Goal: Task Accomplishment & Management: Use online tool/utility

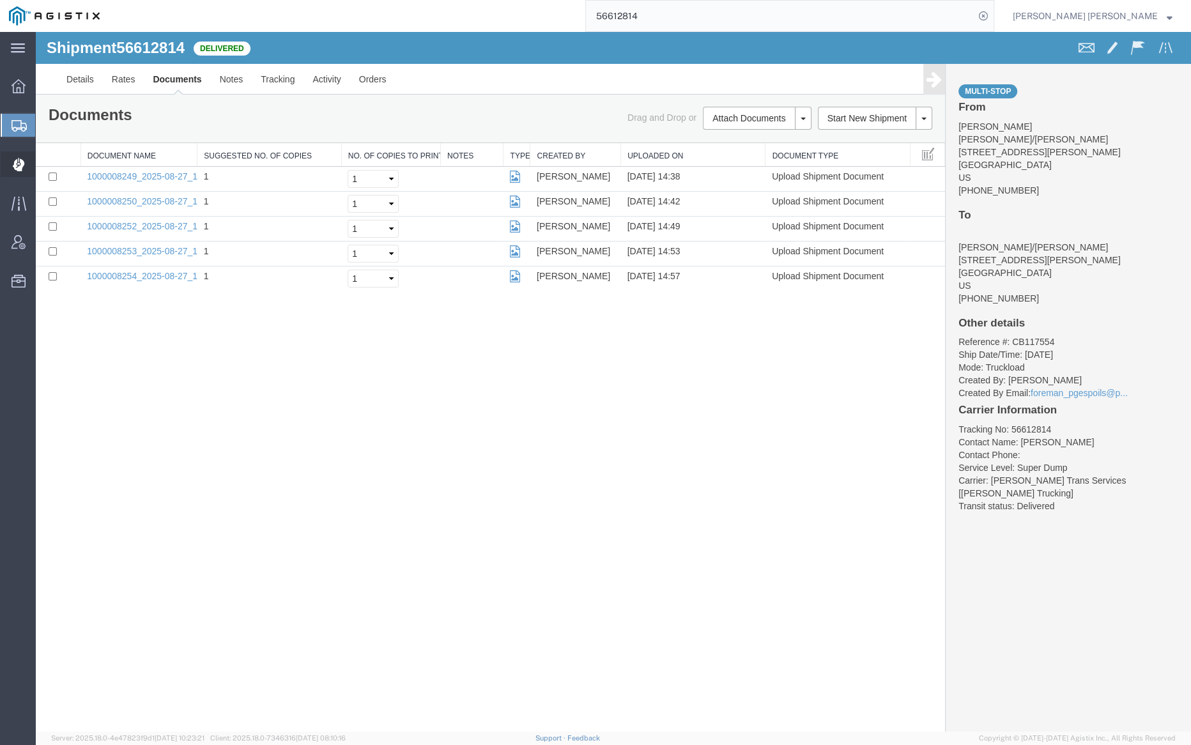
click at [44, 165] on span "Dispatch Manager" at bounding box center [39, 164] width 9 height 26
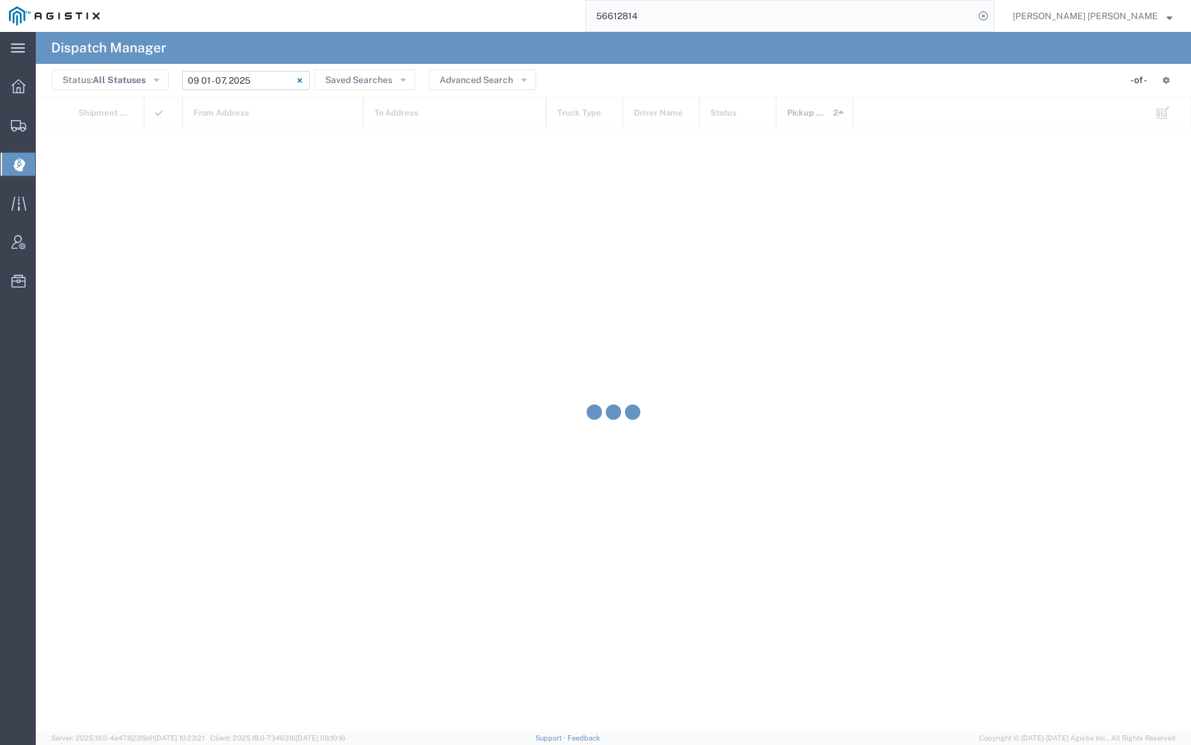
click at [245, 77] on input "[DATE] - [DATE]" at bounding box center [246, 80] width 128 height 19
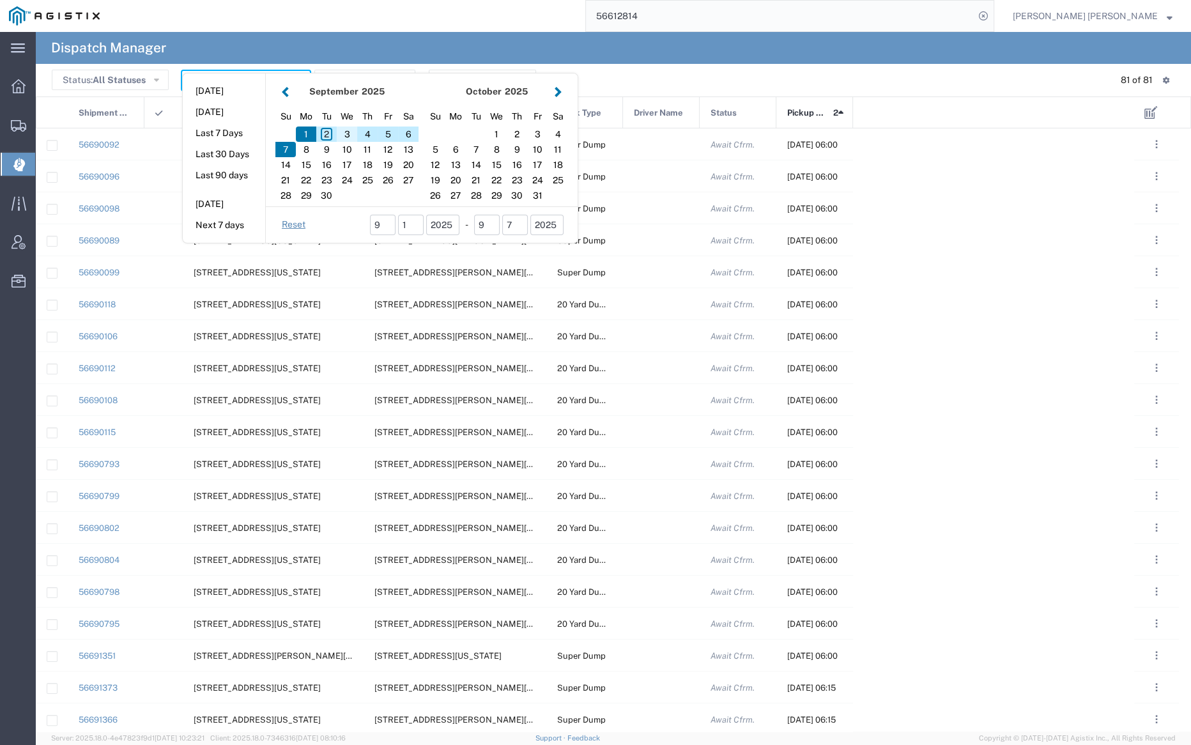
click at [346, 133] on div "3" at bounding box center [347, 133] width 20 height 15
type input "[DATE]"
type input "[DATE] - [DATE]"
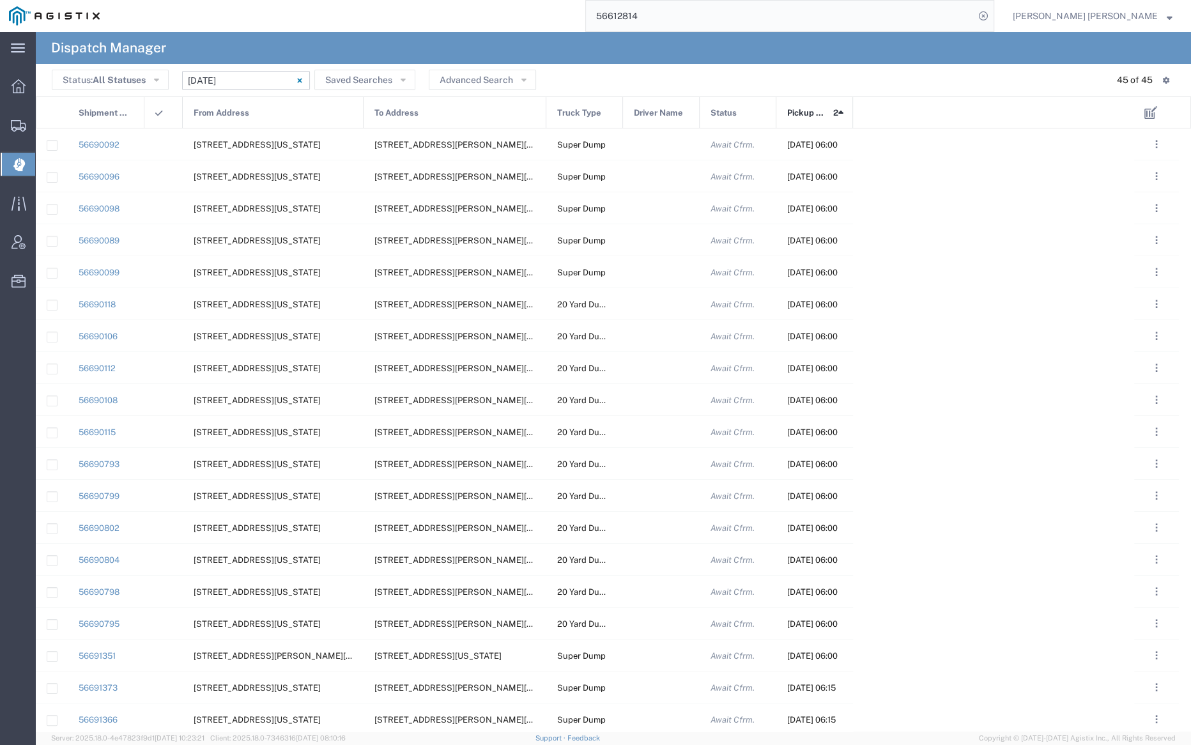
click at [220, 114] on span "From Address" at bounding box center [222, 113] width 56 height 32
click at [657, 141] on div at bounding box center [661, 143] width 77 height 31
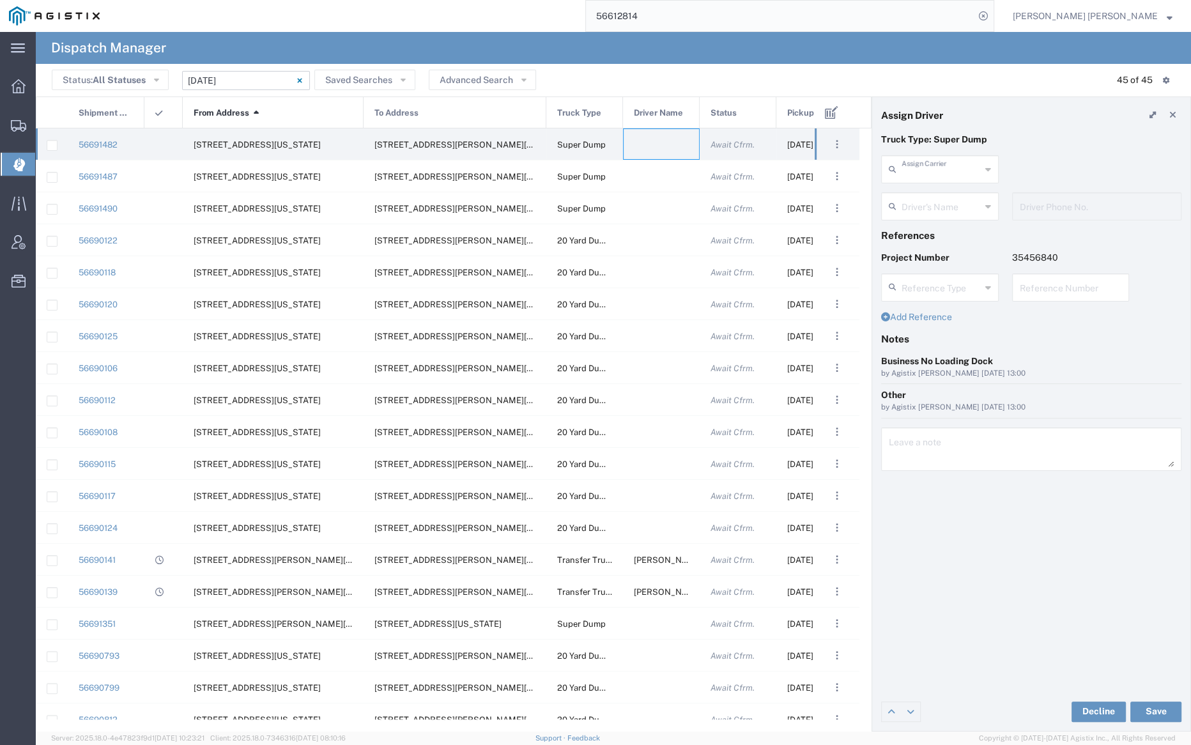
click at [936, 163] on input "text" at bounding box center [940, 168] width 79 height 22
click at [938, 192] on span "[PERSON_NAME] Trans Services" at bounding box center [938, 207] width 115 height 40
type input "[PERSON_NAME] Trans Services"
click at [940, 198] on input "text" at bounding box center [941, 205] width 80 height 22
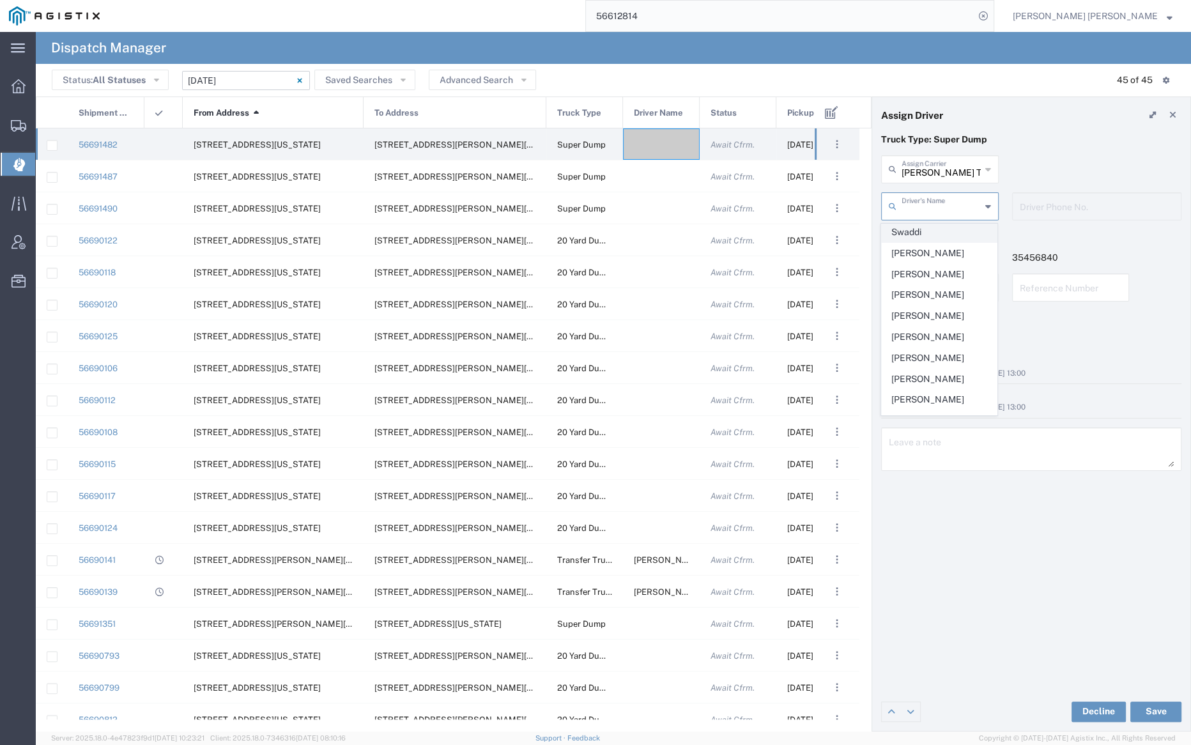
scroll to position [238, 0]
click at [939, 299] on span "[PERSON_NAME]" at bounding box center [938, 309] width 115 height 20
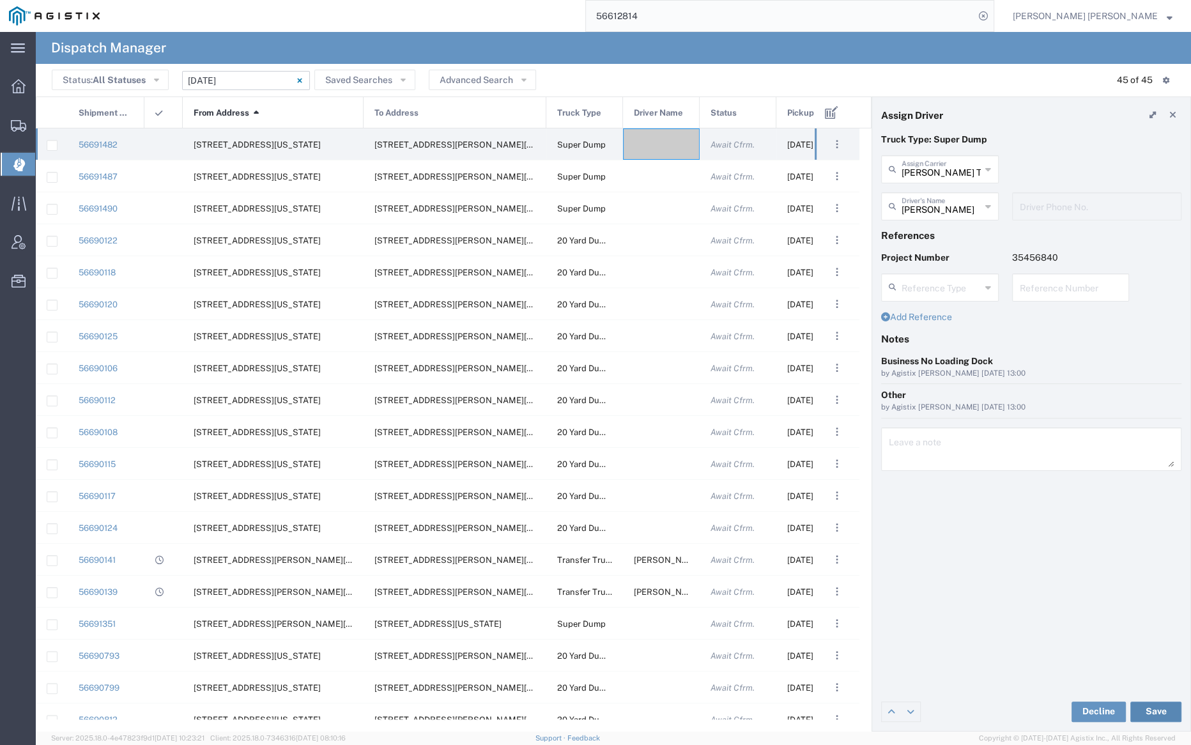
click at [1156, 710] on button "Save" at bounding box center [1155, 711] width 51 height 20
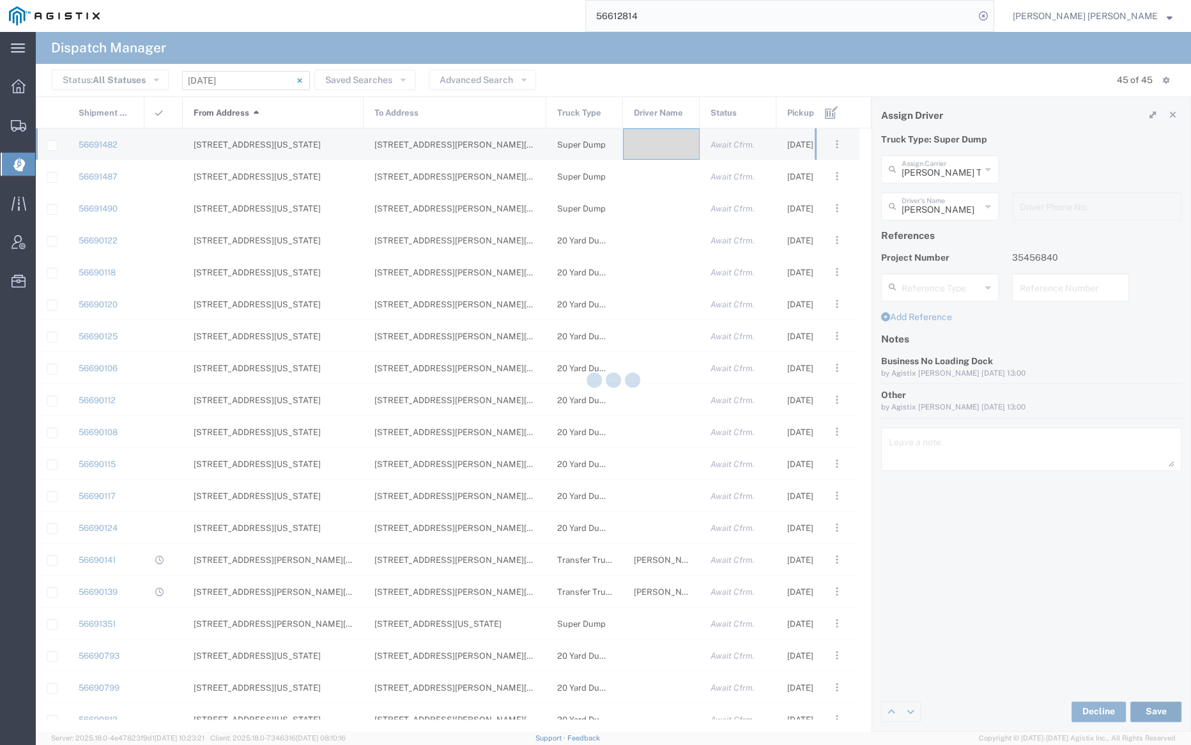
type input "[PERSON_NAME]"
type input "[PERSON_NAME] Trans Services"
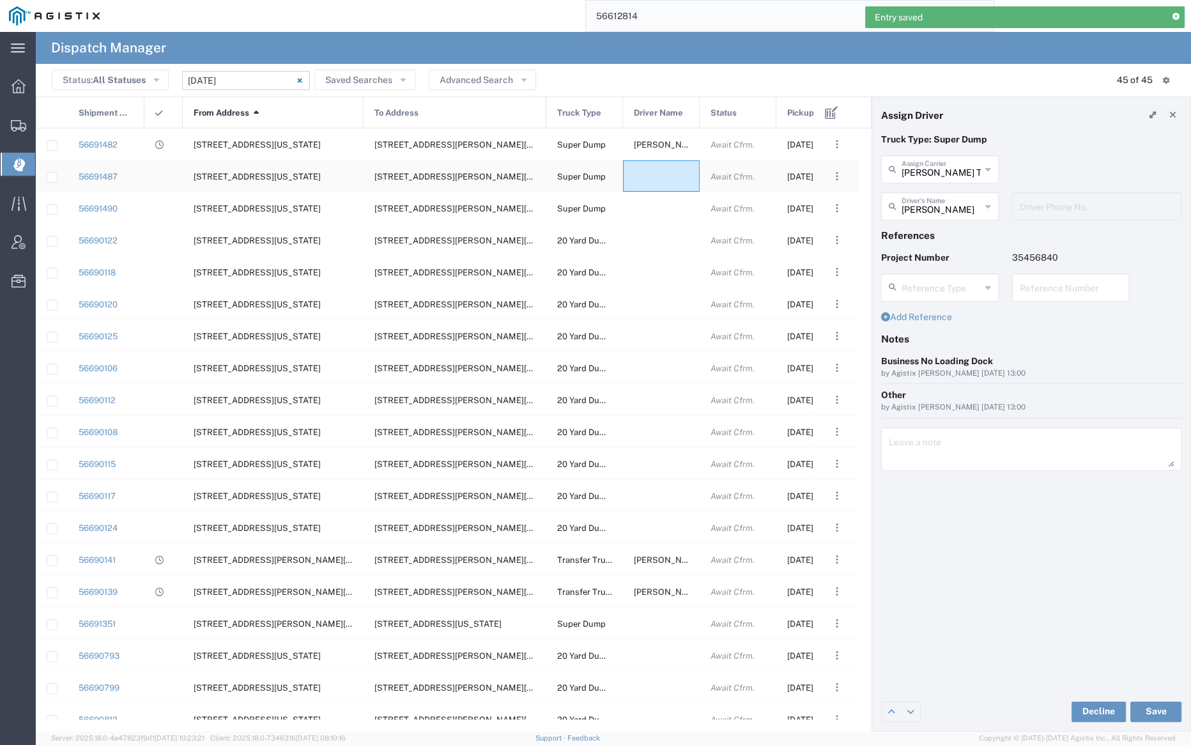
click at [650, 175] on div at bounding box center [661, 175] width 77 height 31
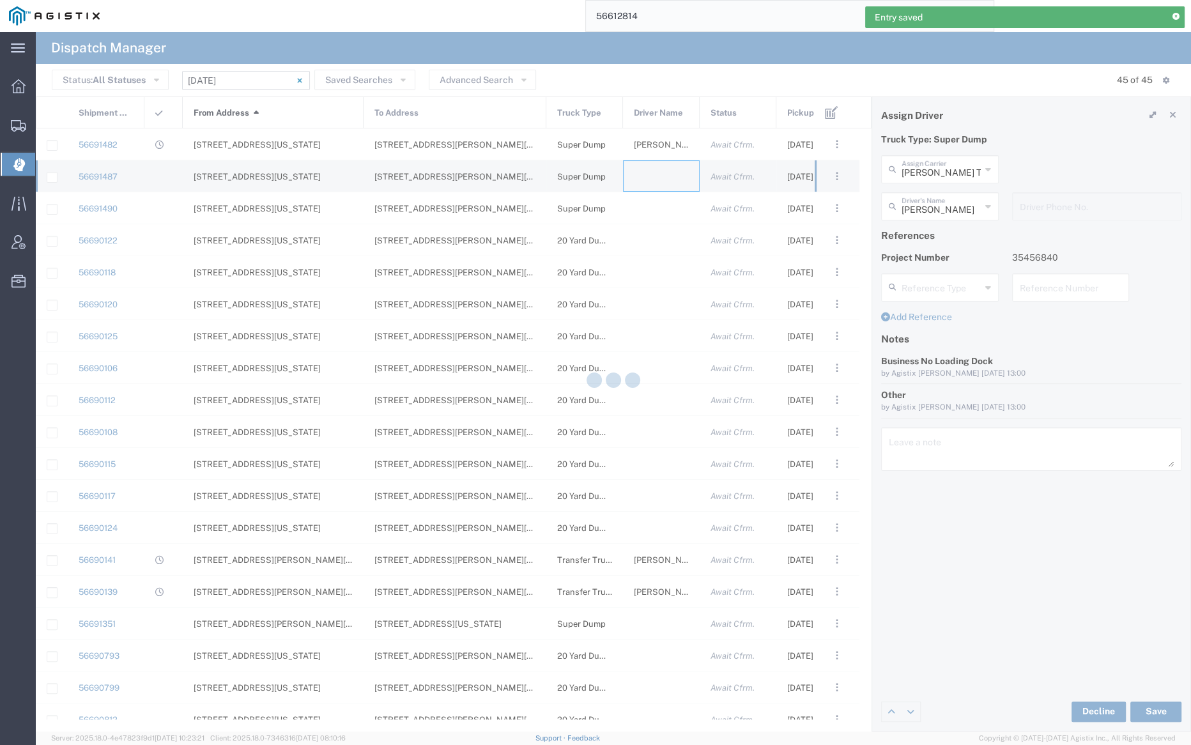
type input "[PERSON_NAME] Trucking"
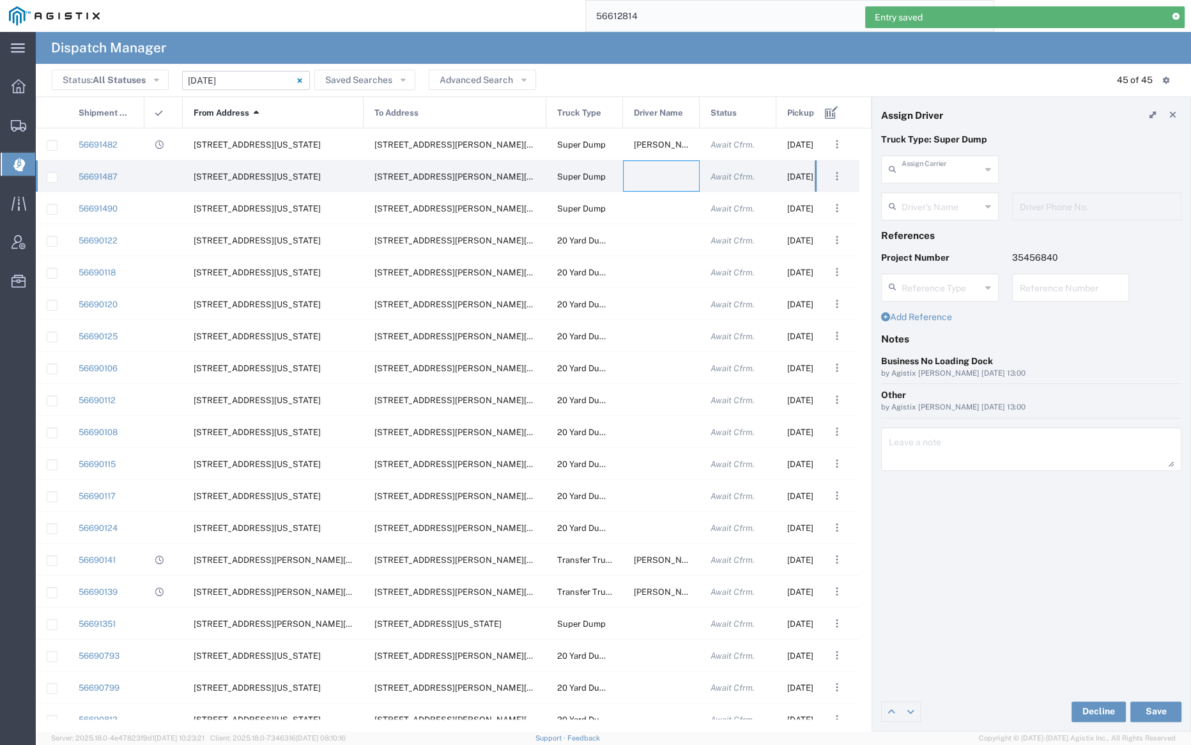
click at [912, 174] on input "text" at bounding box center [940, 168] width 79 height 22
click at [922, 195] on span "[PERSON_NAME] Trans Services" at bounding box center [938, 207] width 115 height 40
type input "[PERSON_NAME] Trans Services"
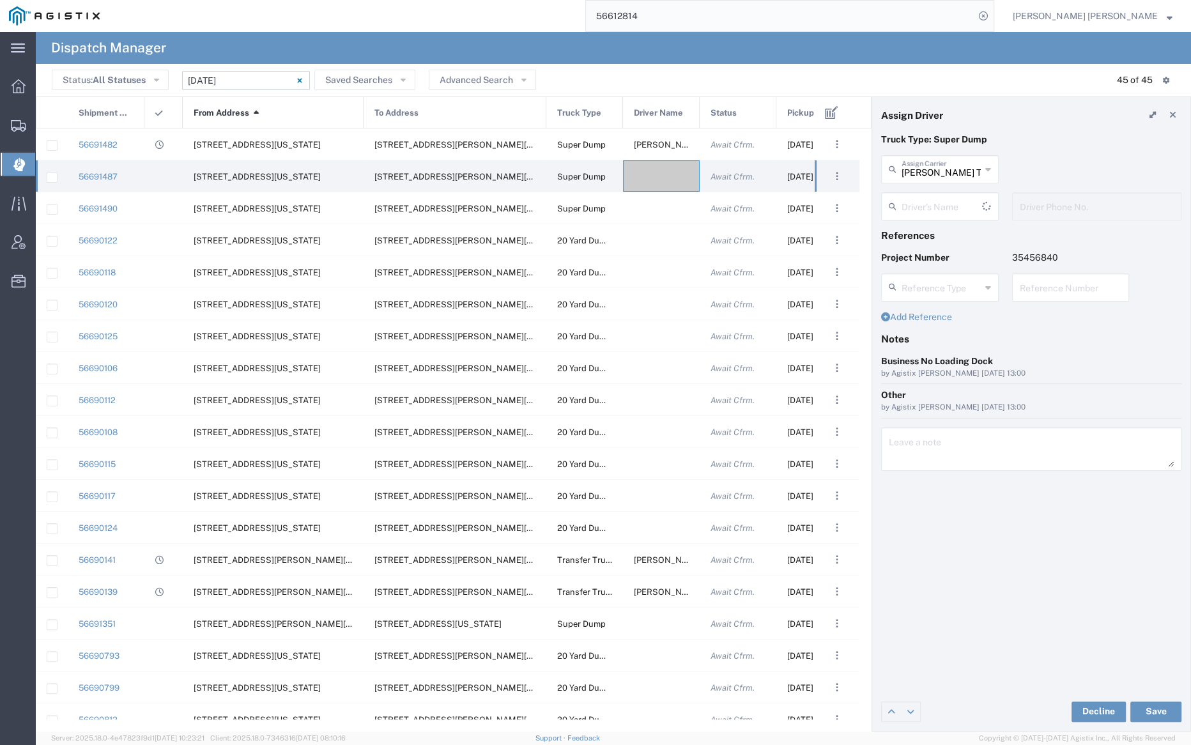
click at [925, 205] on input "text" at bounding box center [941, 205] width 80 height 22
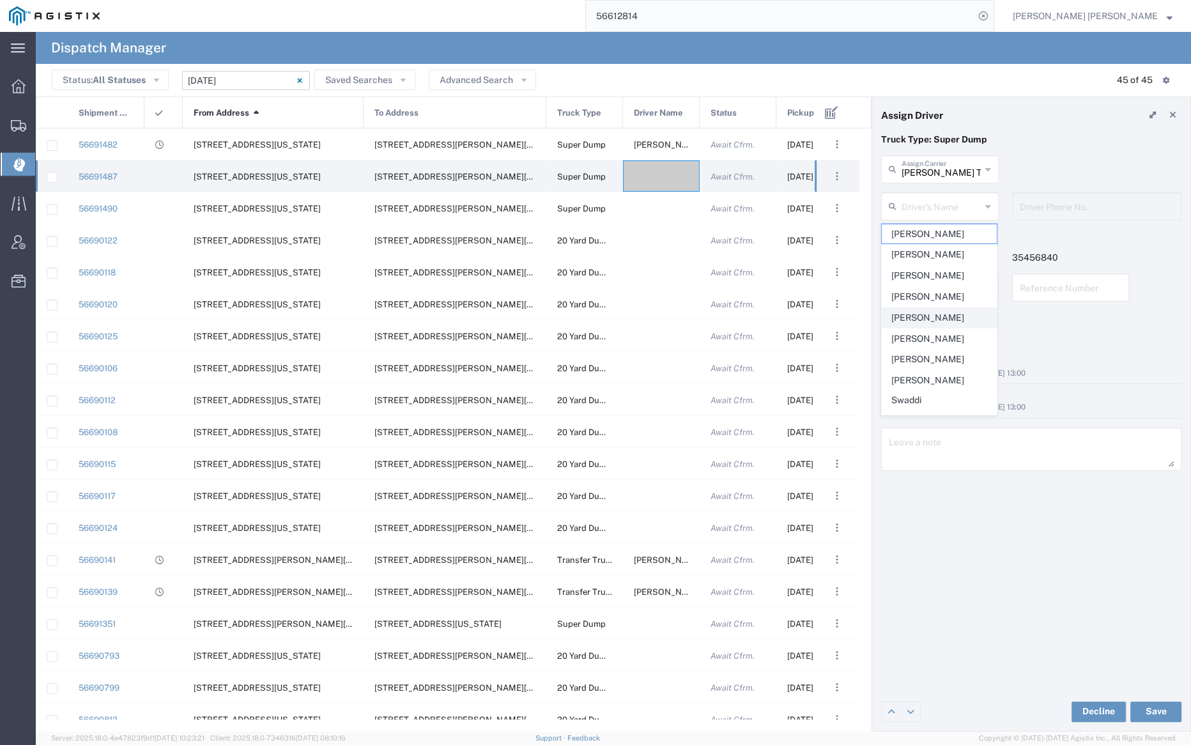
click at [929, 314] on span "[PERSON_NAME]" at bounding box center [938, 318] width 115 height 20
type input "[PERSON_NAME]"
type input "9252556221"
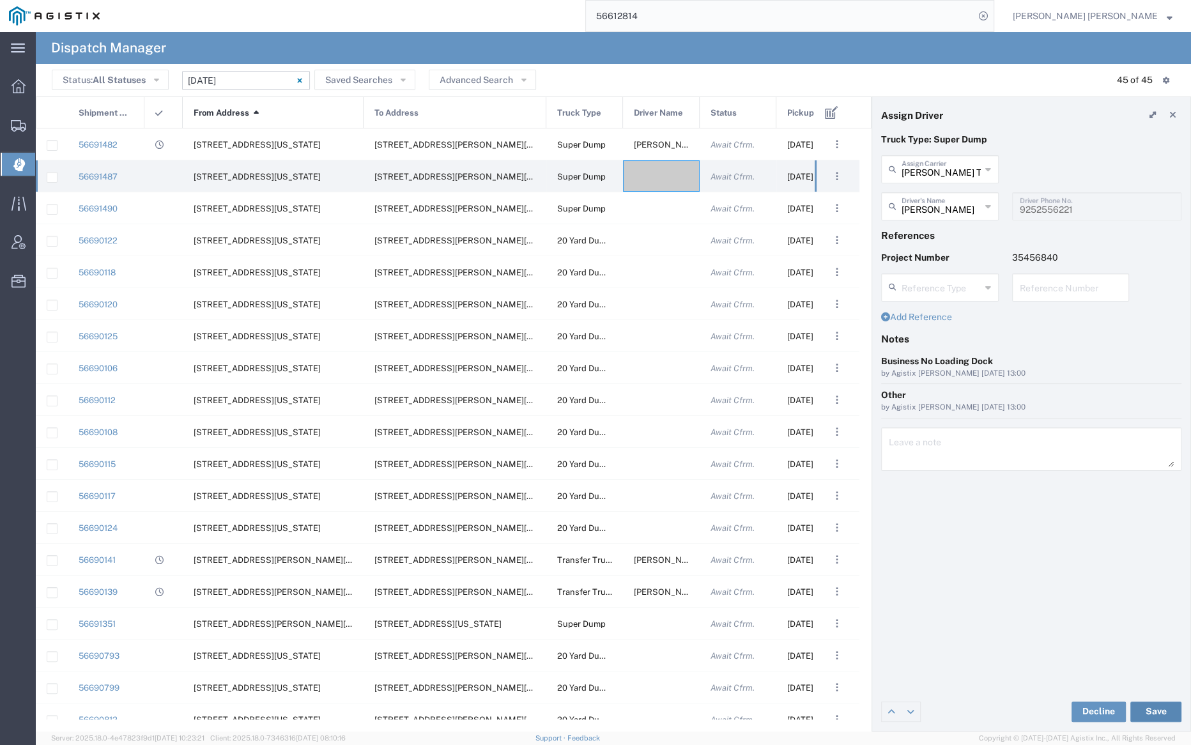
click at [1155, 712] on button "Save" at bounding box center [1155, 711] width 51 height 20
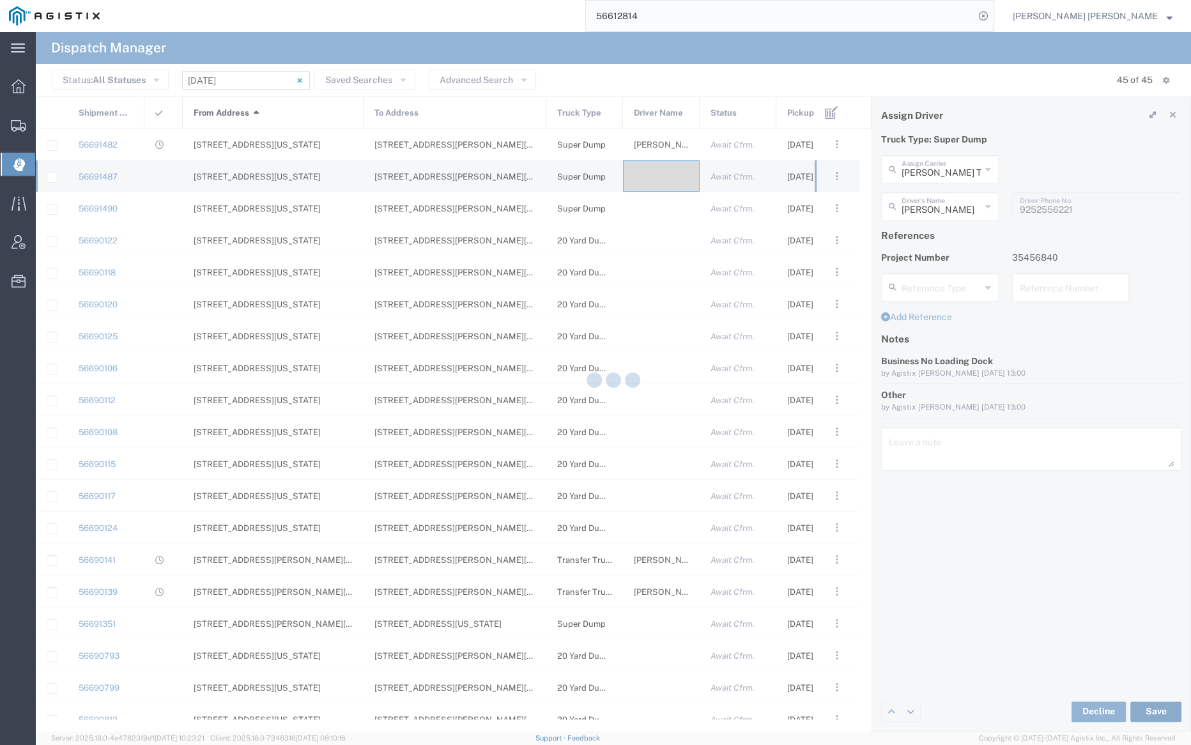
type input "[PERSON_NAME]"
type input "[PERSON_NAME] Trans Services"
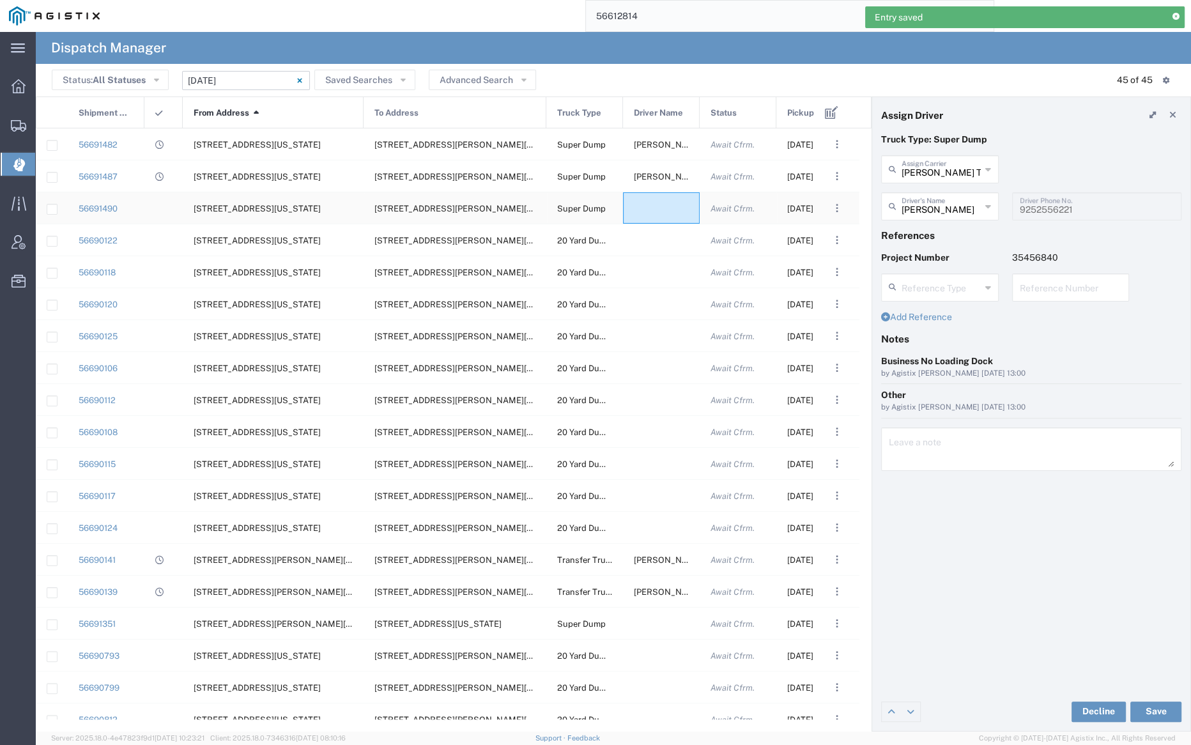
click at [652, 207] on div at bounding box center [661, 207] width 77 height 31
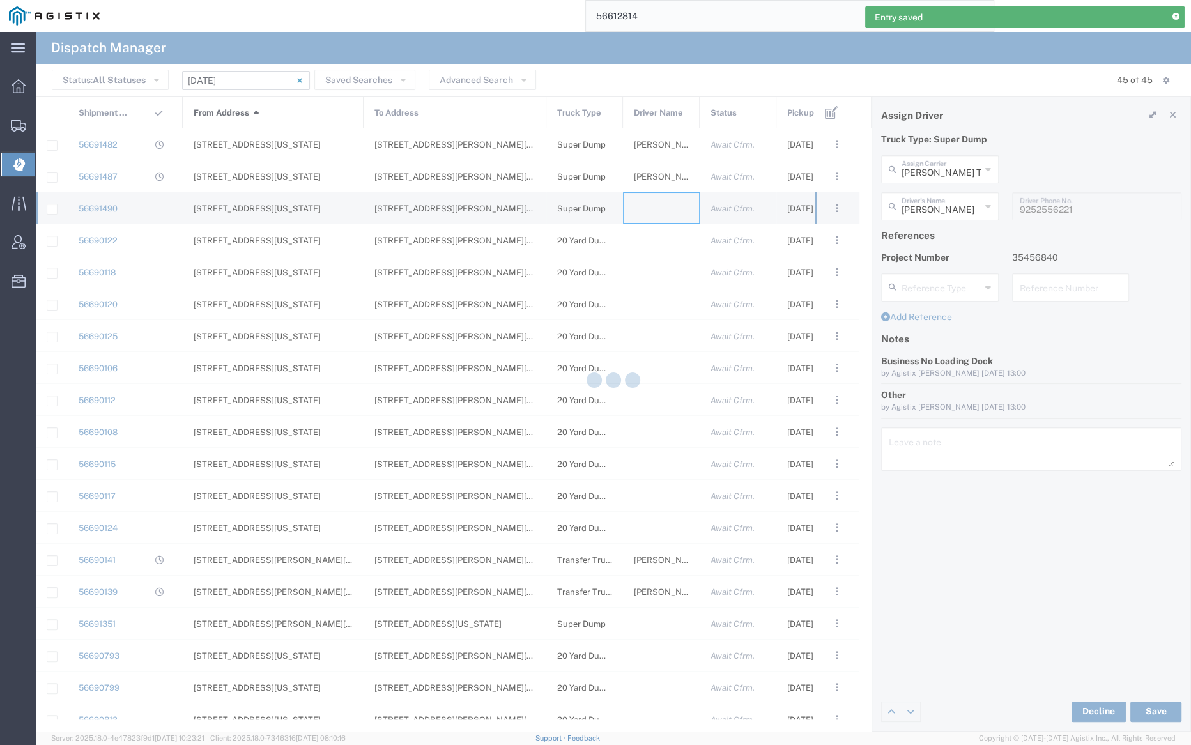
type input "[PERSON_NAME] Trucking"
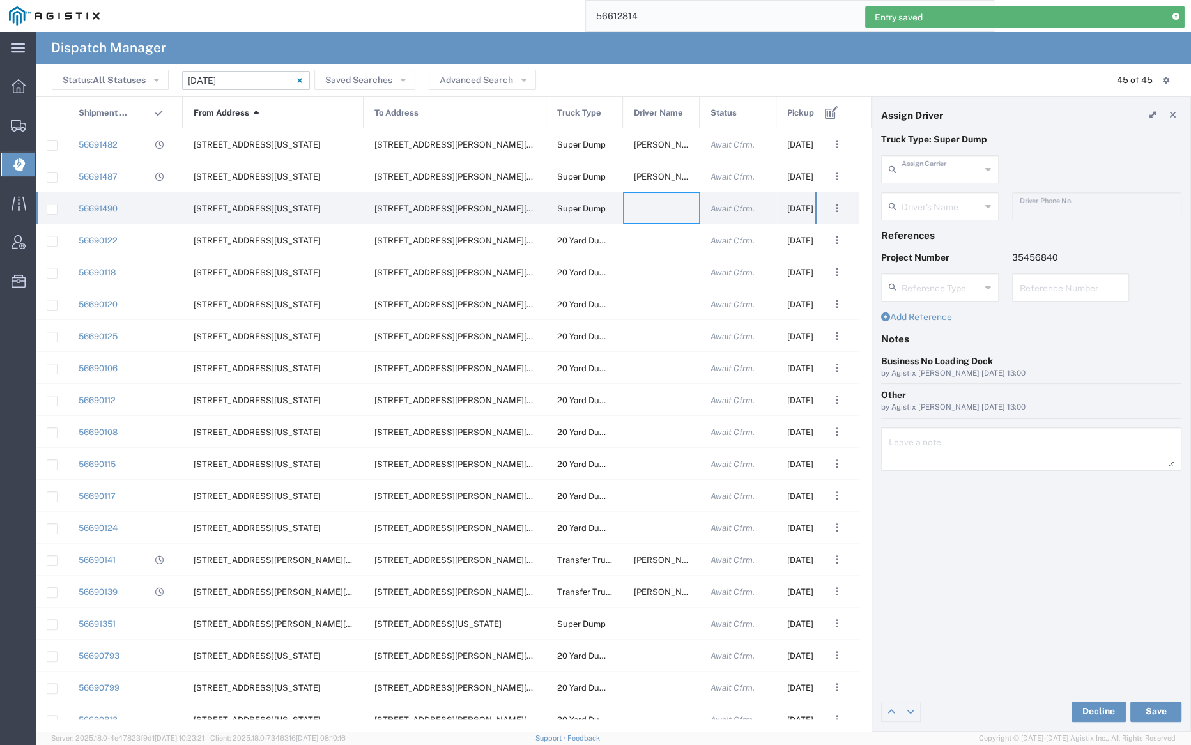
click at [938, 169] on input "text" at bounding box center [940, 168] width 79 height 22
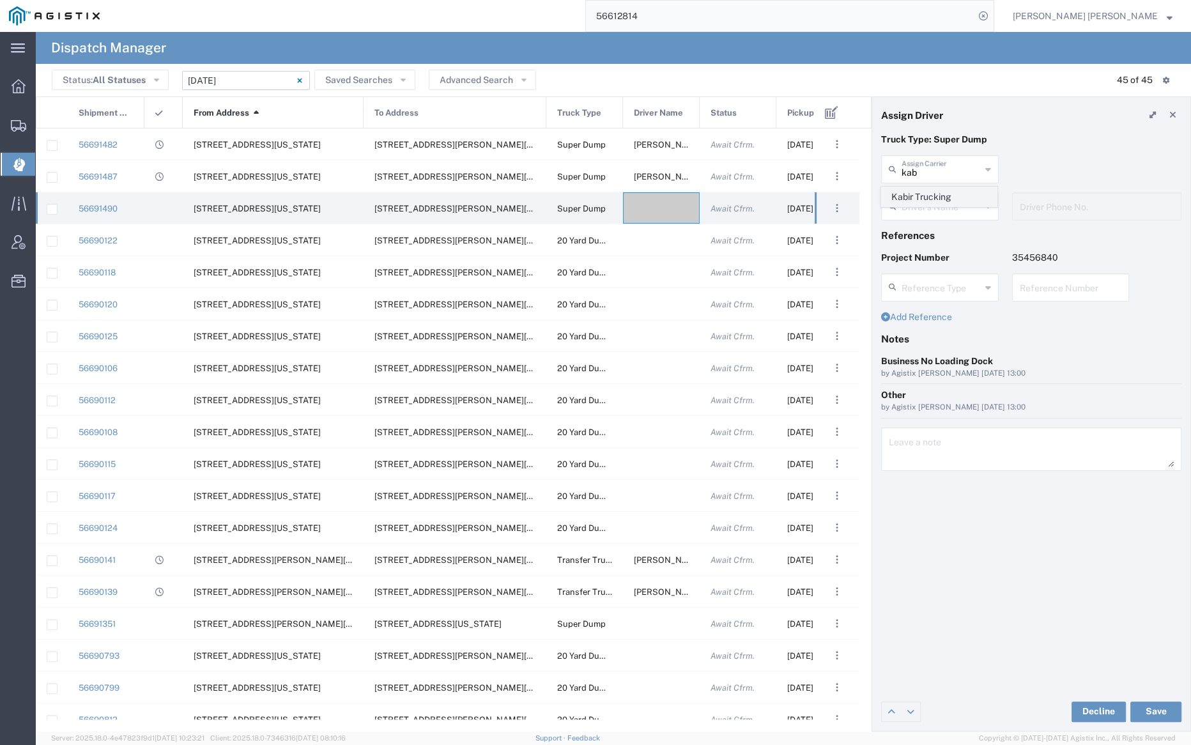
click at [943, 201] on span "Kabir Trucking" at bounding box center [938, 197] width 115 height 20
type input "Kabir Trucking"
click at [942, 210] on input "text" at bounding box center [941, 205] width 80 height 22
click at [943, 240] on span "[PERSON_NAME]" at bounding box center [938, 234] width 115 height 20
type input "[PERSON_NAME]"
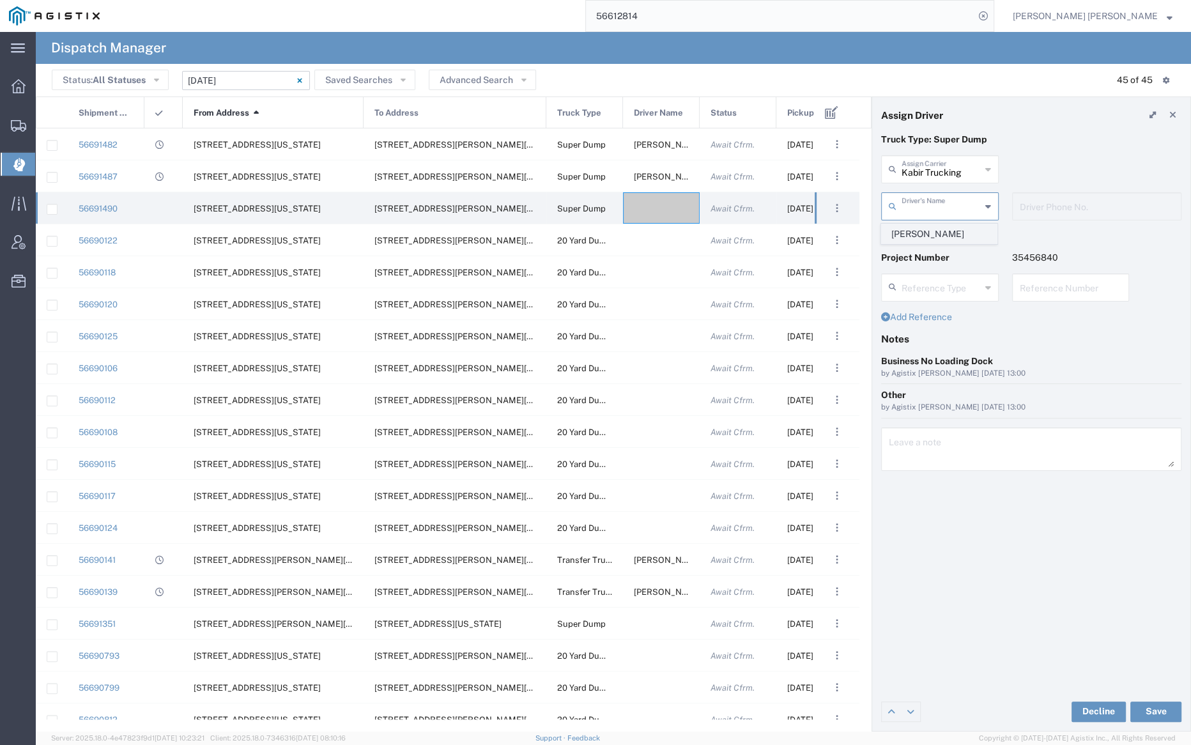
type input "2096404172"
click at [1164, 712] on button "Save" at bounding box center [1155, 711] width 51 height 20
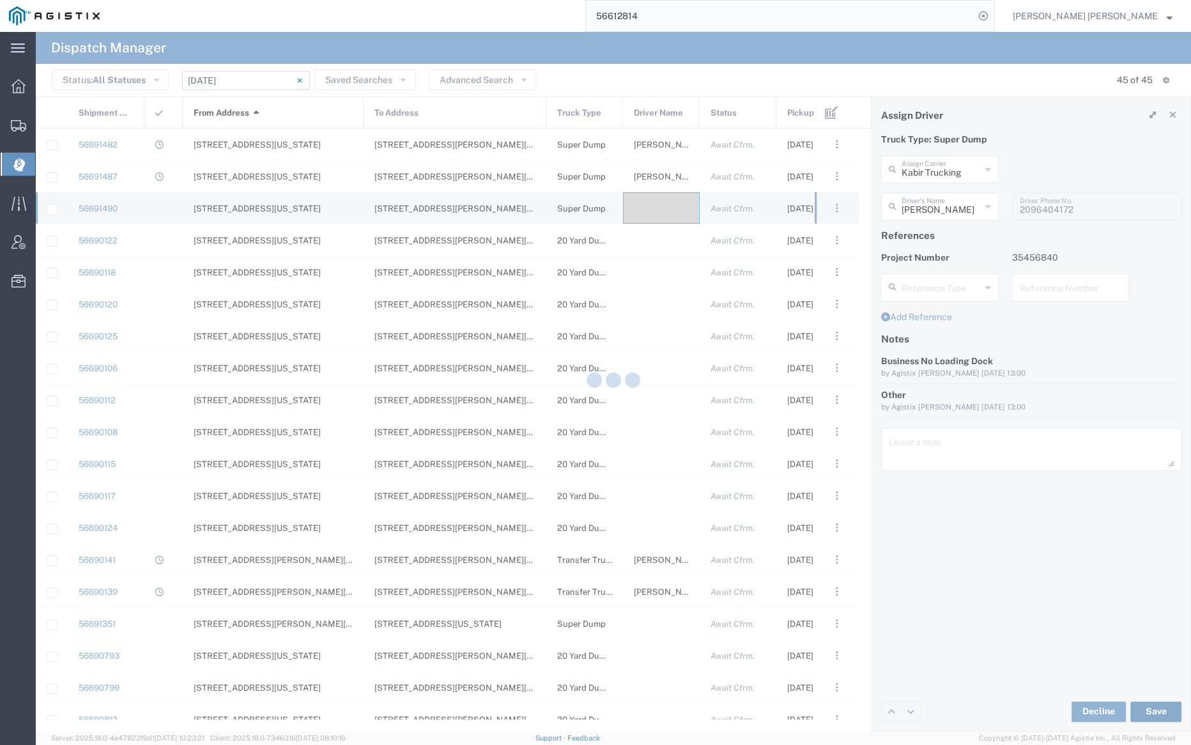
type input "[PERSON_NAME]"
type input "Kabir Trucking"
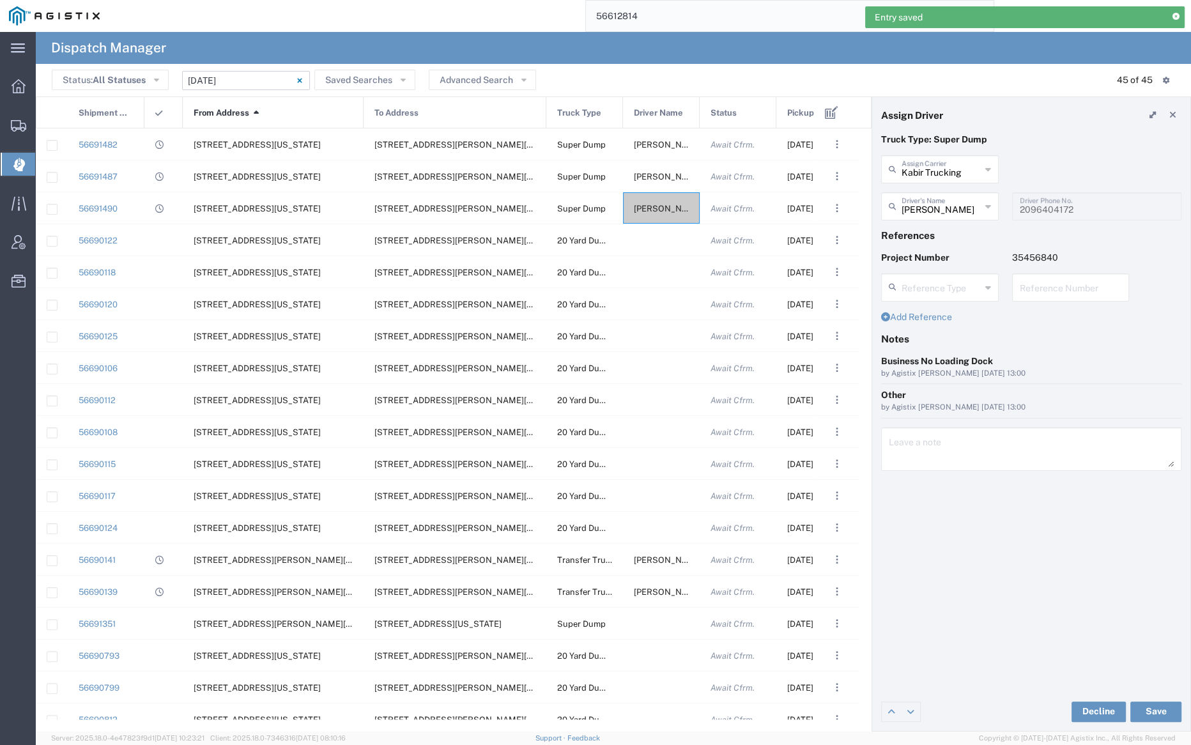
click at [801, 114] on span "Pickup Date and Time" at bounding box center [813, 113] width 52 height 32
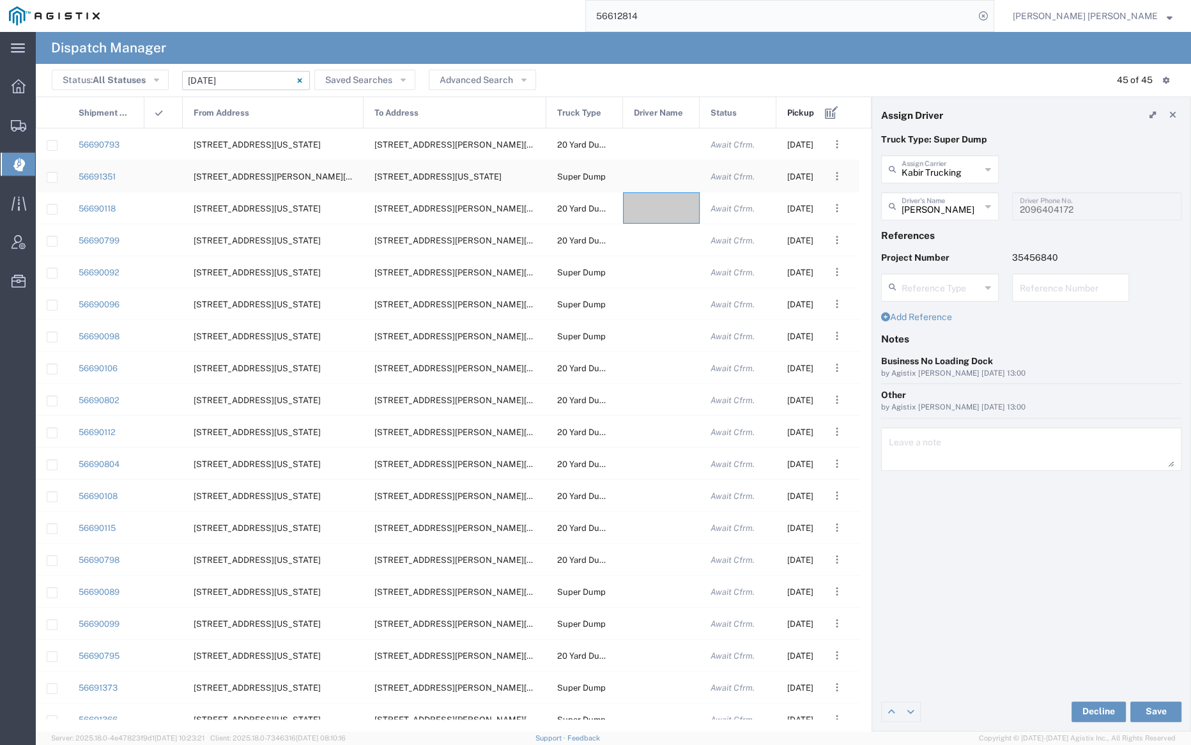
click at [648, 172] on div at bounding box center [661, 175] width 77 height 31
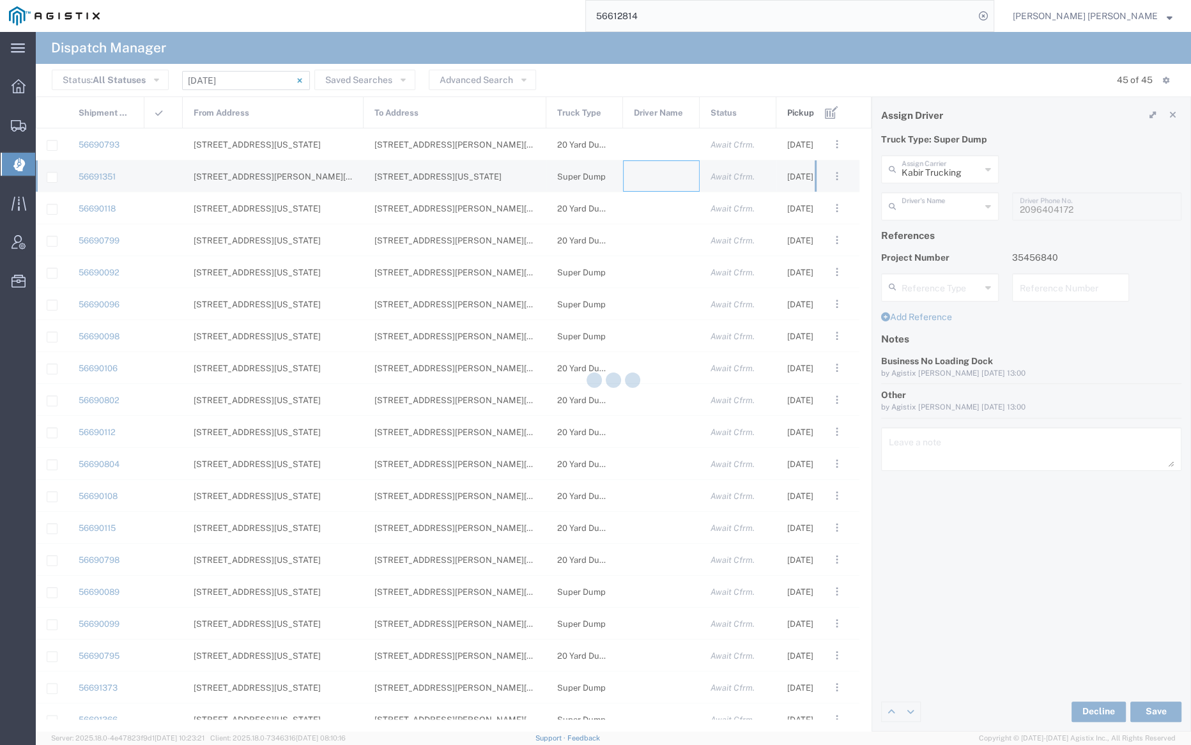
type input "[PERSON_NAME] Trucking"
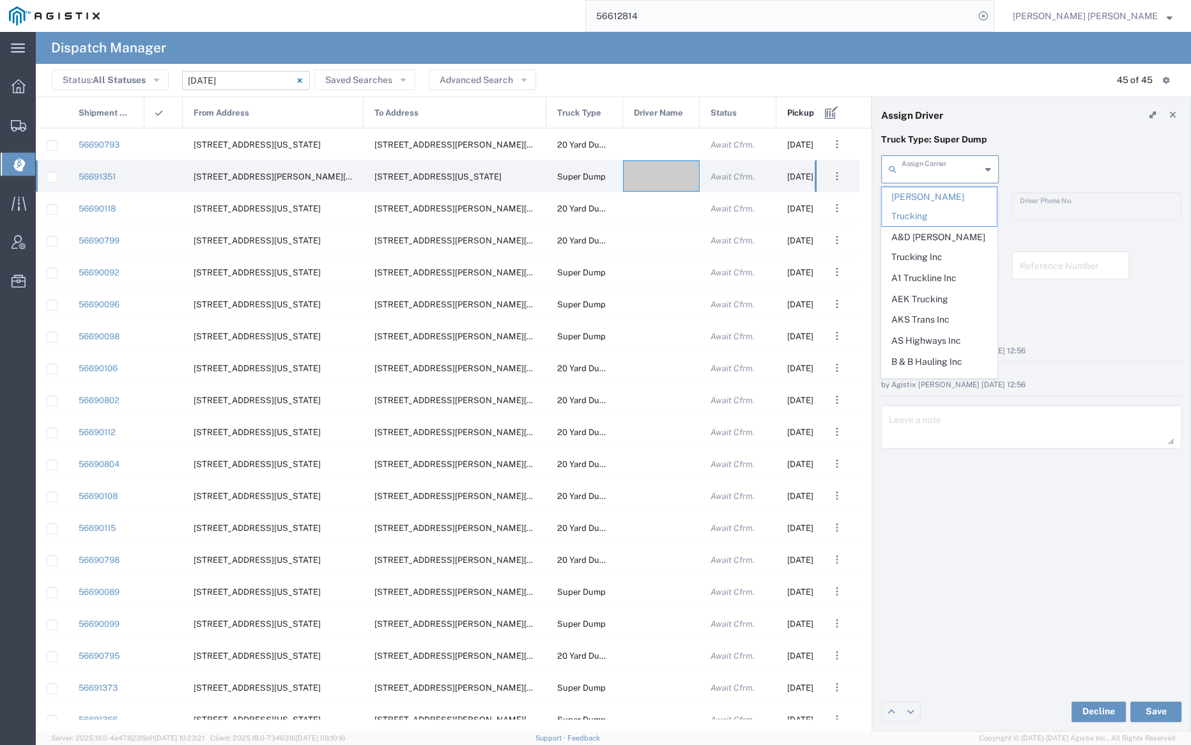
click at [924, 171] on input "text" at bounding box center [940, 168] width 79 height 22
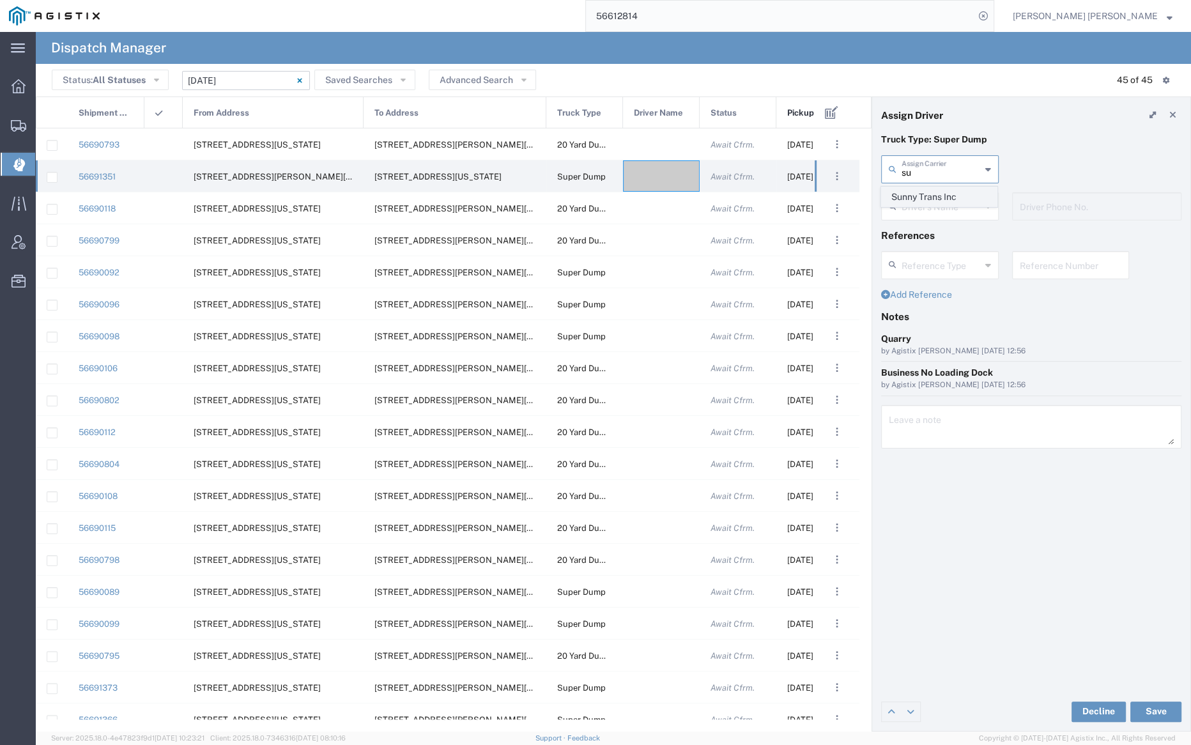
click at [924, 189] on span "Sunny Trans Inc" at bounding box center [938, 197] width 115 height 20
type input "Sunny Trans Inc"
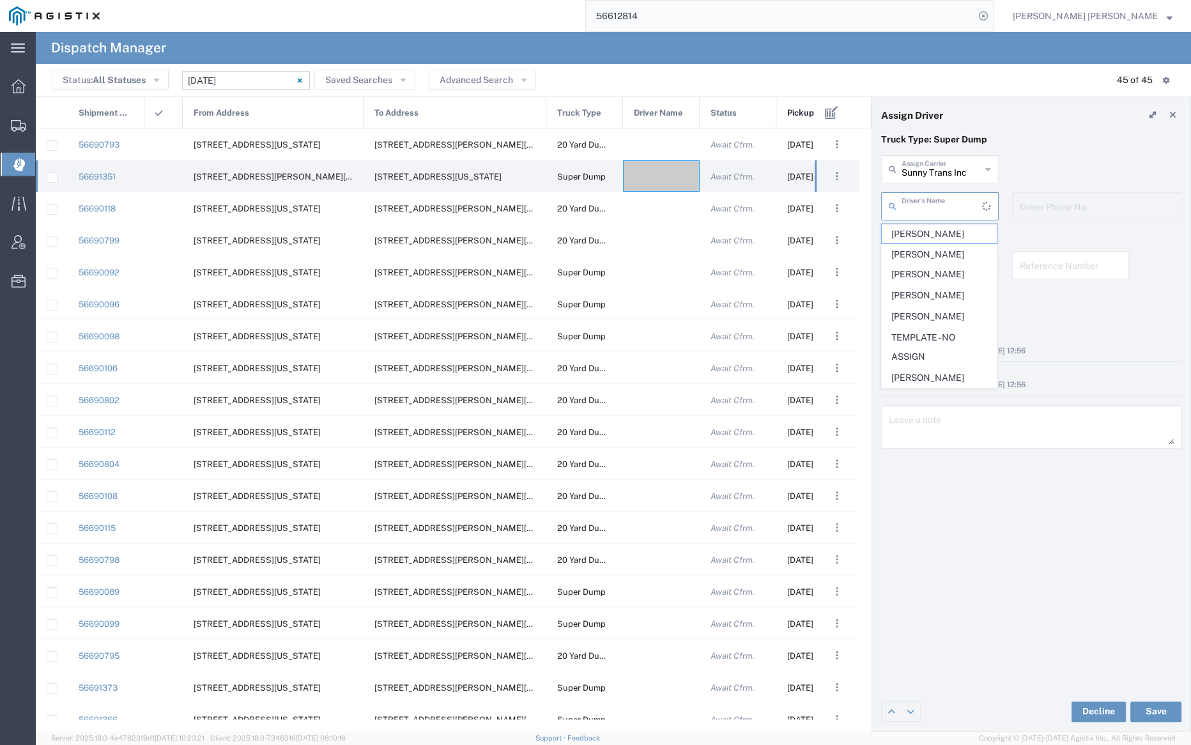
click at [926, 198] on input "text" at bounding box center [941, 205] width 80 height 22
click at [942, 370] on span "[PERSON_NAME]" at bounding box center [938, 380] width 115 height 20
type input "[PERSON_NAME]"
type input "[PHONE_NUMBER]"
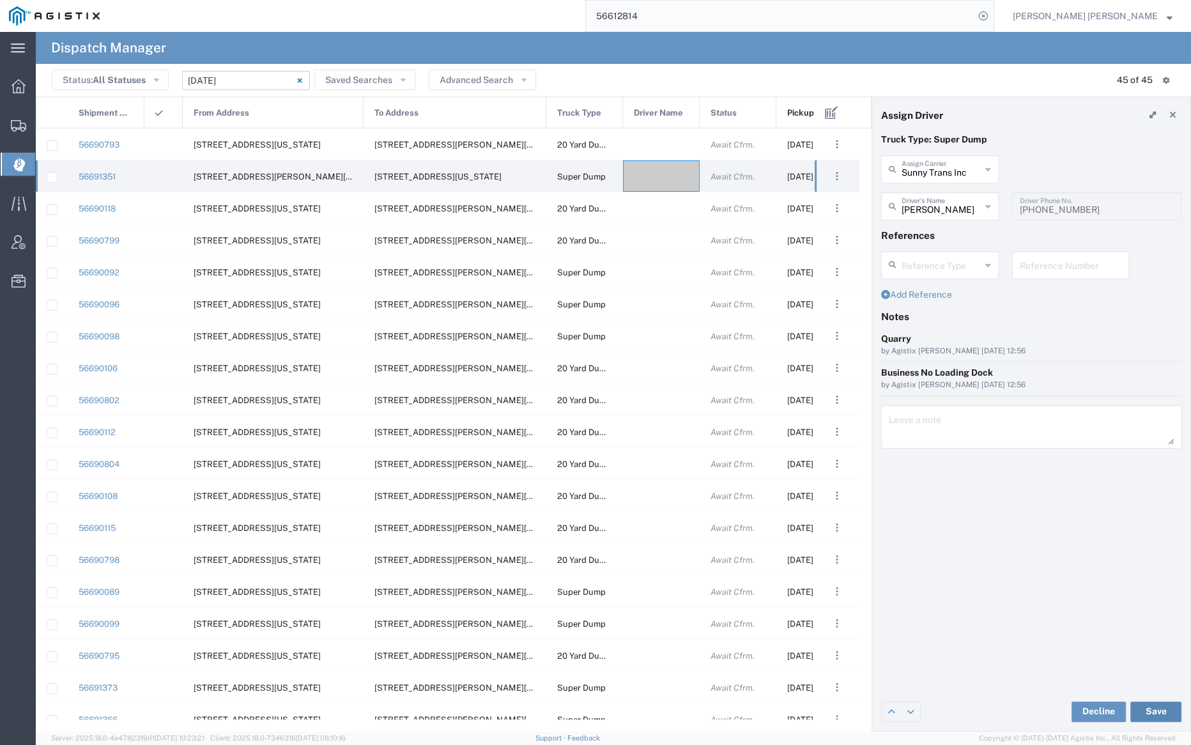
click at [1157, 709] on button "Save" at bounding box center [1155, 711] width 51 height 20
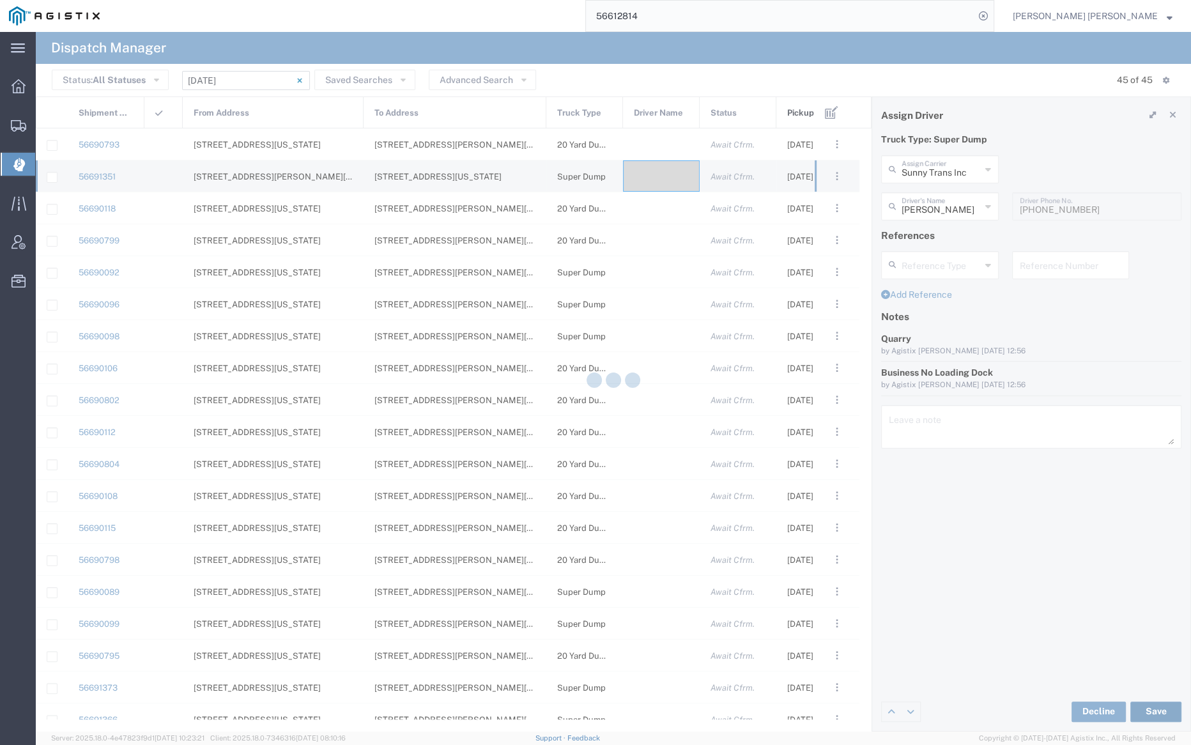
type input "[PERSON_NAME]"
type input "Sunny Trans Inc"
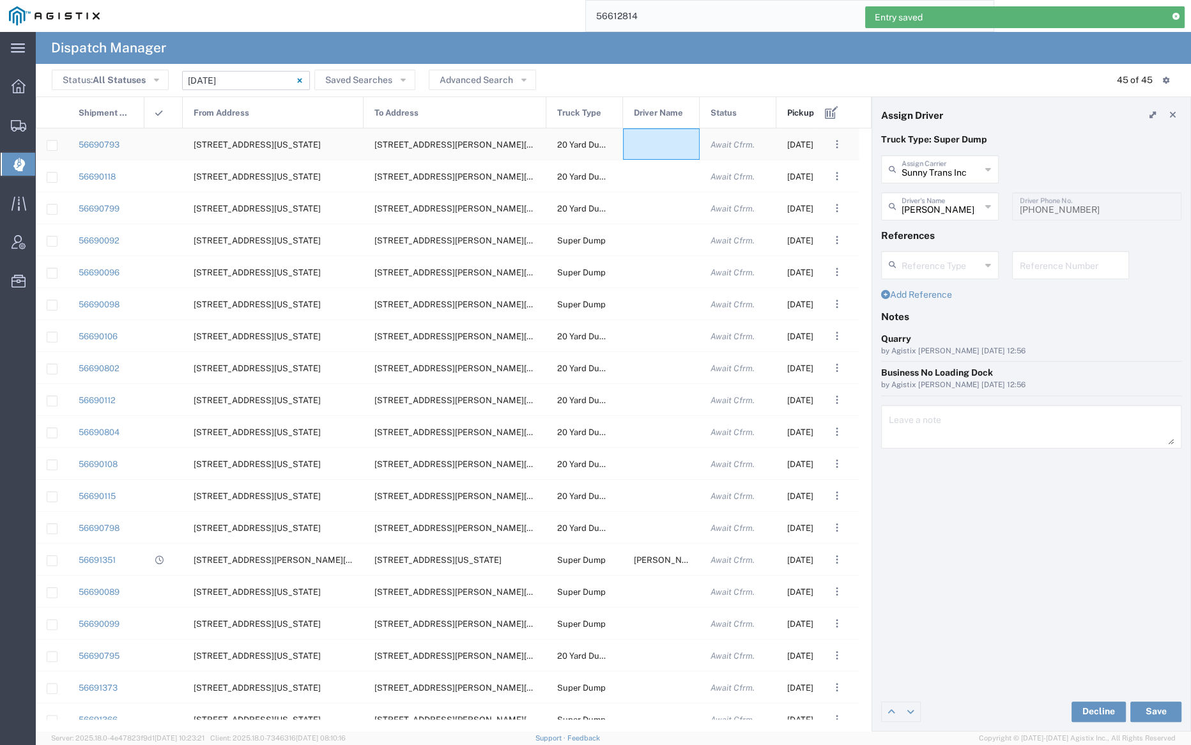
click at [657, 142] on div at bounding box center [661, 143] width 77 height 31
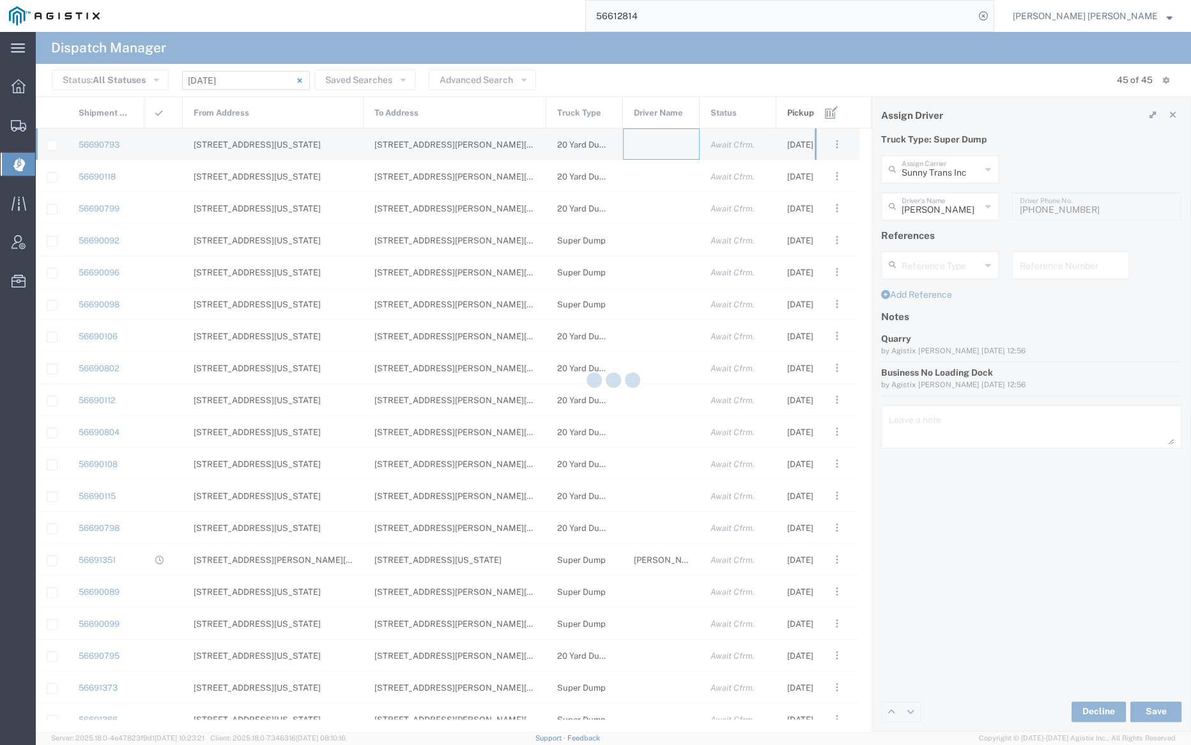
type input "[PERSON_NAME] Trucking"
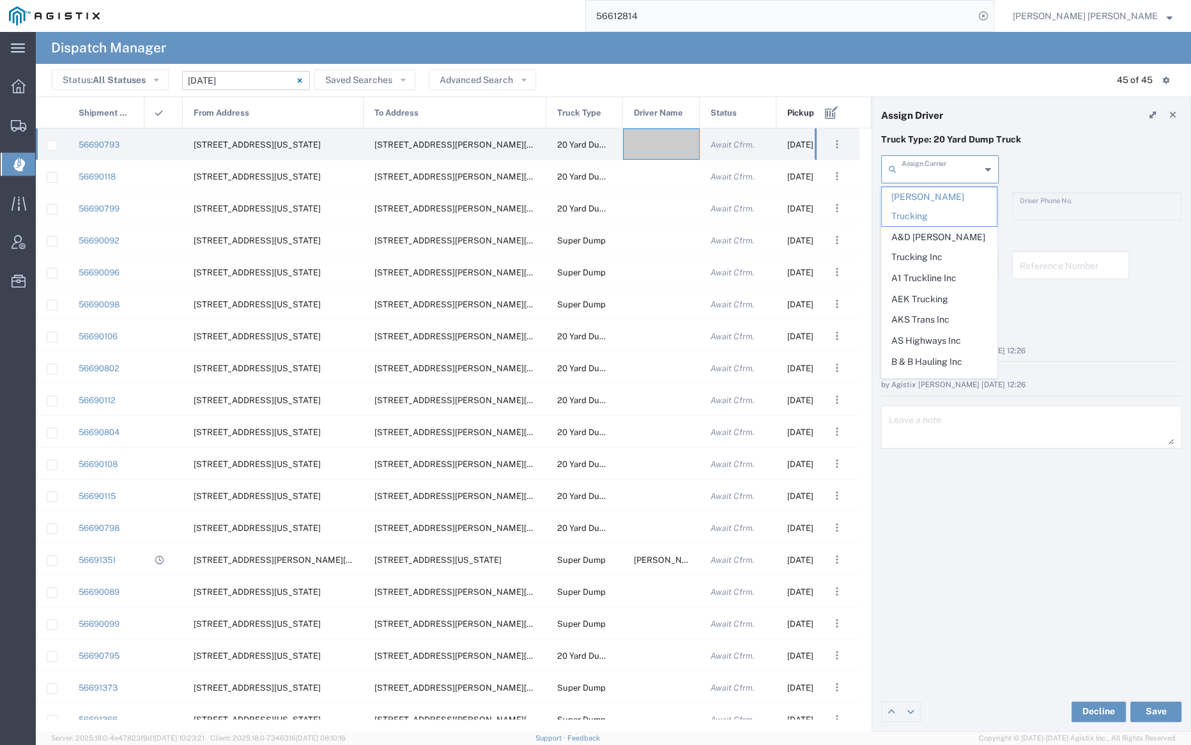
click at [931, 165] on input "text" at bounding box center [940, 168] width 79 height 22
click at [949, 227] on span "M A [PERSON_NAME] Trucking LLC" at bounding box center [938, 247] width 115 height 40
type input "M A [PERSON_NAME] Trucking LLC"
click at [938, 201] on input "text" at bounding box center [941, 205] width 80 height 22
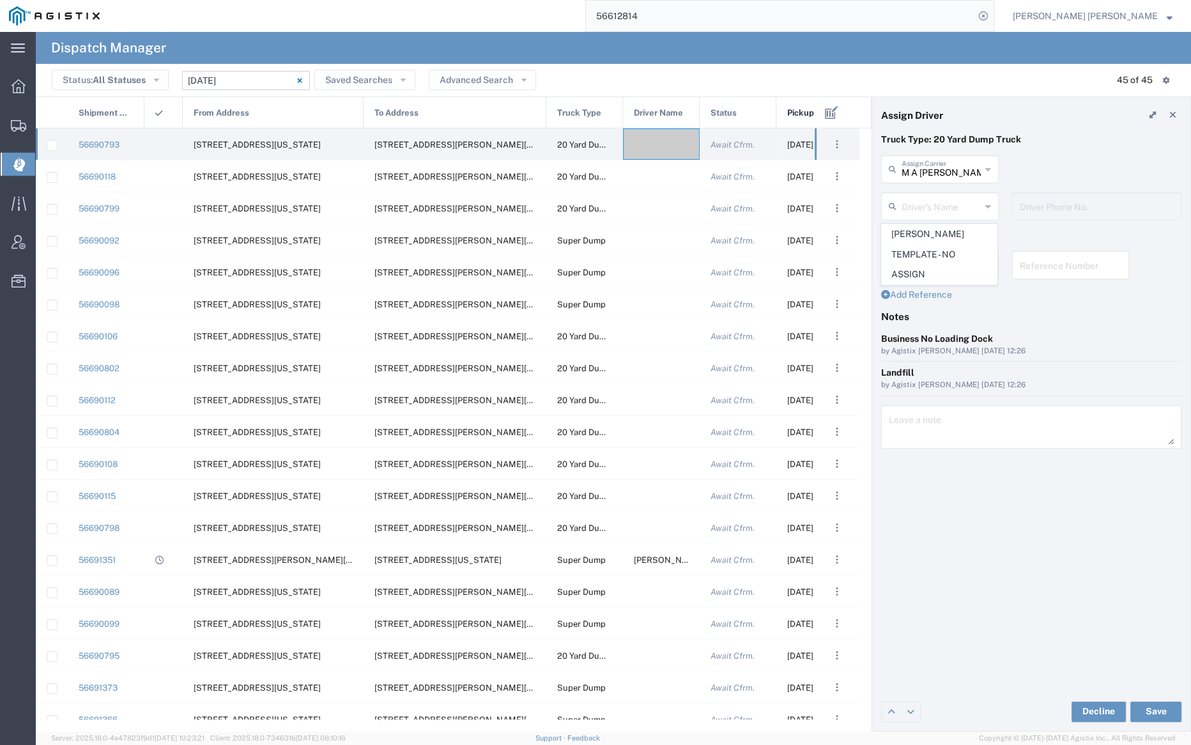
click at [935, 241] on span "[PERSON_NAME]" at bounding box center [938, 234] width 115 height 20
type input "[PERSON_NAME]"
type input "[PHONE_NUMBER]"
click at [1163, 713] on button "Save" at bounding box center [1155, 711] width 51 height 20
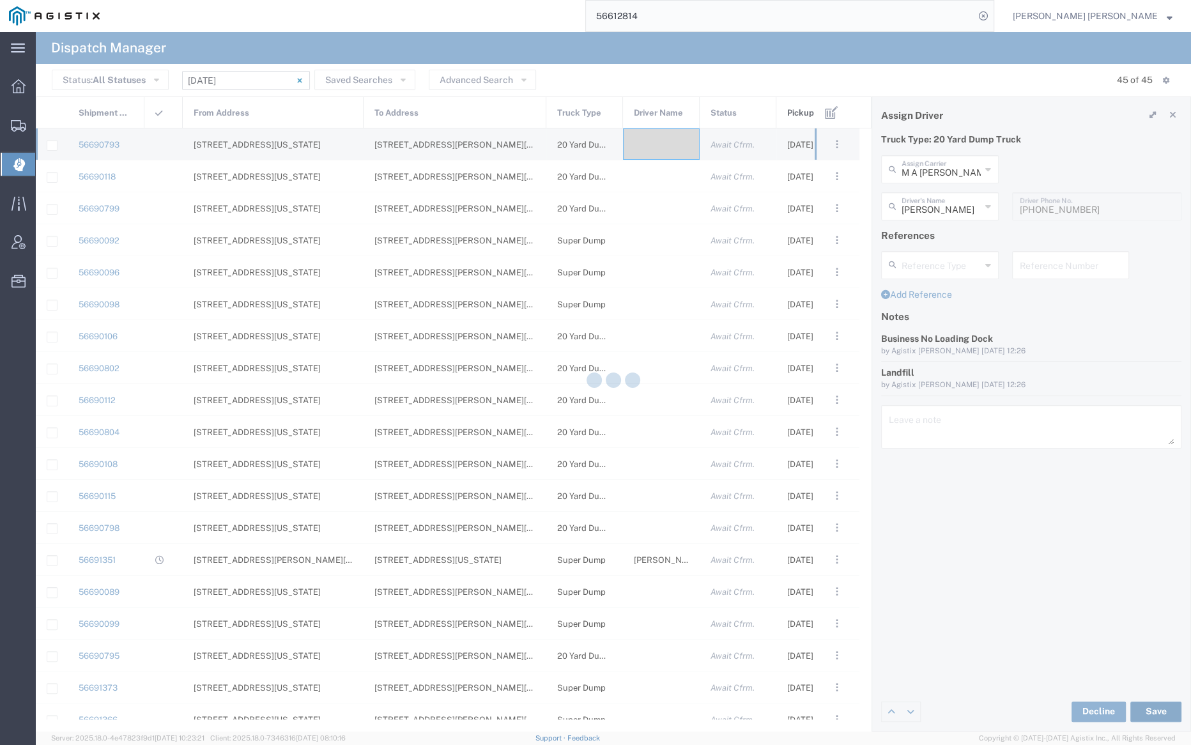
type input "[PERSON_NAME]"
type input "M A [PERSON_NAME] Trucking LLC"
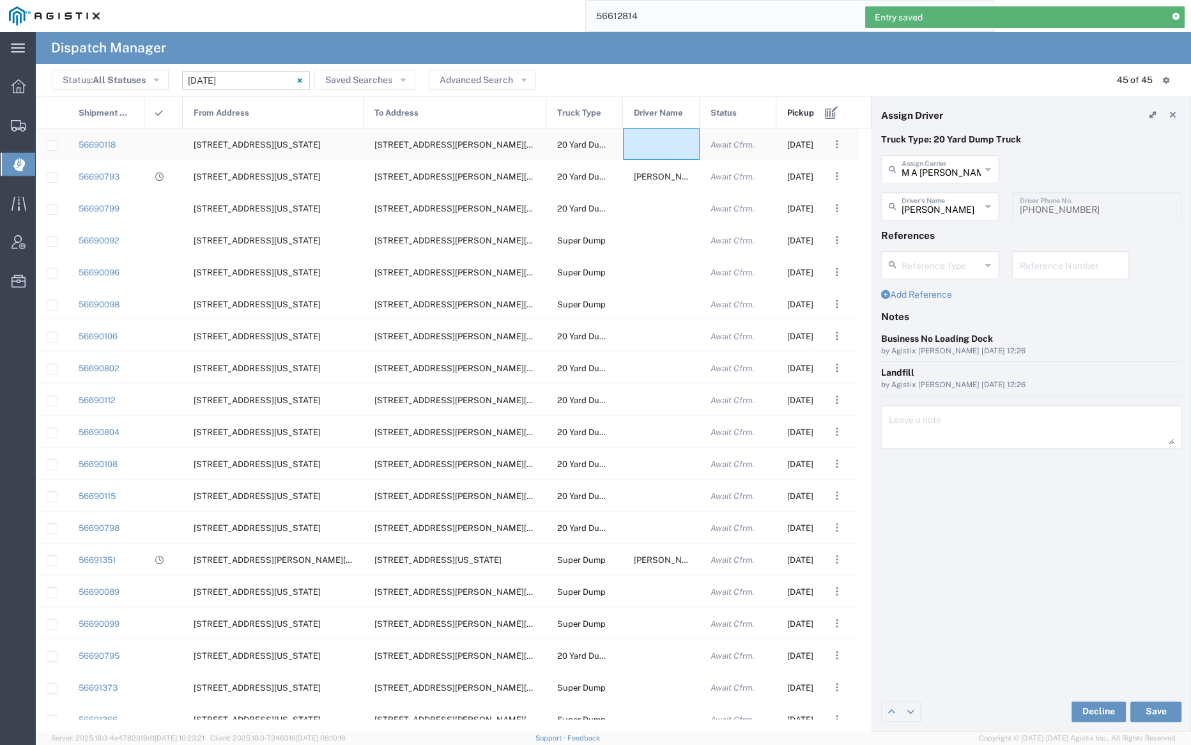
click at [659, 140] on div at bounding box center [661, 143] width 77 height 31
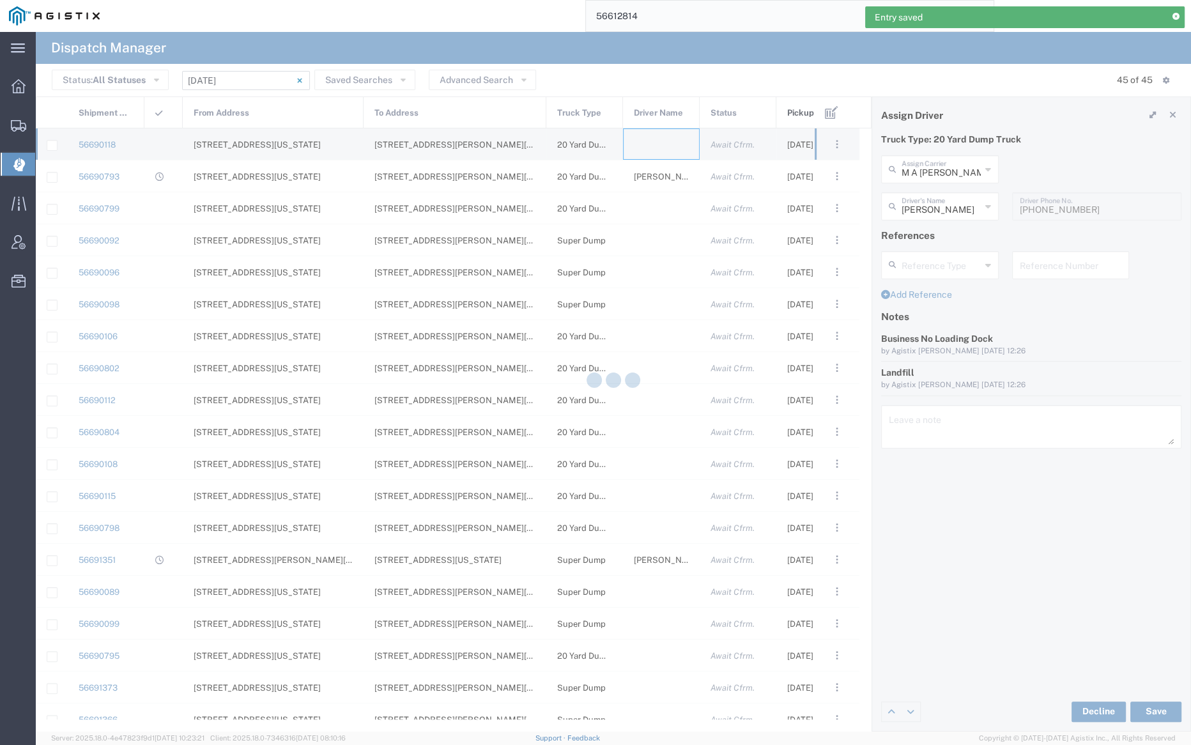
type input "[PERSON_NAME] Trucking"
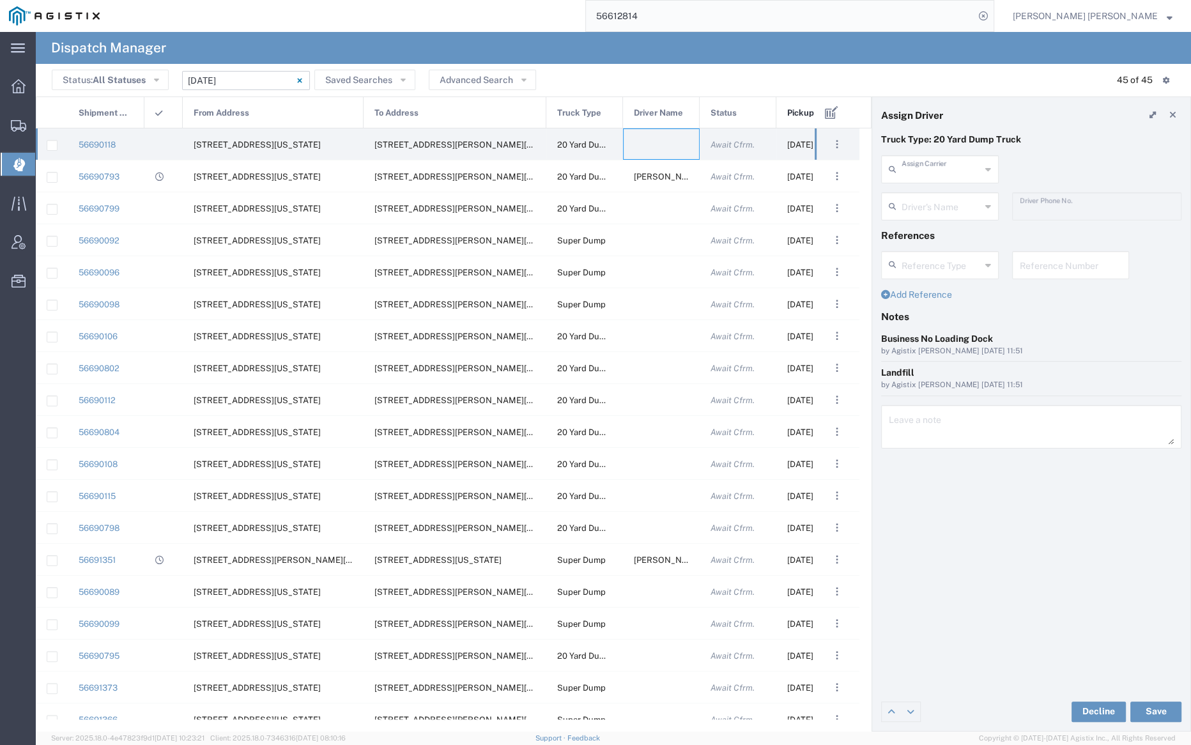
click at [922, 168] on input "text" at bounding box center [940, 168] width 79 height 22
click at [923, 196] on span "North Bay Gunite Inc" at bounding box center [938, 197] width 115 height 20
type input "North Bay Gunite Inc"
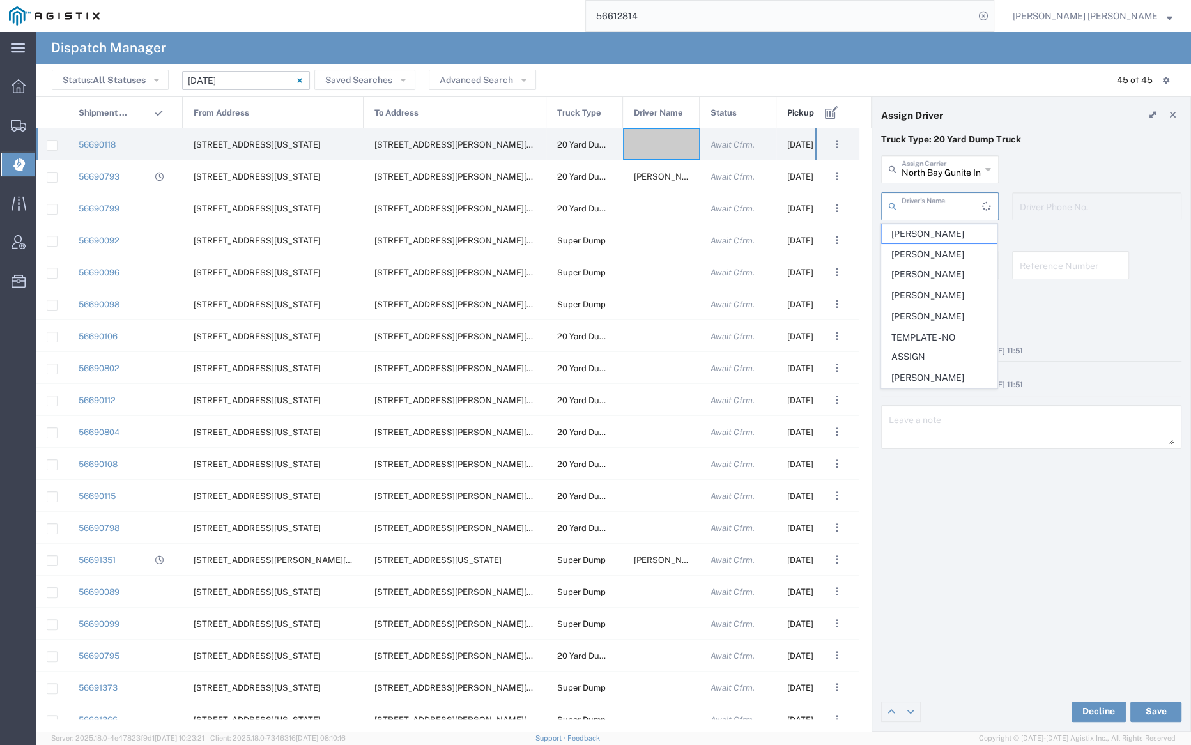
click at [928, 209] on input "text" at bounding box center [941, 205] width 80 height 22
click at [932, 237] on span "[PERSON_NAME]" at bounding box center [938, 234] width 115 height 20
type input "[PERSON_NAME]"
type input "7077584968"
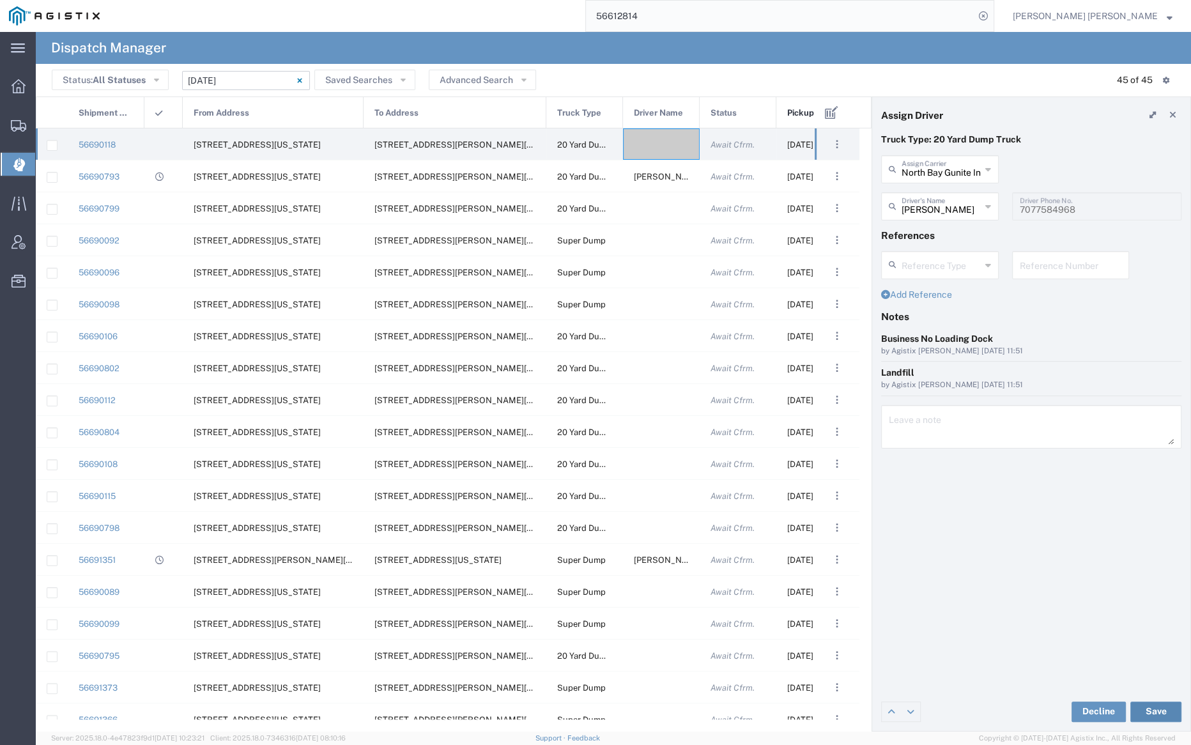
click at [1154, 710] on button "Save" at bounding box center [1155, 711] width 51 height 20
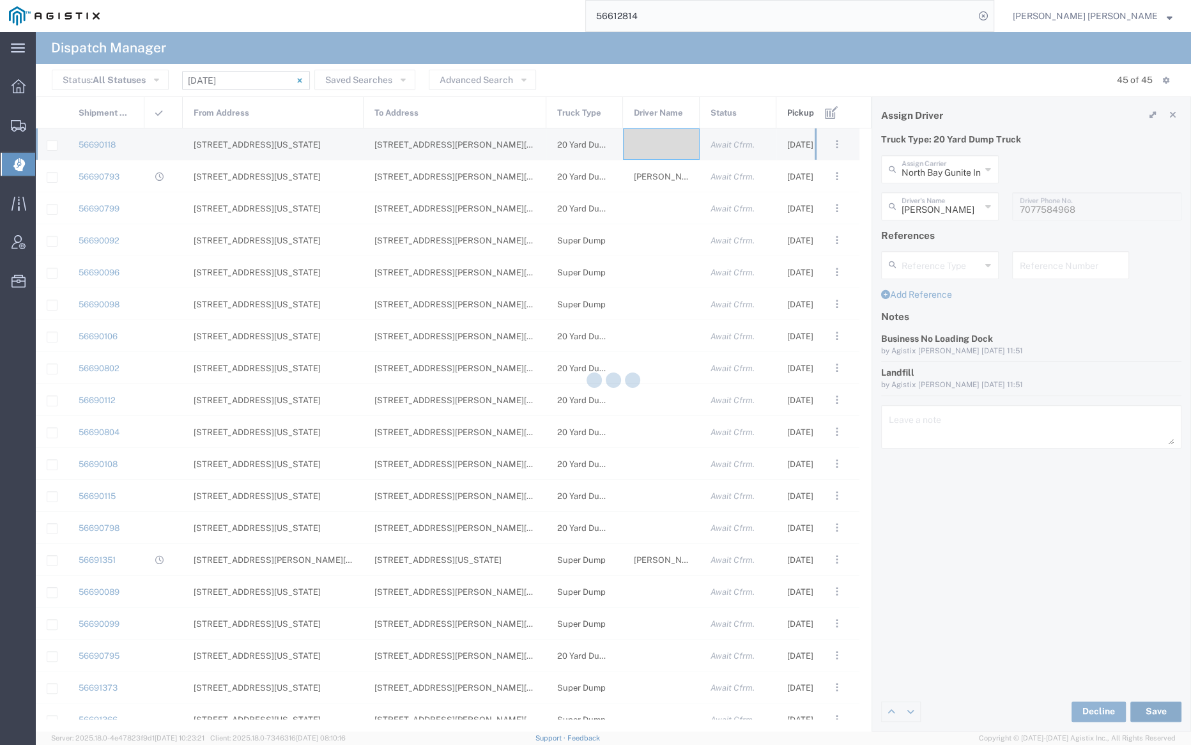
type input "[PERSON_NAME]"
type input "North Bay Gunite Inc"
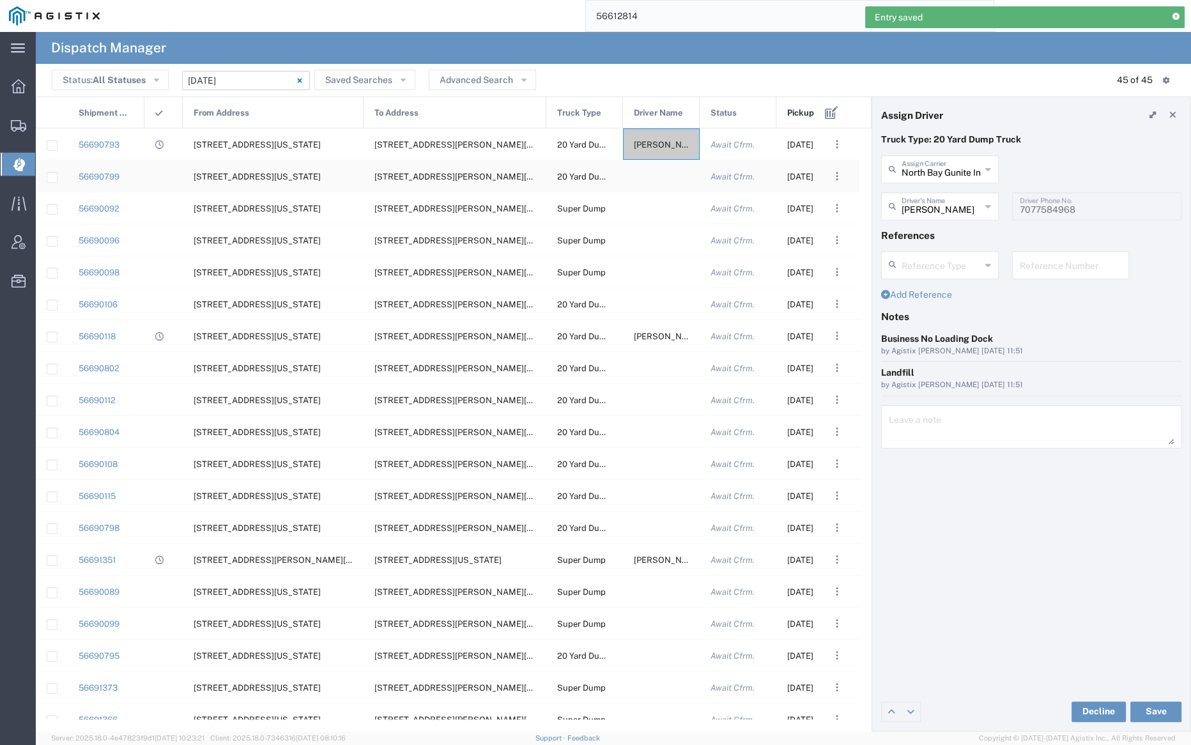
click at [652, 179] on div at bounding box center [661, 175] width 77 height 31
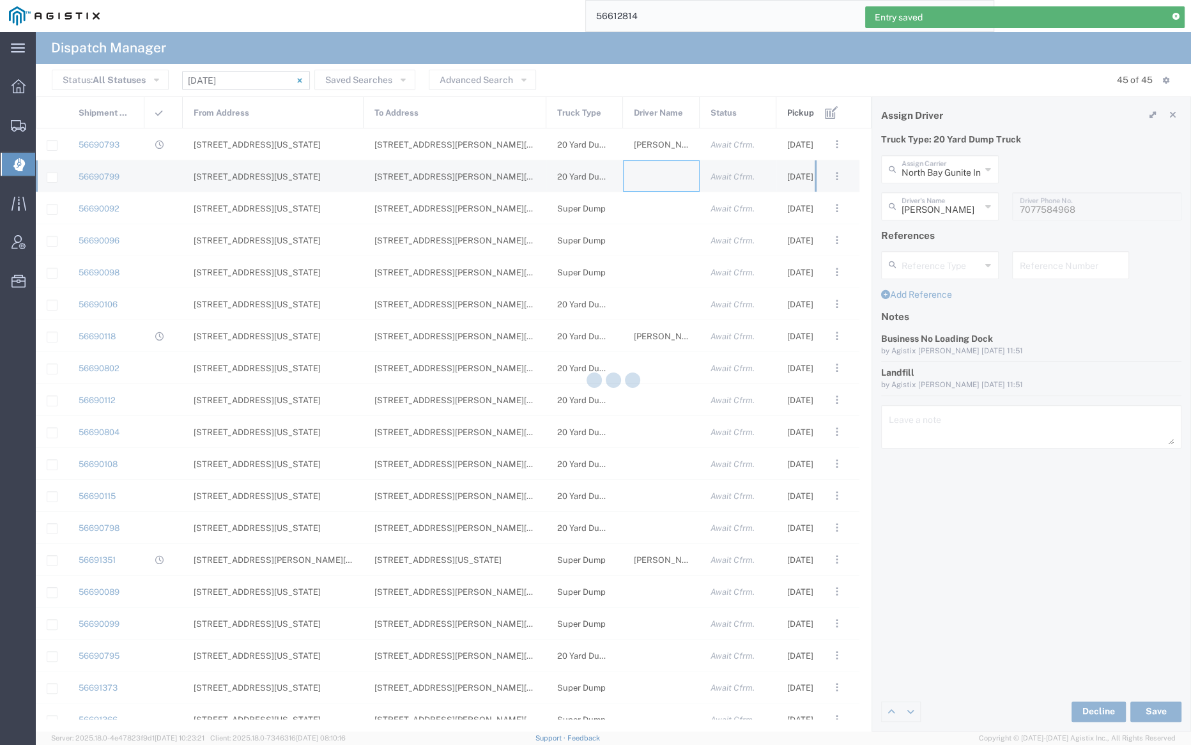
type input "[PERSON_NAME] Trucking"
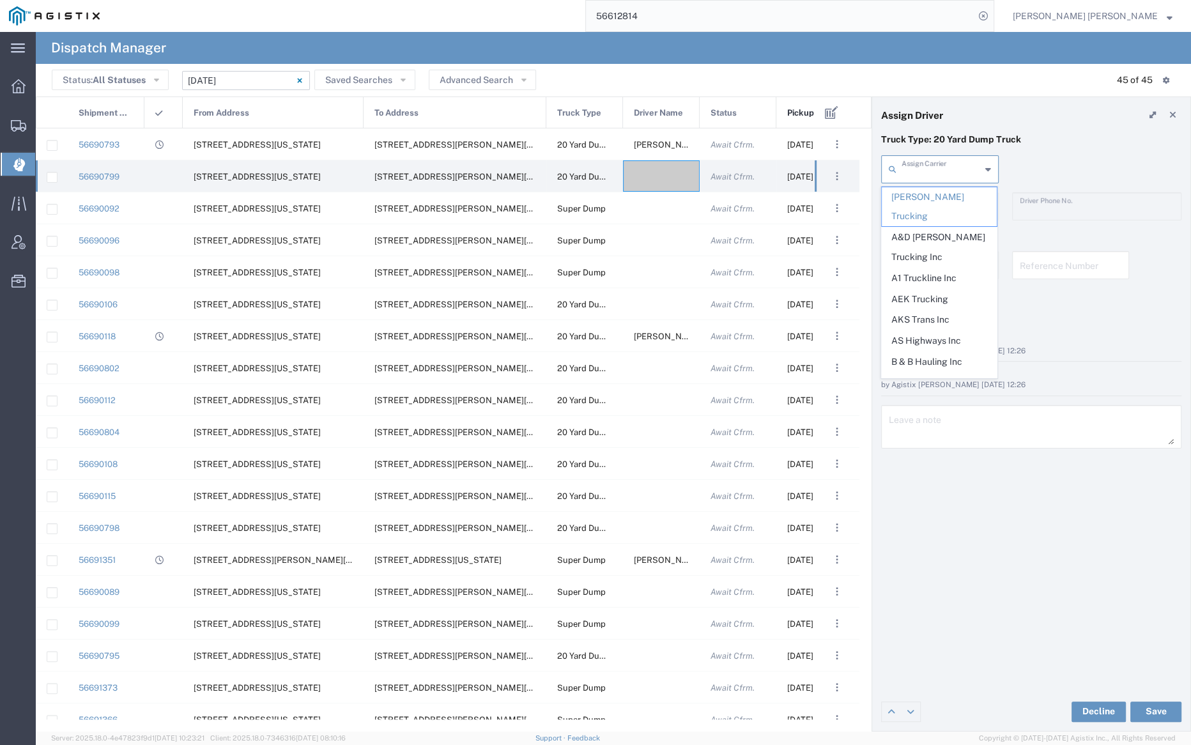
click at [913, 158] on input "text" at bounding box center [940, 168] width 79 height 22
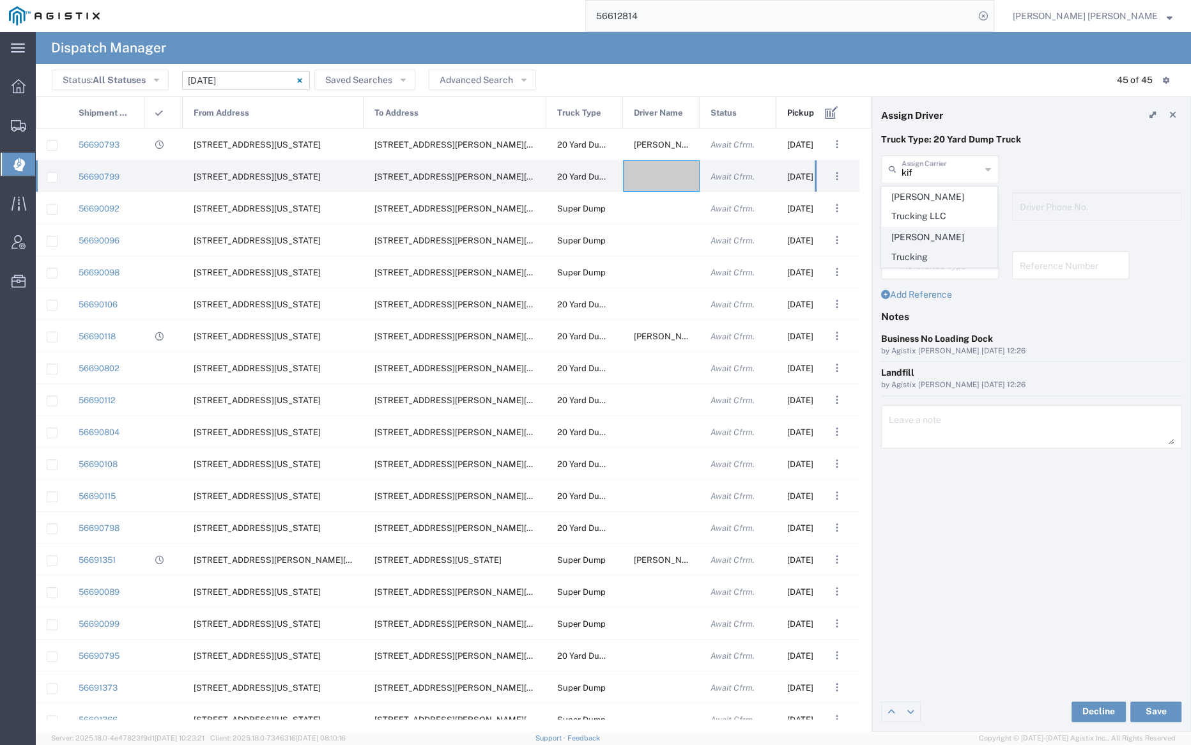
click at [938, 233] on span "[PERSON_NAME] Trucking" at bounding box center [938, 247] width 115 height 40
type input "[PERSON_NAME] Trucking"
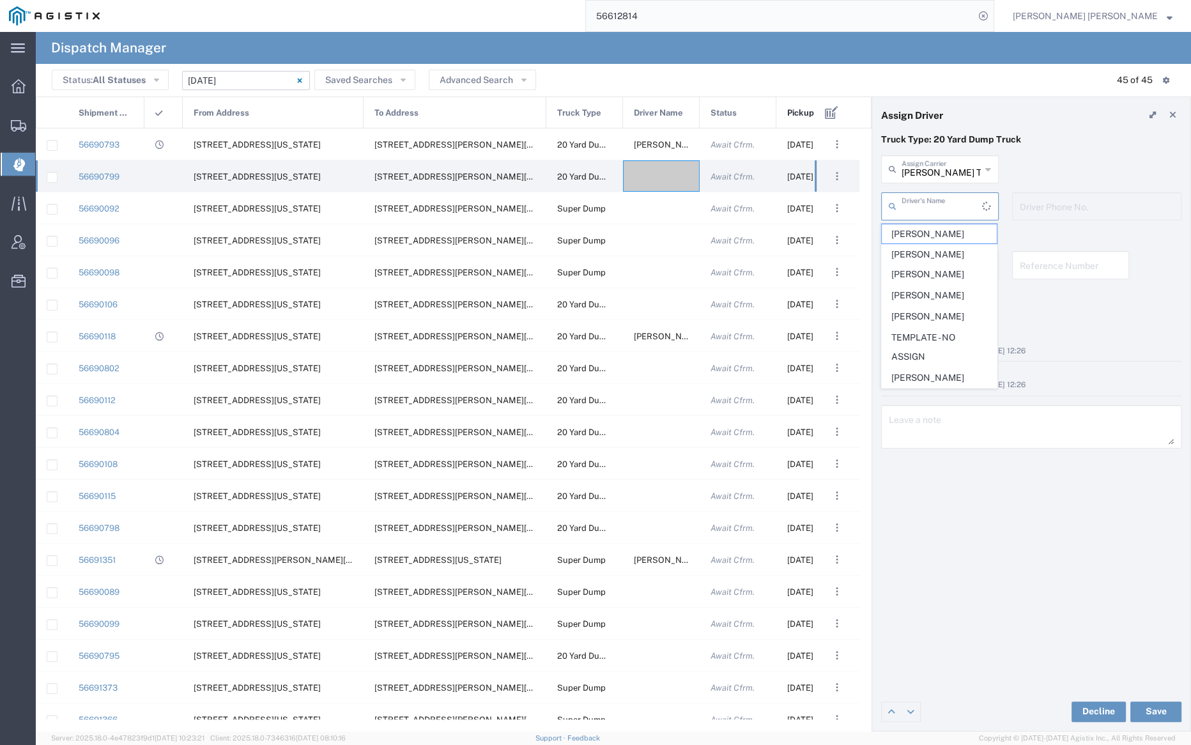
click at [927, 199] on input "text" at bounding box center [941, 205] width 80 height 22
click at [937, 231] on span "[PERSON_NAME]" at bounding box center [938, 234] width 115 height 20
type input "[PERSON_NAME]"
type input "9253838798"
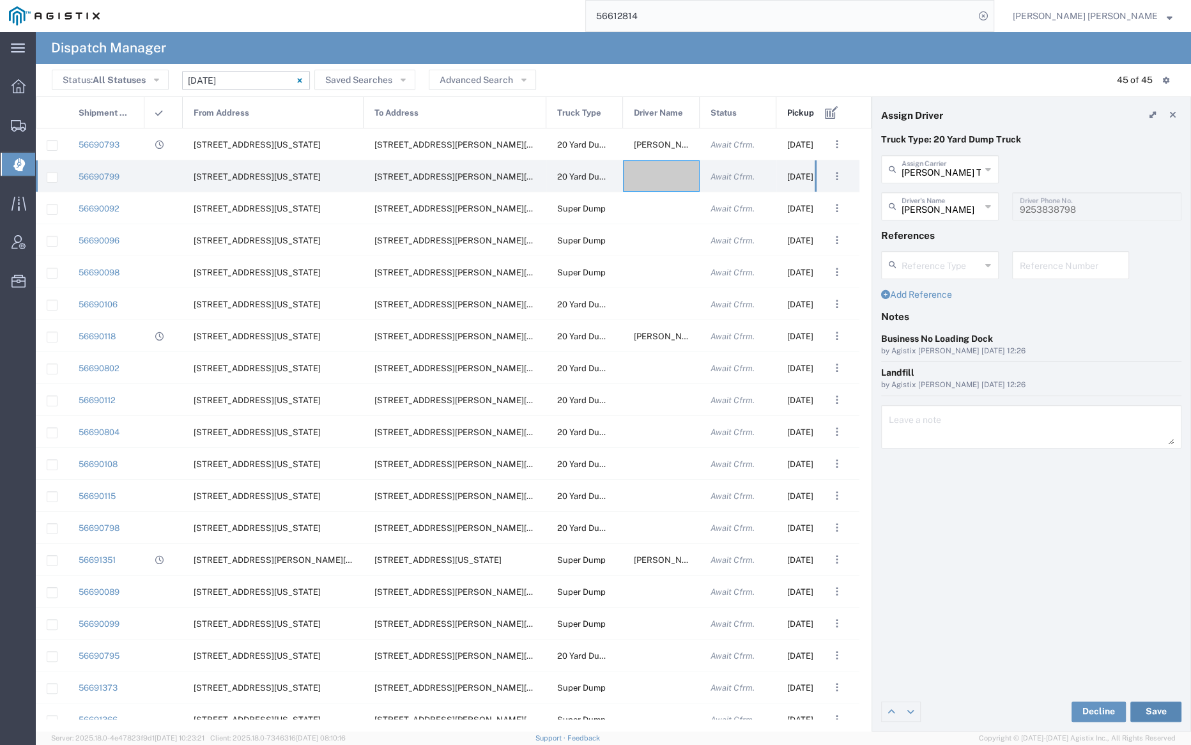
click at [1161, 712] on button "Save" at bounding box center [1155, 711] width 51 height 20
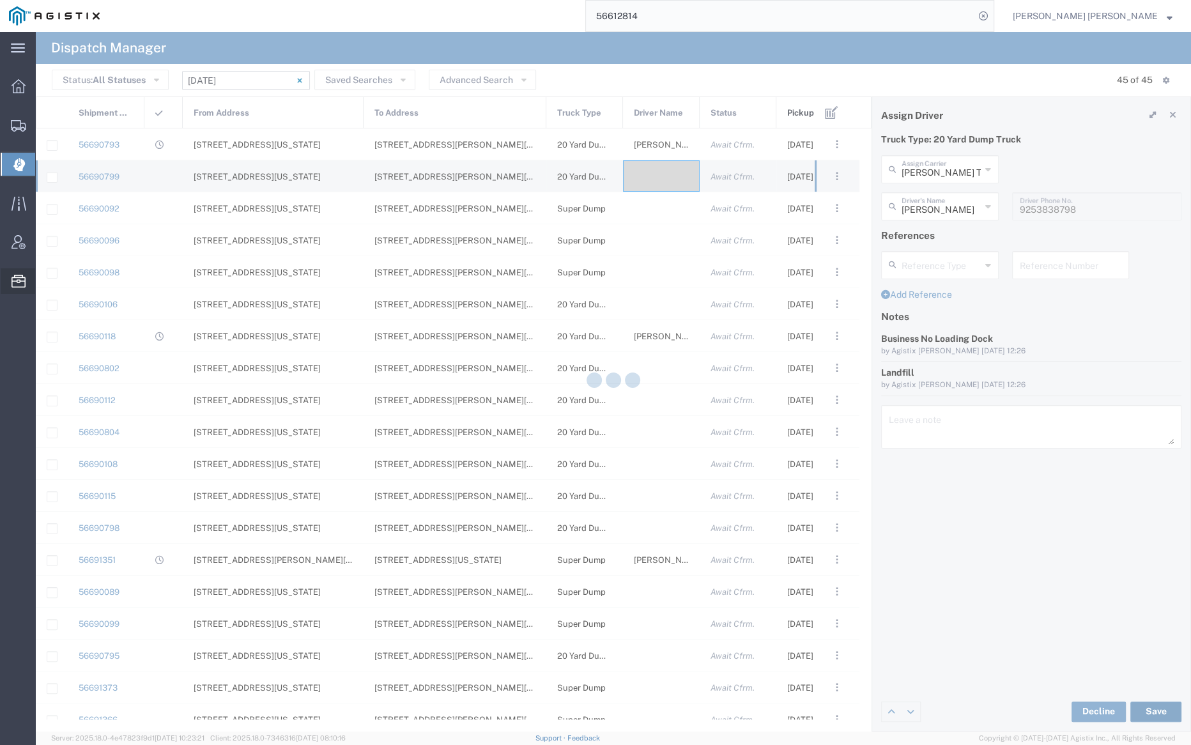
type input "[PERSON_NAME]"
type input "[PERSON_NAME] Trucking"
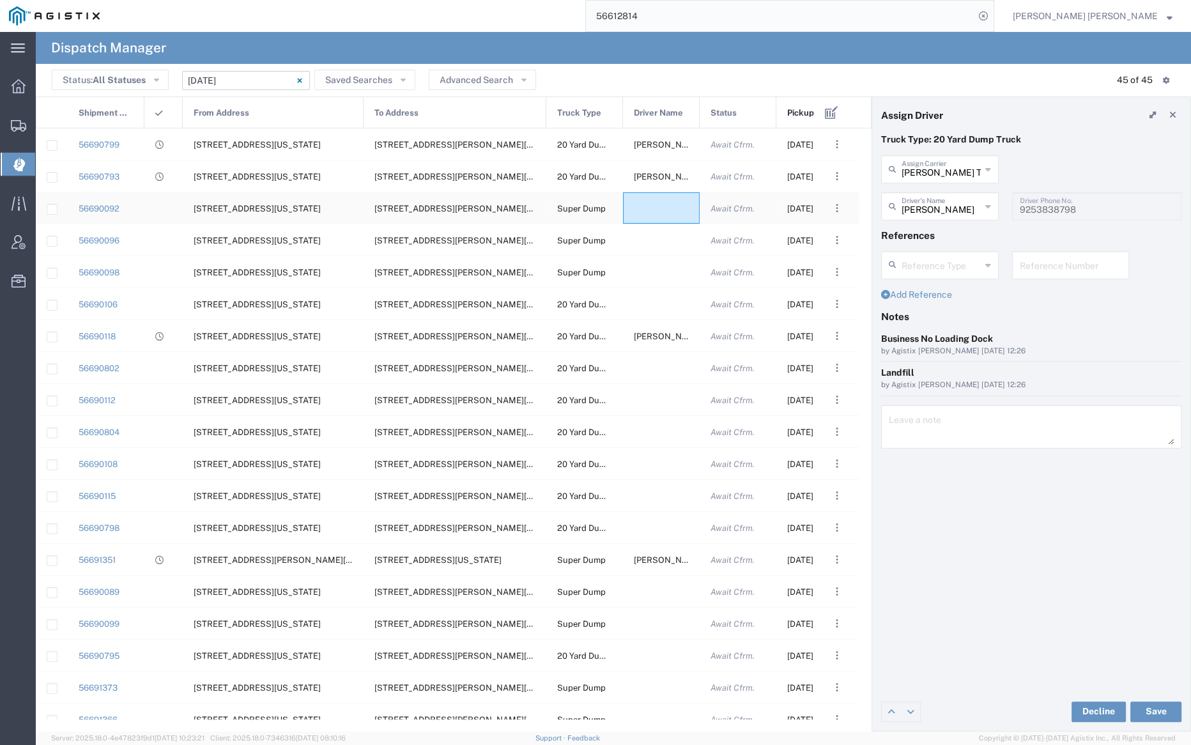
click at [666, 207] on div at bounding box center [661, 207] width 77 height 31
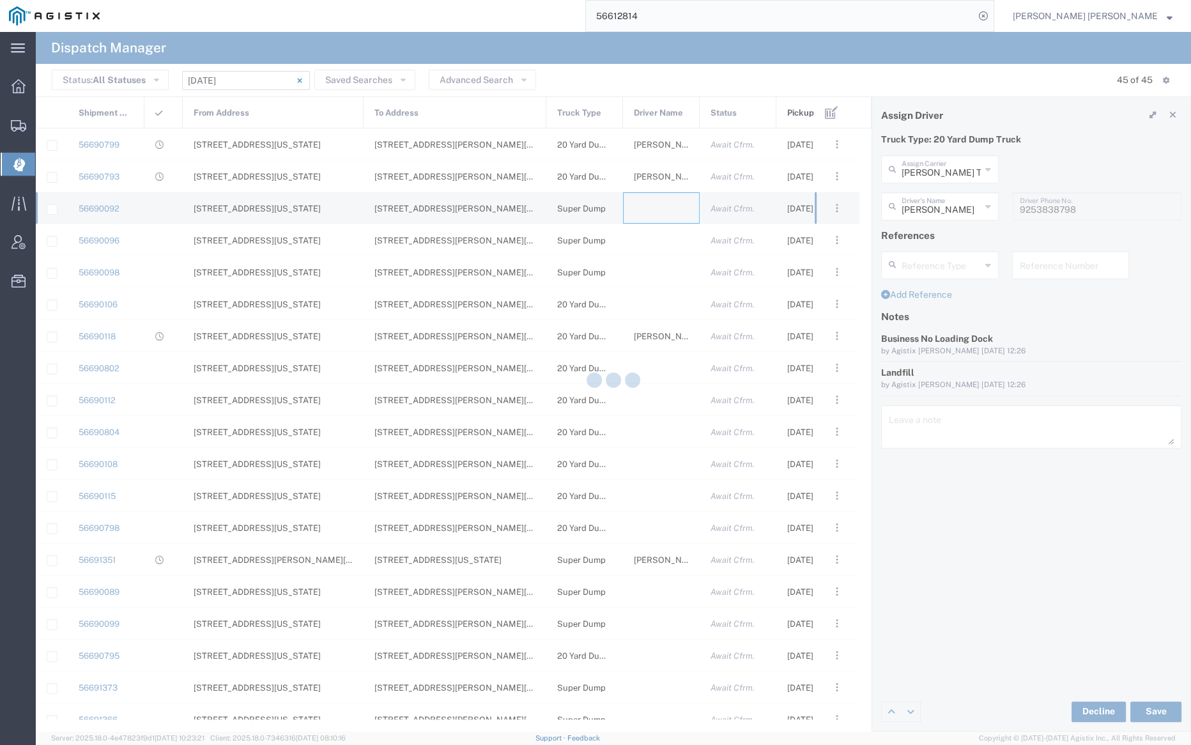
type input "[PERSON_NAME] Trucking"
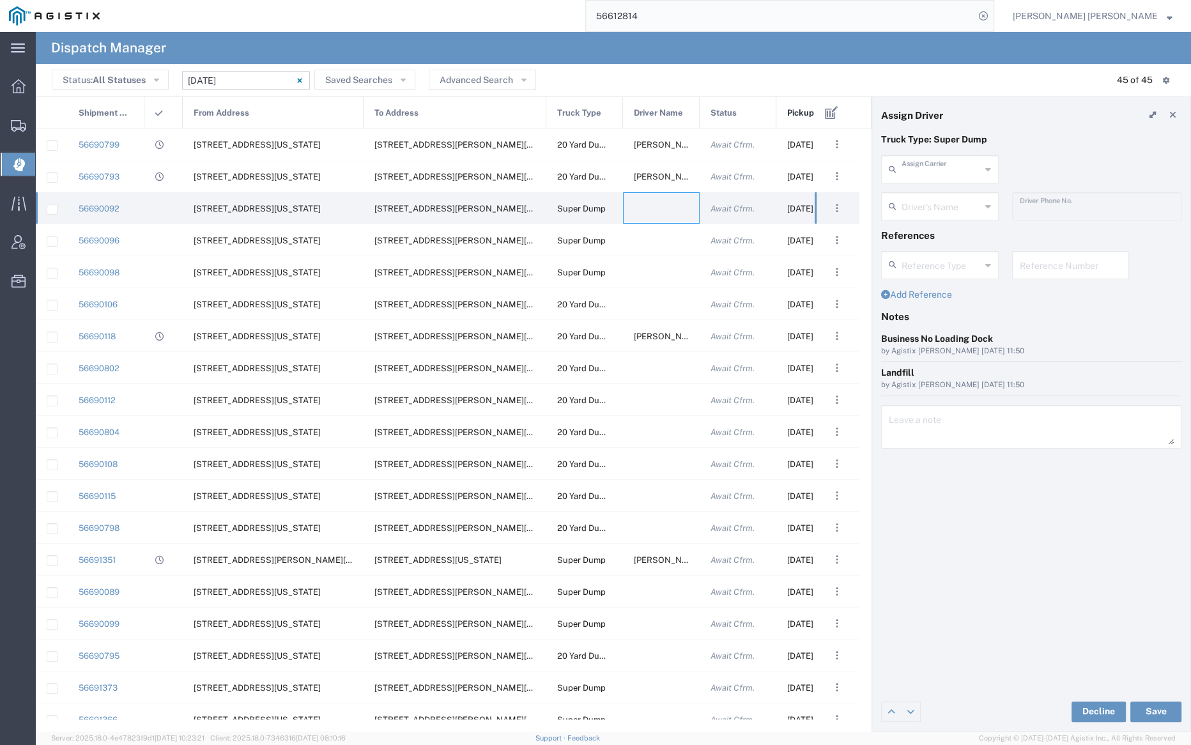
click at [940, 168] on input "text" at bounding box center [940, 168] width 79 height 22
click at [950, 194] on span "Sunny Trans Inc" at bounding box center [938, 197] width 115 height 20
type input "Sunny Trans Inc"
click at [946, 201] on input "text" at bounding box center [941, 205] width 80 height 22
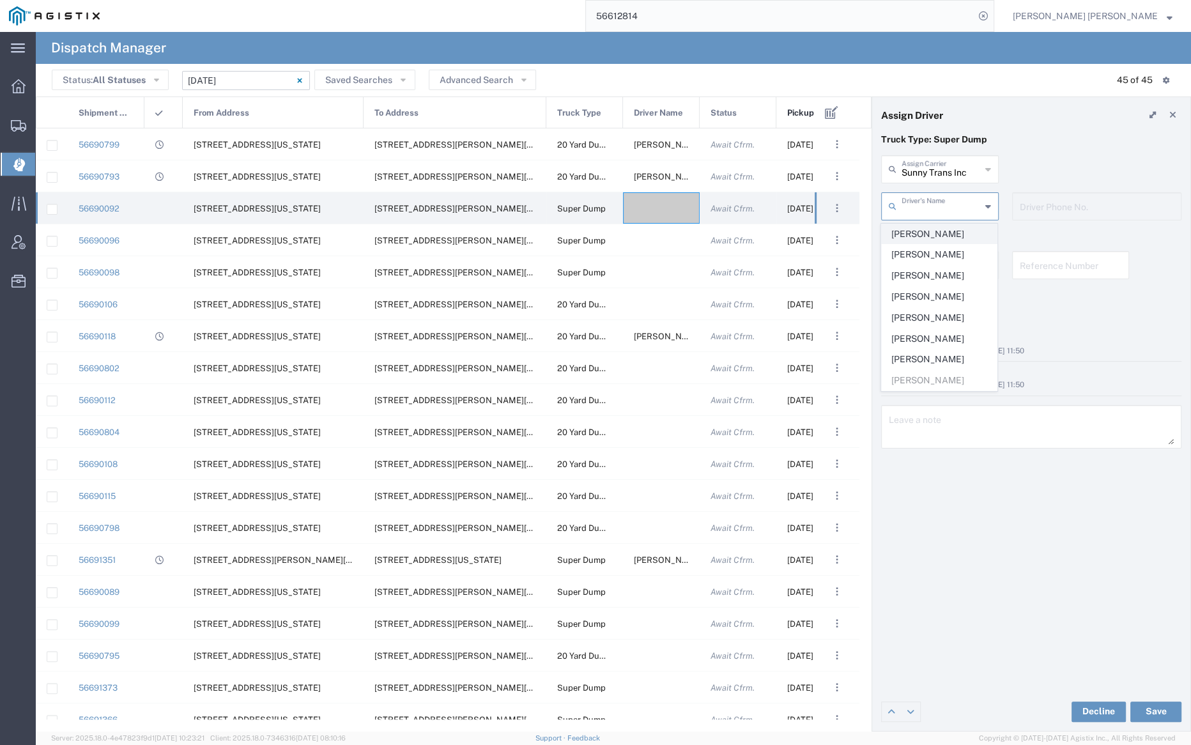
click at [950, 233] on span "[PERSON_NAME]" at bounding box center [938, 234] width 115 height 20
type input "[PERSON_NAME]"
type input "[PHONE_NUMBER]"
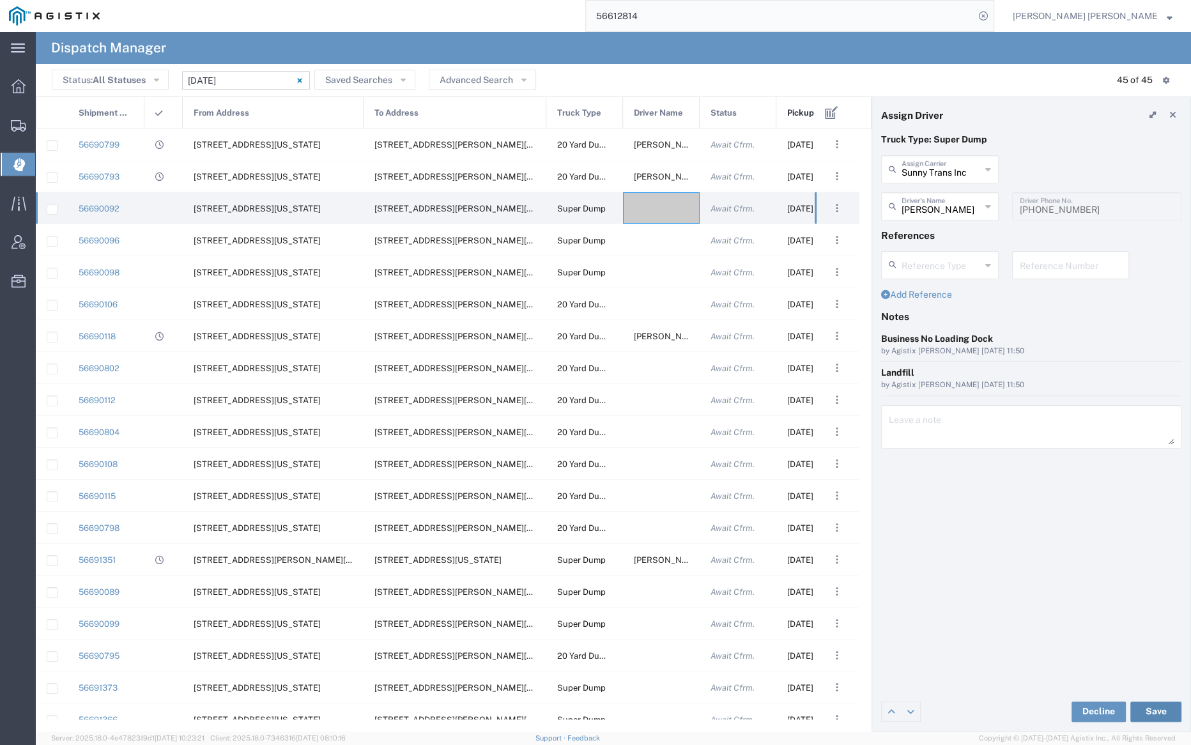
click at [1160, 710] on button "Save" at bounding box center [1155, 711] width 51 height 20
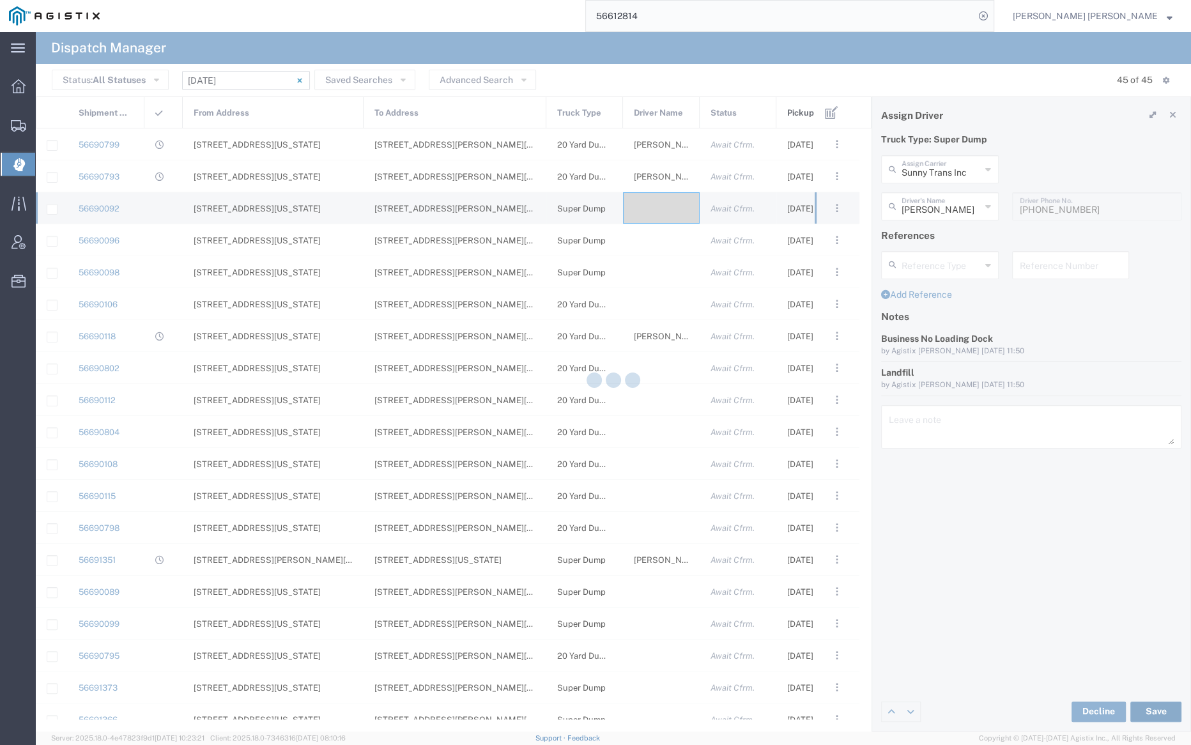
type input "[PERSON_NAME]"
type input "Sunny Trans Inc"
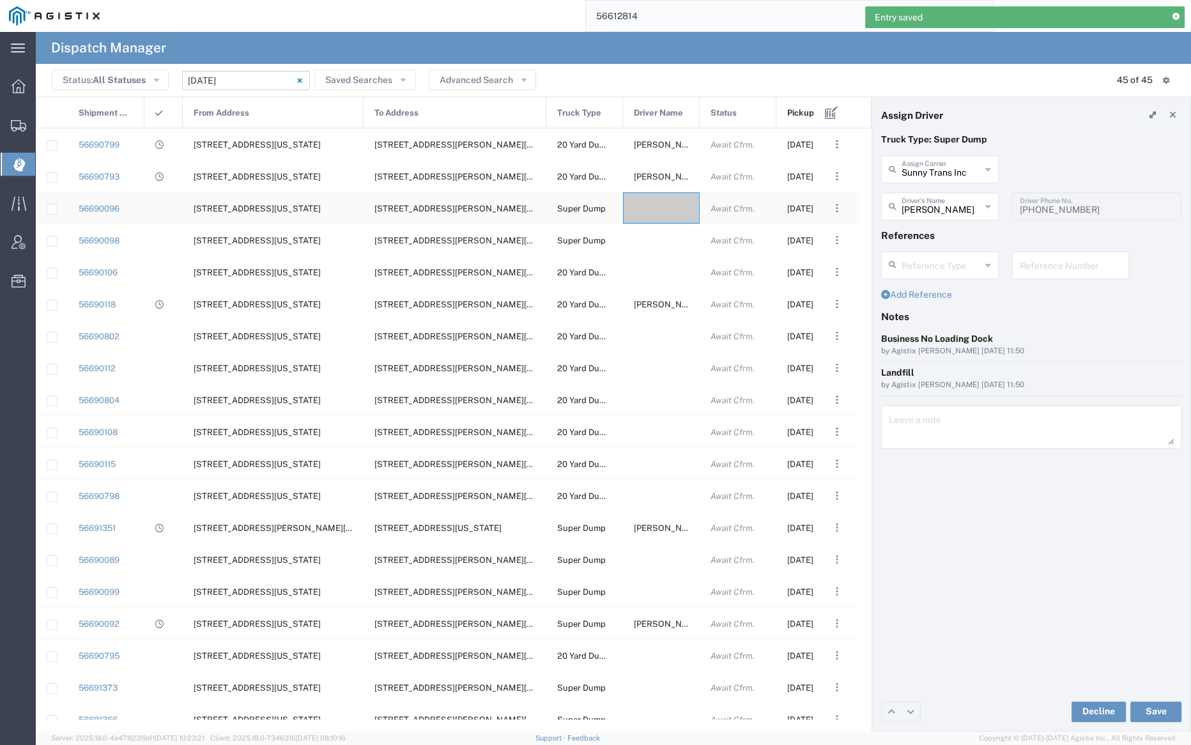
click at [655, 211] on div at bounding box center [661, 207] width 77 height 31
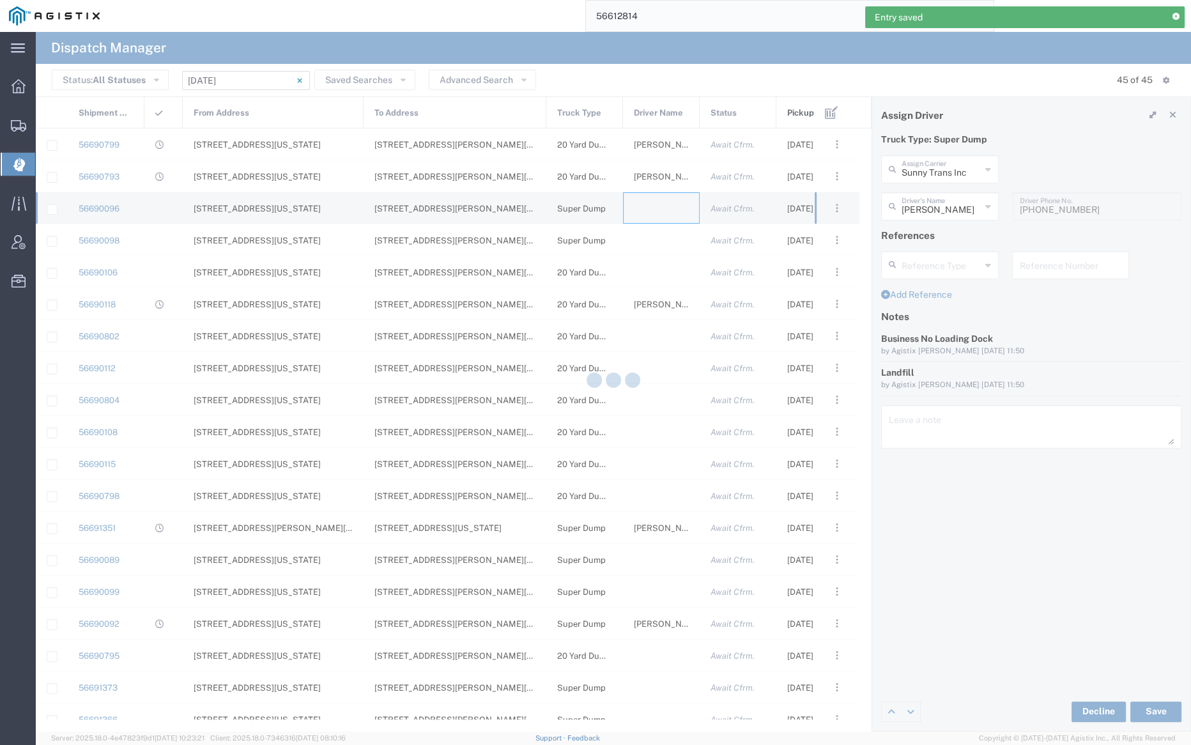
type input "[PERSON_NAME] Trucking"
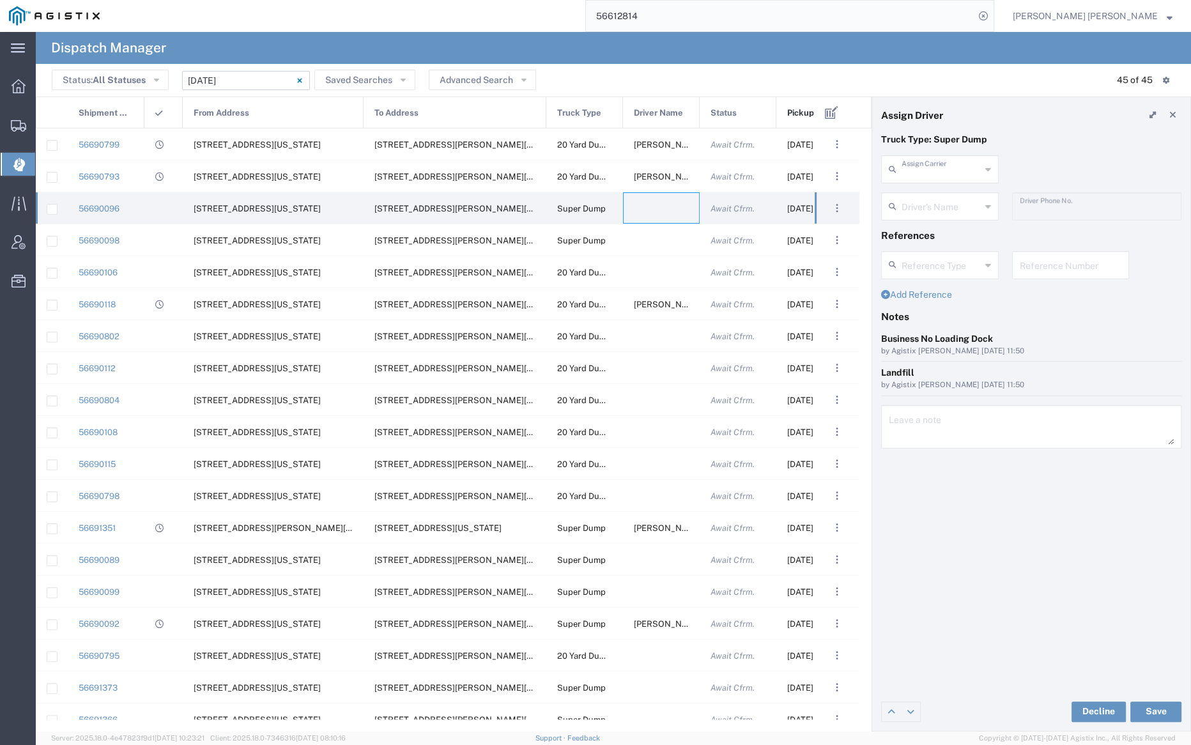
click at [945, 167] on input "text" at bounding box center [940, 168] width 79 height 22
click at [944, 194] on span "Sunny Trans Inc" at bounding box center [938, 197] width 115 height 20
type input "Sunny Trans Inc"
click at [933, 194] on input "text" at bounding box center [941, 205] width 80 height 22
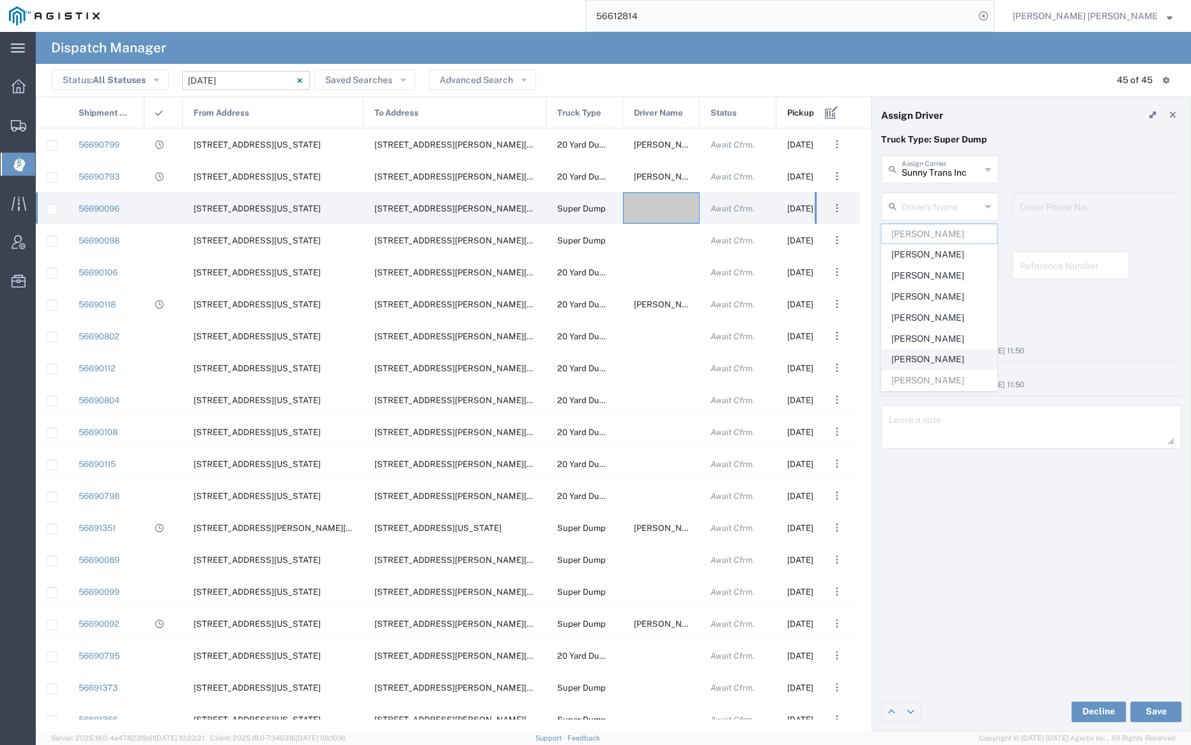
click at [942, 351] on span "[PERSON_NAME]" at bounding box center [938, 359] width 115 height 20
type input "[PERSON_NAME]"
type input "[PHONE_NUMBER]"
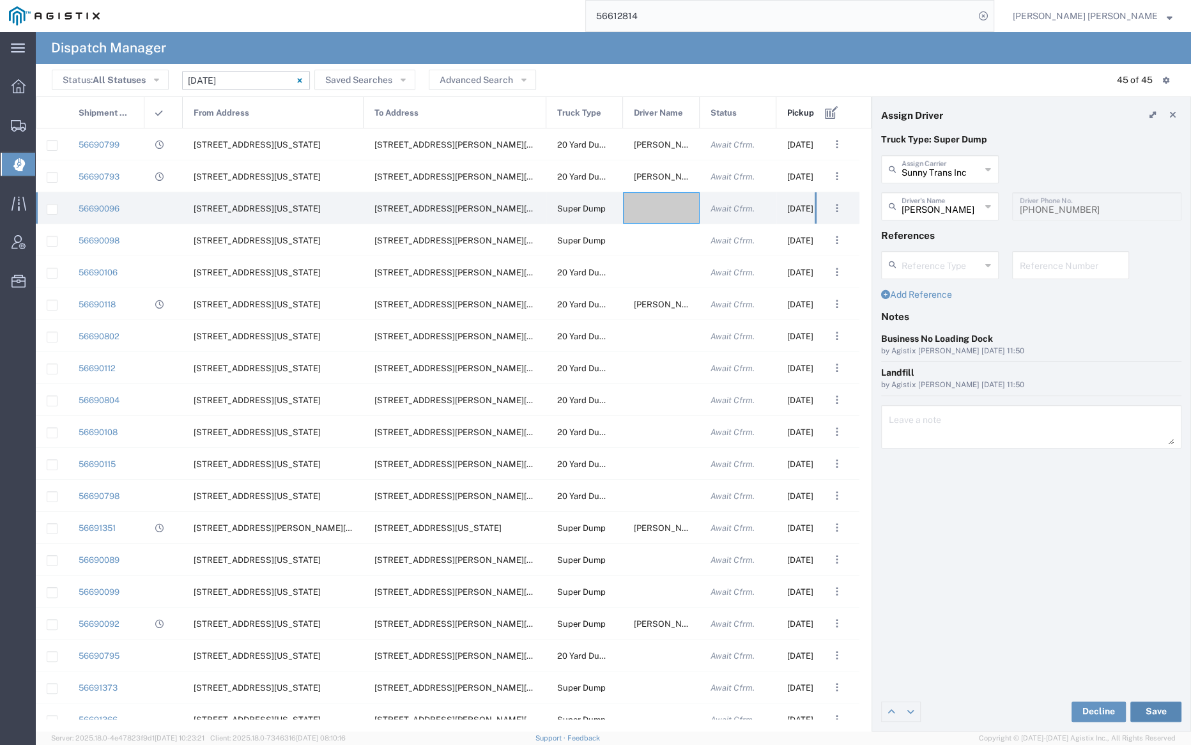
click at [1147, 711] on button "Save" at bounding box center [1155, 711] width 51 height 20
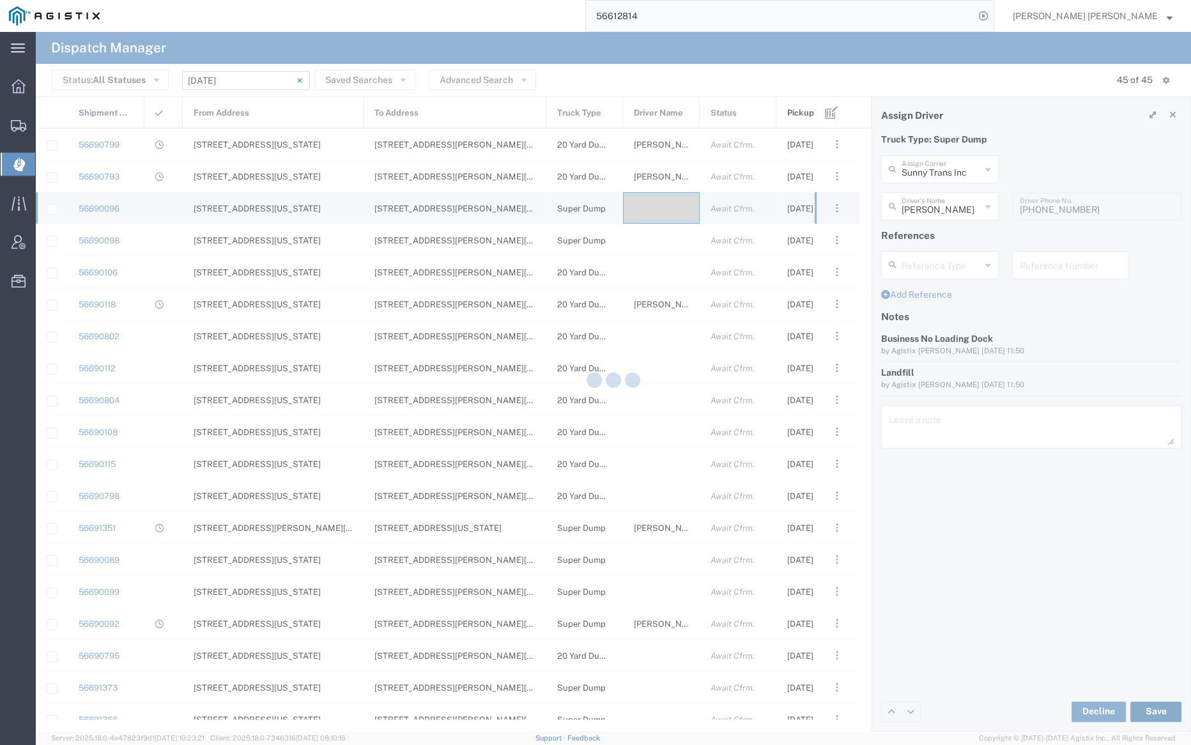
type input "[PERSON_NAME]"
type input "Sunny Trans Inc"
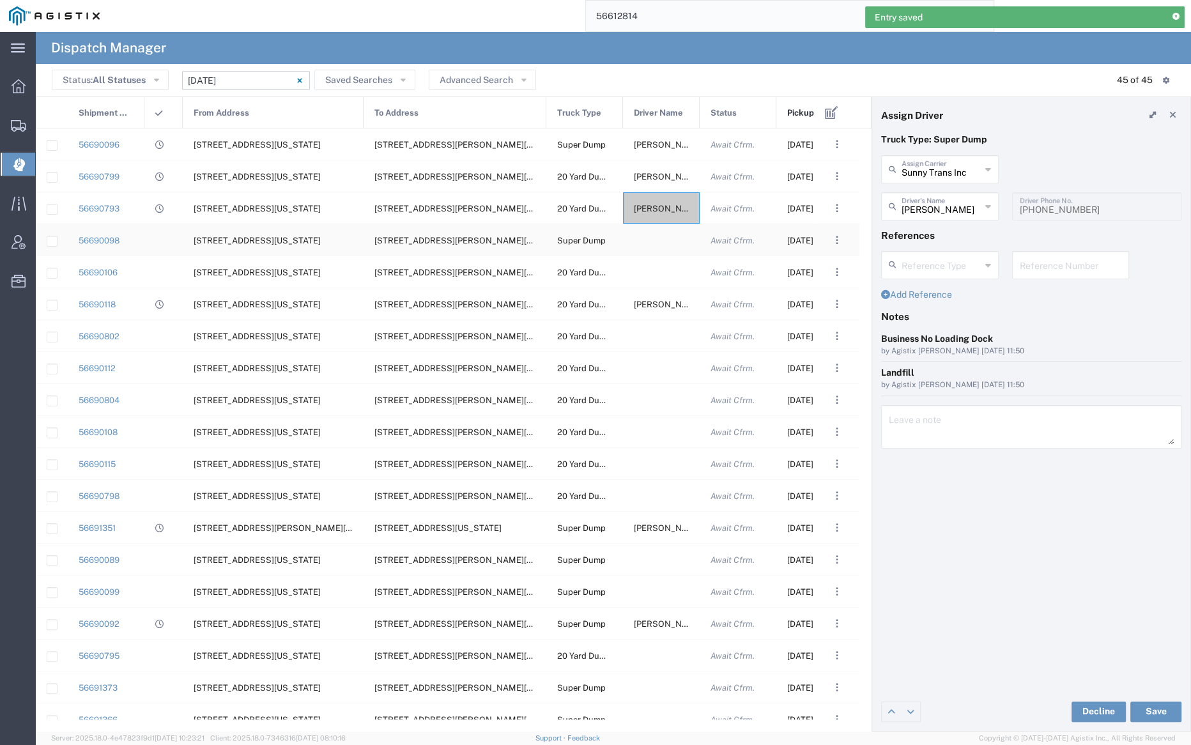
click at [652, 238] on div at bounding box center [661, 239] width 77 height 31
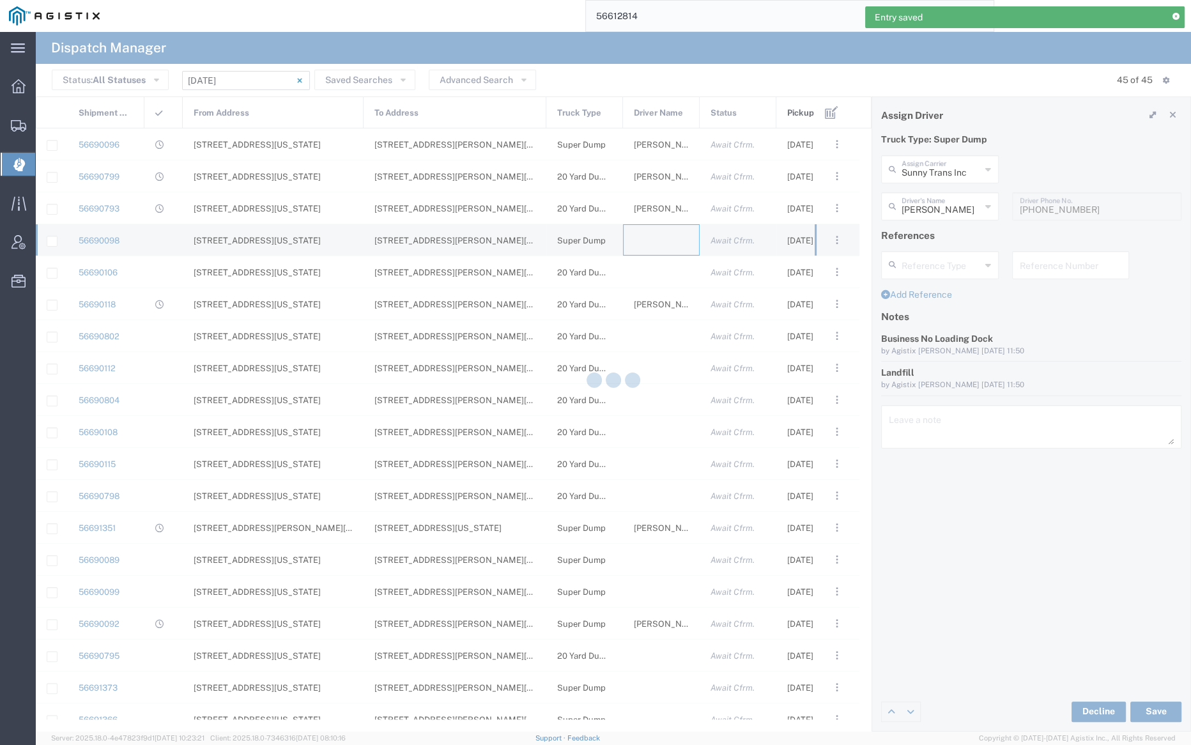
type input "[PERSON_NAME] Trucking"
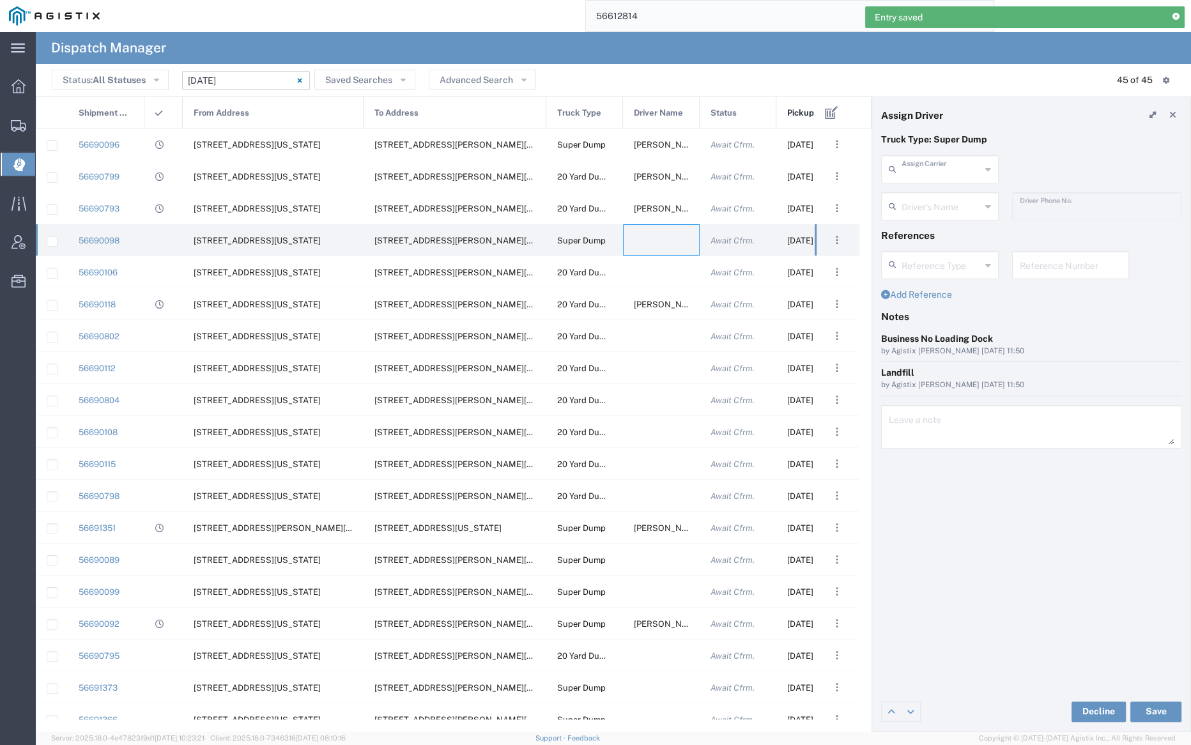
click at [925, 172] on input "text" at bounding box center [940, 168] width 79 height 22
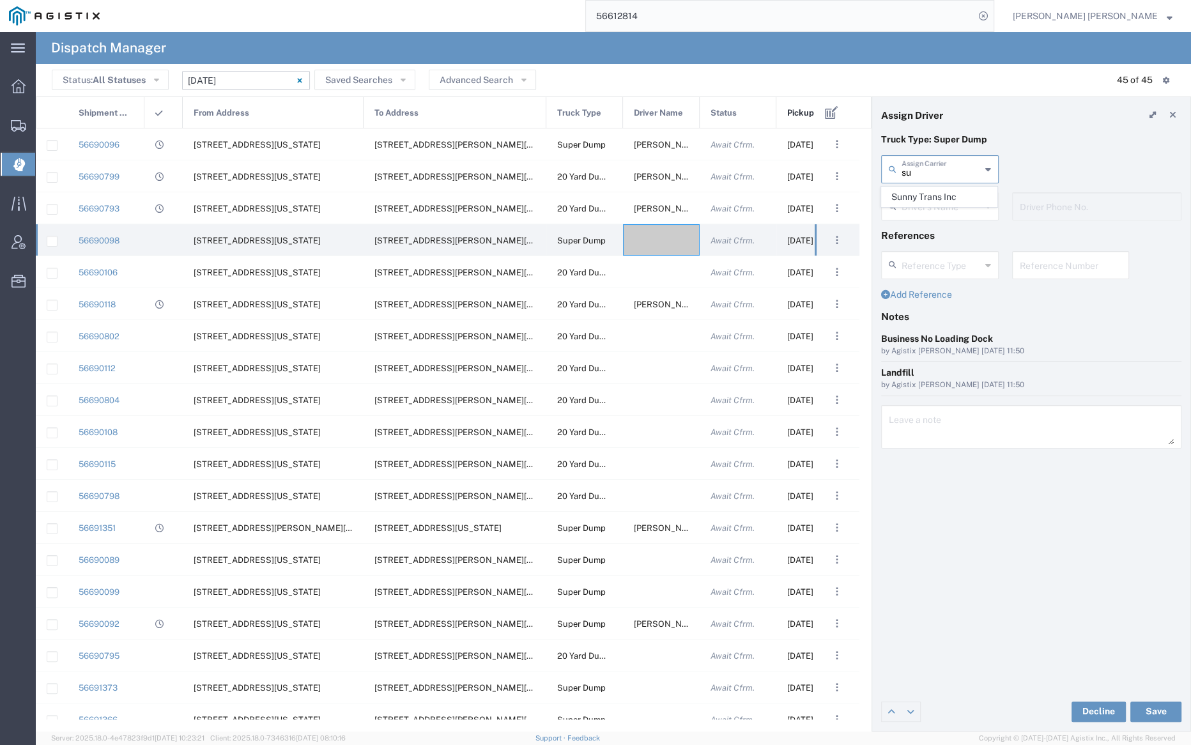
click at [924, 190] on span "Sunny Trans Inc" at bounding box center [938, 197] width 115 height 20
type input "Sunny Trans Inc"
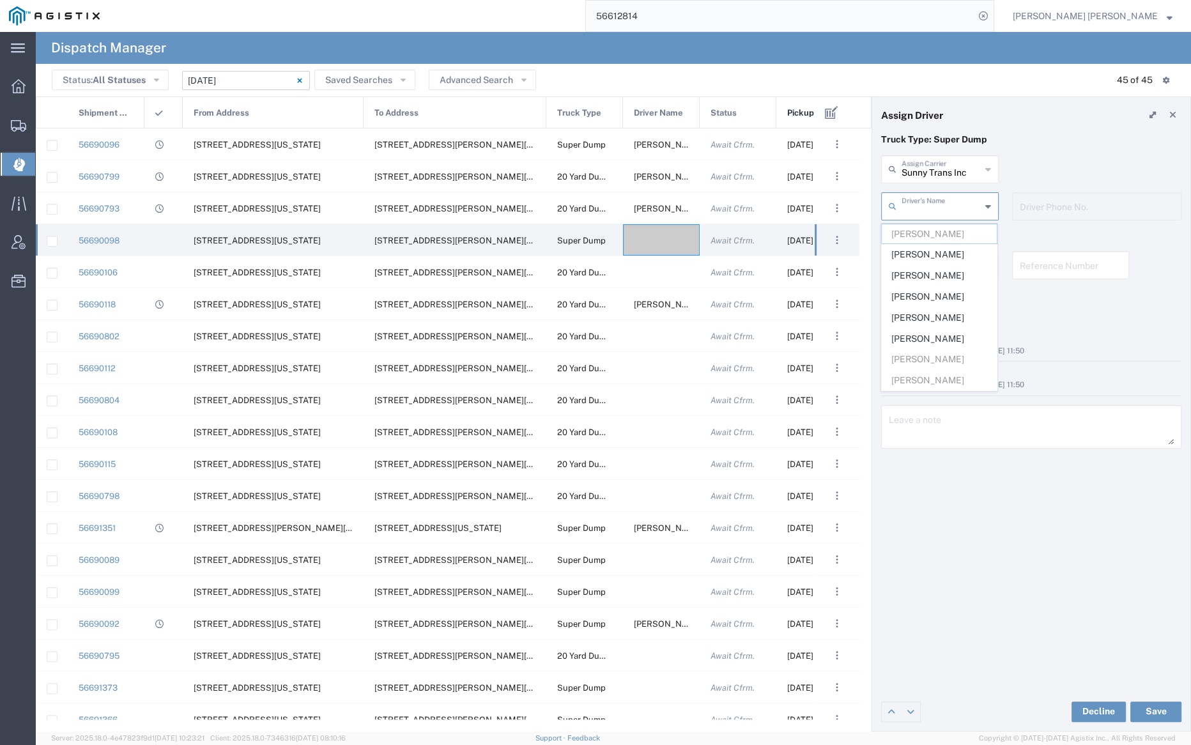
click at [927, 197] on input "text" at bounding box center [940, 205] width 79 height 22
click at [942, 291] on span "[PERSON_NAME]" at bounding box center [938, 297] width 115 height 20
type input "[PERSON_NAME]"
type input "[PHONE_NUMBER]"
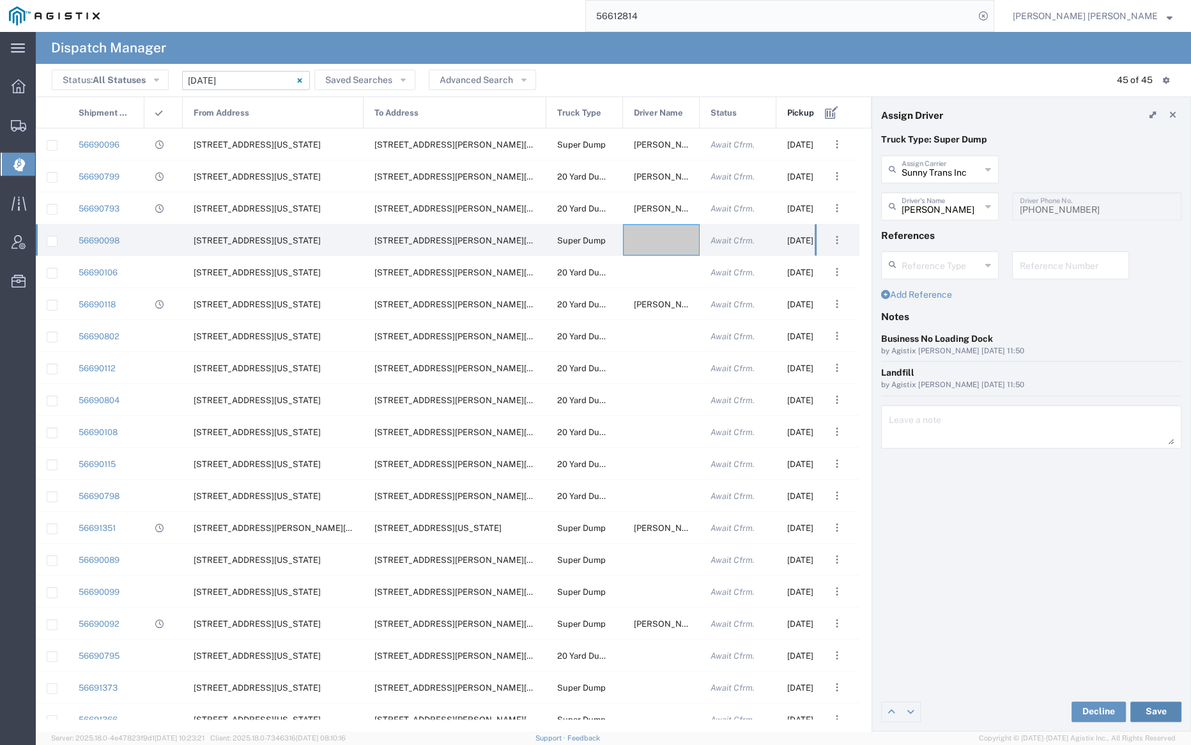
click at [1159, 708] on button "Save" at bounding box center [1155, 711] width 51 height 20
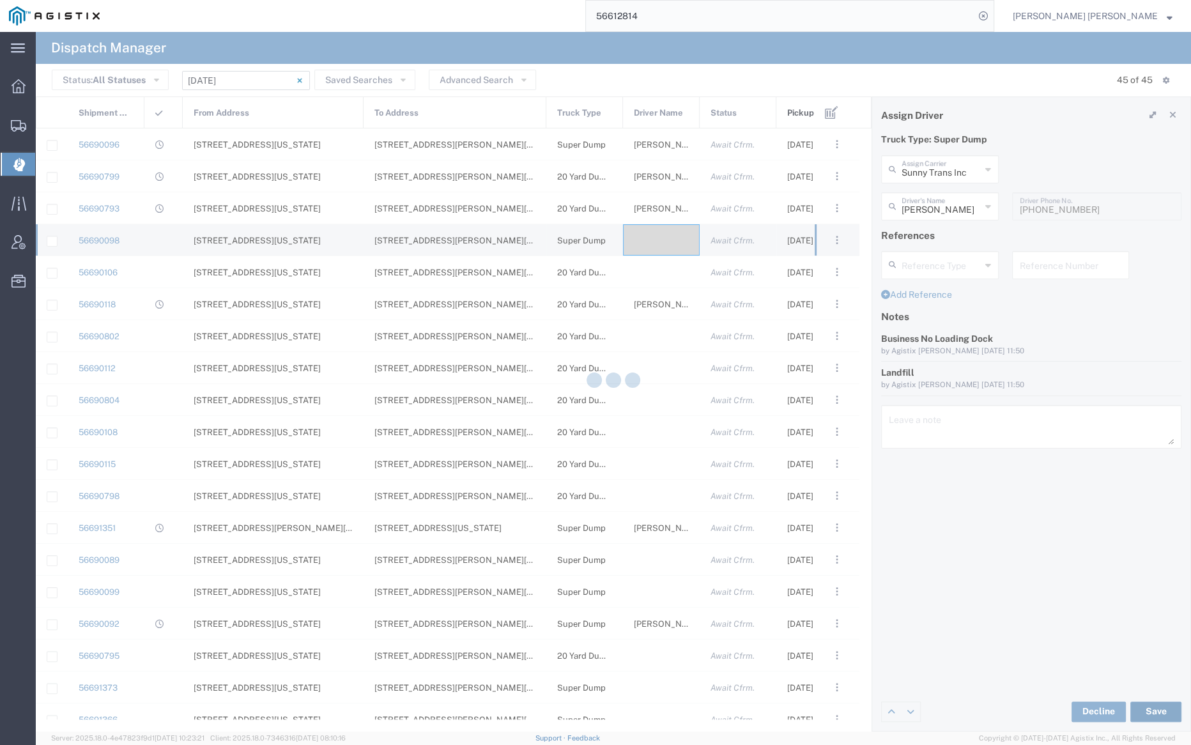
type input "[PERSON_NAME]"
type input "Sunny Trans Inc"
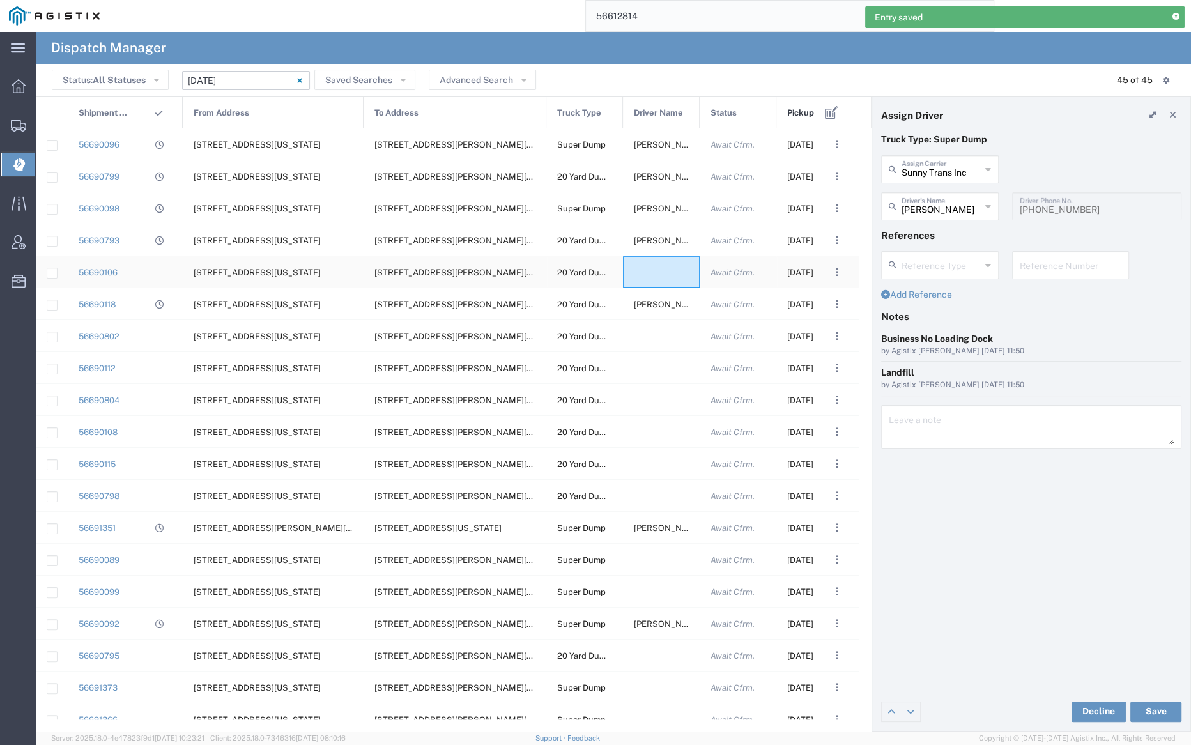
click at [654, 275] on div at bounding box center [661, 271] width 77 height 31
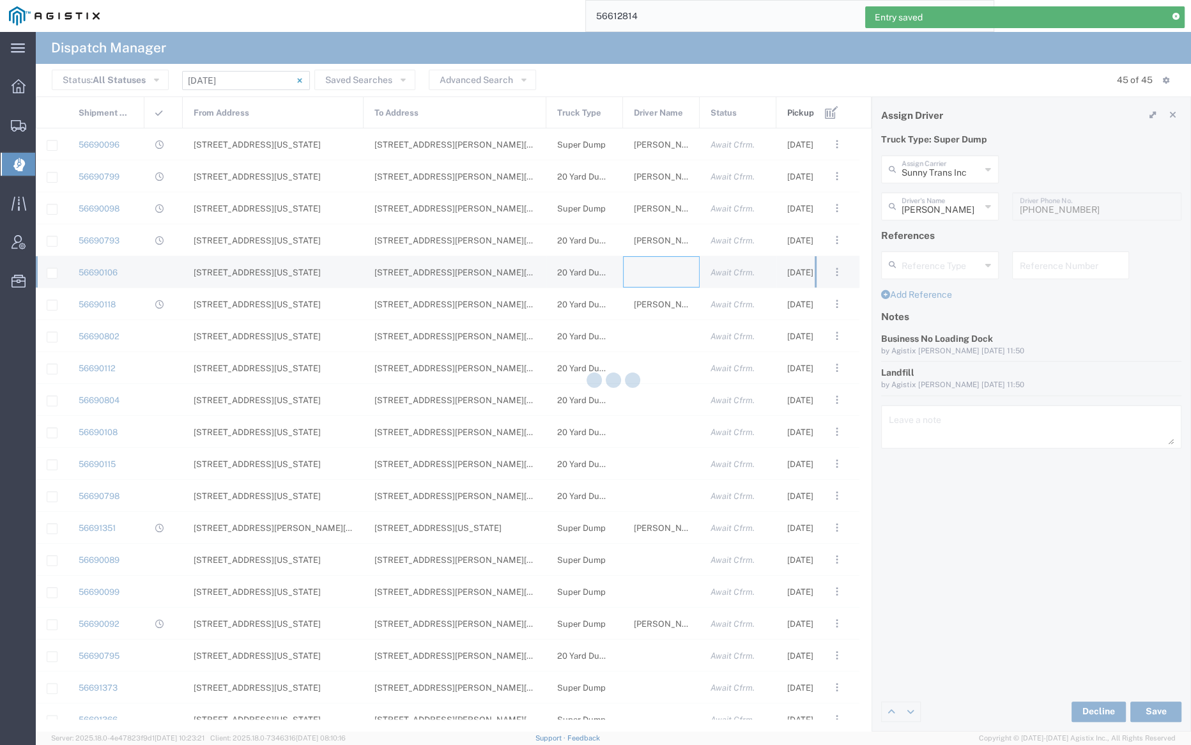
type input "[PERSON_NAME] Trucking"
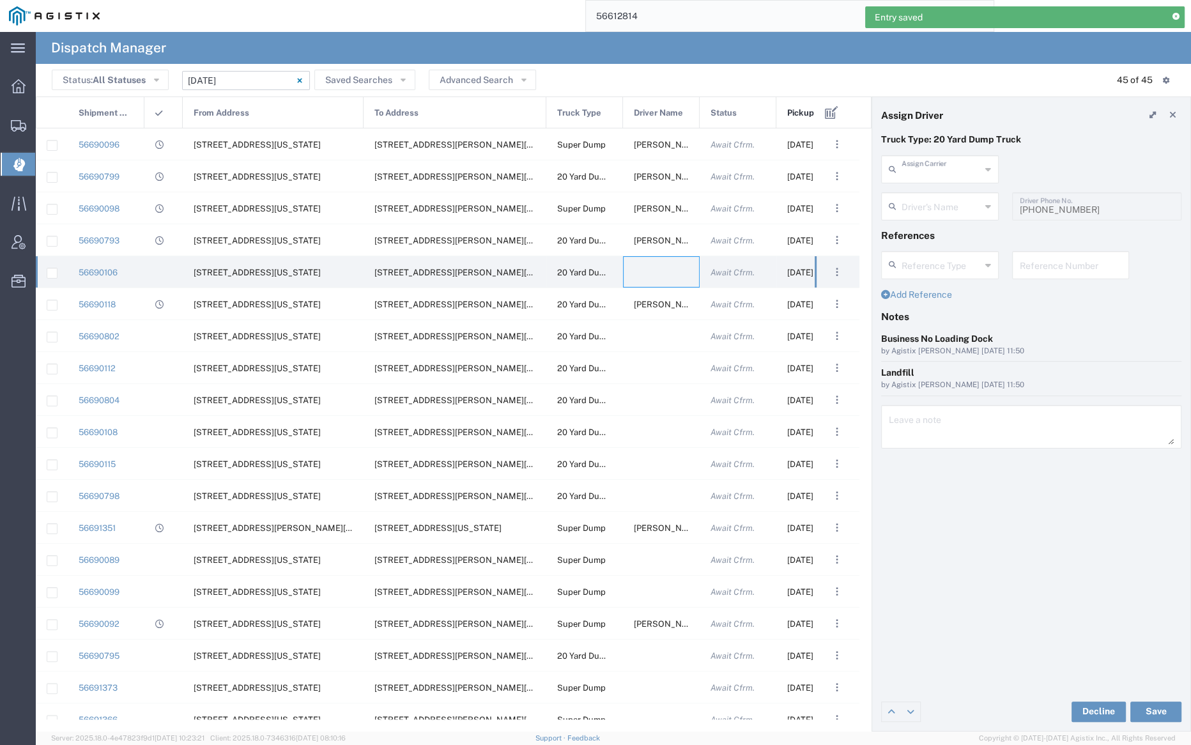
click at [922, 164] on input "text" at bounding box center [940, 168] width 79 height 22
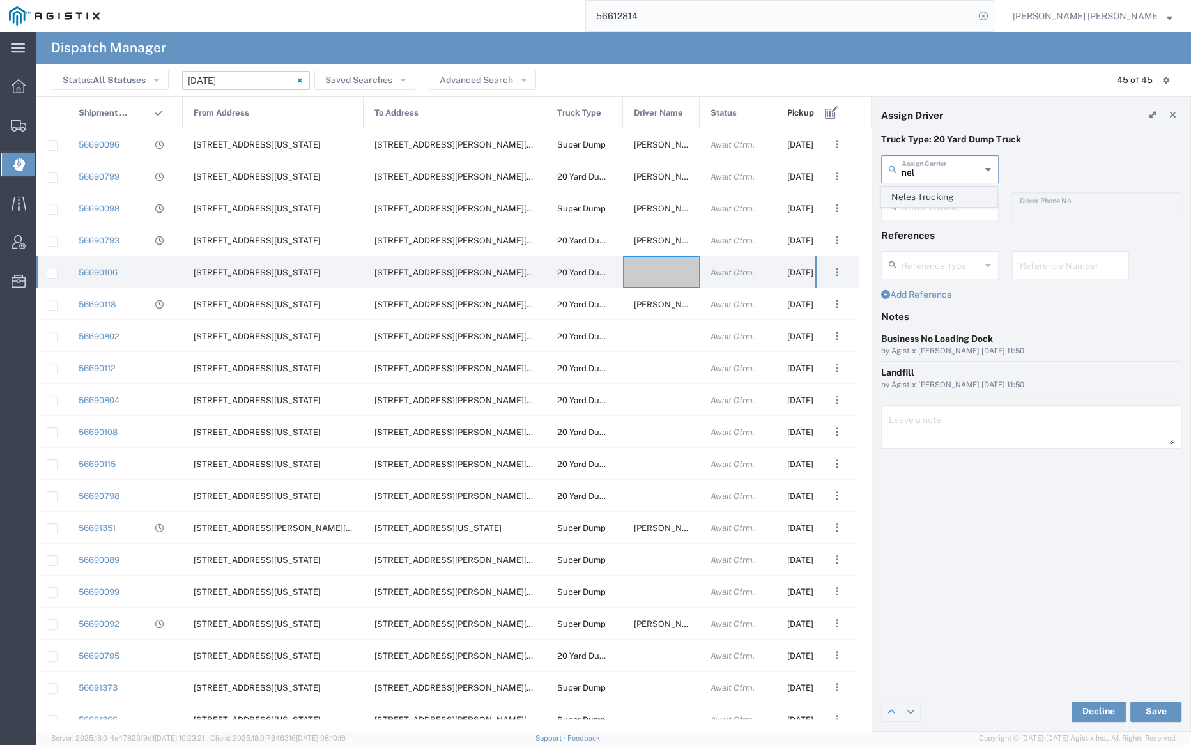
click at [923, 192] on span "Neles Trucking" at bounding box center [938, 197] width 115 height 20
type input "Neles Trucking"
click at [926, 201] on input "text" at bounding box center [941, 205] width 80 height 22
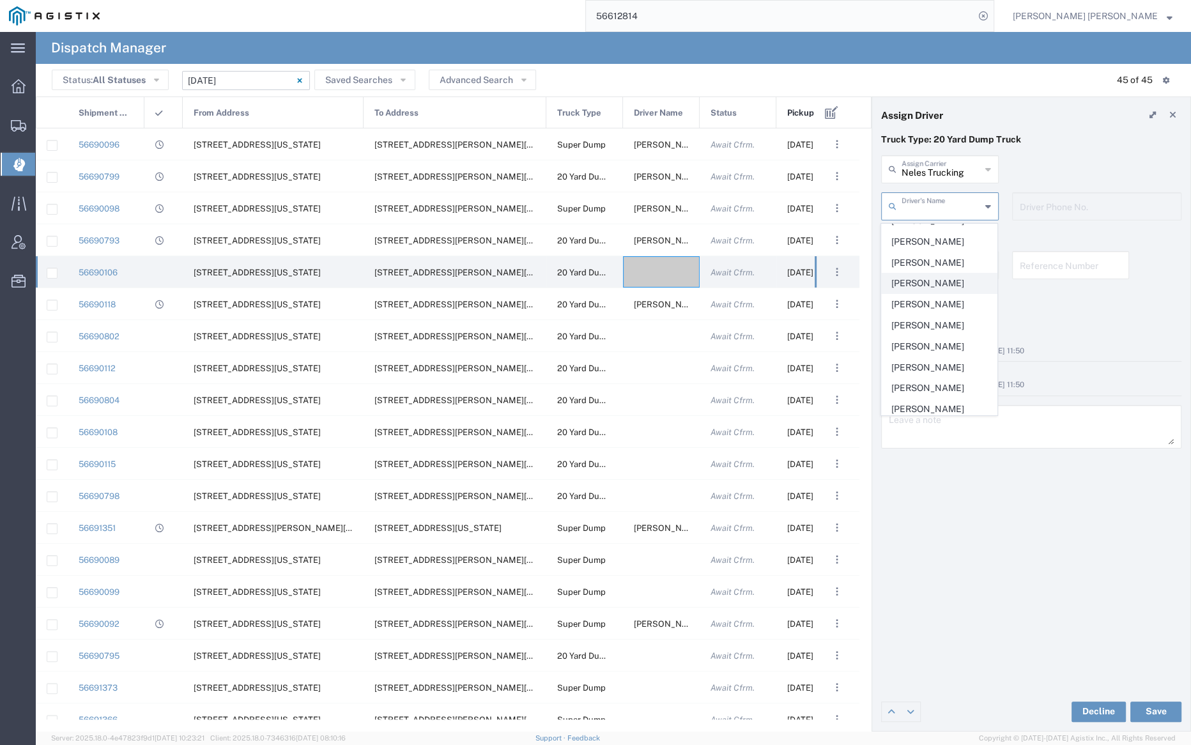
scroll to position [382, 0]
click at [940, 386] on span "[PERSON_NAME]" at bounding box center [938, 396] width 115 height 20
type input "[PERSON_NAME]"
type input "[PHONE_NUMBER]"
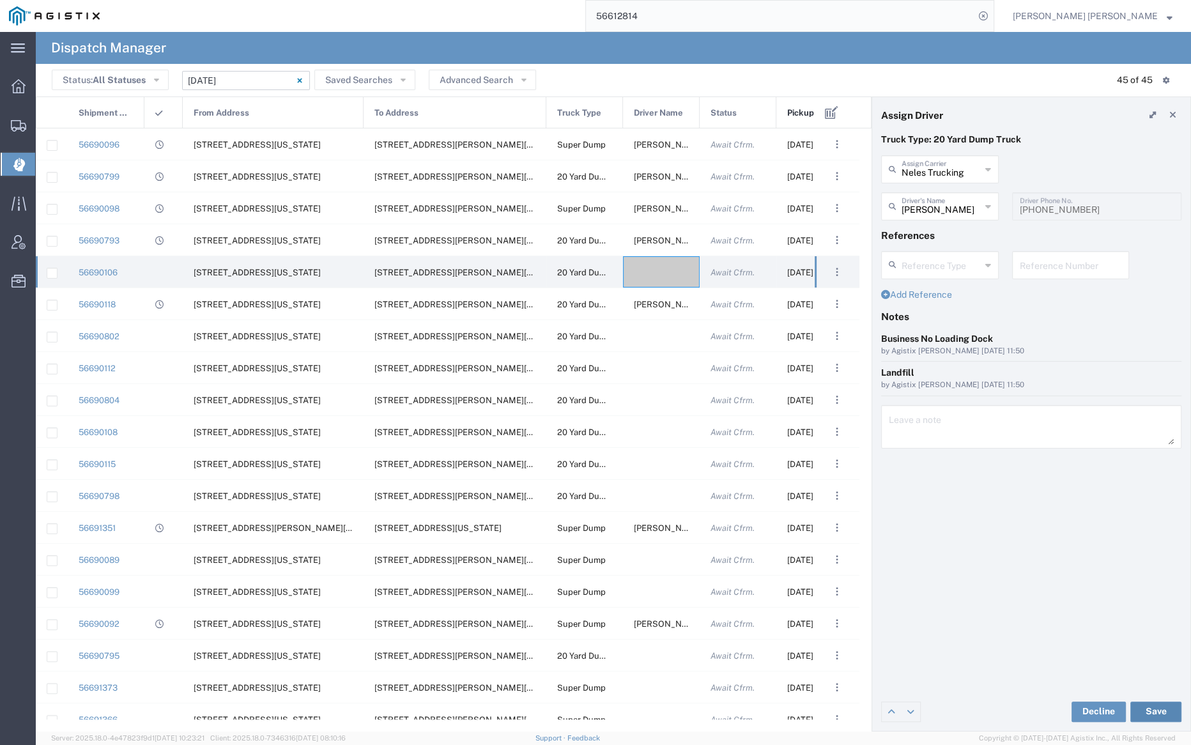
click at [1159, 710] on button "Save" at bounding box center [1155, 711] width 51 height 20
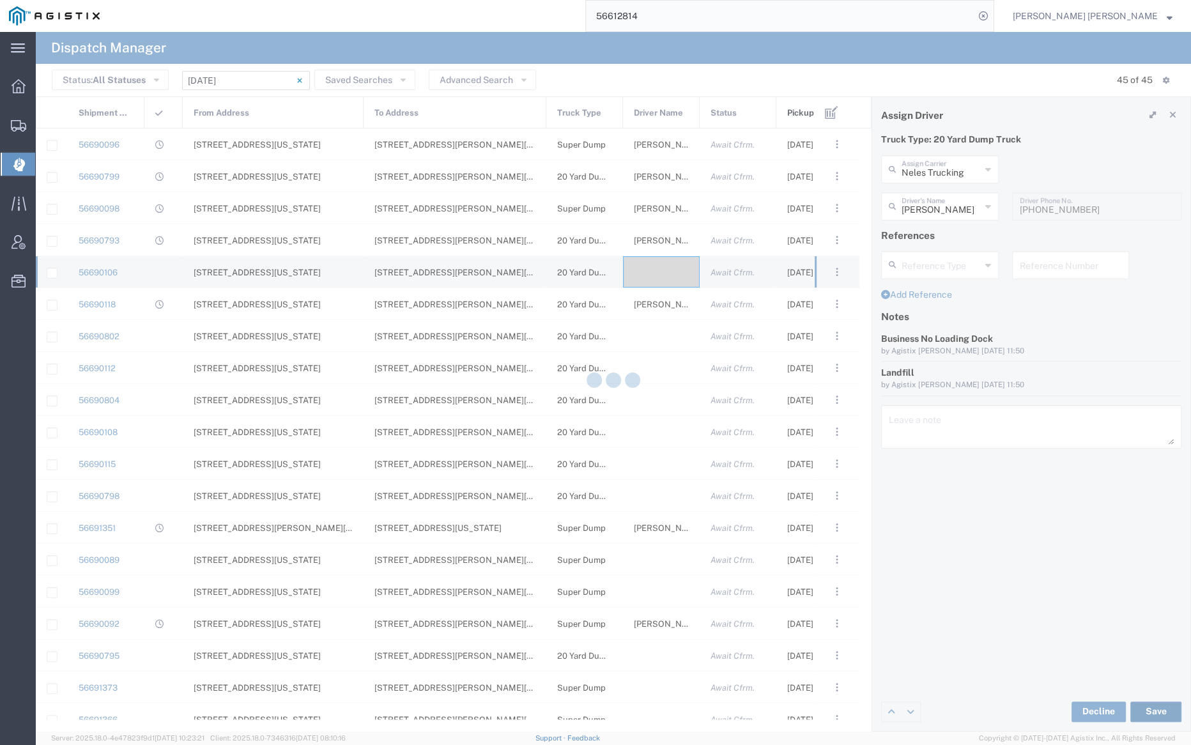
type input "[PERSON_NAME]"
type input "Neles Trucking"
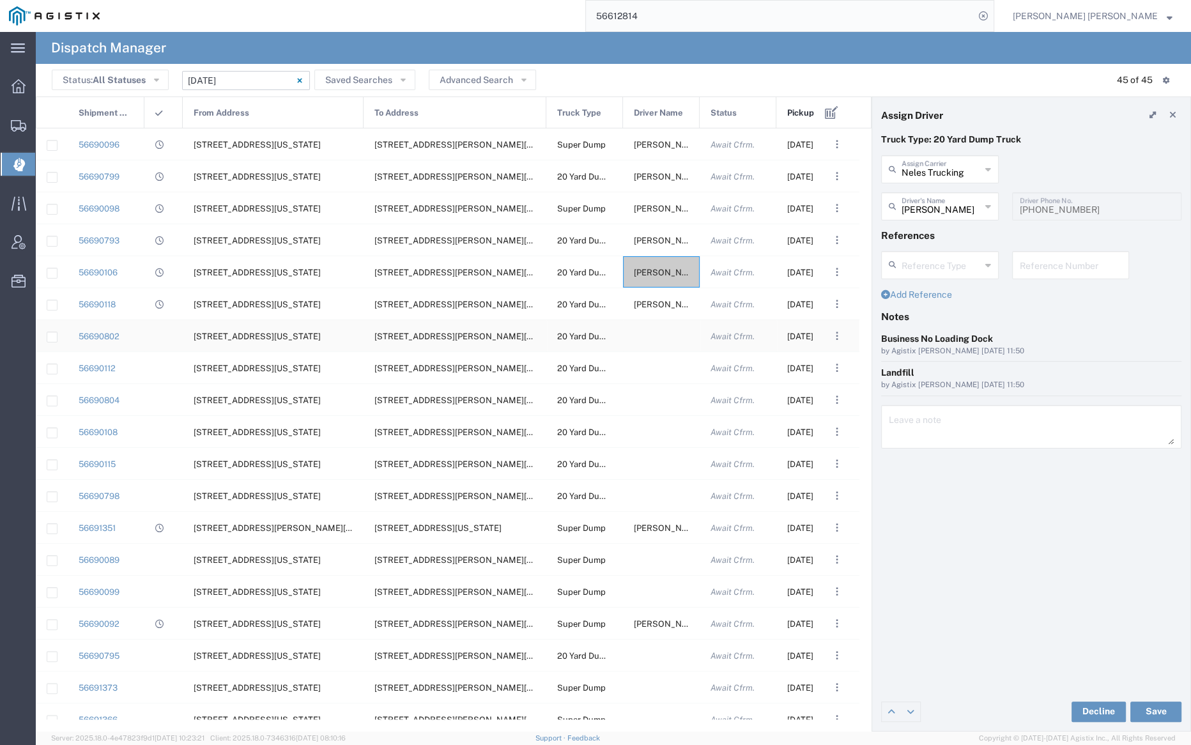
click at [666, 338] on div at bounding box center [661, 335] width 77 height 31
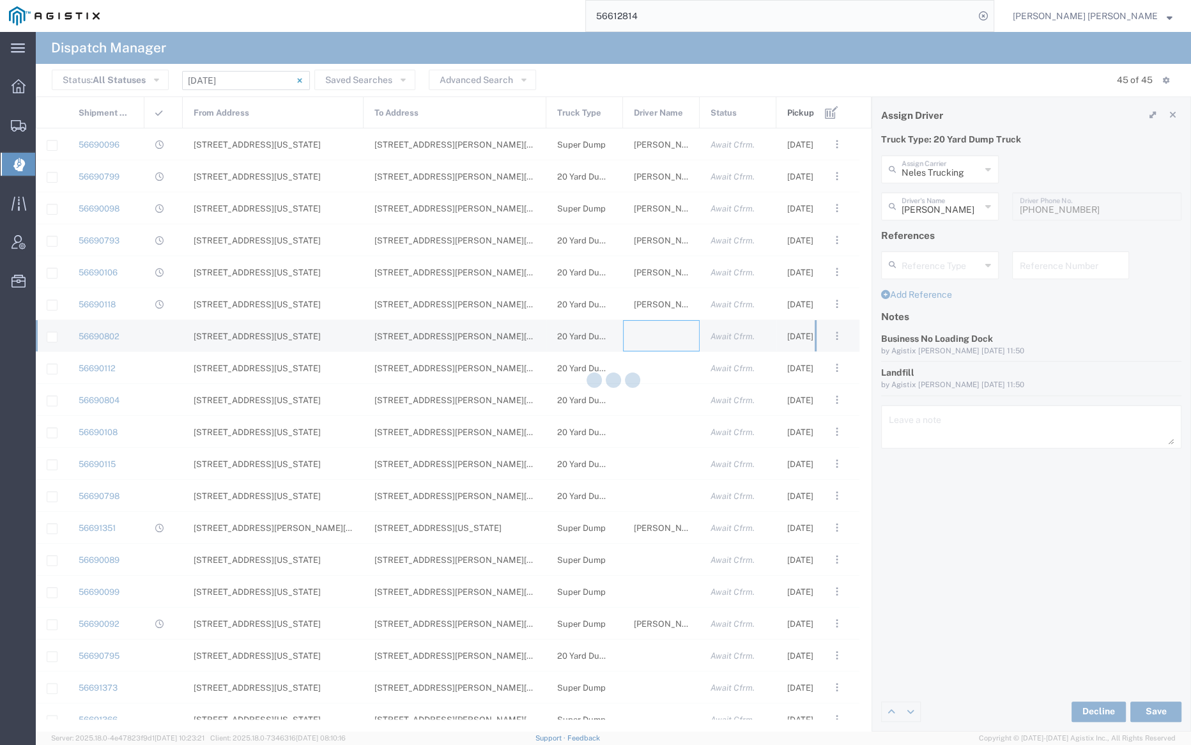
type input "[PERSON_NAME] Trucking"
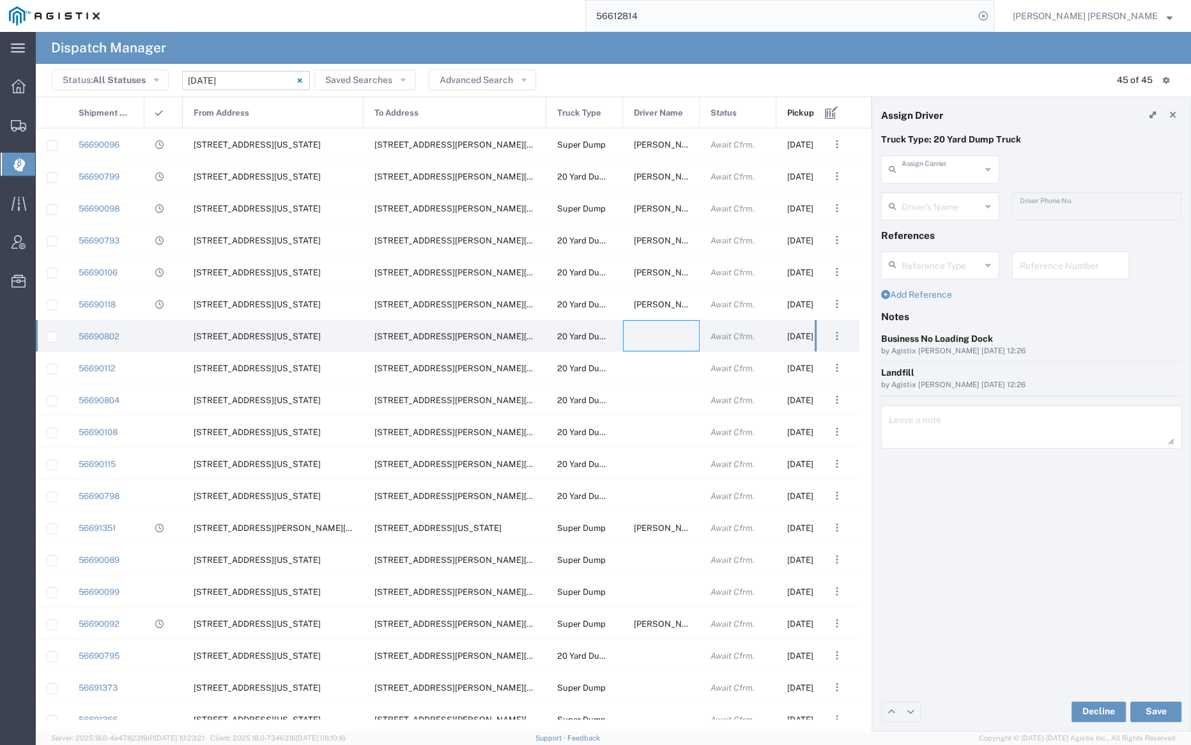
click at [937, 165] on input "text" at bounding box center [940, 168] width 79 height 22
click at [943, 201] on span "[PERSON_NAME] Trucking LLC" at bounding box center [938, 207] width 115 height 40
type input "[PERSON_NAME] Trucking LLC"
click at [940, 204] on input "text" at bounding box center [941, 205] width 80 height 22
click at [943, 229] on span "[PERSON_NAME]" at bounding box center [938, 234] width 115 height 20
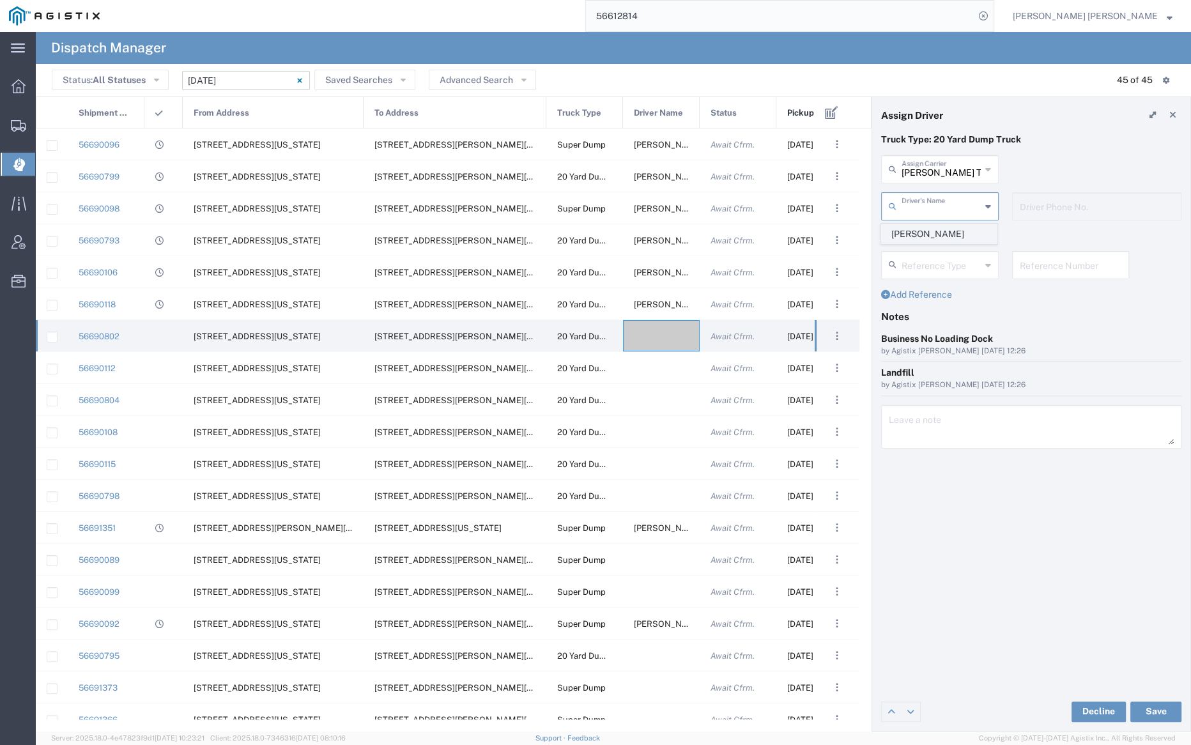
type input "[PERSON_NAME]"
type input "9253838564"
click at [1159, 710] on button "Save" at bounding box center [1155, 711] width 51 height 20
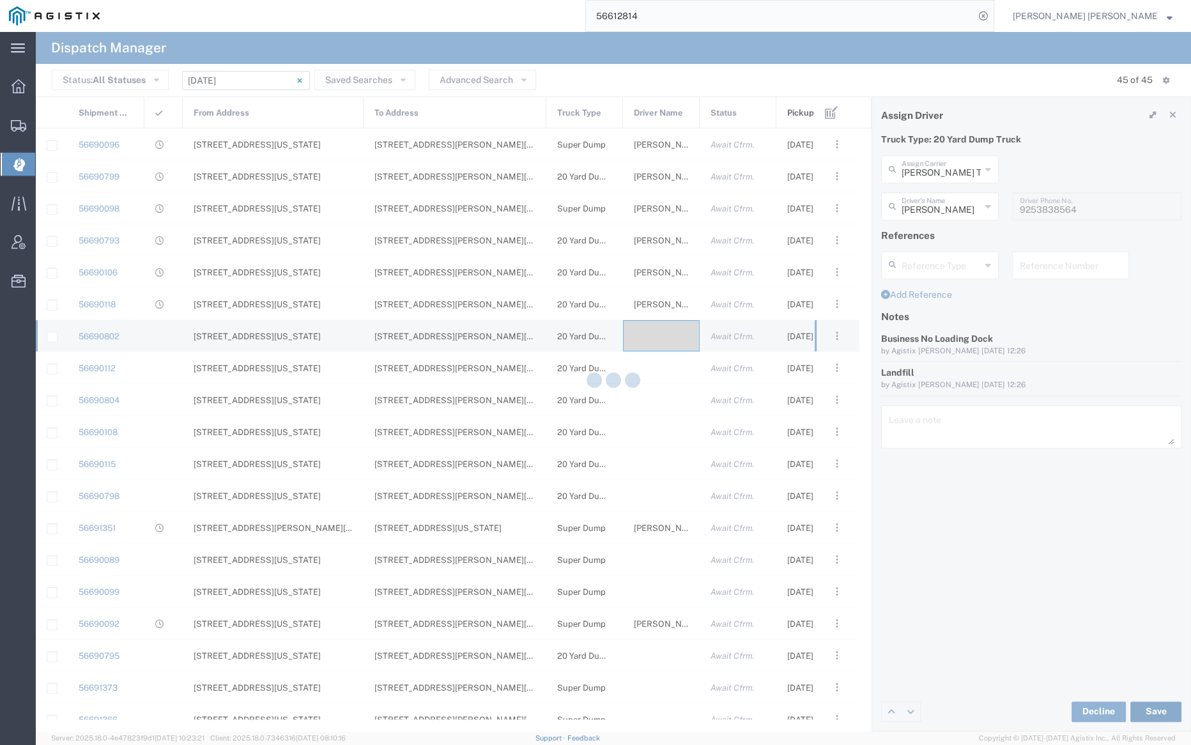
type input "[PERSON_NAME]"
type input "[PERSON_NAME] Trucking LLC"
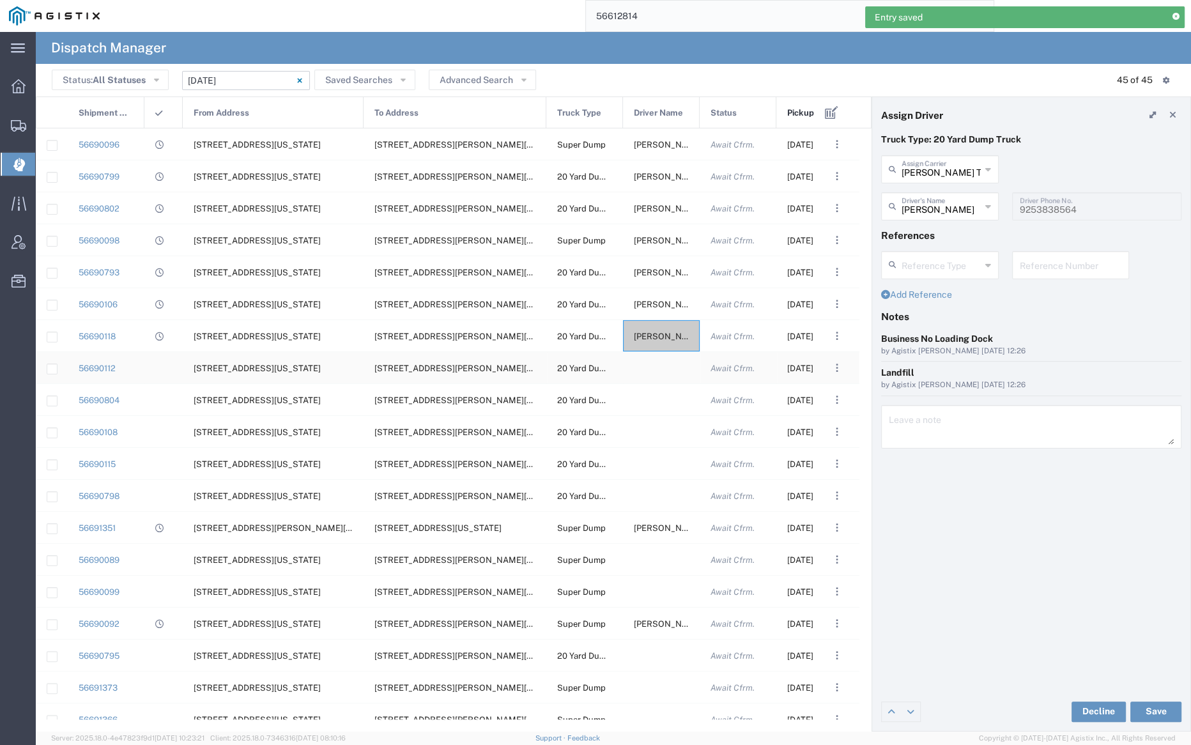
click at [655, 372] on div at bounding box center [661, 367] width 77 height 31
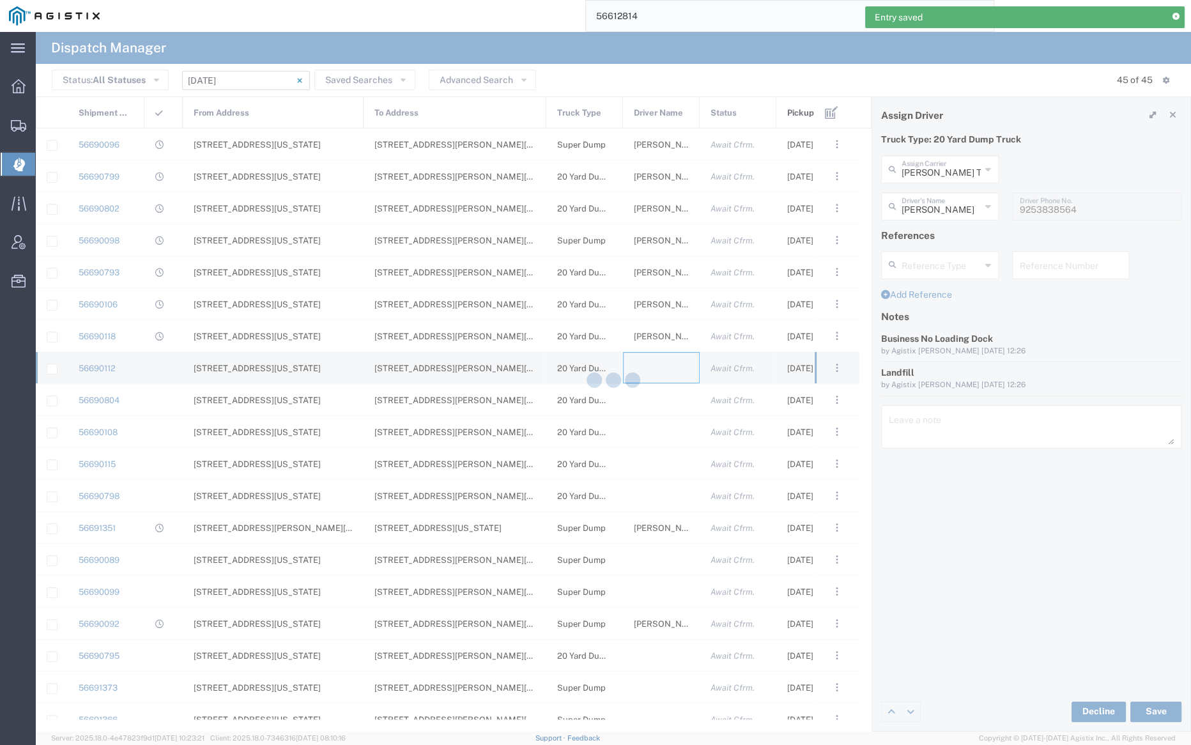
type input "[PERSON_NAME] Trucking"
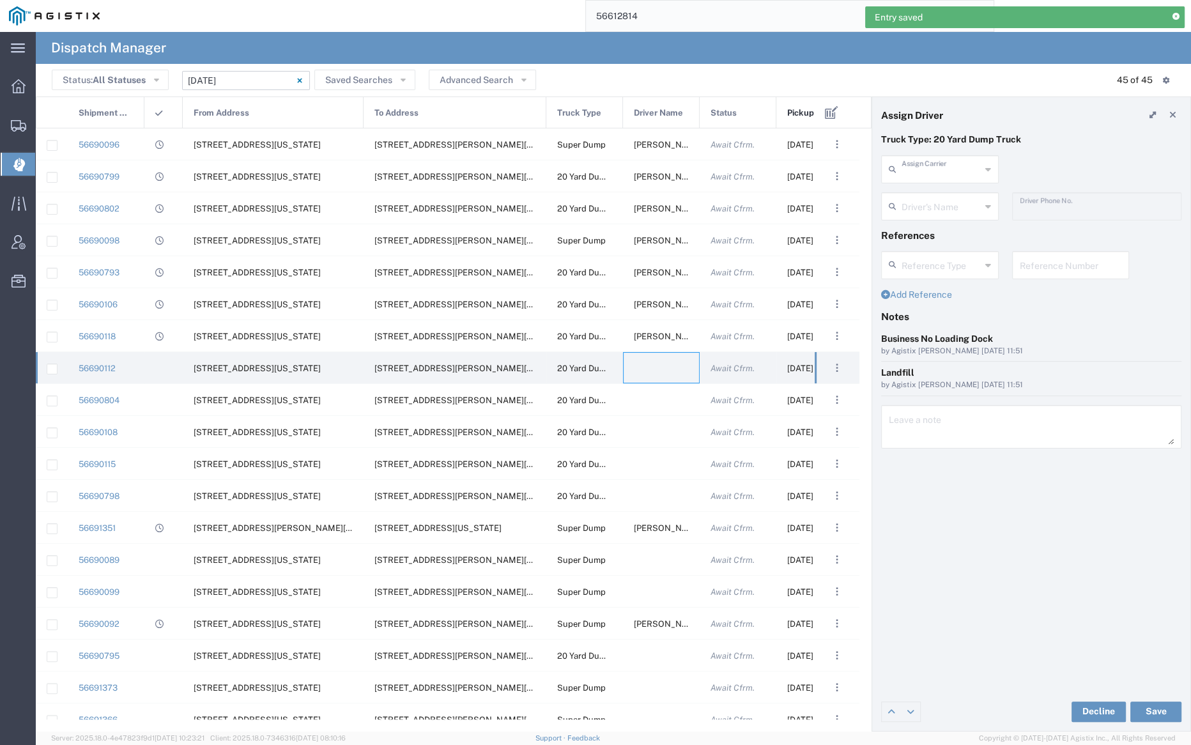
click at [920, 162] on input "text" at bounding box center [940, 168] width 79 height 22
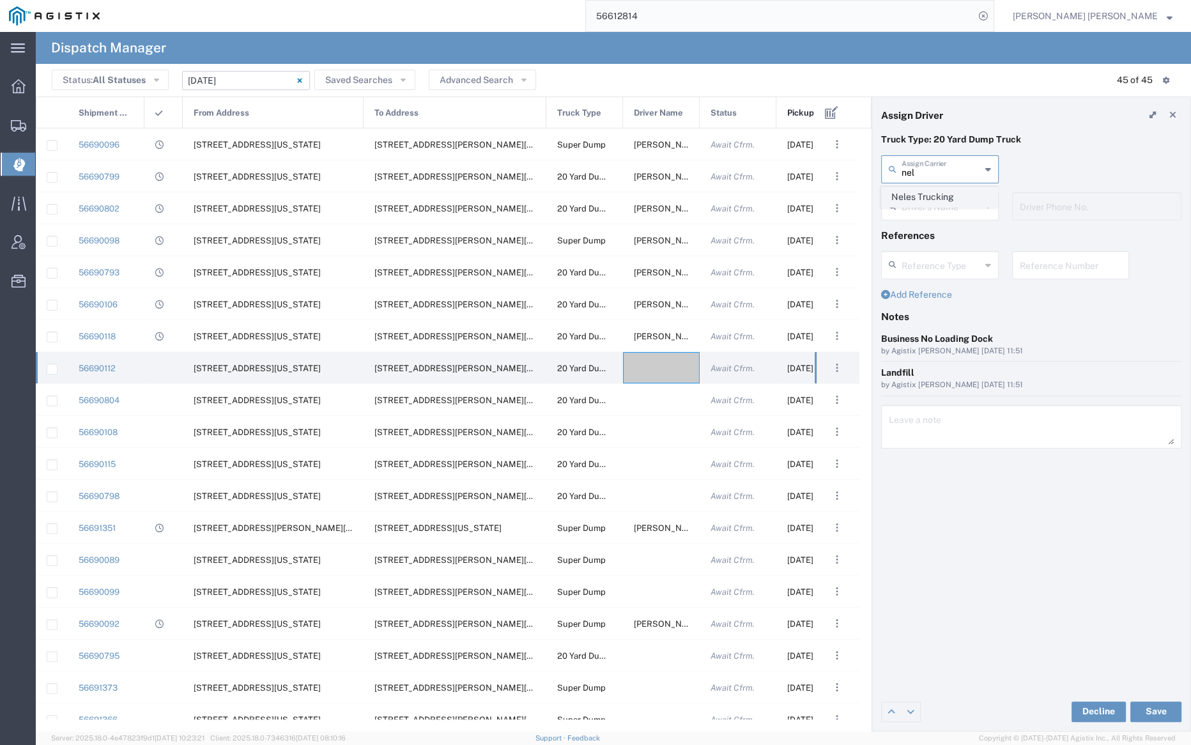
click at [935, 192] on span "Neles Trucking" at bounding box center [938, 197] width 115 height 20
type input "Neles Trucking"
click at [938, 211] on input "text" at bounding box center [941, 205] width 80 height 22
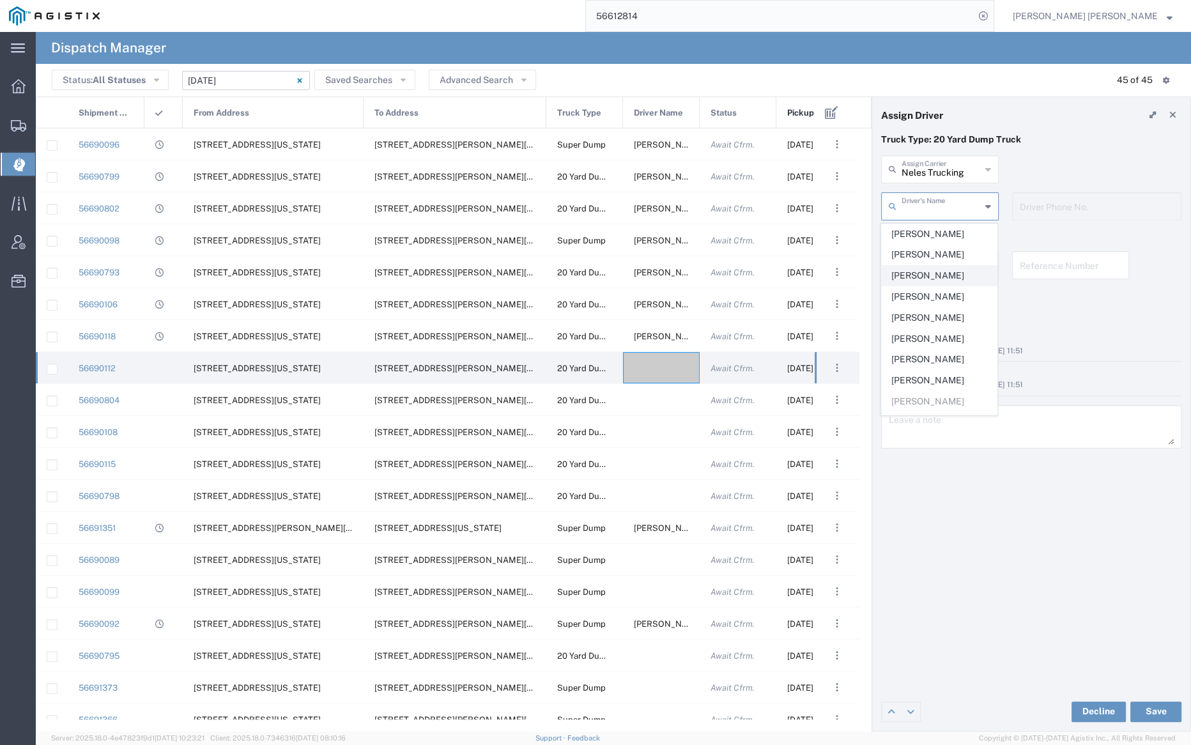
click at [940, 277] on span "[PERSON_NAME]" at bounding box center [938, 276] width 115 height 20
type input "[PERSON_NAME]"
type input "[PHONE_NUMBER]"
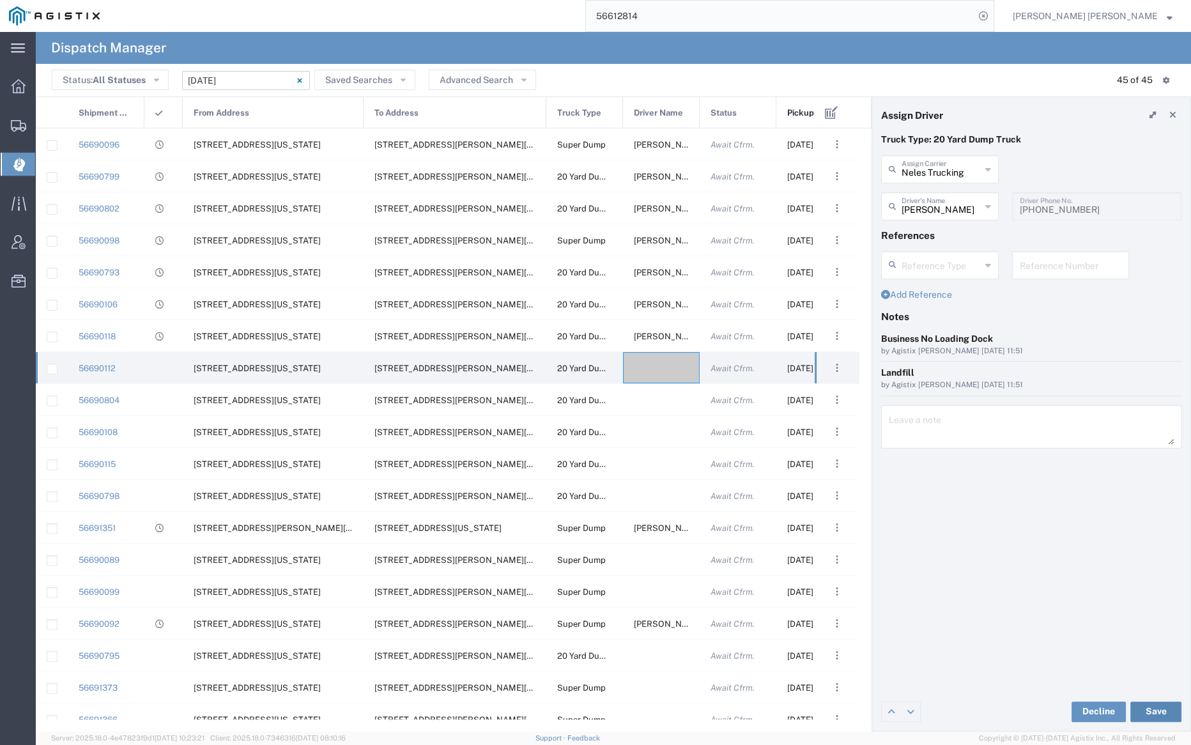
click at [1151, 712] on button "Save" at bounding box center [1155, 711] width 51 height 20
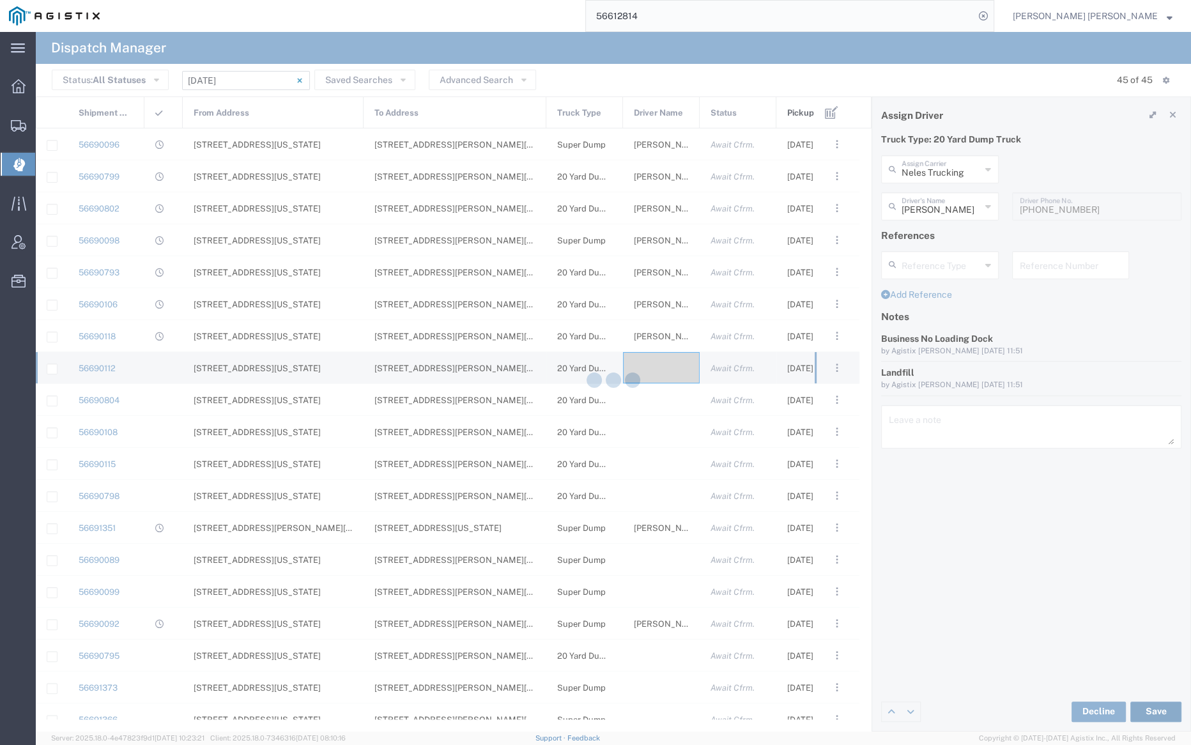
type input "[PERSON_NAME]"
type input "Neles Trucking"
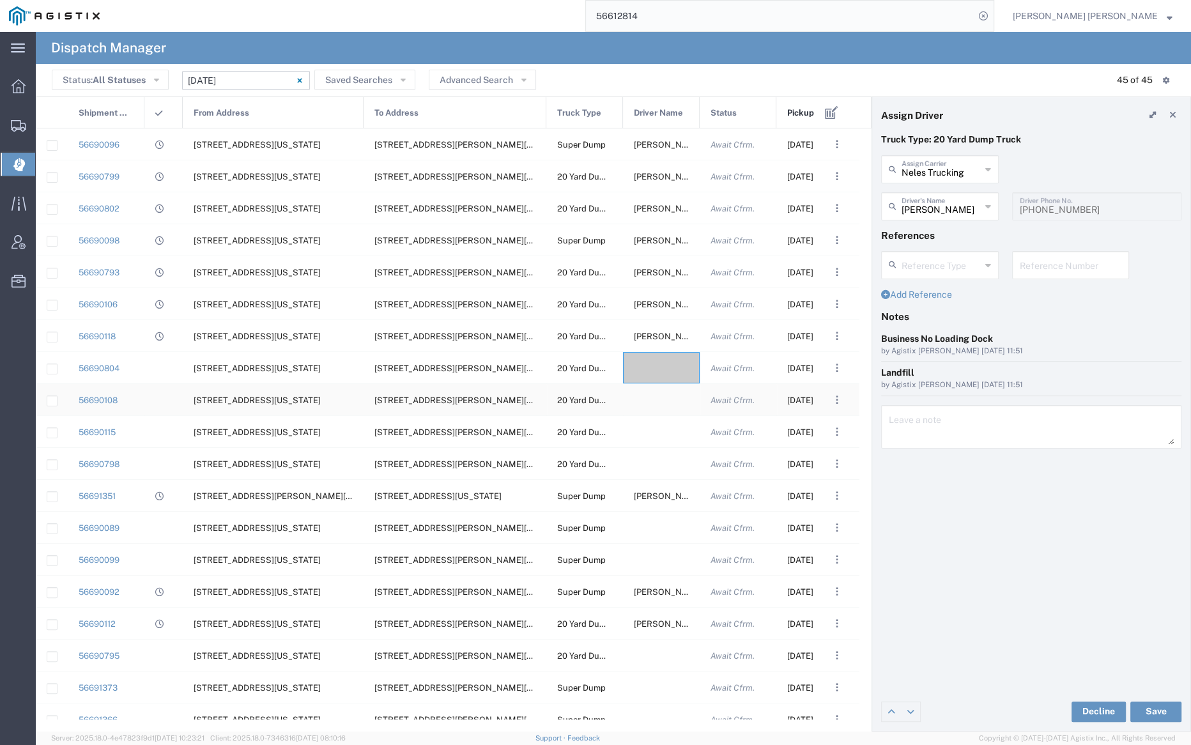
click at [655, 398] on div at bounding box center [661, 399] width 77 height 31
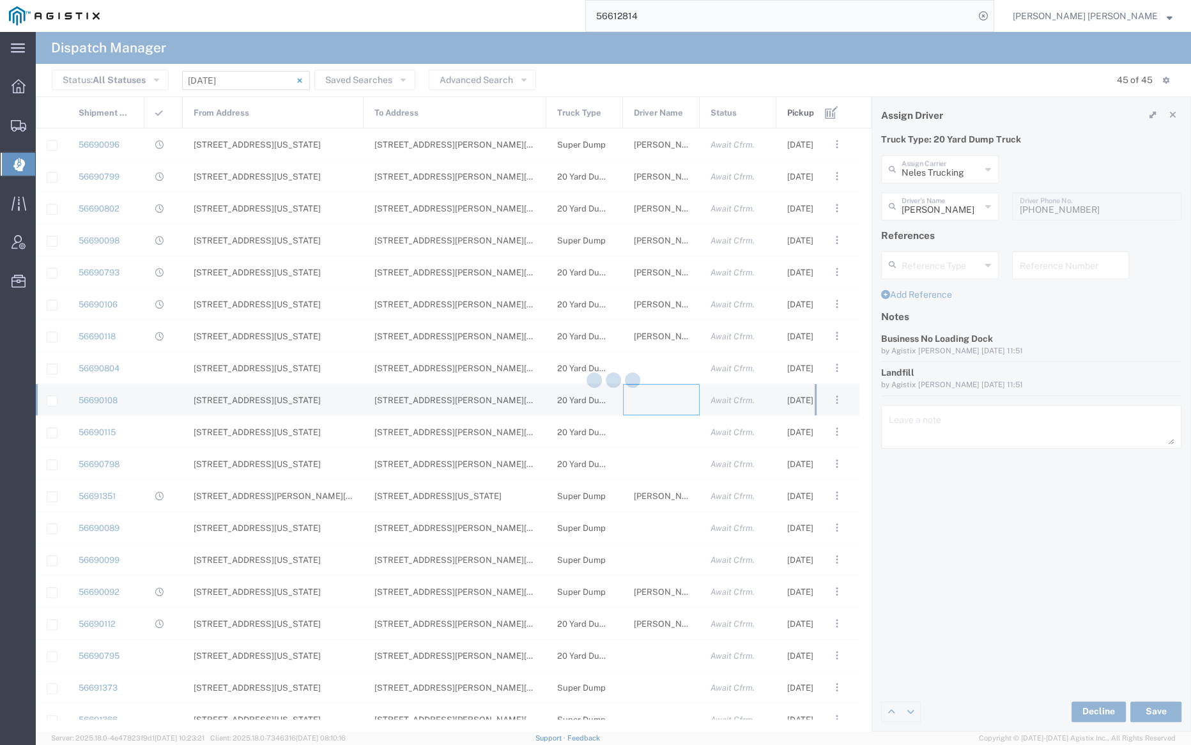
type input "[PERSON_NAME] Trucking"
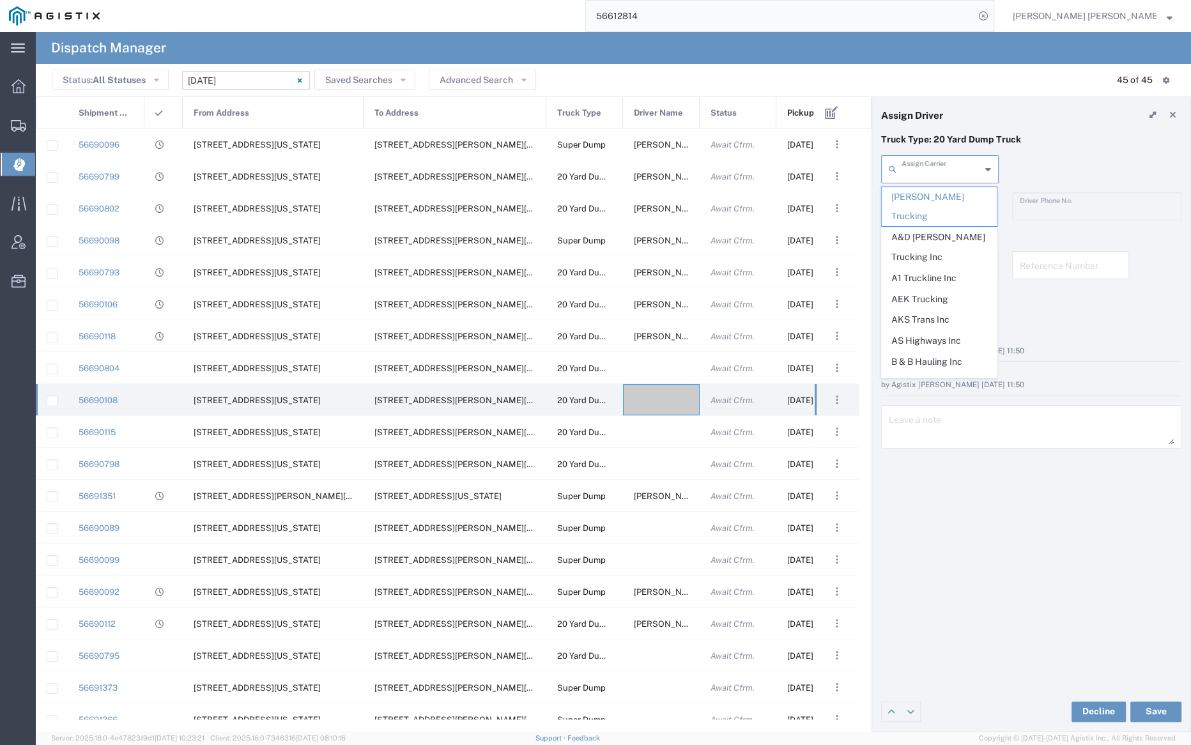
click at [926, 165] on input "text" at bounding box center [940, 168] width 79 height 22
click at [936, 268] on span "Manzoni Trucking" at bounding box center [938, 278] width 115 height 20
type input "Manzoni Trucking"
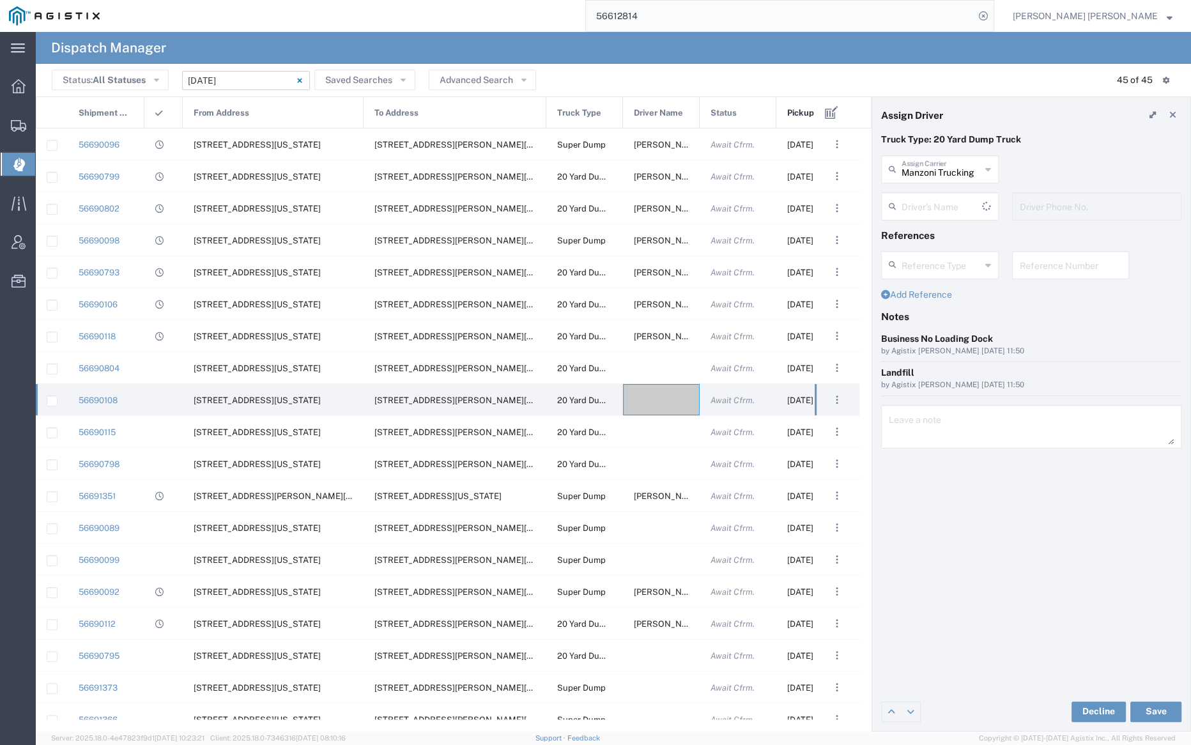
click at [926, 202] on input "text" at bounding box center [941, 205] width 80 height 22
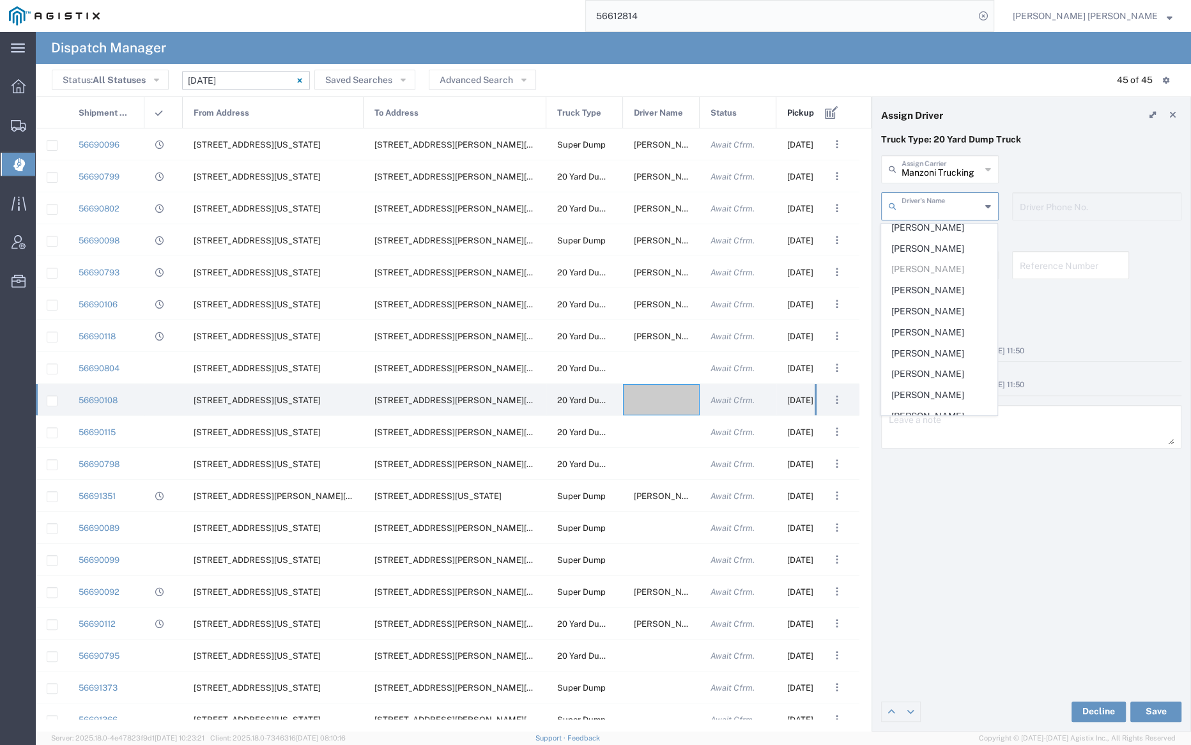
scroll to position [237, 0]
click at [926, 236] on span "[PERSON_NAME]" at bounding box center [938, 237] width 115 height 20
type input "[PERSON_NAME]"
type input "[PHONE_NUMBER]"
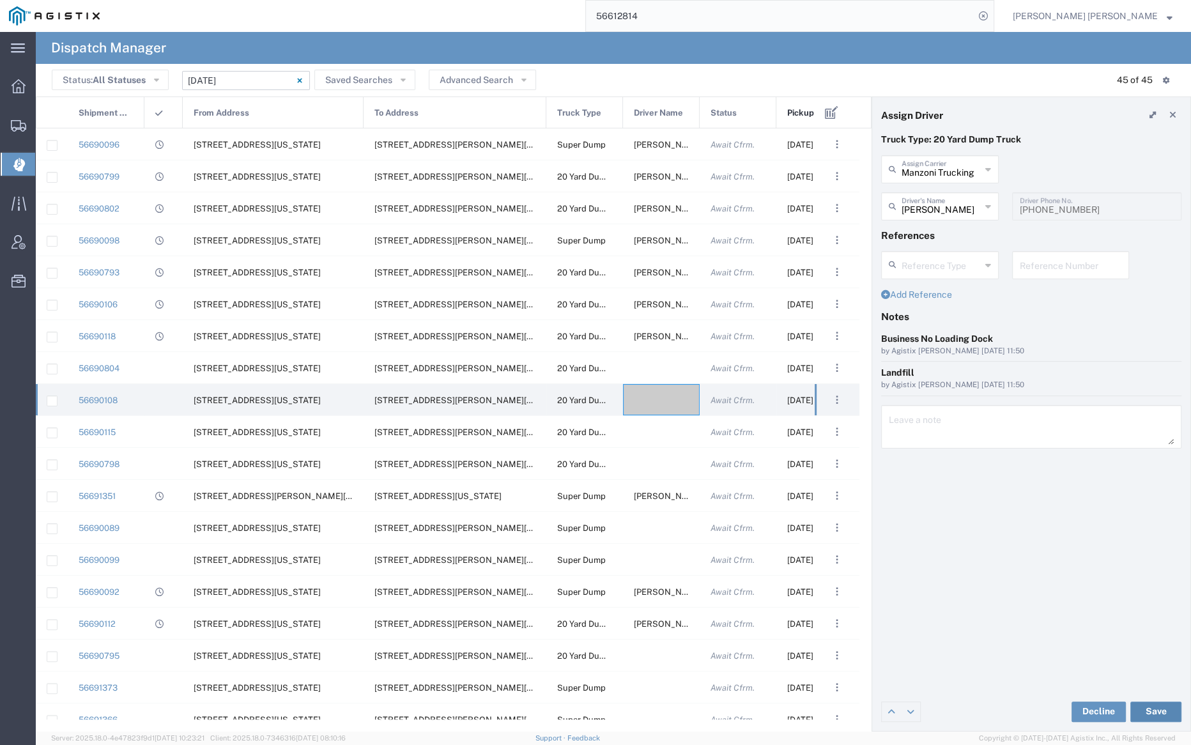
click at [1162, 708] on button "Save" at bounding box center [1155, 711] width 51 height 20
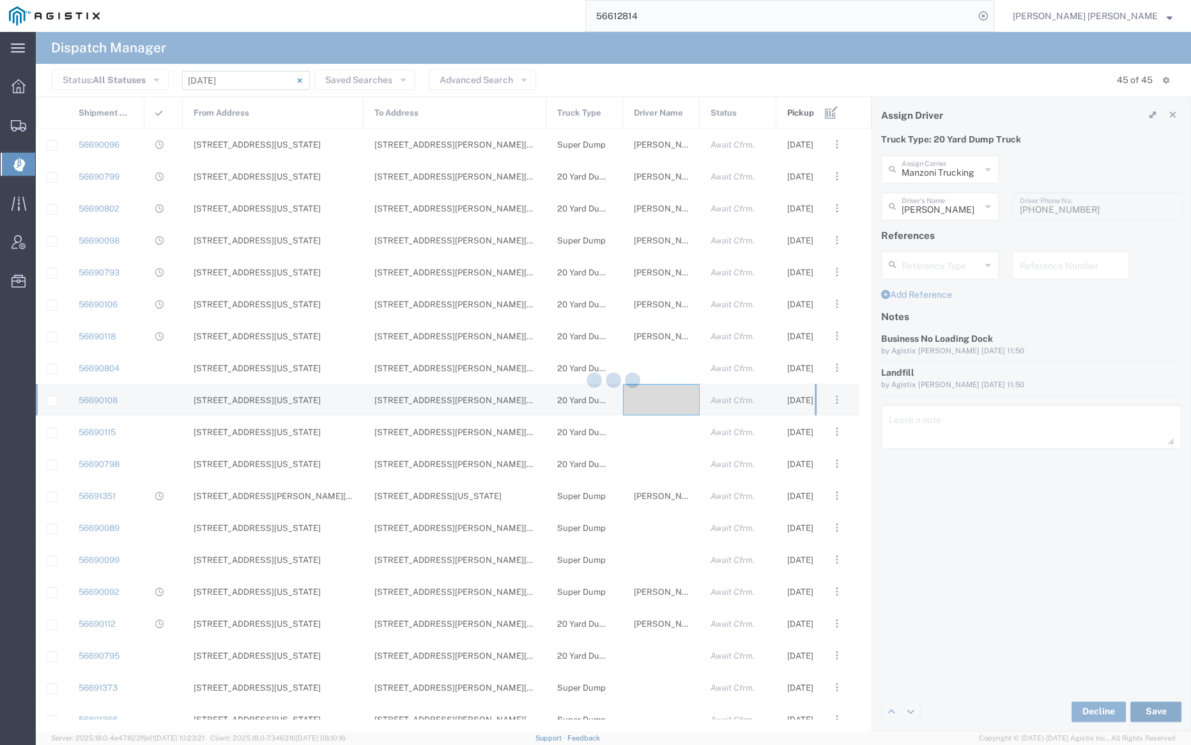
type input "[PERSON_NAME]"
type input "Manzoni Trucking"
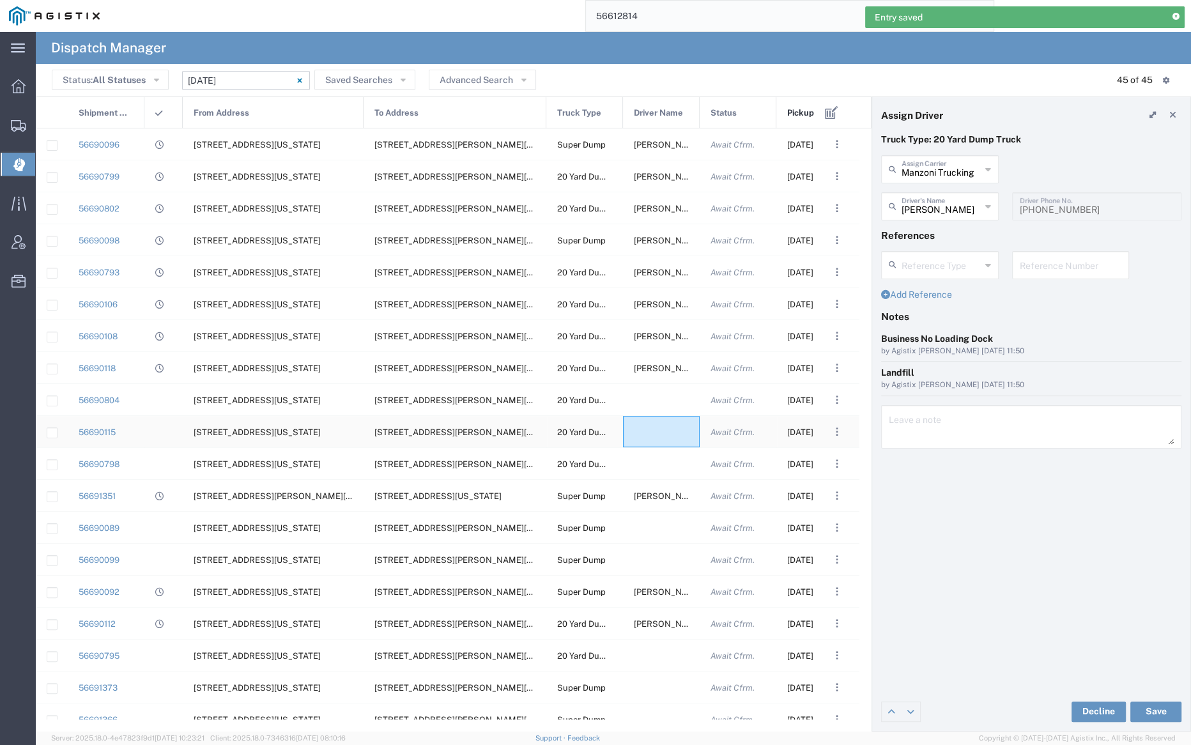
click at [652, 430] on div at bounding box center [661, 431] width 77 height 31
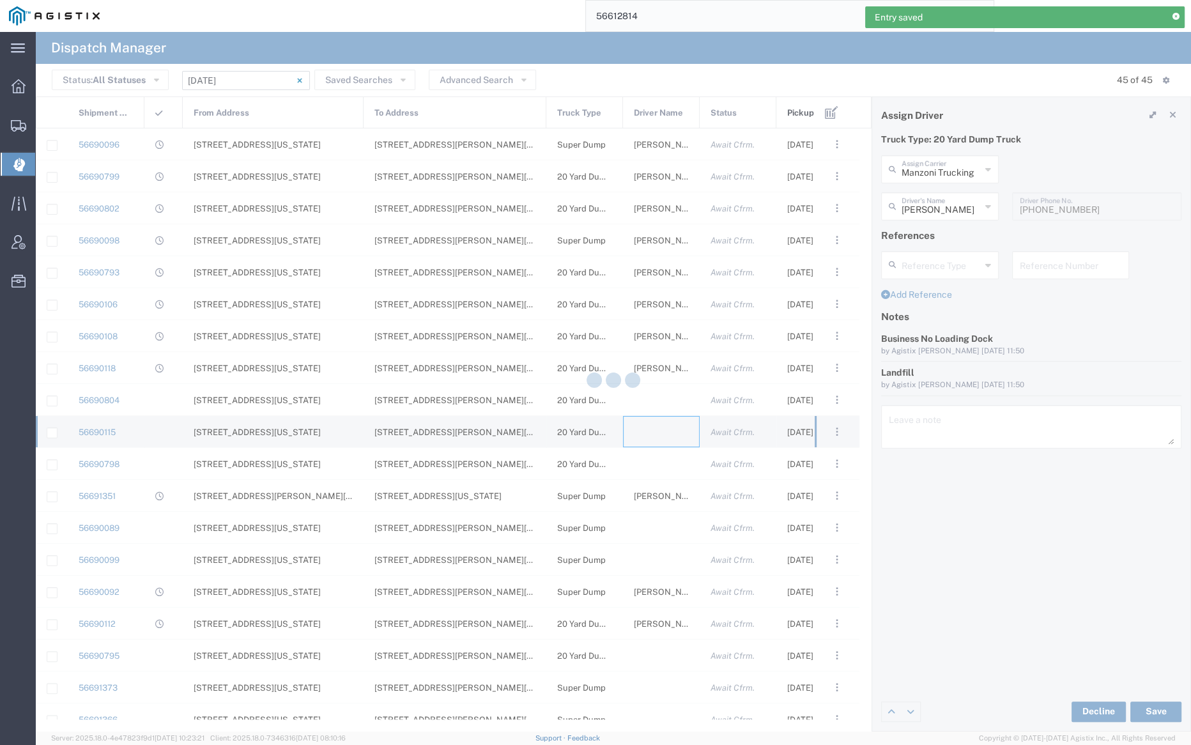
type input "[PERSON_NAME] Trucking"
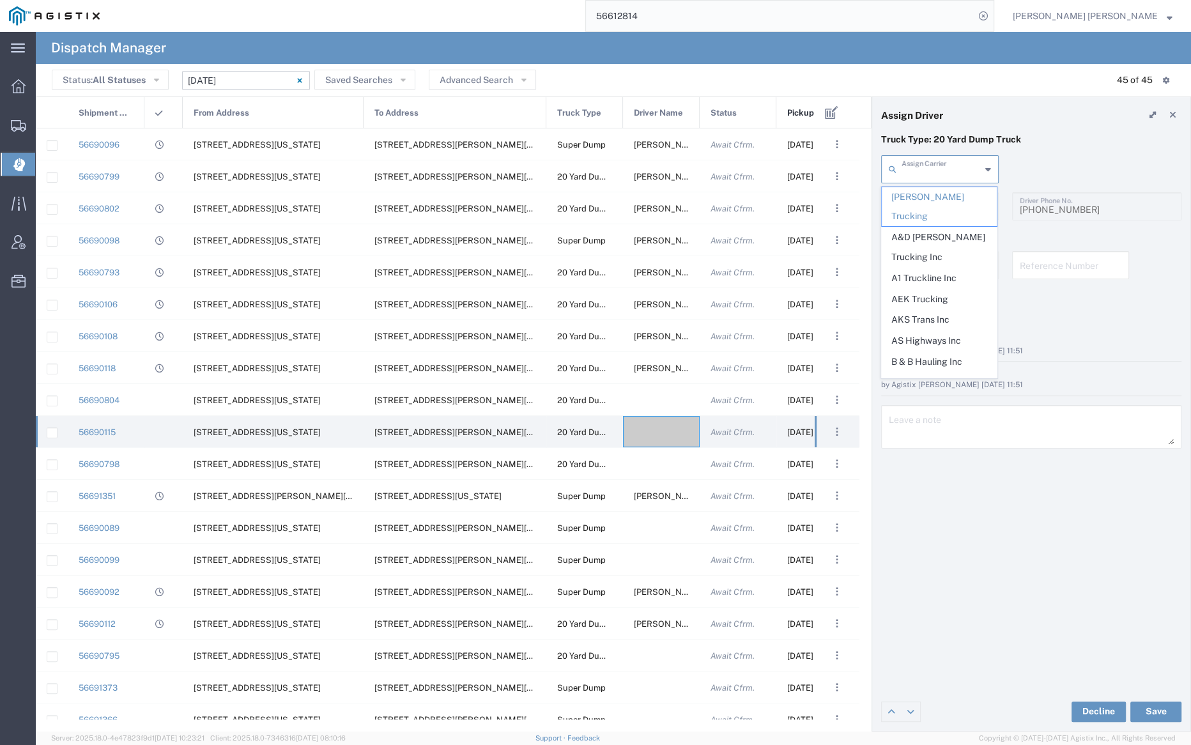
click at [914, 177] on input "text" at bounding box center [940, 168] width 79 height 22
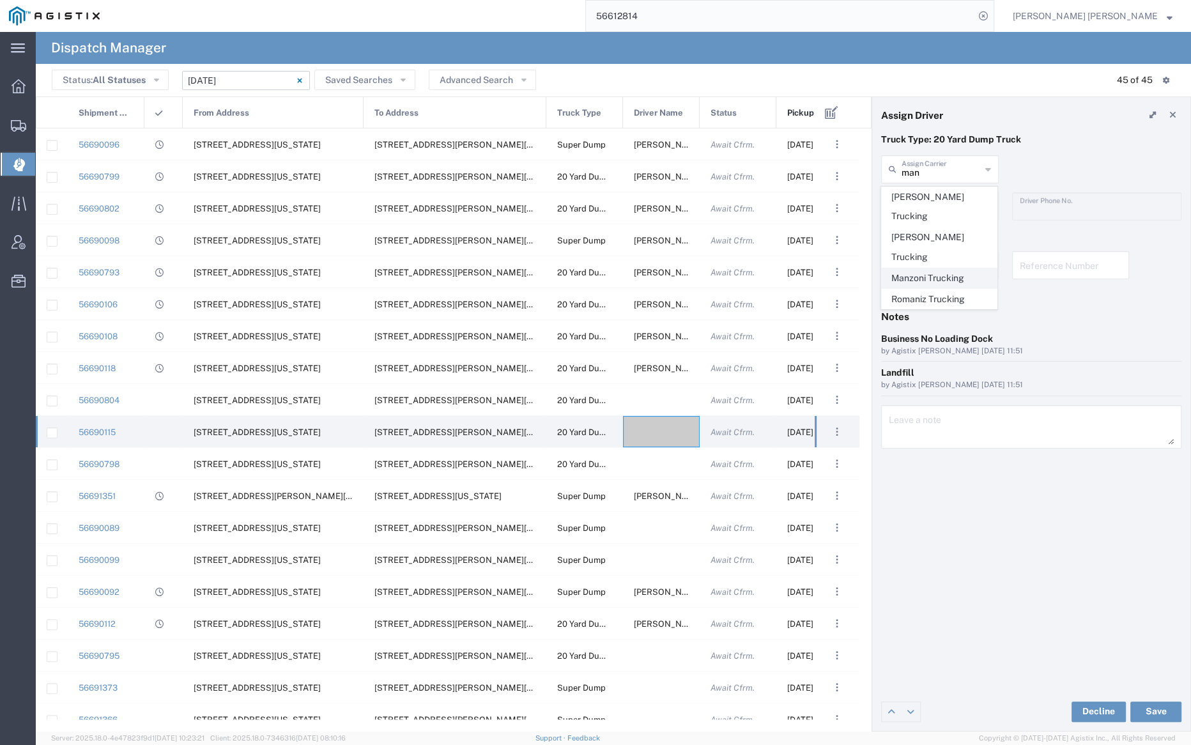
click at [938, 268] on span "Manzoni Trucking" at bounding box center [938, 278] width 115 height 20
type input "Manzoni Trucking"
click at [924, 200] on input "text" at bounding box center [940, 205] width 79 height 22
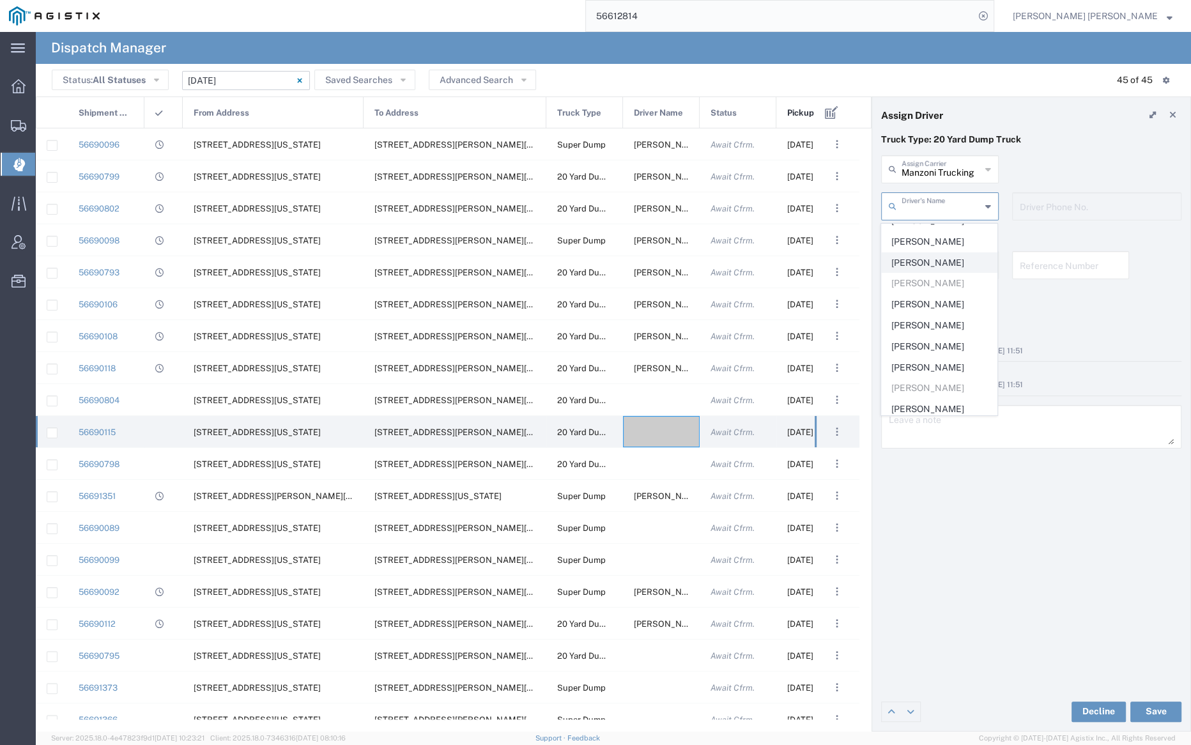
scroll to position [98, 0]
click at [927, 356] on span "[PERSON_NAME]" at bounding box center [938, 346] width 115 height 20
type input "[PERSON_NAME]"
type input "[PHONE_NUMBER]"
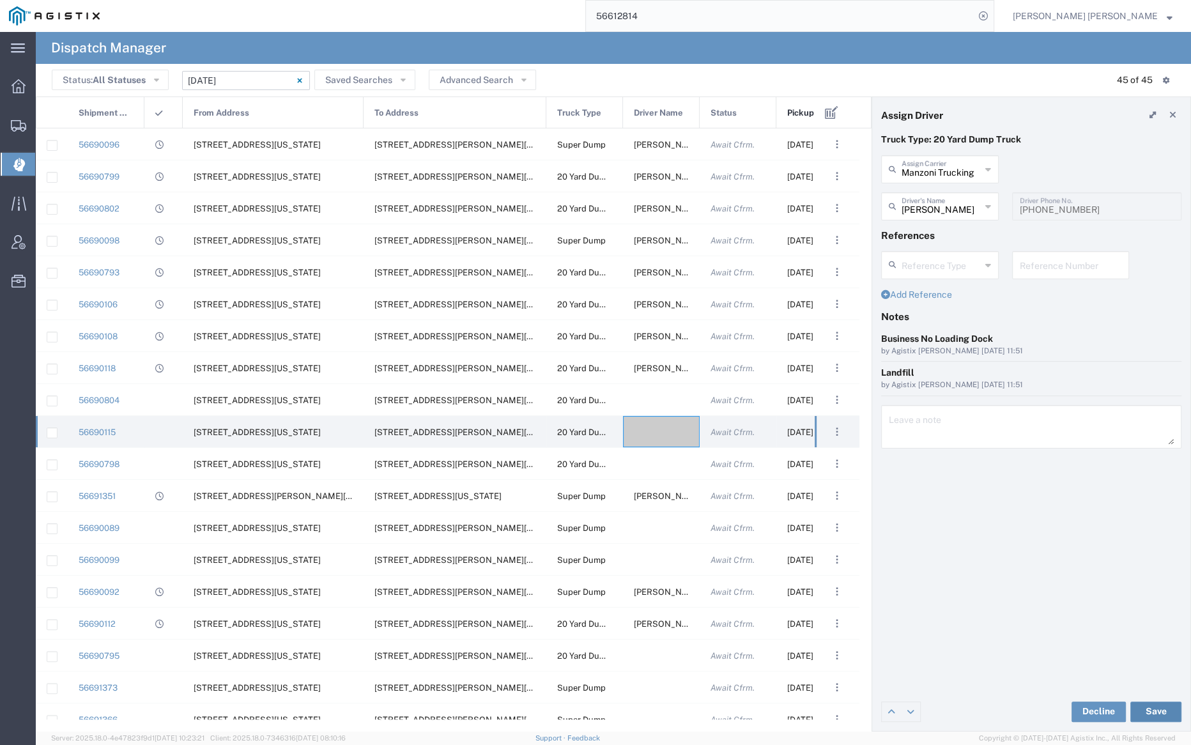
click at [1159, 710] on button "Save" at bounding box center [1155, 711] width 51 height 20
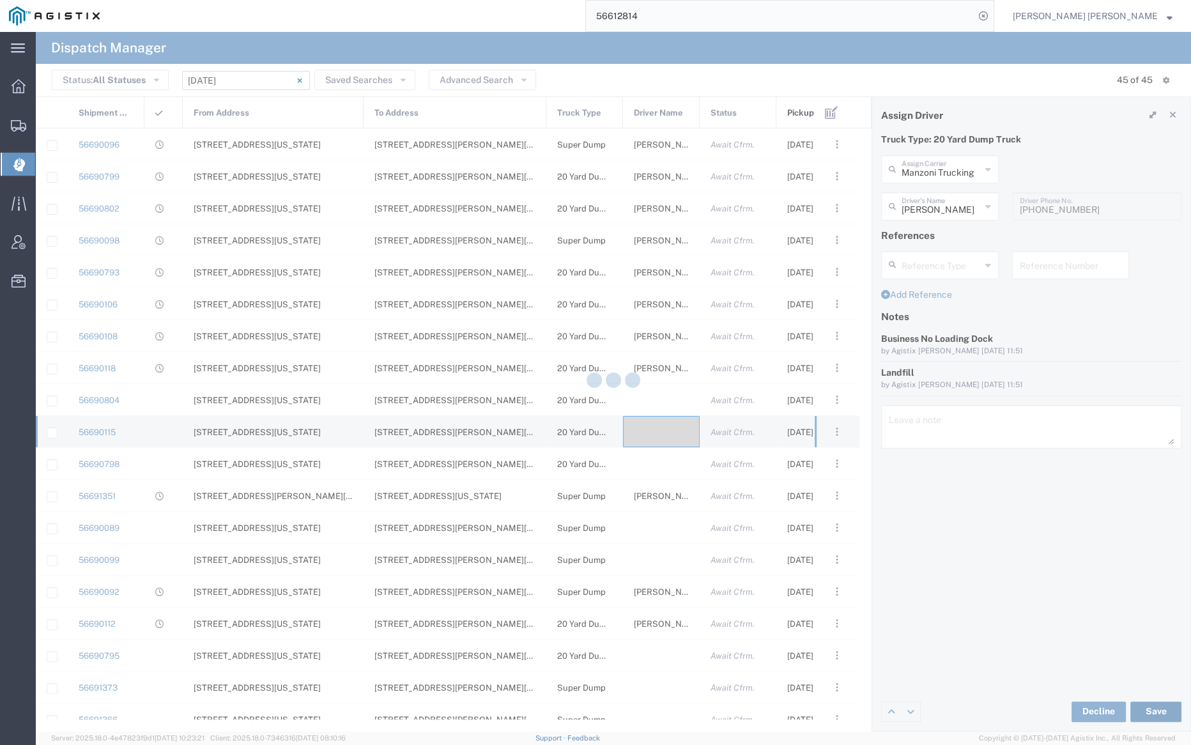
type input "[PERSON_NAME]"
type input "Manzoni Trucking"
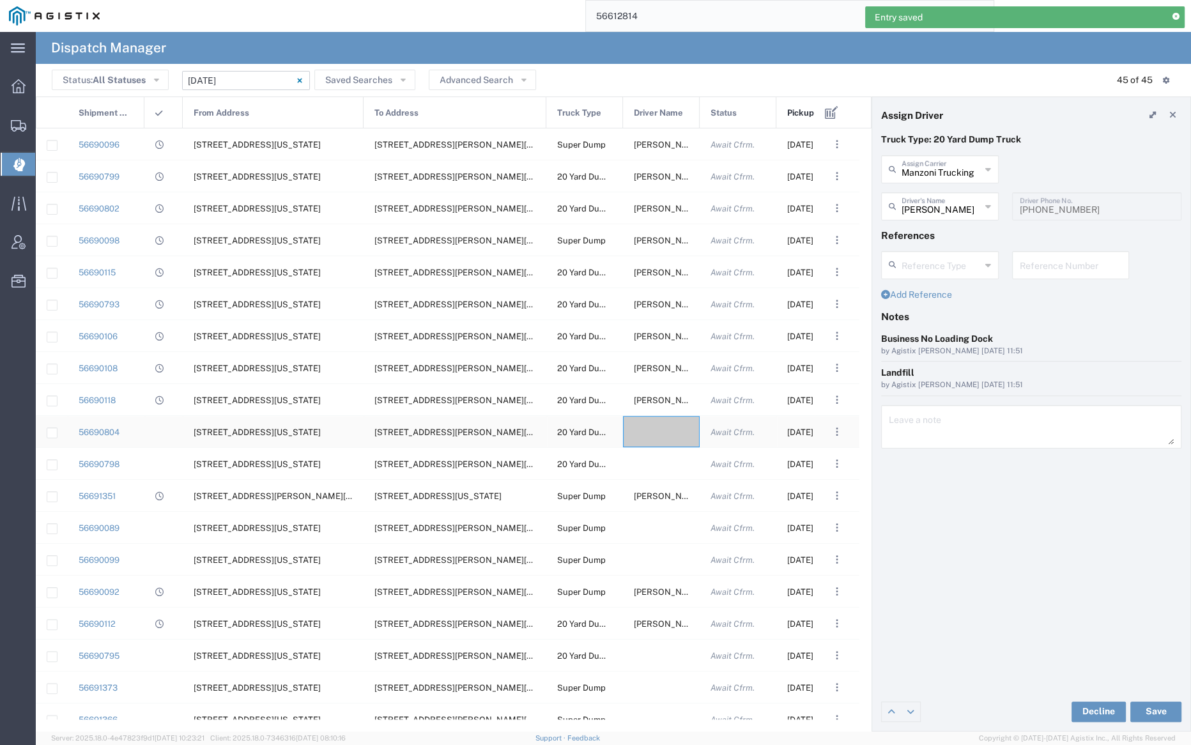
click at [651, 432] on div at bounding box center [661, 431] width 77 height 31
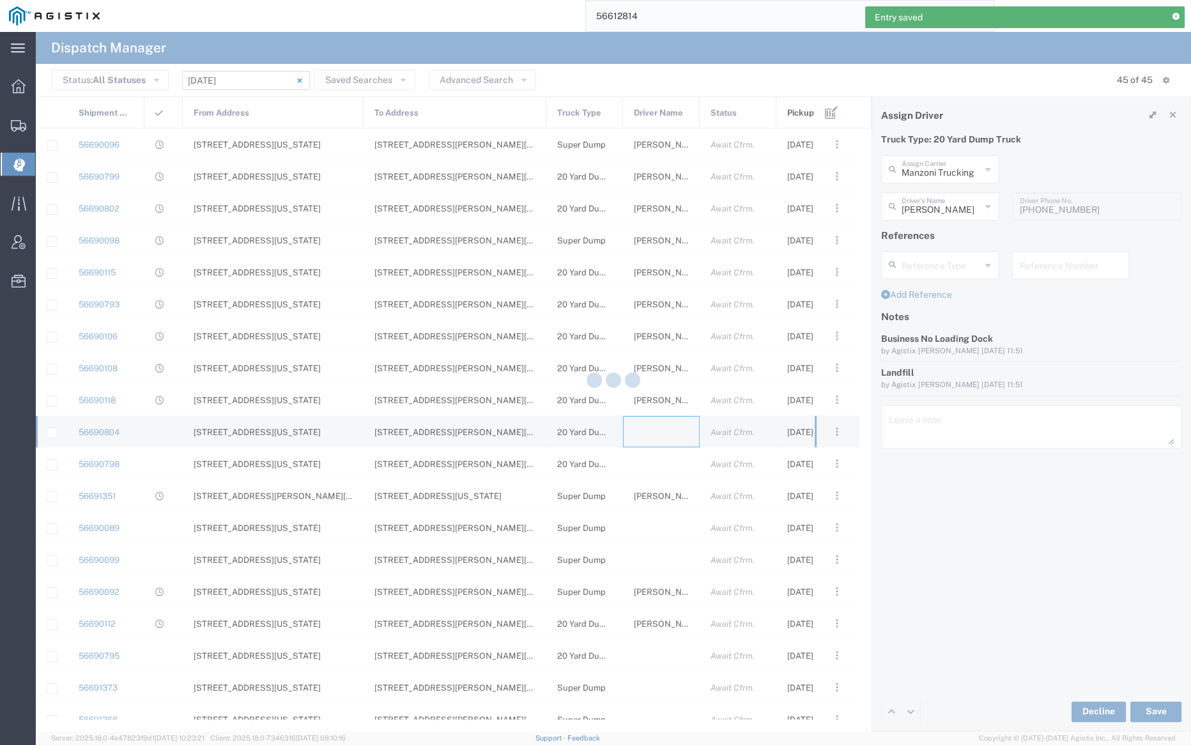
type input "[PERSON_NAME] Trucking"
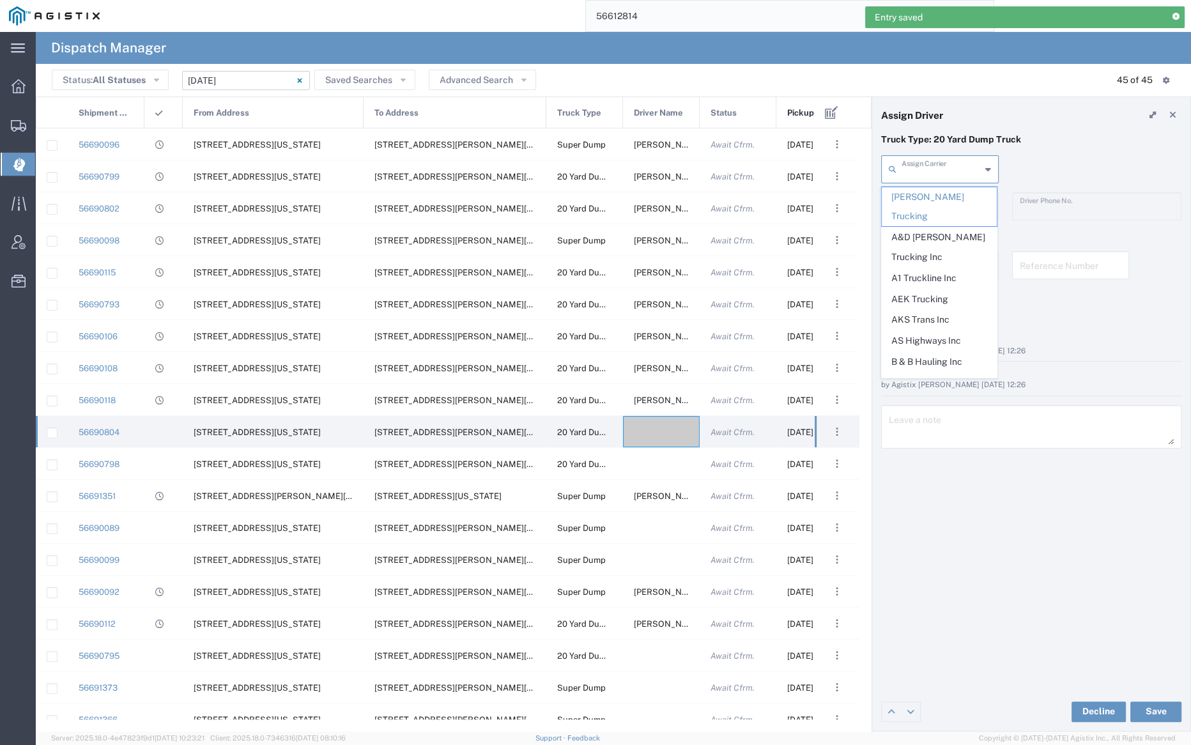
click at [931, 169] on input "text" at bounding box center [940, 168] width 79 height 22
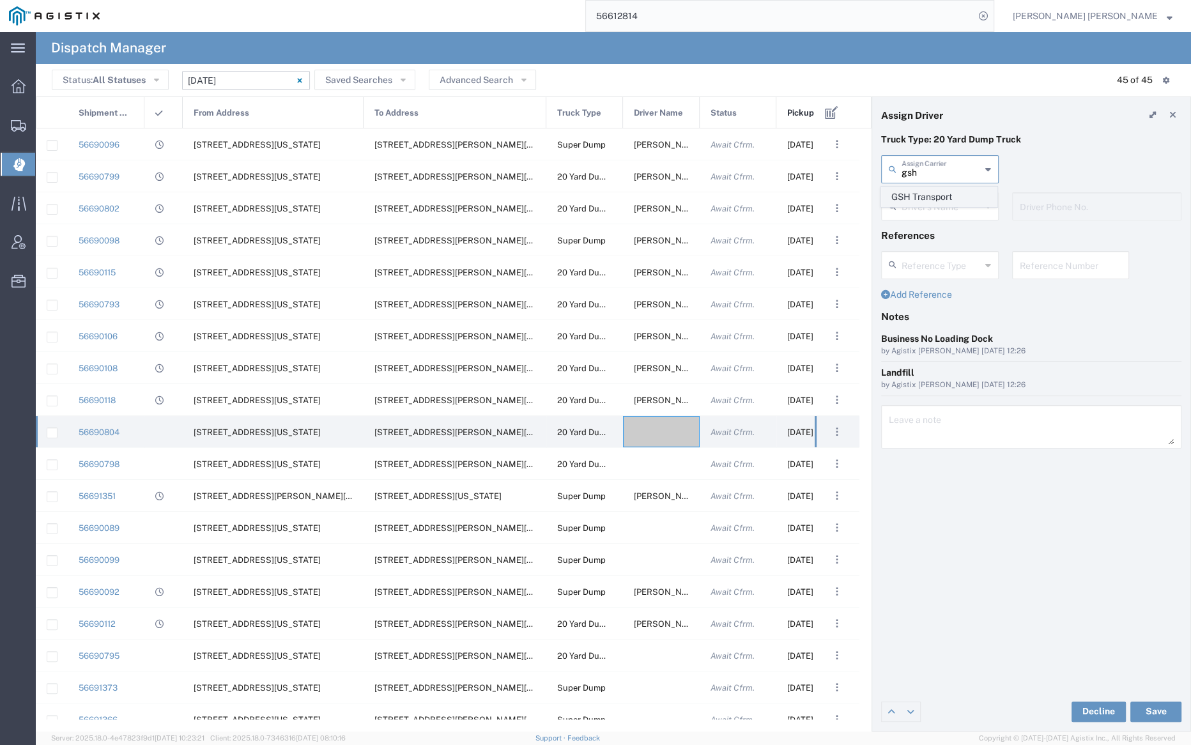
click at [931, 199] on span "GSH Transport" at bounding box center [938, 197] width 115 height 20
type input "GSH Transport"
click at [932, 204] on input "text" at bounding box center [941, 205] width 80 height 22
click at [936, 233] on span "[PERSON_NAME]" at bounding box center [938, 234] width 115 height 20
type input "[PERSON_NAME]"
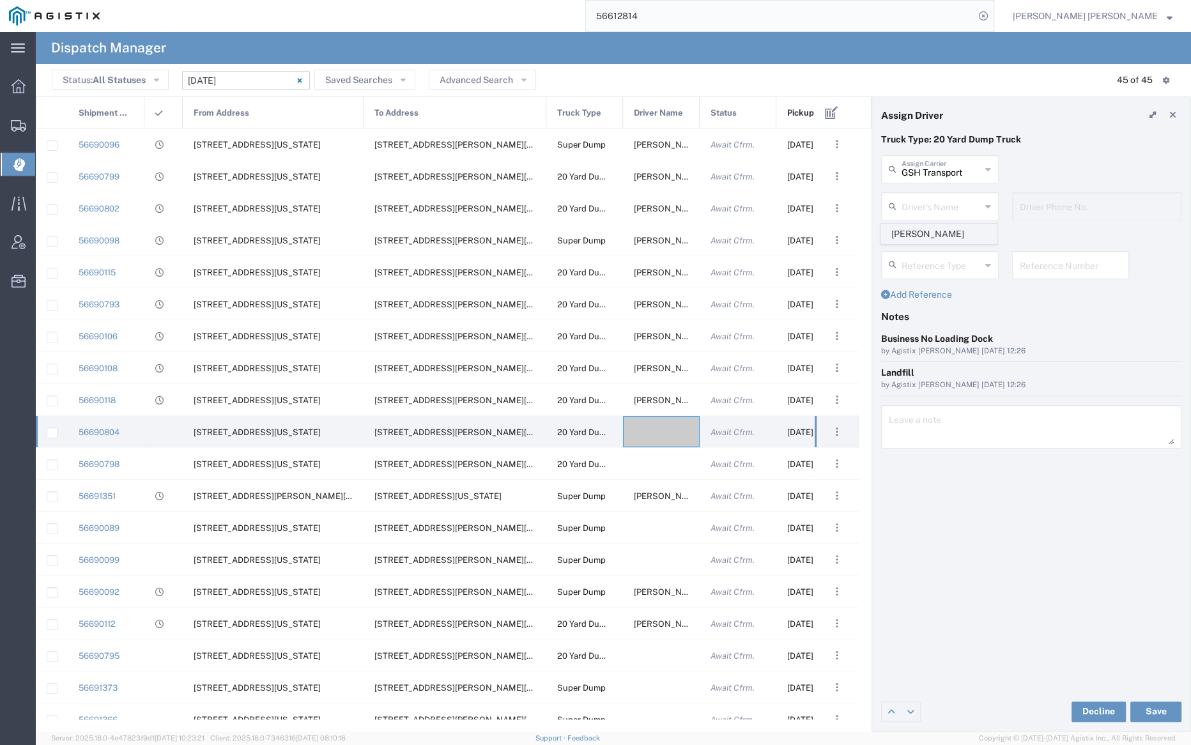
type input "4086873968"
click at [1158, 707] on button "Save" at bounding box center [1155, 711] width 51 height 20
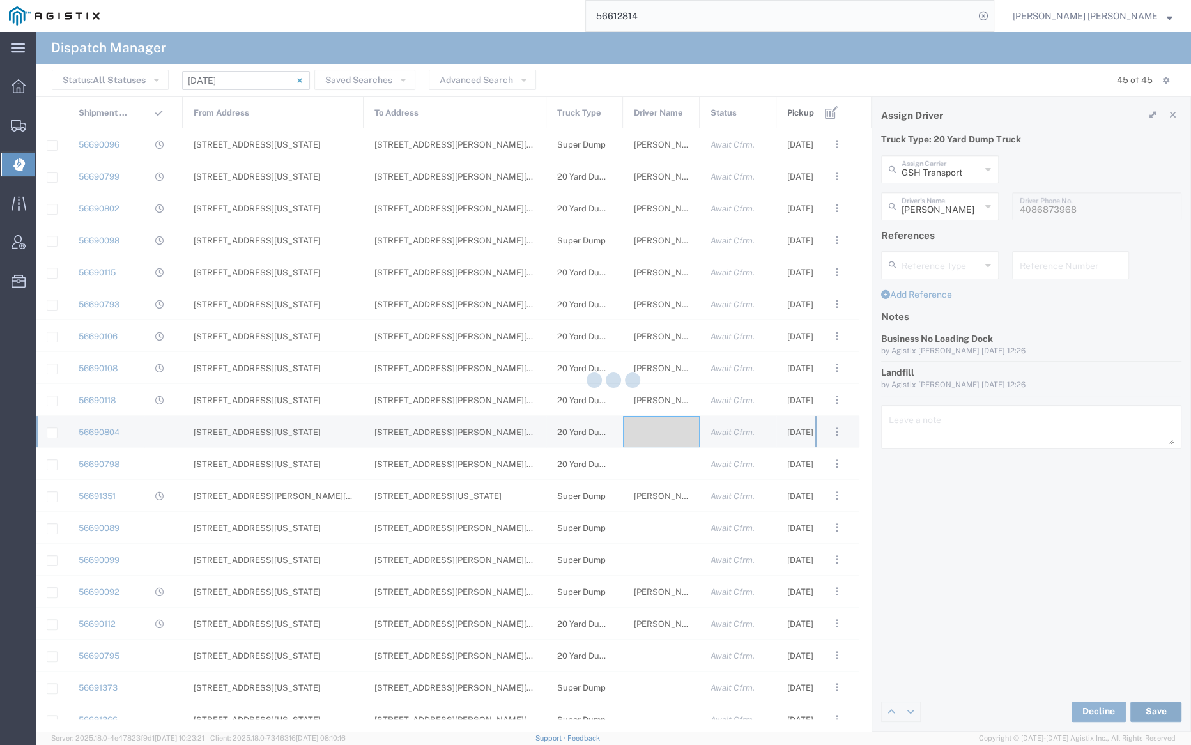
type input "[PERSON_NAME]"
type input "GSH Transport"
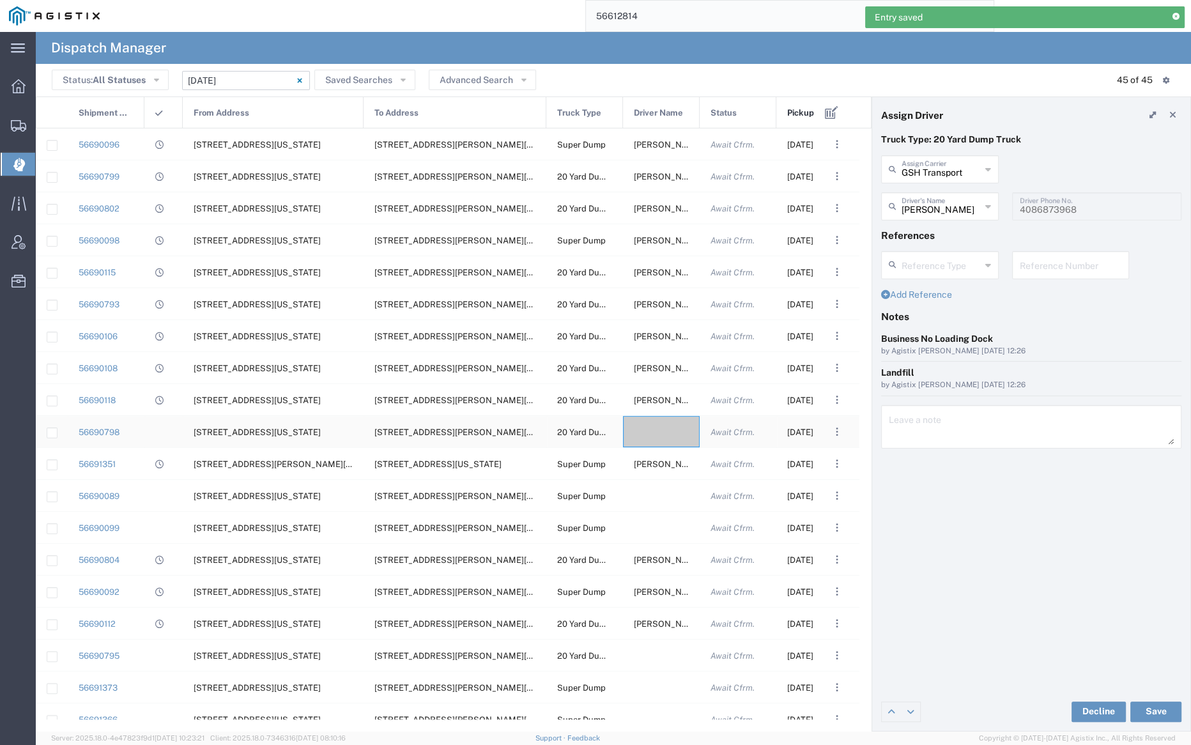
click at [653, 422] on div at bounding box center [661, 431] width 77 height 31
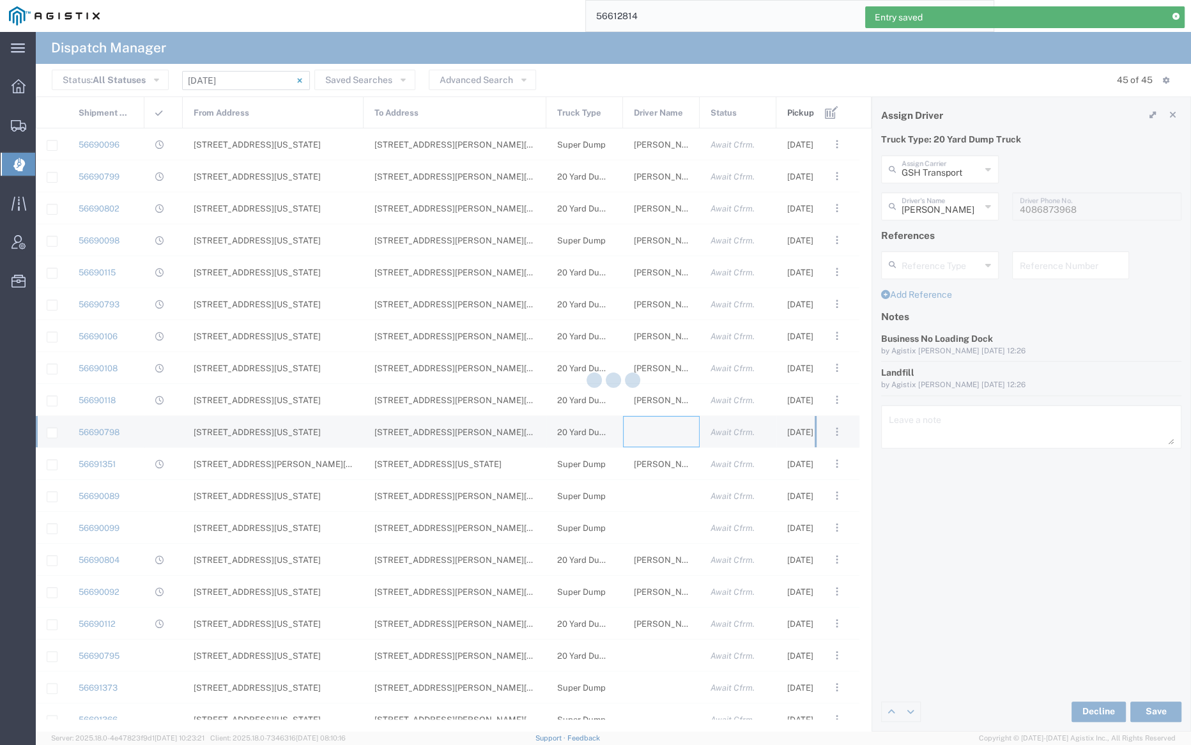
type input "[PERSON_NAME] Trucking"
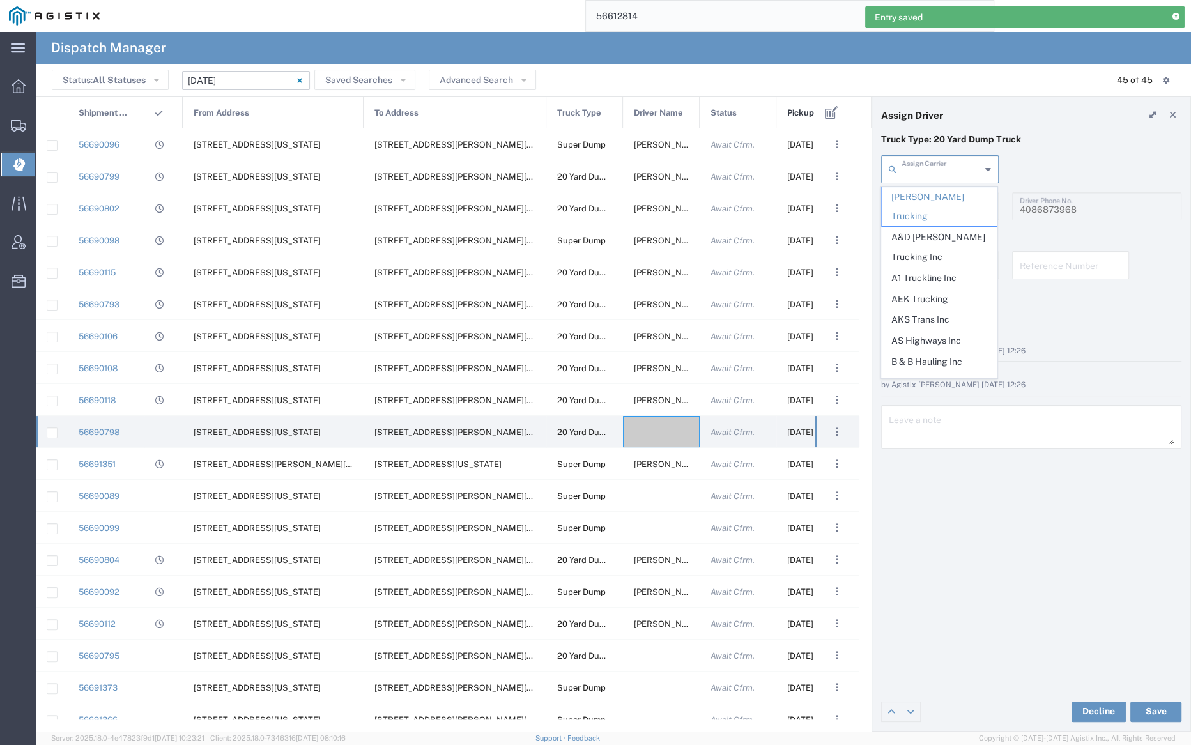
click at [926, 167] on input "text" at bounding box center [940, 168] width 79 height 22
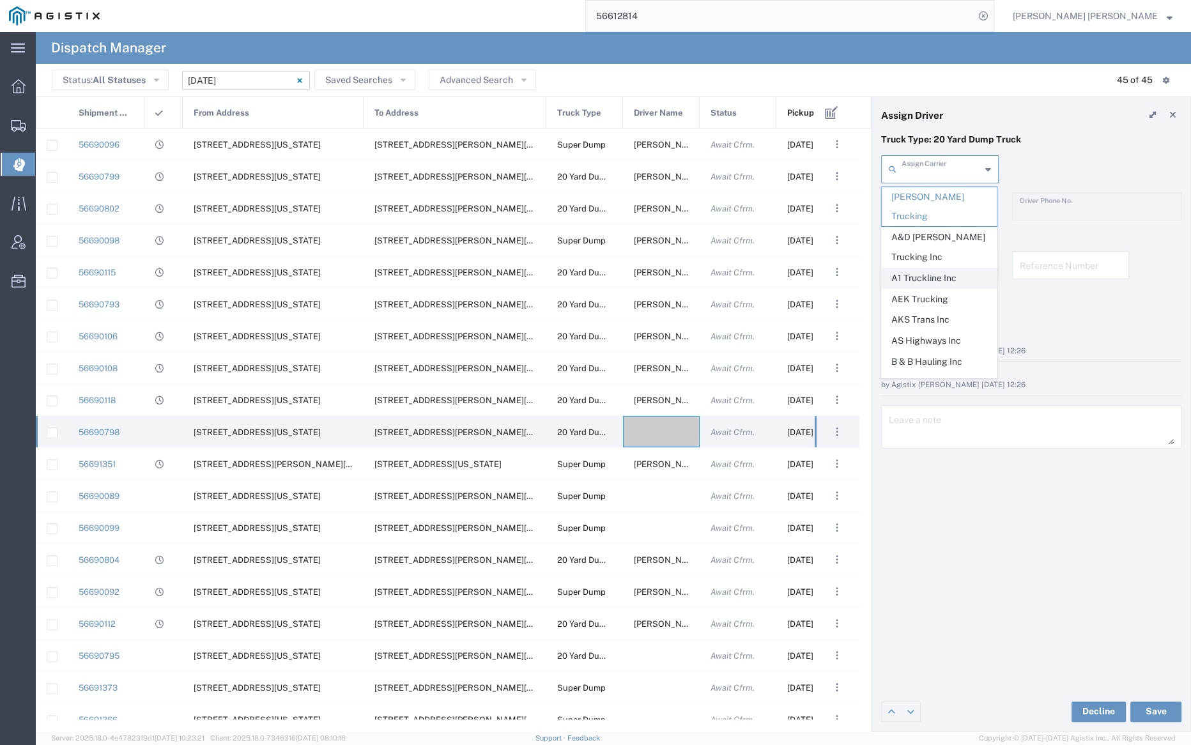
click at [935, 268] on span "A1 Truckline Inc" at bounding box center [938, 278] width 115 height 20
type input "A1 Truckline Inc"
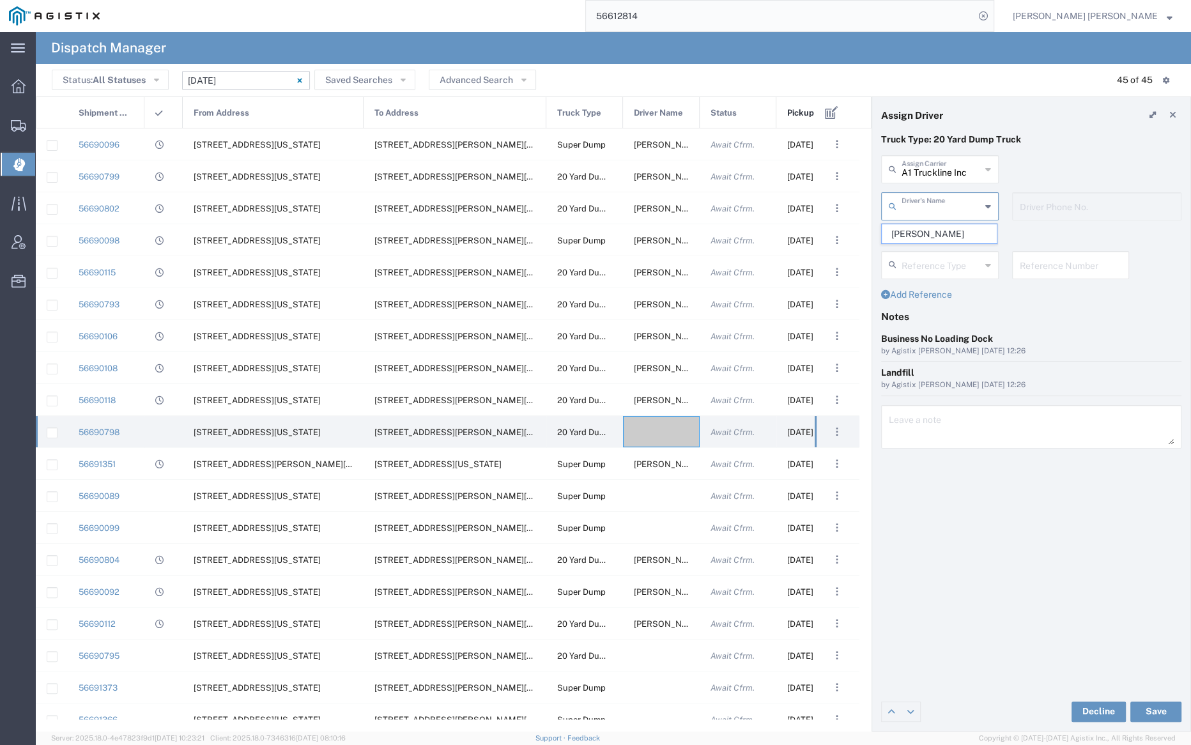
click at [933, 204] on input "text" at bounding box center [940, 205] width 79 height 22
click at [937, 227] on span "[PERSON_NAME]" at bounding box center [938, 234] width 115 height 20
type input "[PERSON_NAME]"
type input "7076997422"
click at [1156, 705] on button "Save" at bounding box center [1155, 711] width 51 height 20
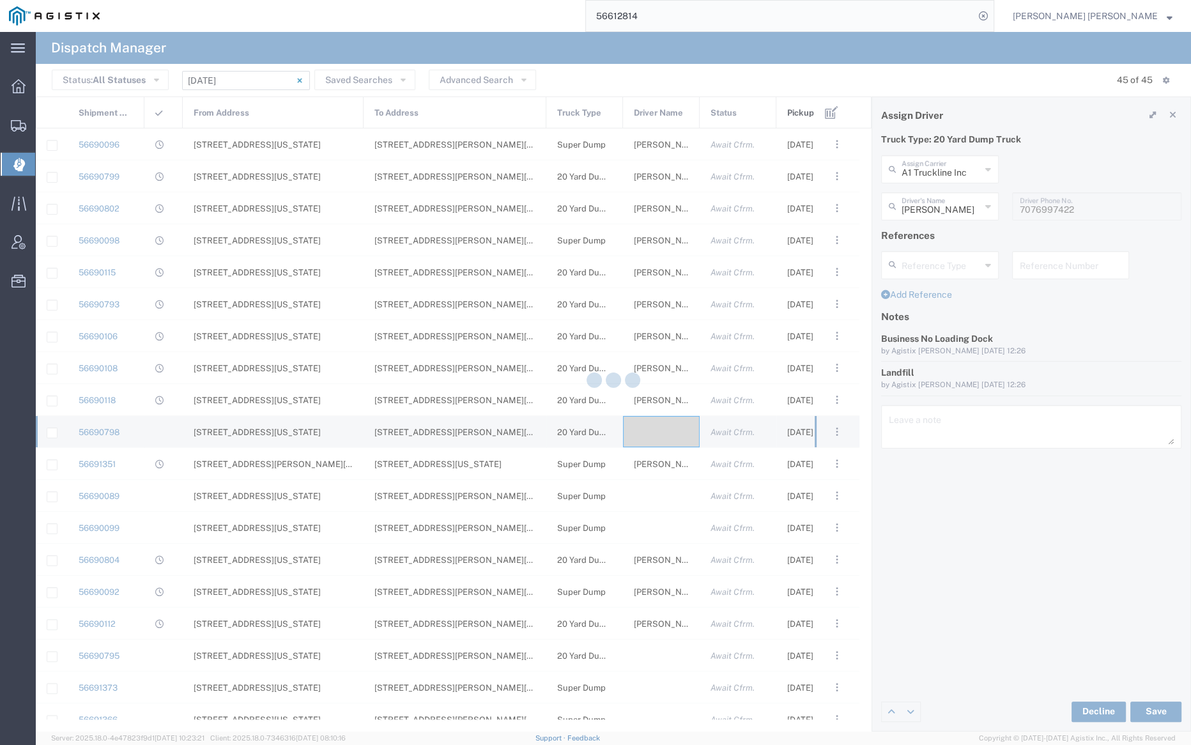
type input "[PERSON_NAME]"
type input "A1 Truckline Inc"
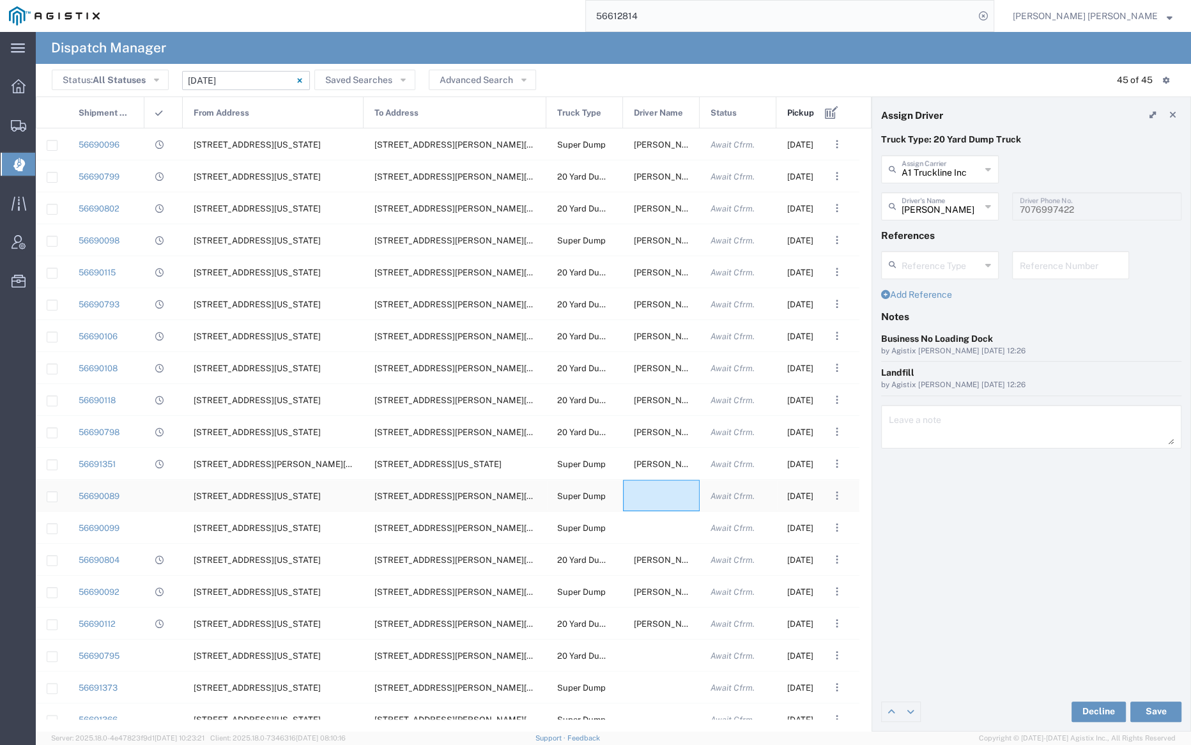
click at [660, 495] on div at bounding box center [661, 495] width 77 height 31
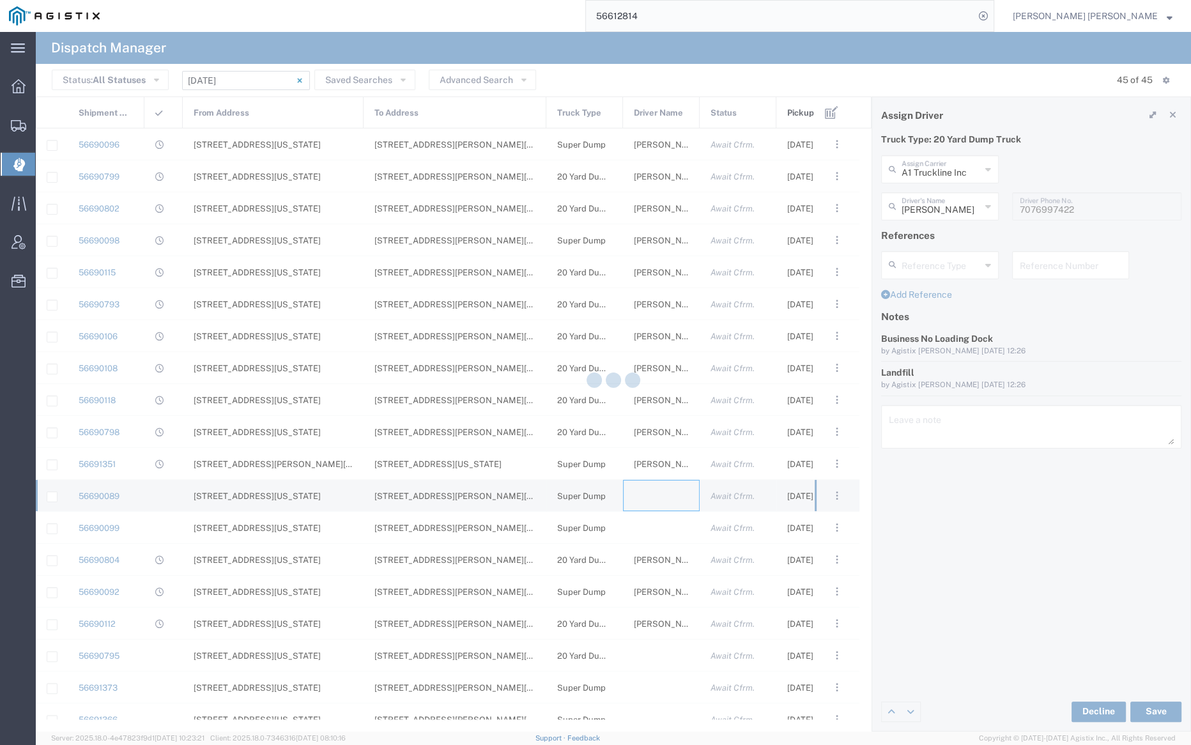
type input "[PERSON_NAME] Trucking"
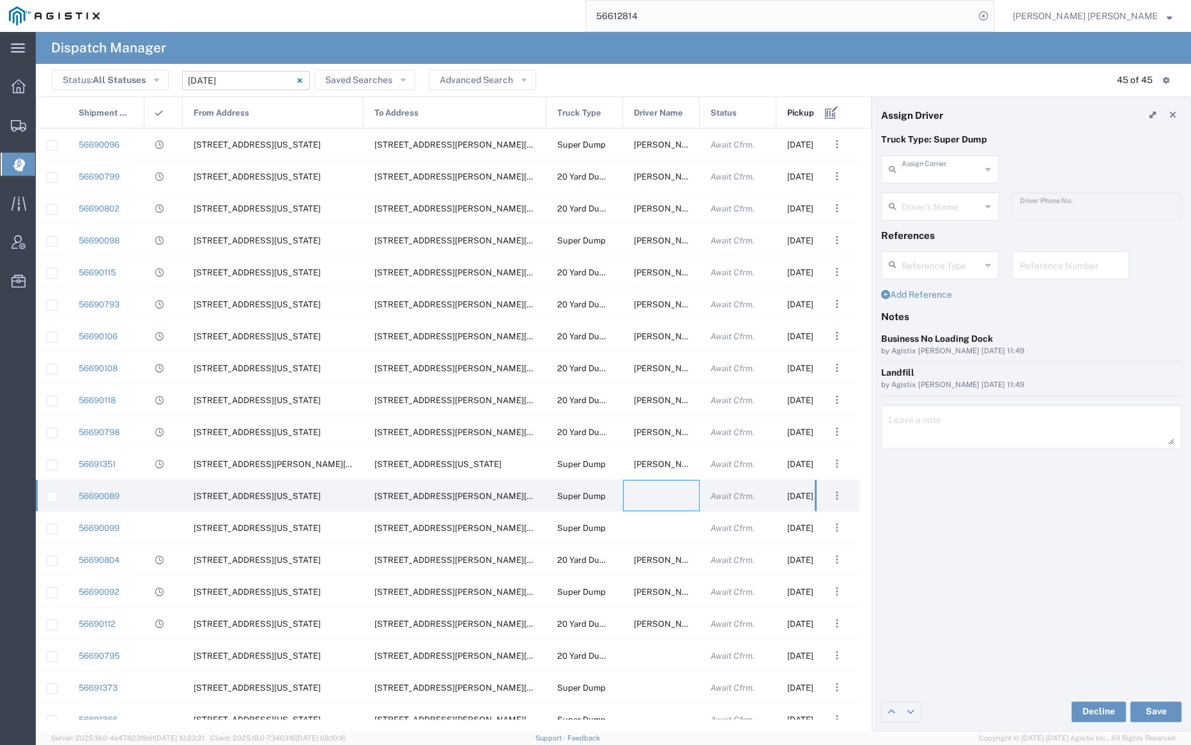
click at [947, 172] on input "text" at bounding box center [940, 168] width 79 height 22
click at [950, 192] on span "Sunny Trans Inc" at bounding box center [938, 197] width 115 height 20
click at [942, 208] on input "text" at bounding box center [941, 205] width 80 height 22
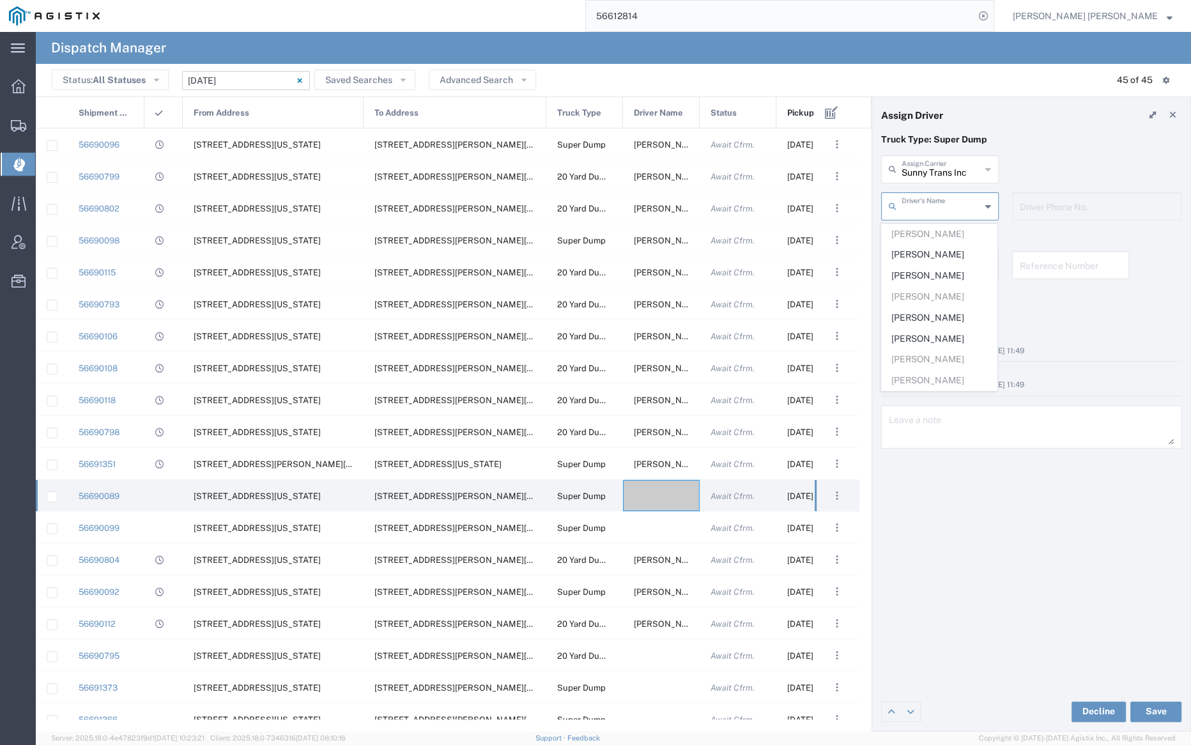
click at [938, 171] on input "Sunny Trans Inc" at bounding box center [940, 168] width 79 height 22
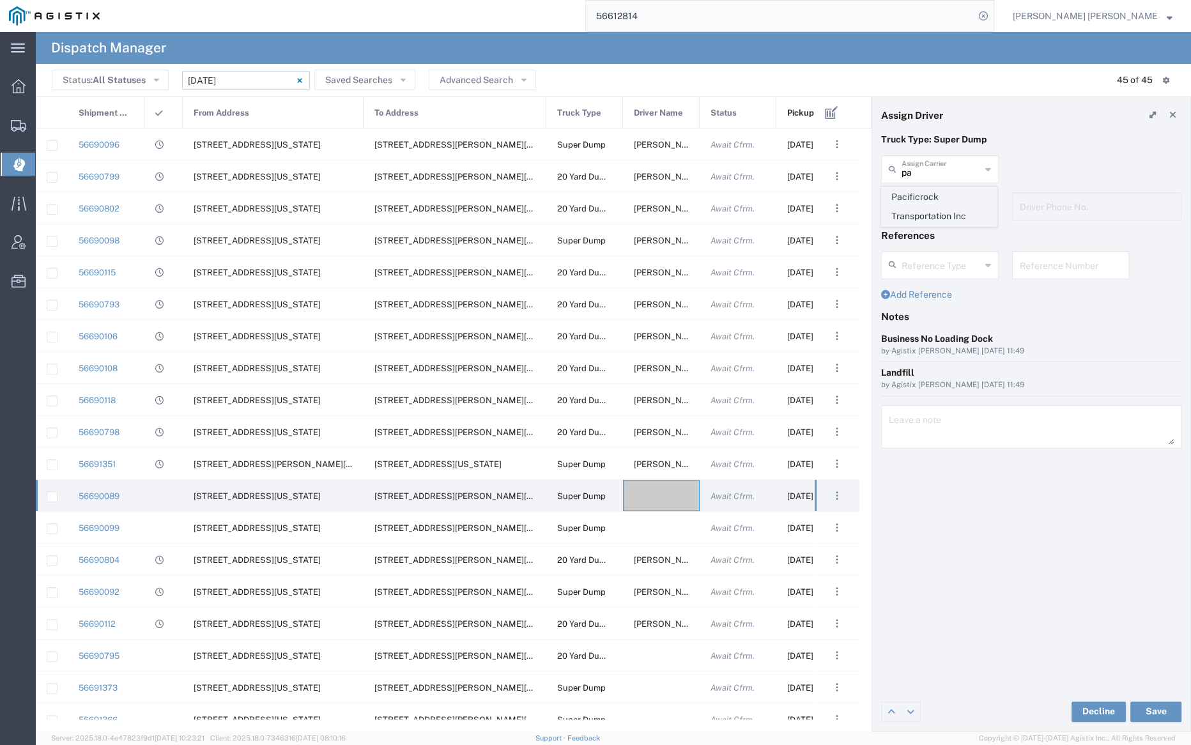
click at [943, 200] on span "Pacificrock Transportation Inc" at bounding box center [938, 207] width 115 height 40
type input "Pacificrock Transportation Inc"
click at [943, 200] on input "text" at bounding box center [941, 205] width 80 height 22
click at [940, 275] on span "[PERSON_NAME]" at bounding box center [938, 276] width 115 height 20
type input "[PERSON_NAME]"
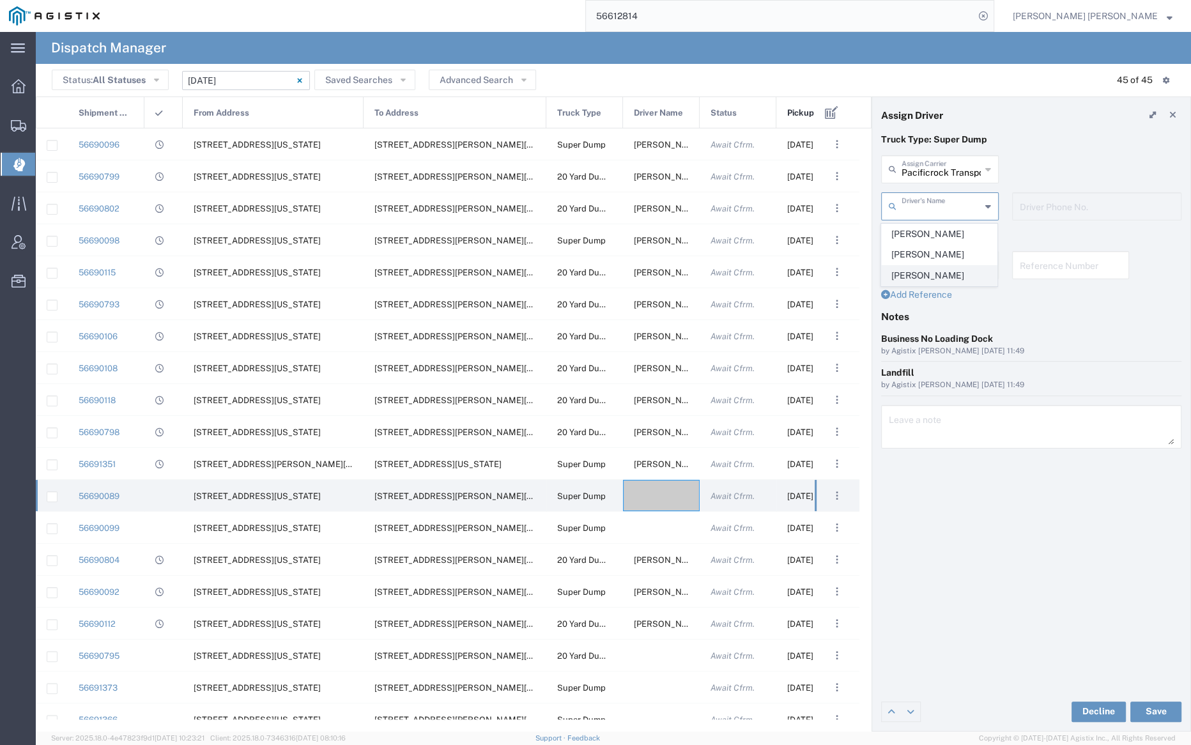
type input "5103647231"
click at [1159, 708] on button "Save" at bounding box center [1155, 711] width 51 height 20
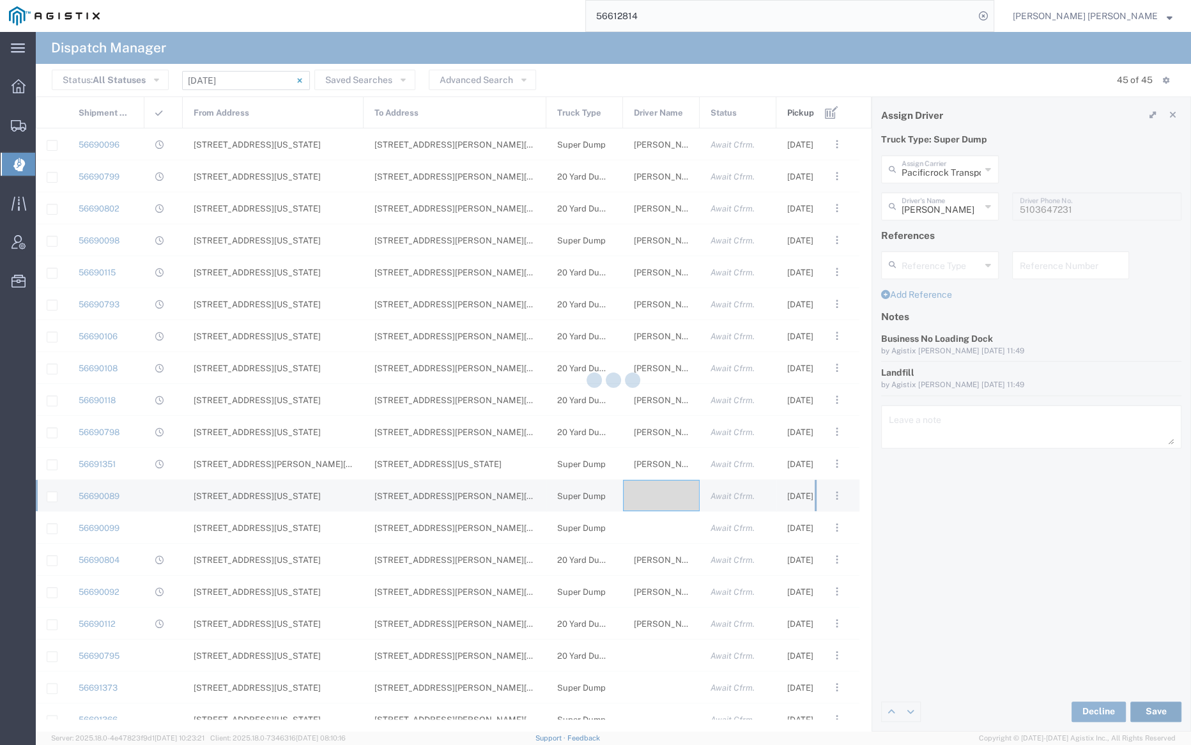
type input "[PERSON_NAME]"
type input "Pacificrock Transportation Inc"
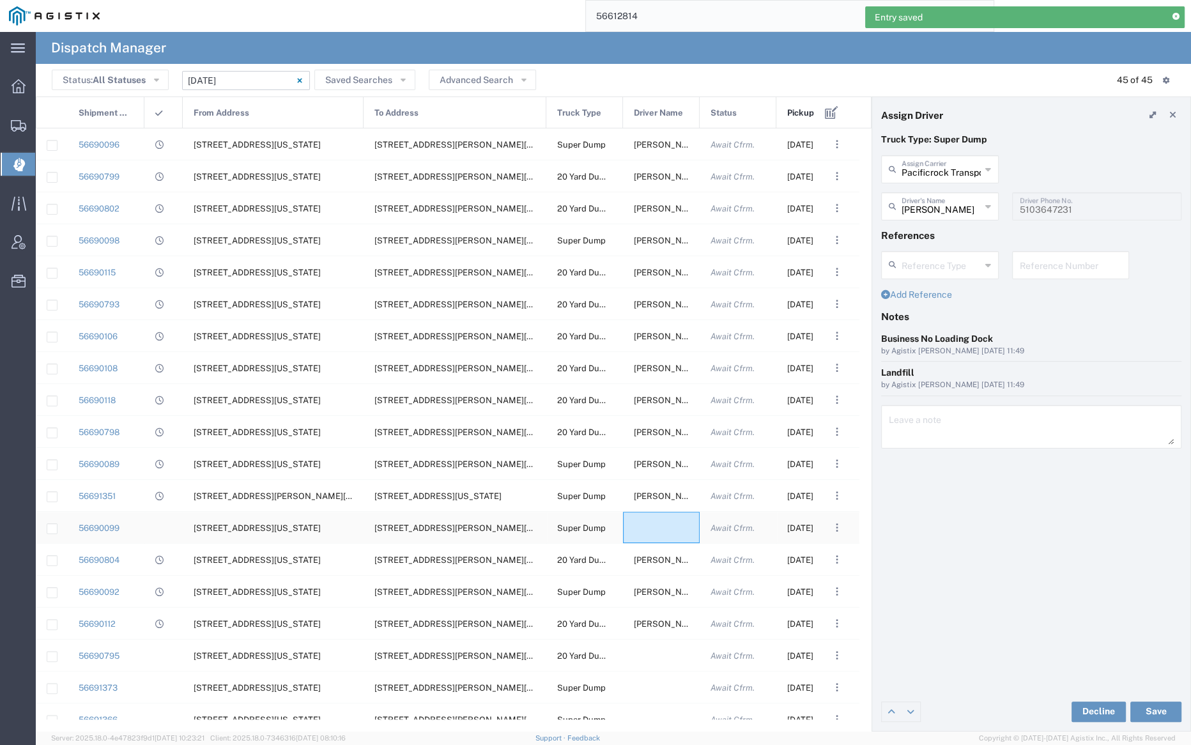
click at [661, 526] on div at bounding box center [661, 527] width 77 height 31
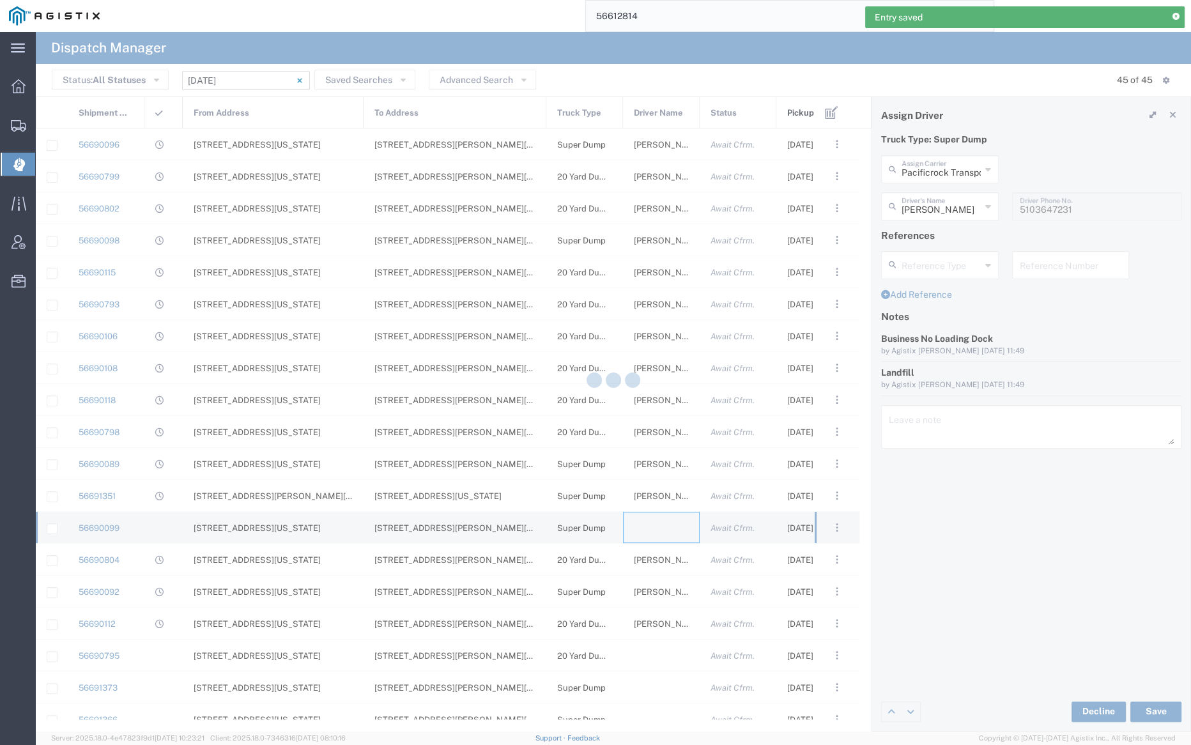
type input "[PERSON_NAME] Trucking"
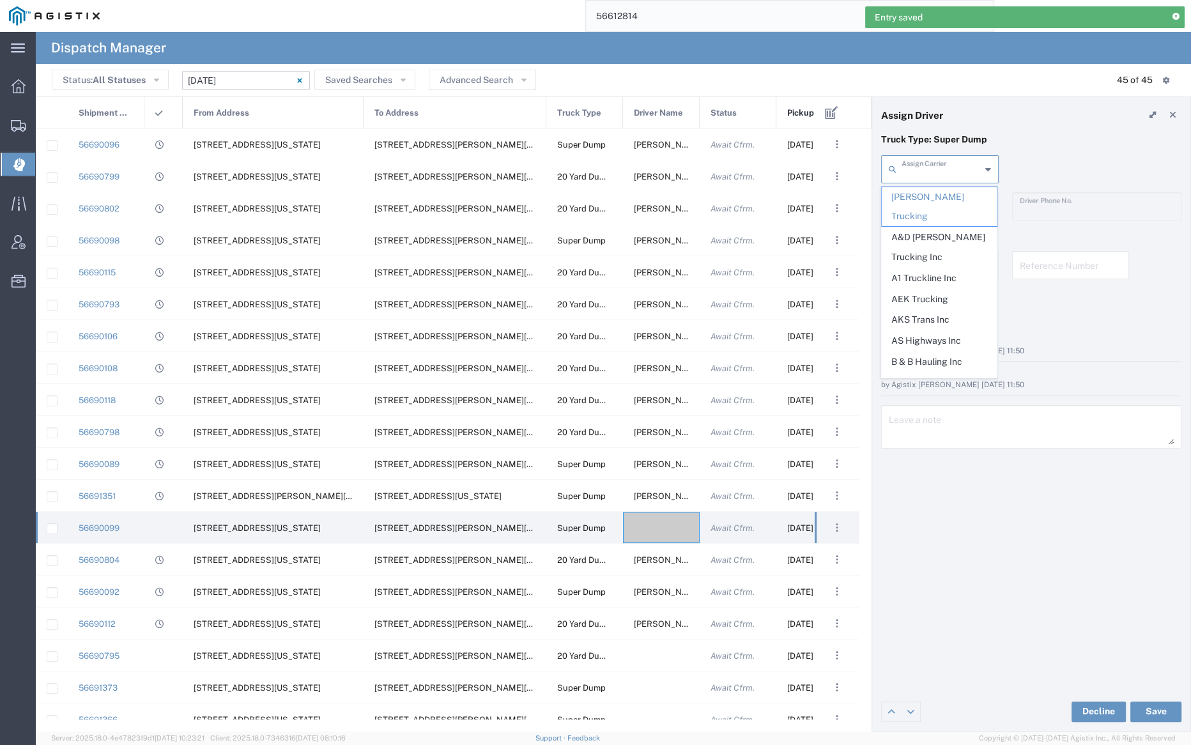
click at [926, 169] on input "text" at bounding box center [940, 168] width 79 height 22
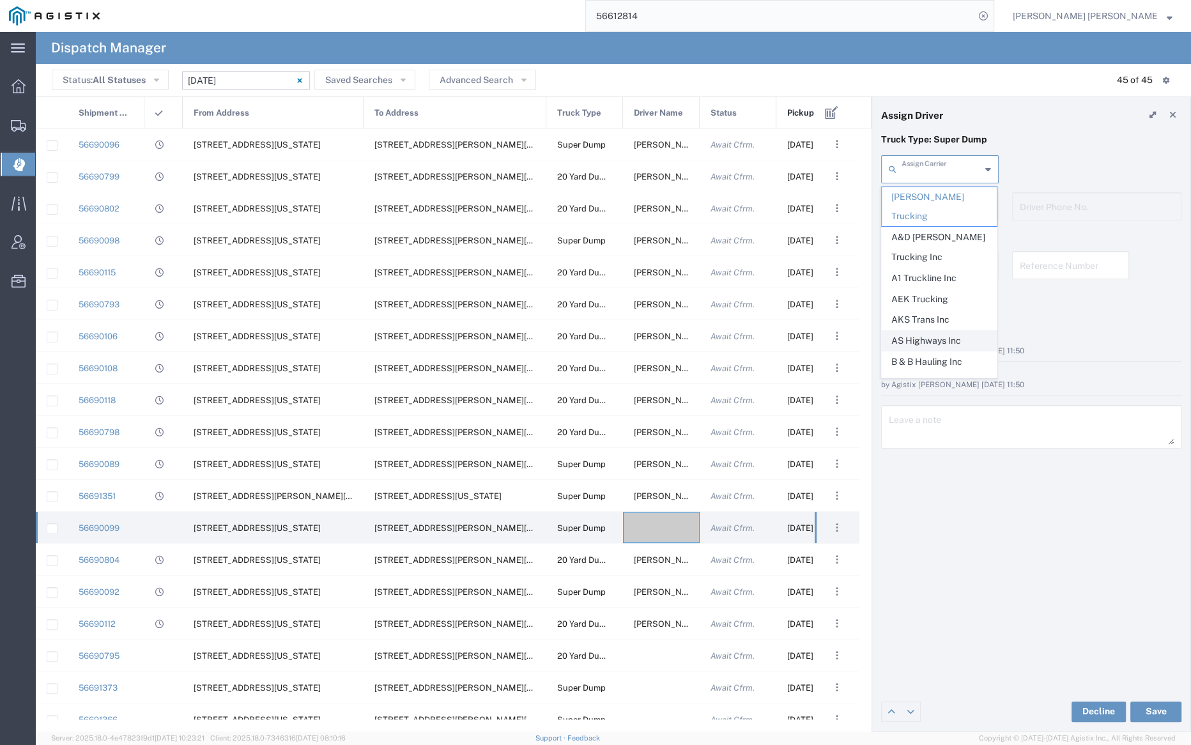
click at [942, 331] on span "AS Highways Inc" at bounding box center [938, 341] width 115 height 20
type input "AS Highways Inc"
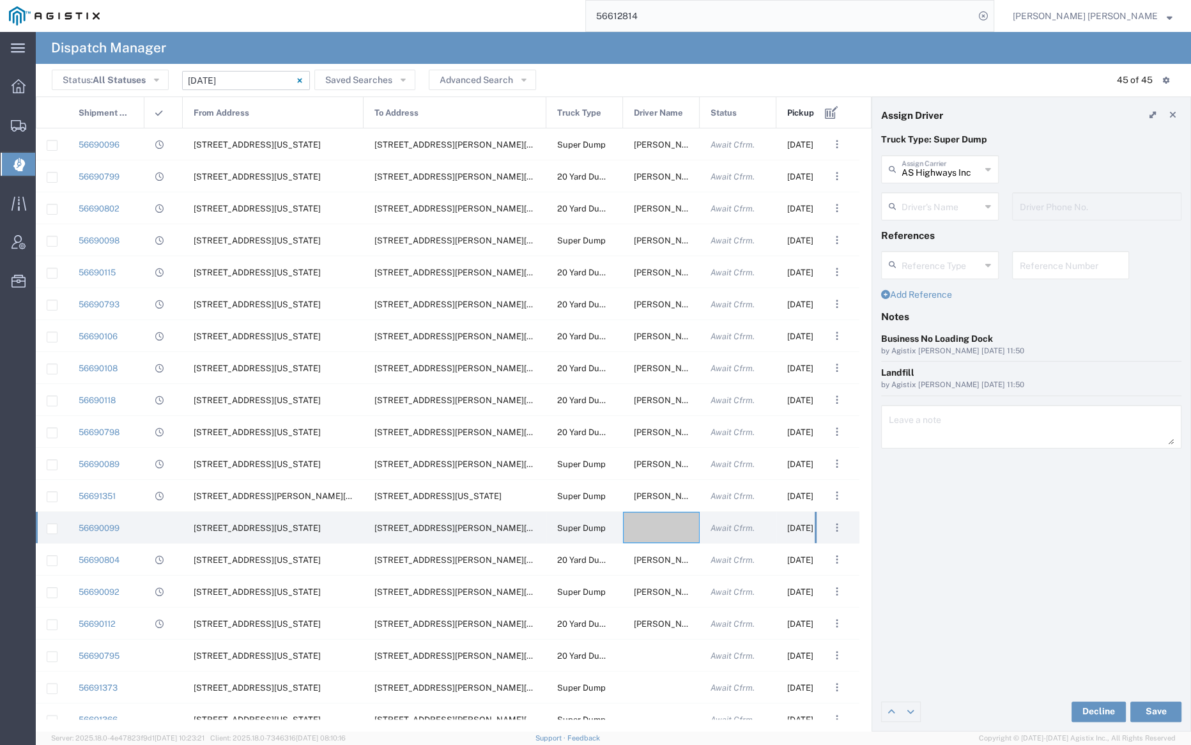
click at [933, 207] on input "text" at bounding box center [940, 205] width 79 height 22
click at [935, 233] on span "[PERSON_NAME]" at bounding box center [938, 234] width 115 height 20
type input "[PERSON_NAME]"
type input "[PHONE_NUMBER]"
click at [1152, 709] on button "Save" at bounding box center [1155, 711] width 51 height 20
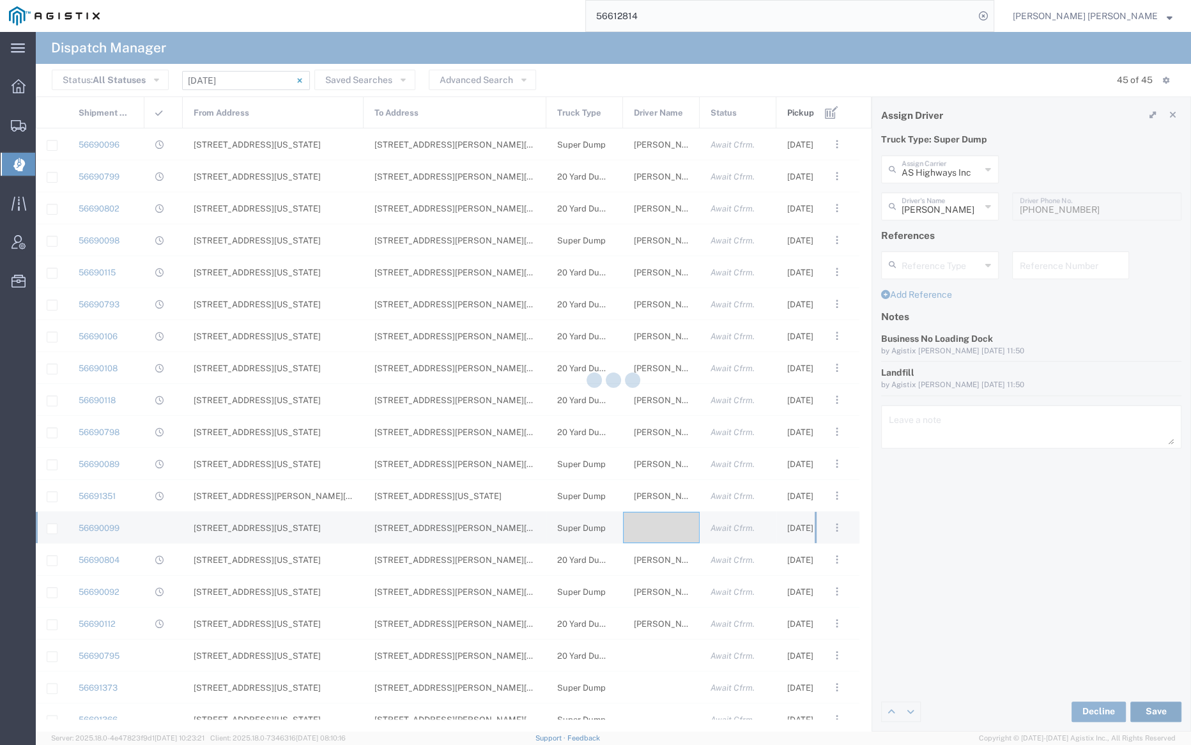
type input "[PERSON_NAME]"
type input "AS Highways Inc"
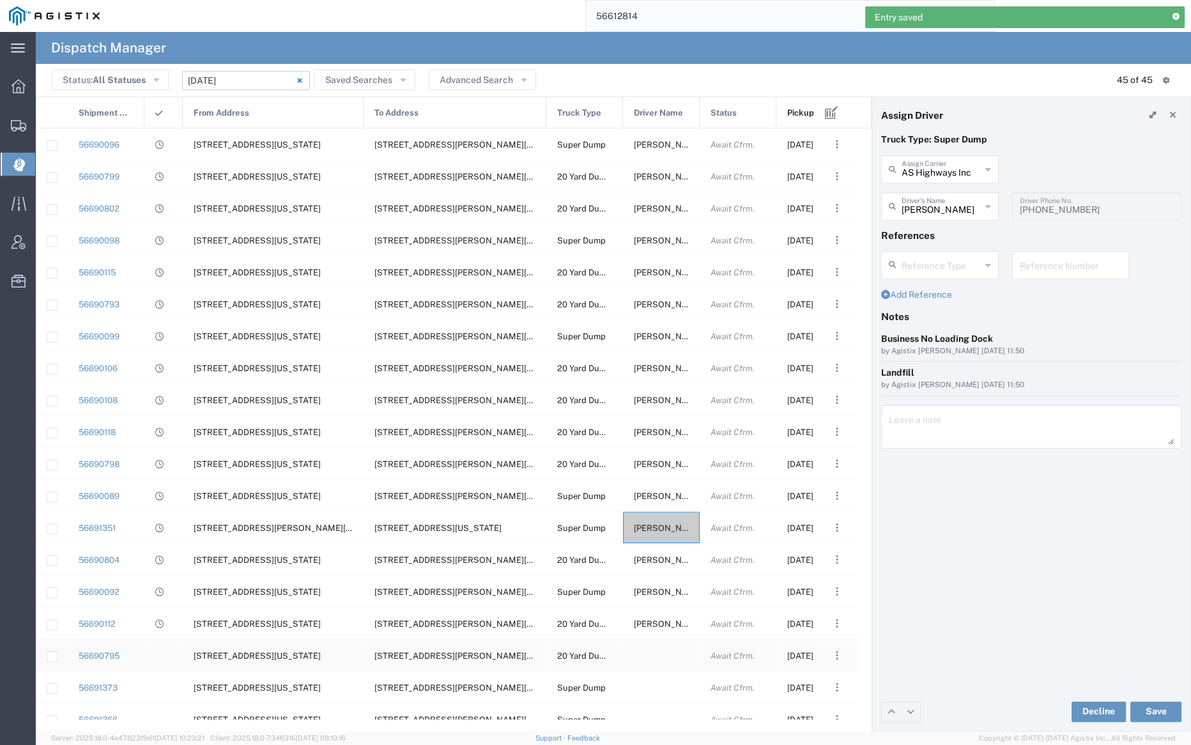
click at [653, 653] on div at bounding box center [661, 654] width 77 height 31
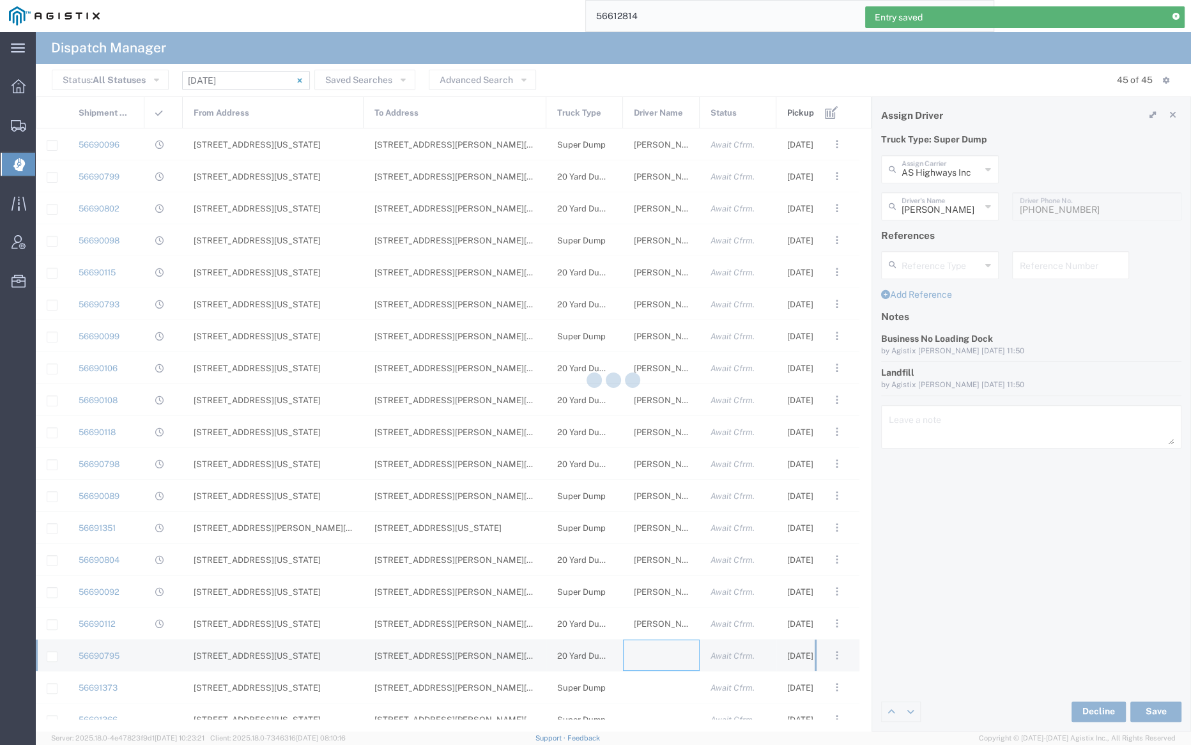
type input "[PERSON_NAME] Trucking"
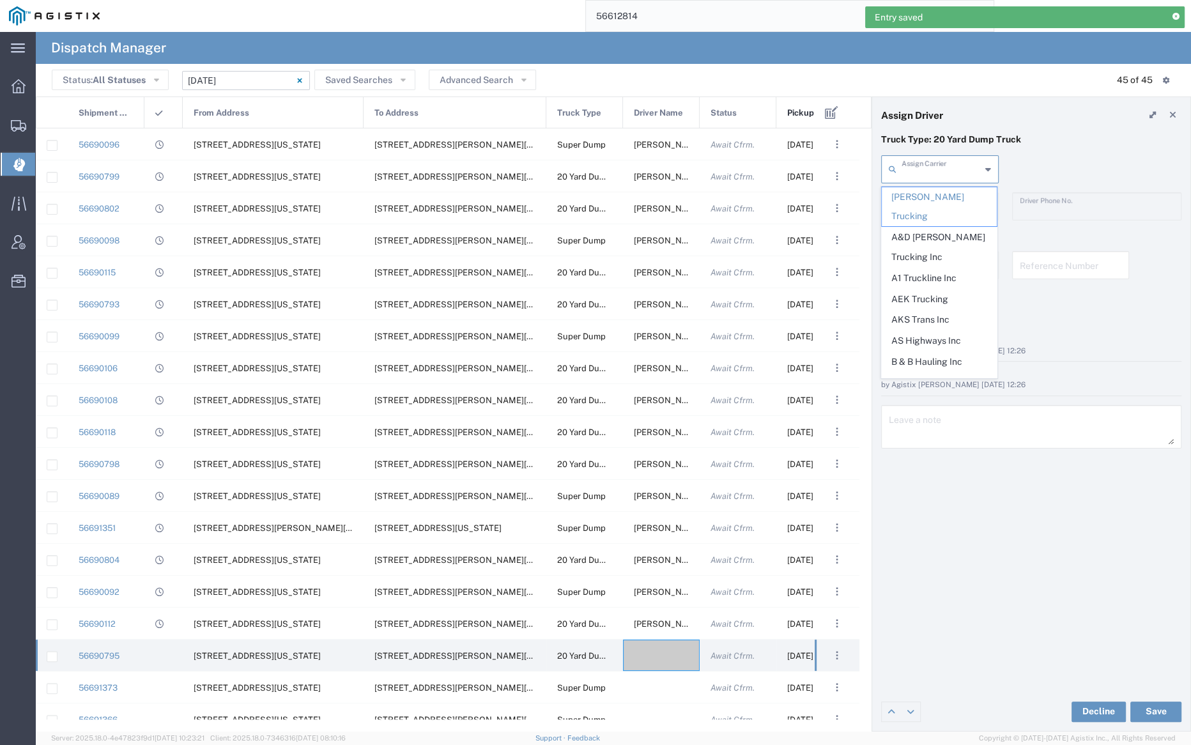
click at [937, 169] on input "text" at bounding box center [940, 168] width 79 height 22
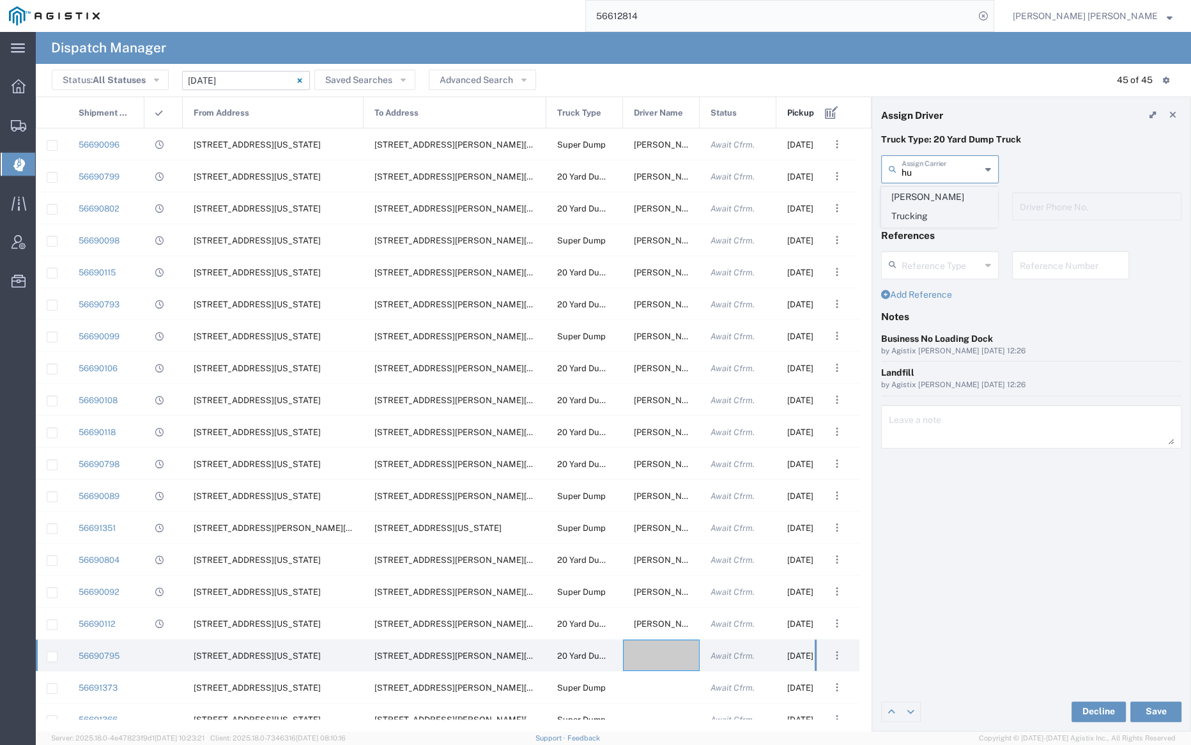
click at [941, 194] on span "[PERSON_NAME] Trucking" at bounding box center [938, 207] width 115 height 40
type input "[PERSON_NAME] Trucking"
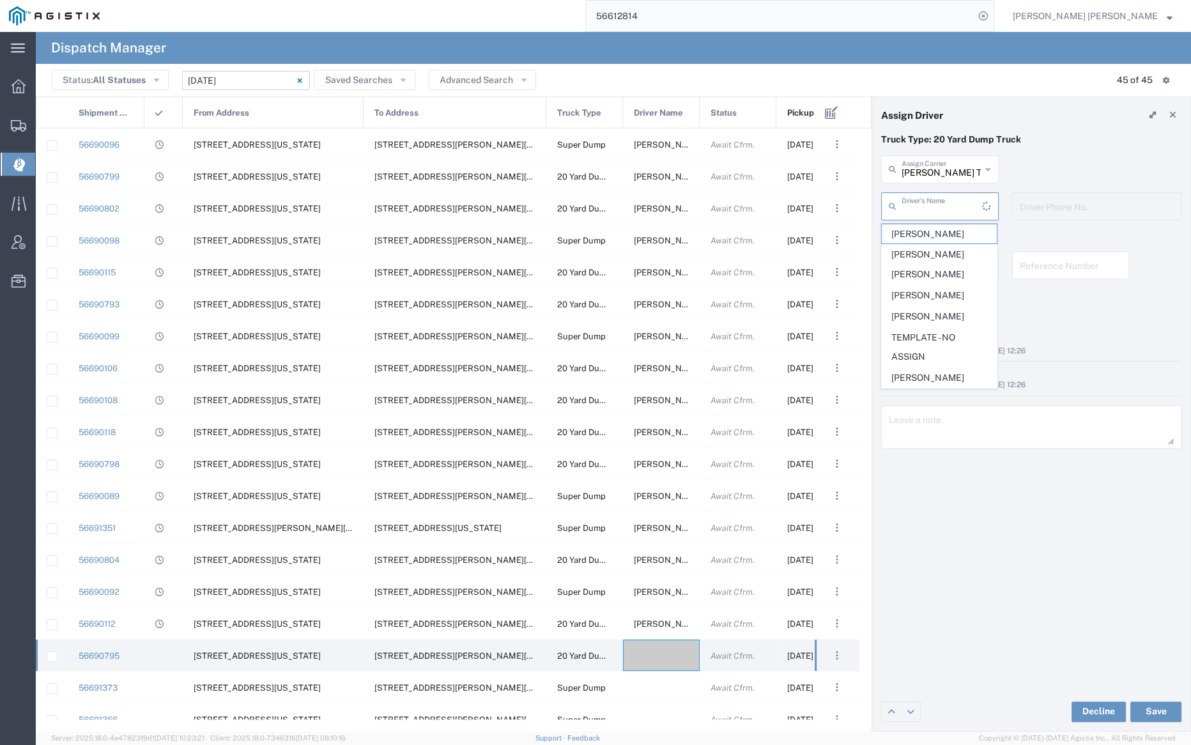
click at [940, 199] on input "text" at bounding box center [941, 205] width 80 height 22
click at [940, 232] on span "[PERSON_NAME]" at bounding box center [938, 234] width 115 height 20
type input "[PERSON_NAME]"
type input "5107505775"
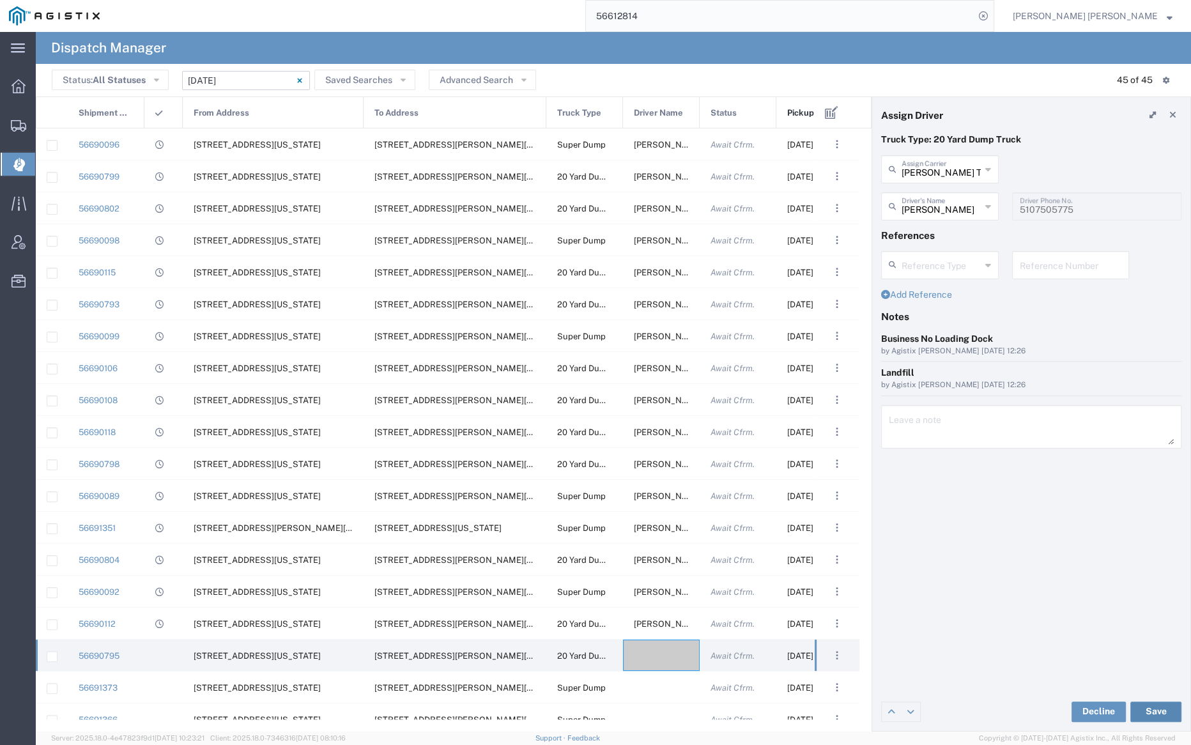
click at [1163, 708] on button "Save" at bounding box center [1155, 711] width 51 height 20
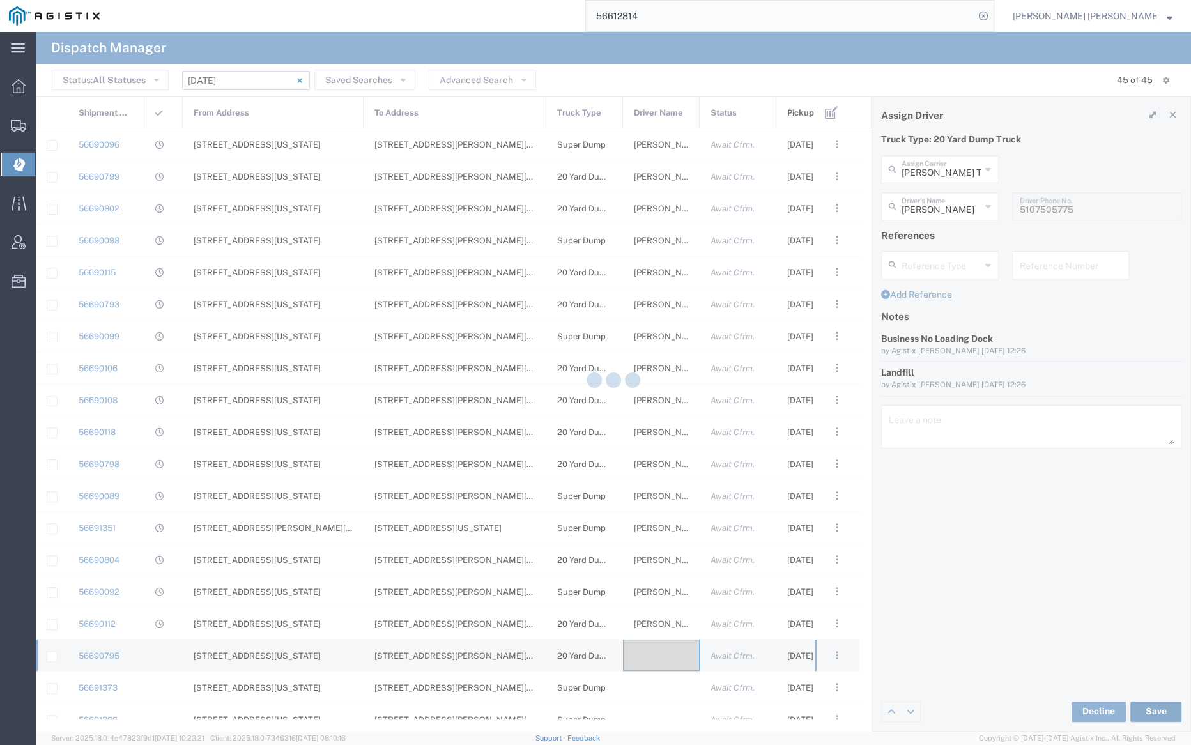
type input "[PERSON_NAME]"
type input "[PERSON_NAME] Trucking"
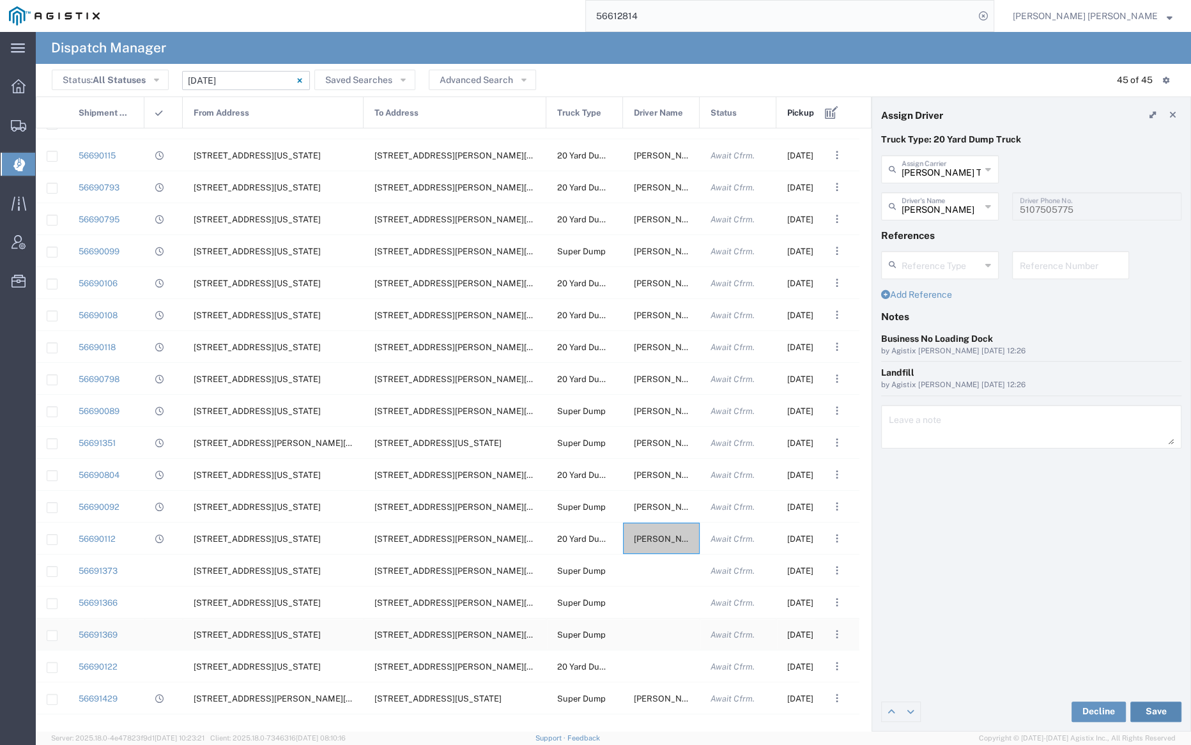
scroll to position [123, 0]
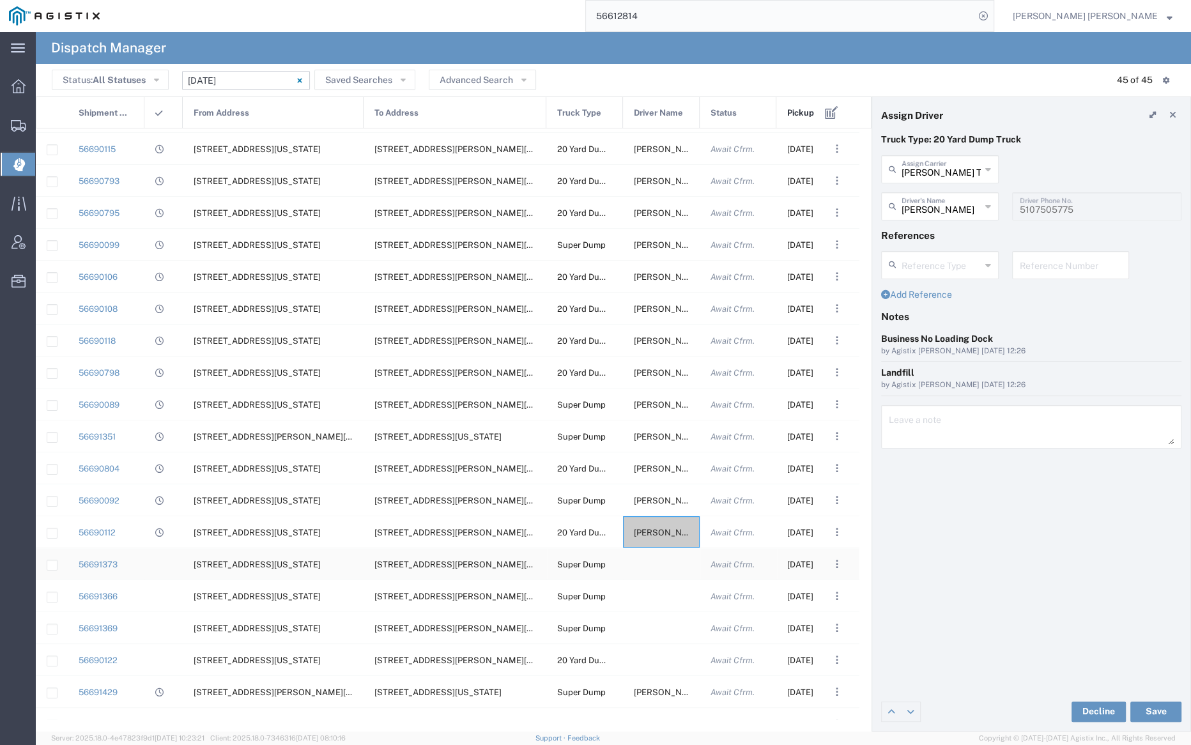
click at [656, 566] on div at bounding box center [661, 563] width 77 height 31
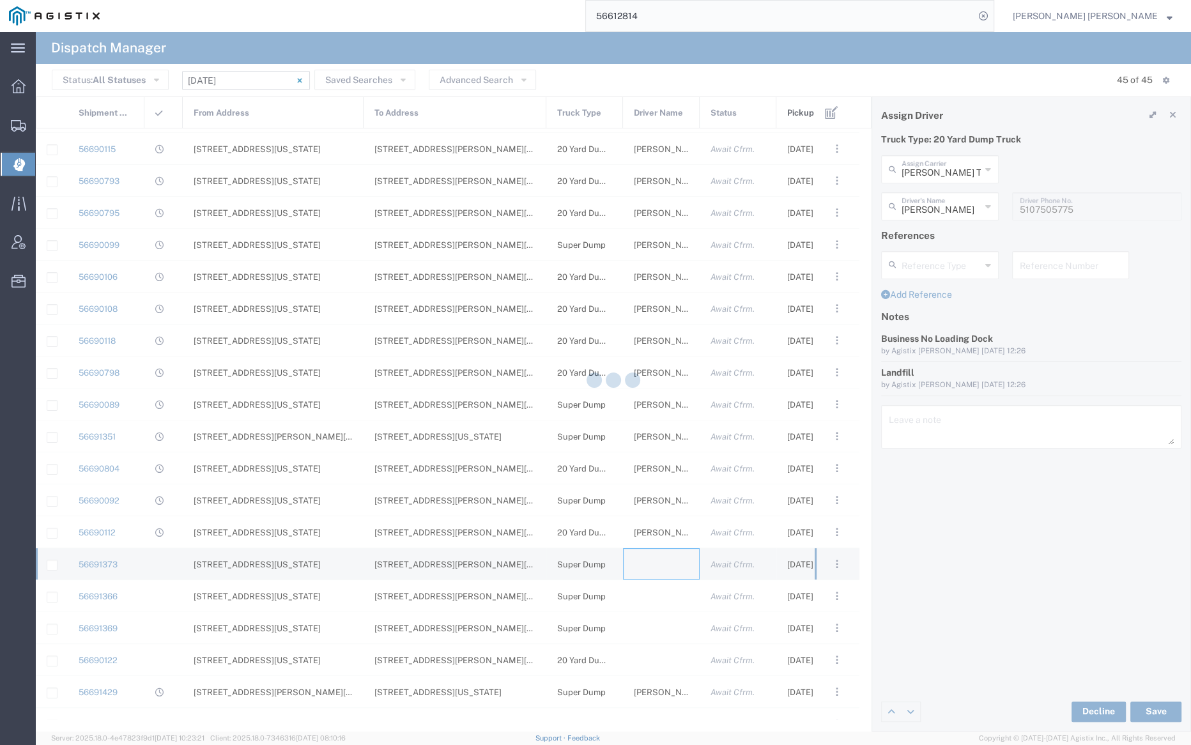
type input "[PERSON_NAME] Trucking"
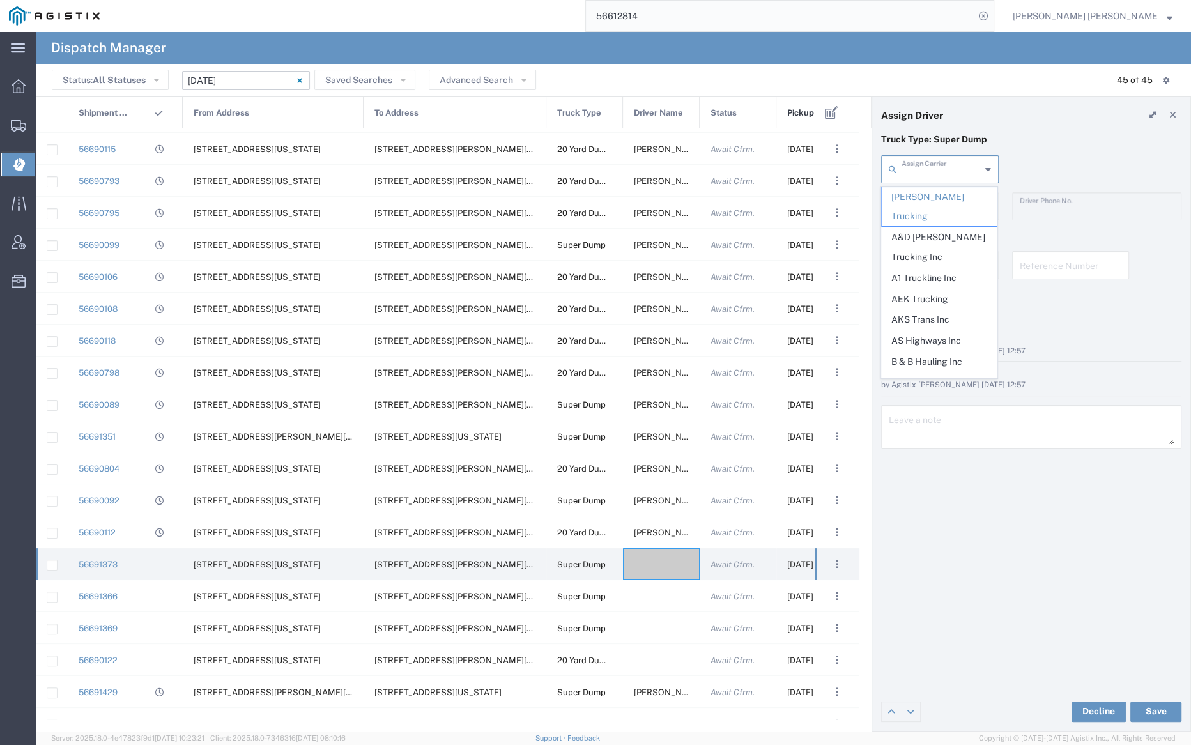
click at [918, 169] on input "text" at bounding box center [940, 168] width 79 height 22
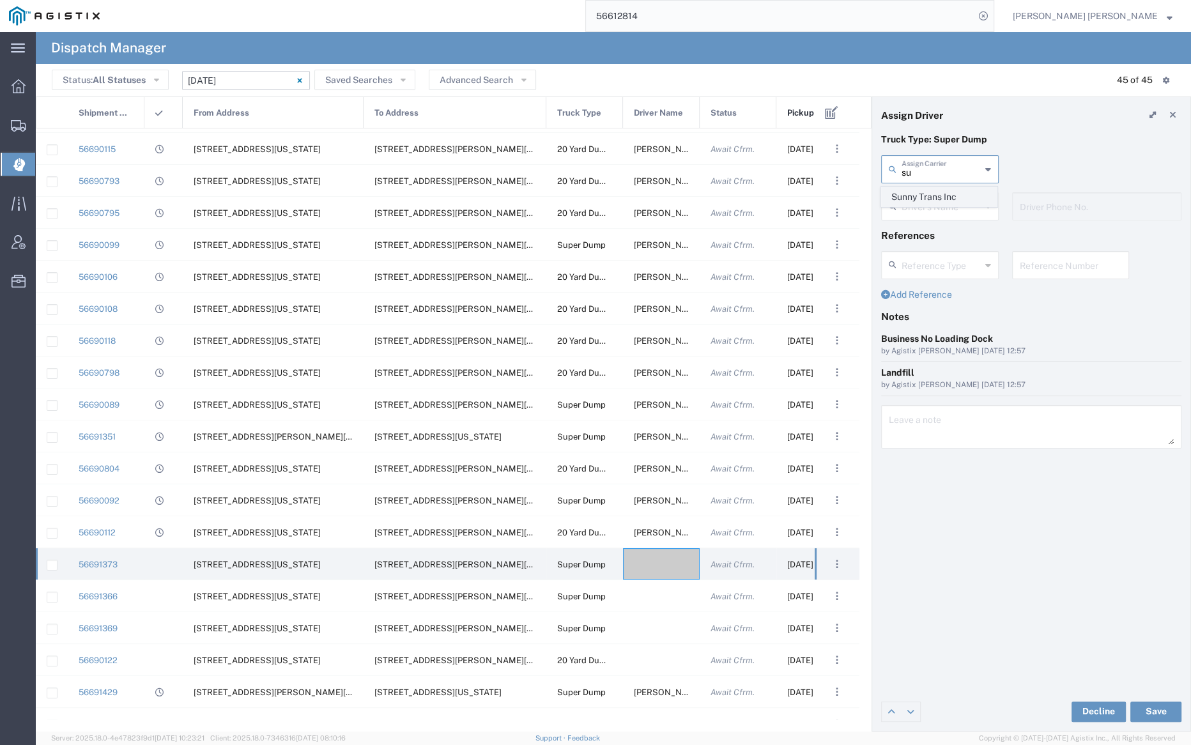
click at [928, 197] on span "Sunny Trans Inc" at bounding box center [938, 197] width 115 height 20
type input "Sunny Trans Inc"
click at [928, 197] on input "text" at bounding box center [941, 205] width 80 height 22
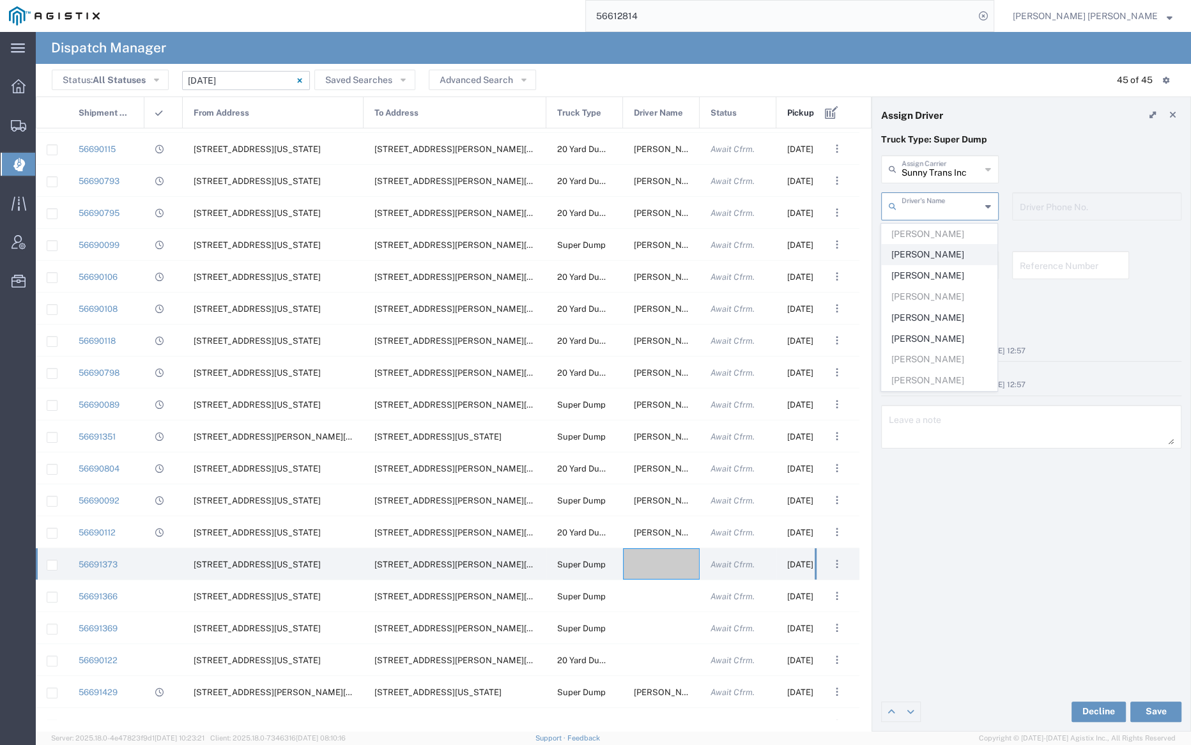
click at [936, 250] on span "[PERSON_NAME]" at bounding box center [938, 255] width 115 height 20
type input "[PERSON_NAME]"
type input "[PHONE_NUMBER]"
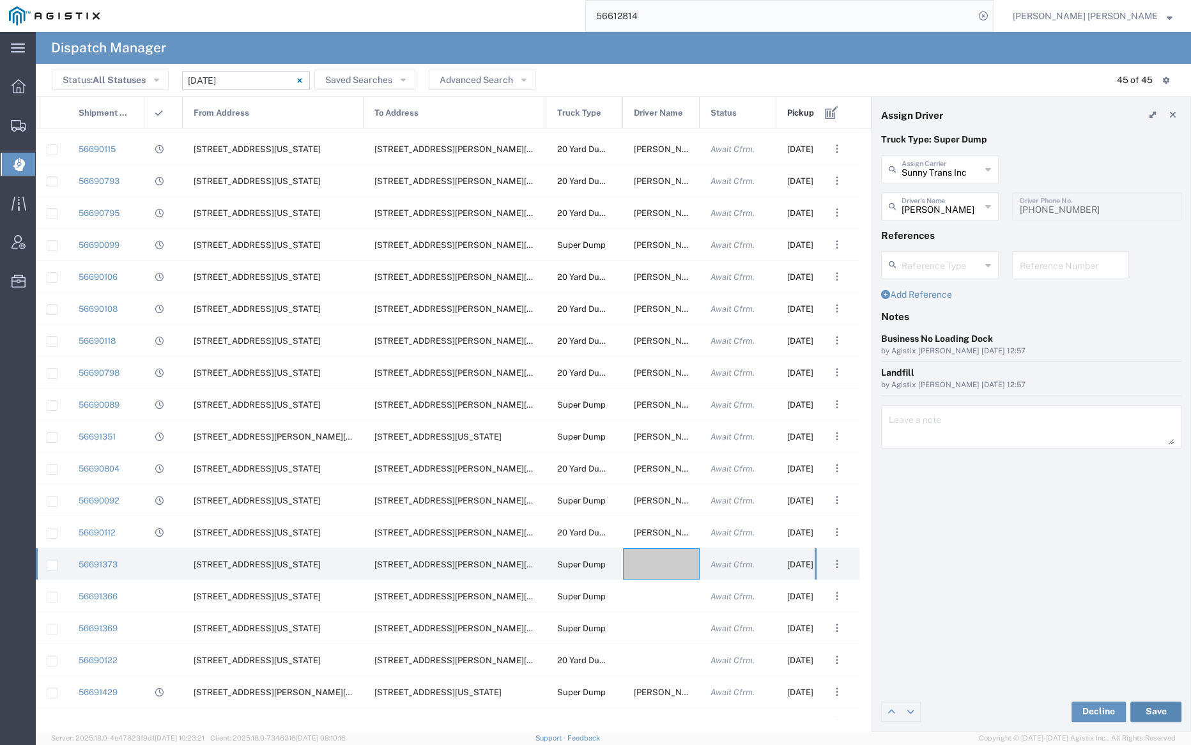
click at [1151, 710] on button "Save" at bounding box center [1155, 711] width 51 height 20
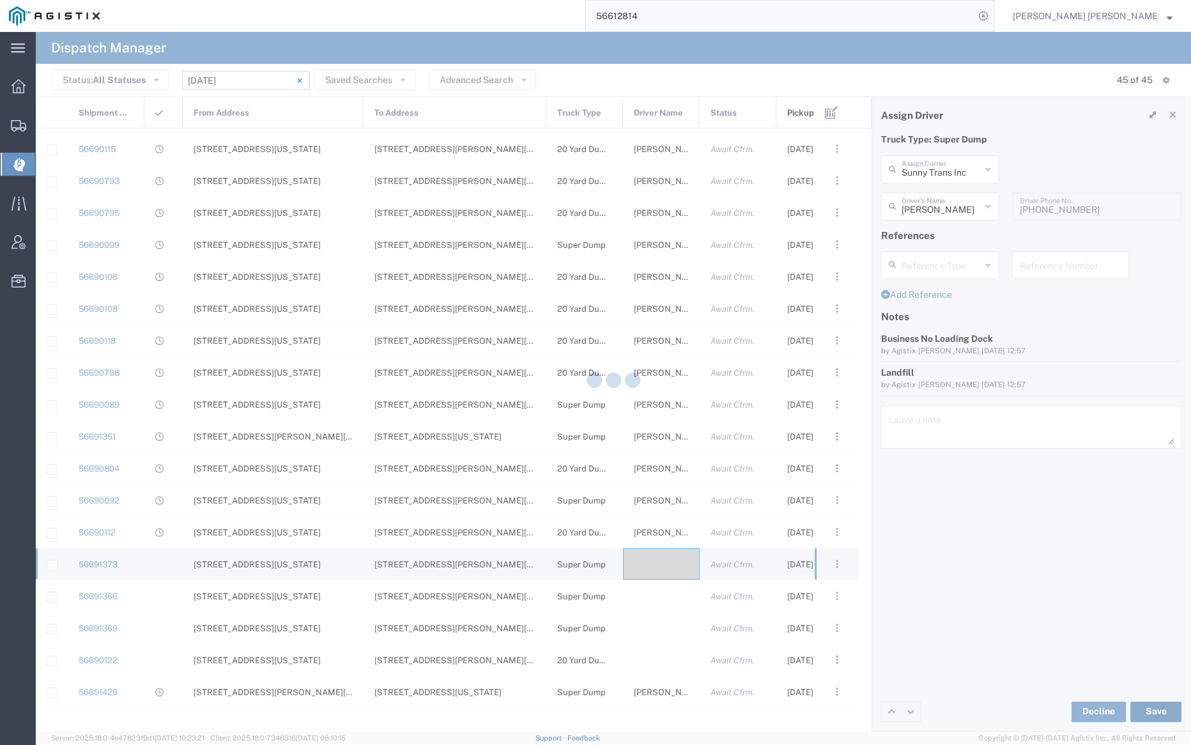
type input "[PERSON_NAME]"
type input "Sunny Trans Inc"
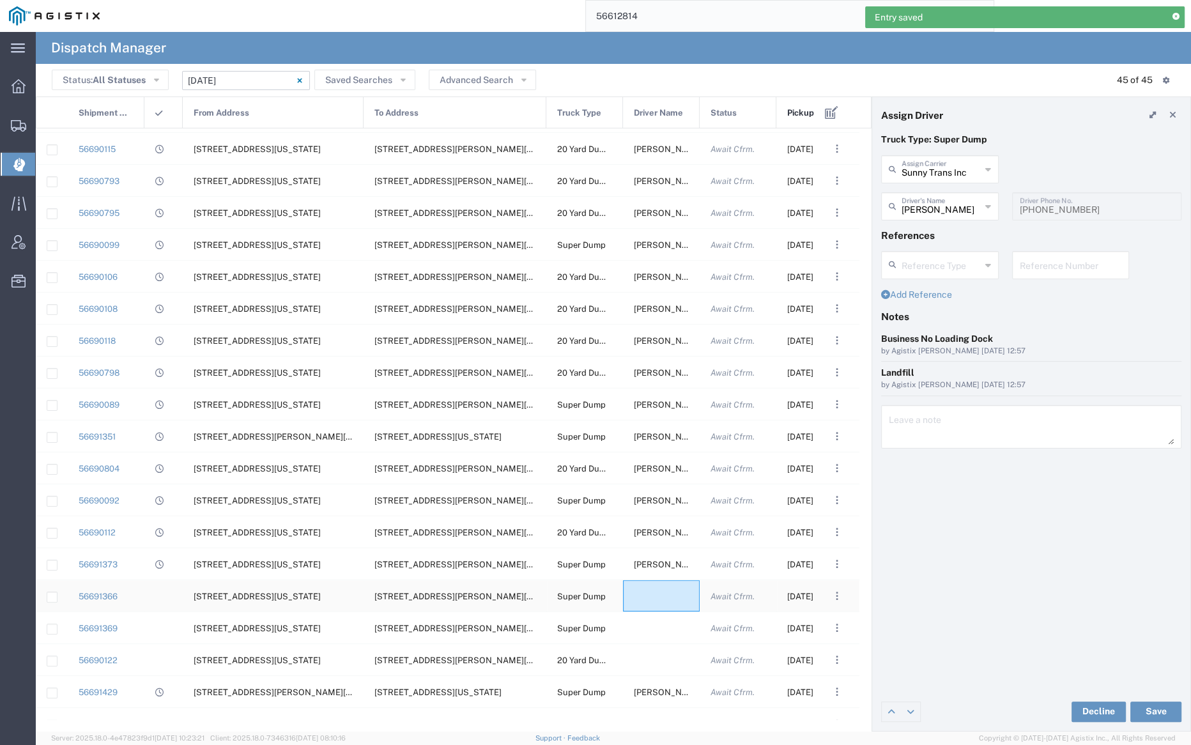
click at [667, 595] on div at bounding box center [661, 595] width 77 height 31
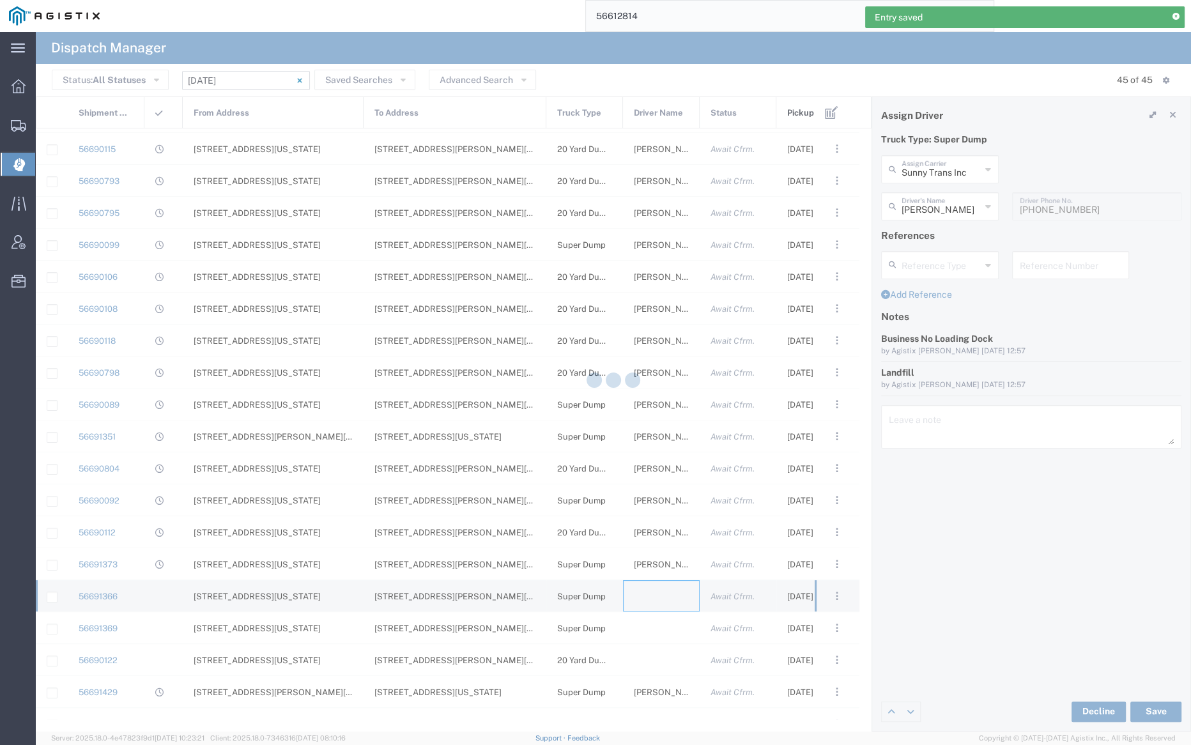
type input "[PERSON_NAME] Trucking"
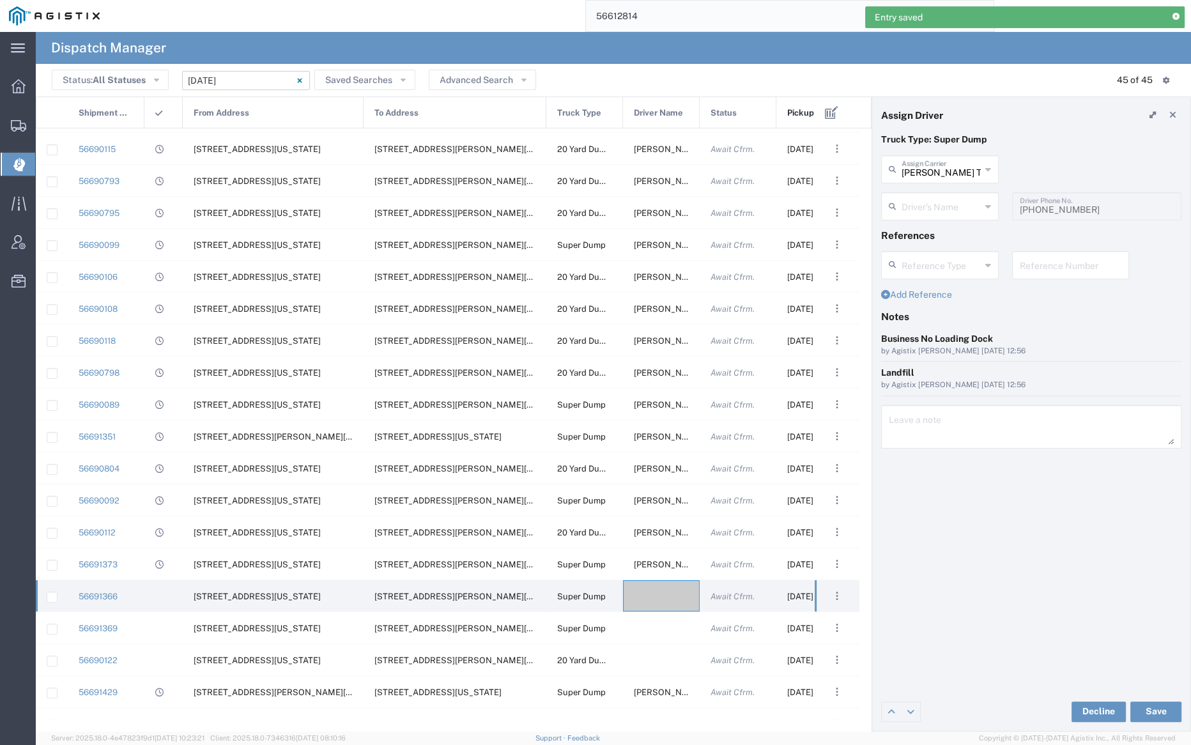
click at [923, 180] on div "[PERSON_NAME] Trucking Assign Carrier" at bounding box center [940, 169] width 118 height 28
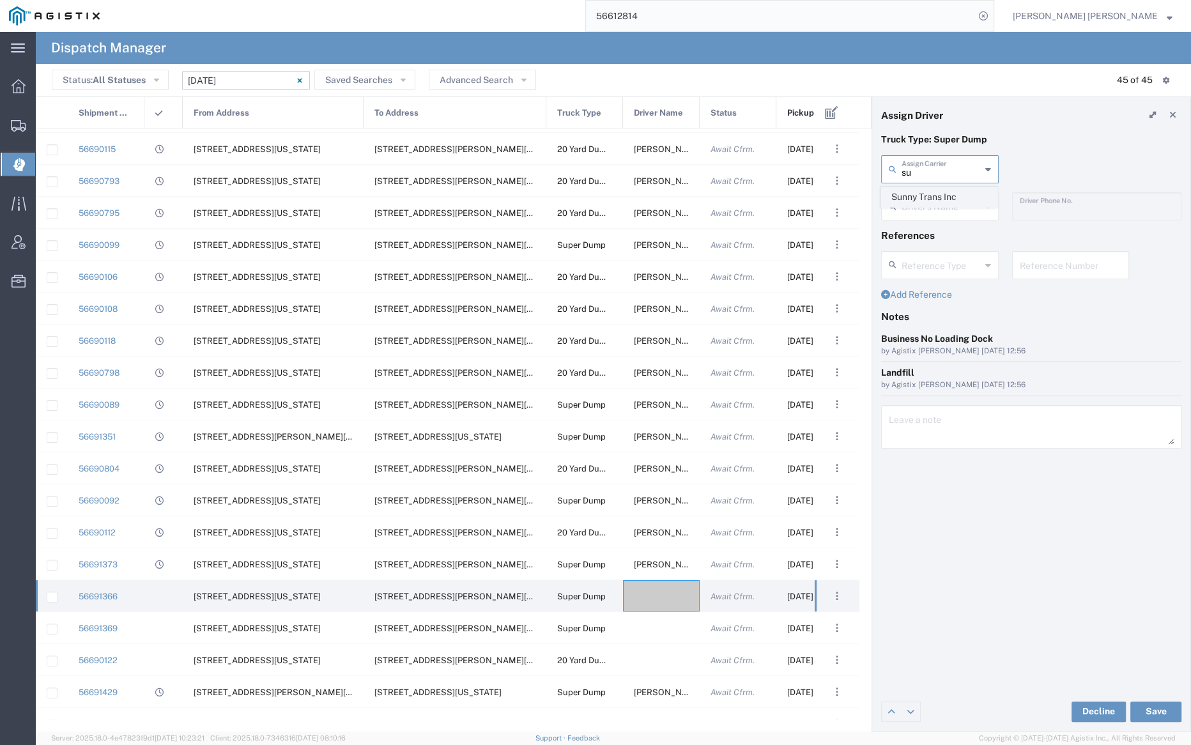
click at [927, 199] on span "Sunny Trans Inc" at bounding box center [938, 197] width 115 height 20
type input "Sunny Trans Inc"
click at [927, 199] on input "text" at bounding box center [941, 205] width 80 height 22
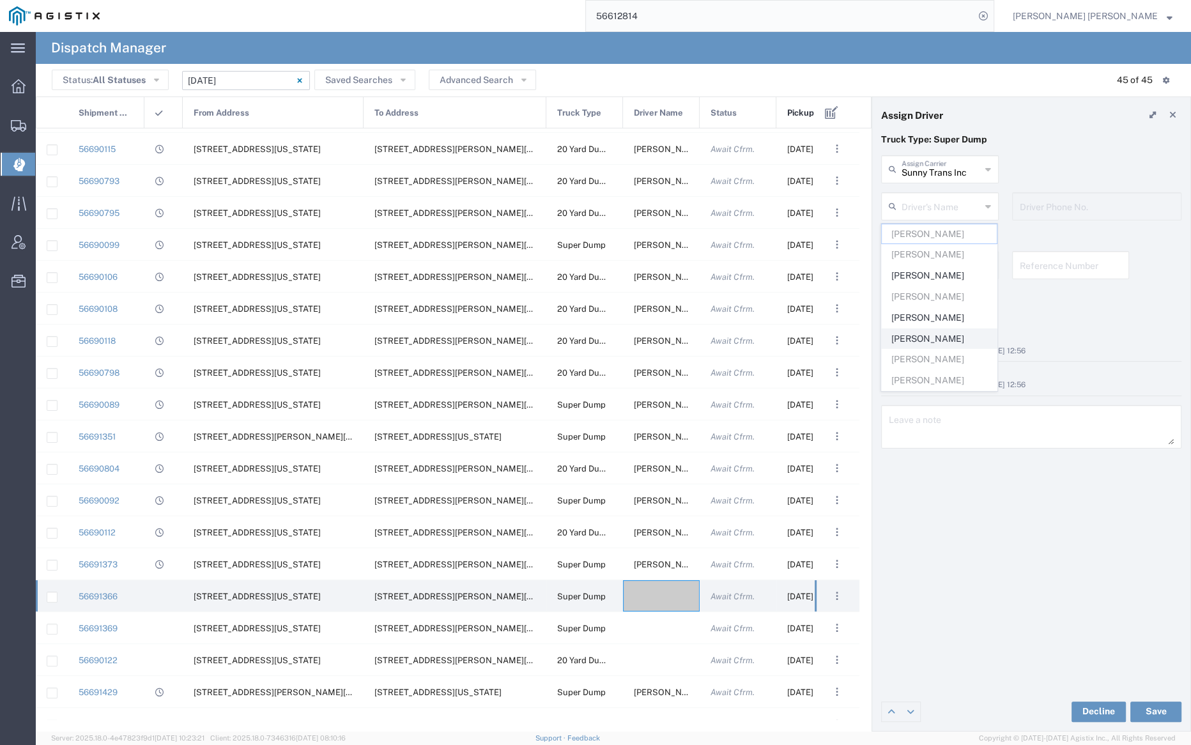
click at [945, 332] on span "[PERSON_NAME]" at bounding box center [938, 339] width 115 height 20
type input "[PERSON_NAME]"
type input "[PHONE_NUMBER]"
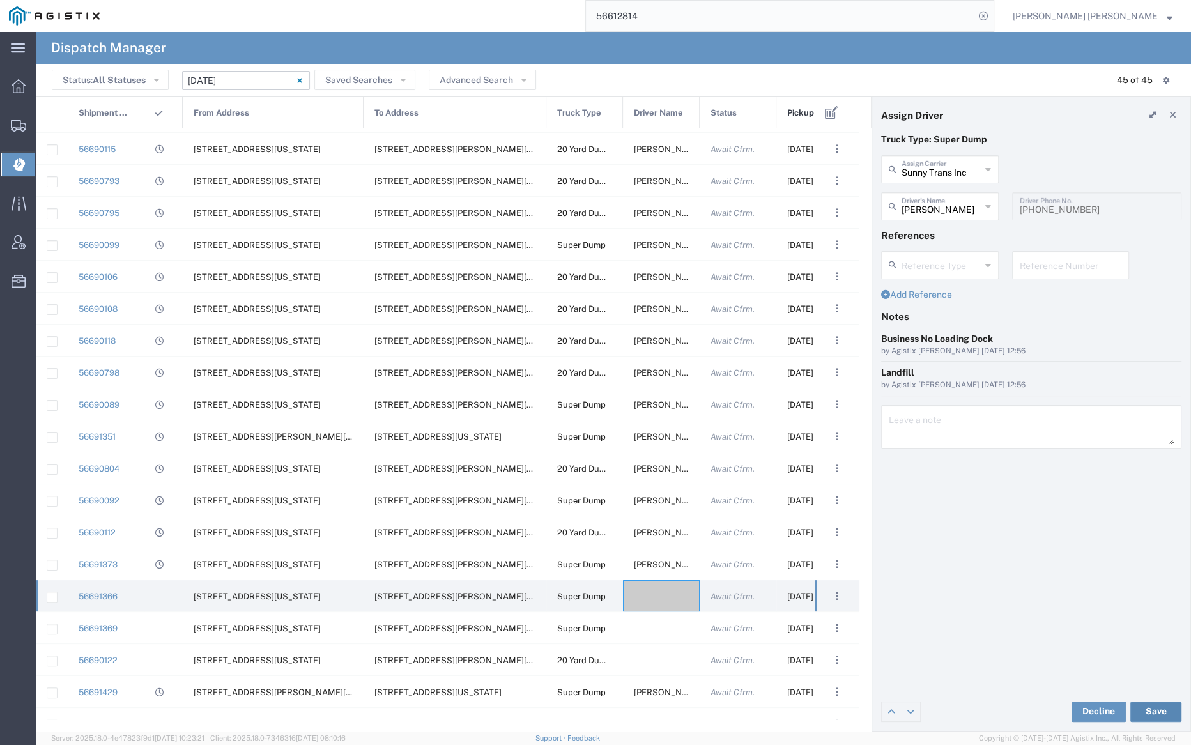
click at [1166, 709] on button "Save" at bounding box center [1155, 711] width 51 height 20
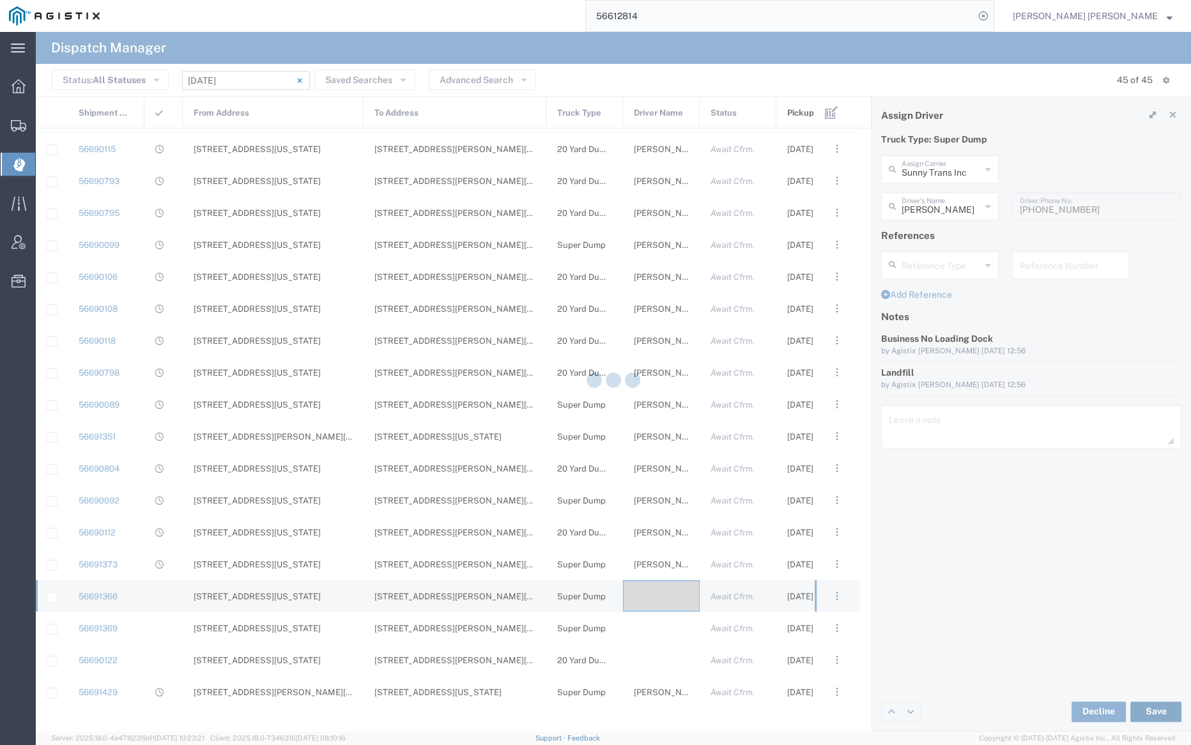
type input "[PERSON_NAME]"
type input "Sunny Trans Inc"
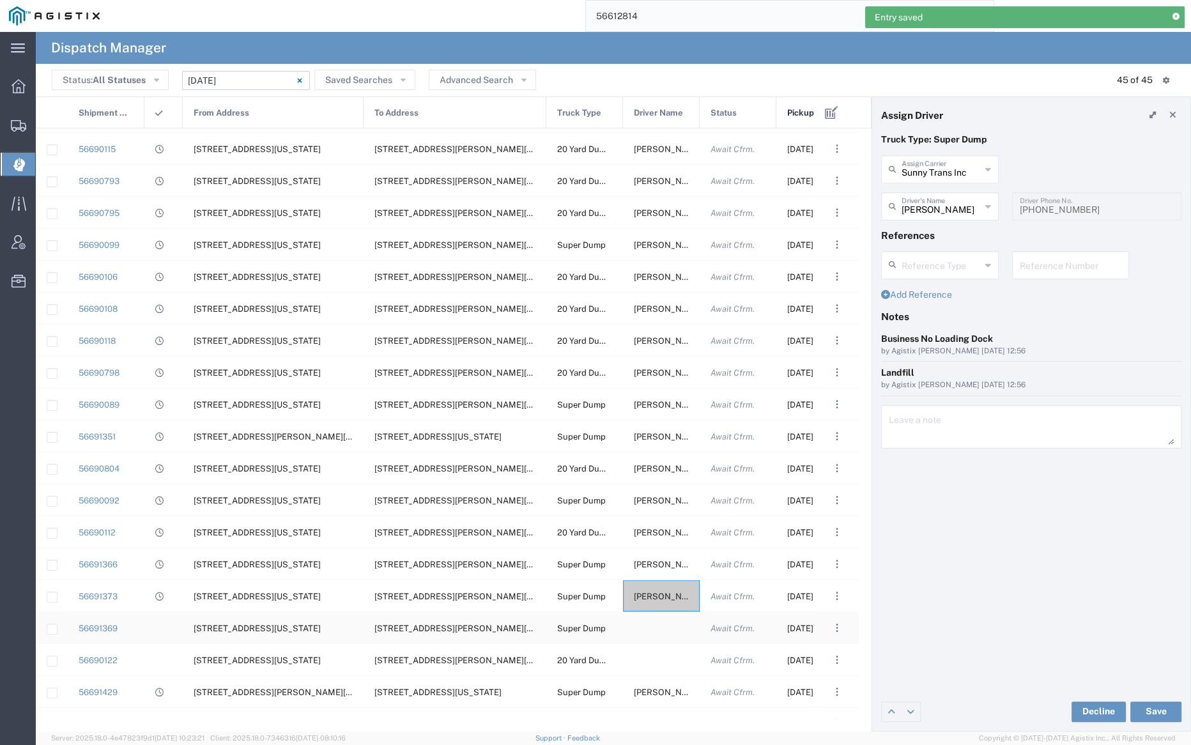
click at [651, 626] on div at bounding box center [661, 627] width 77 height 31
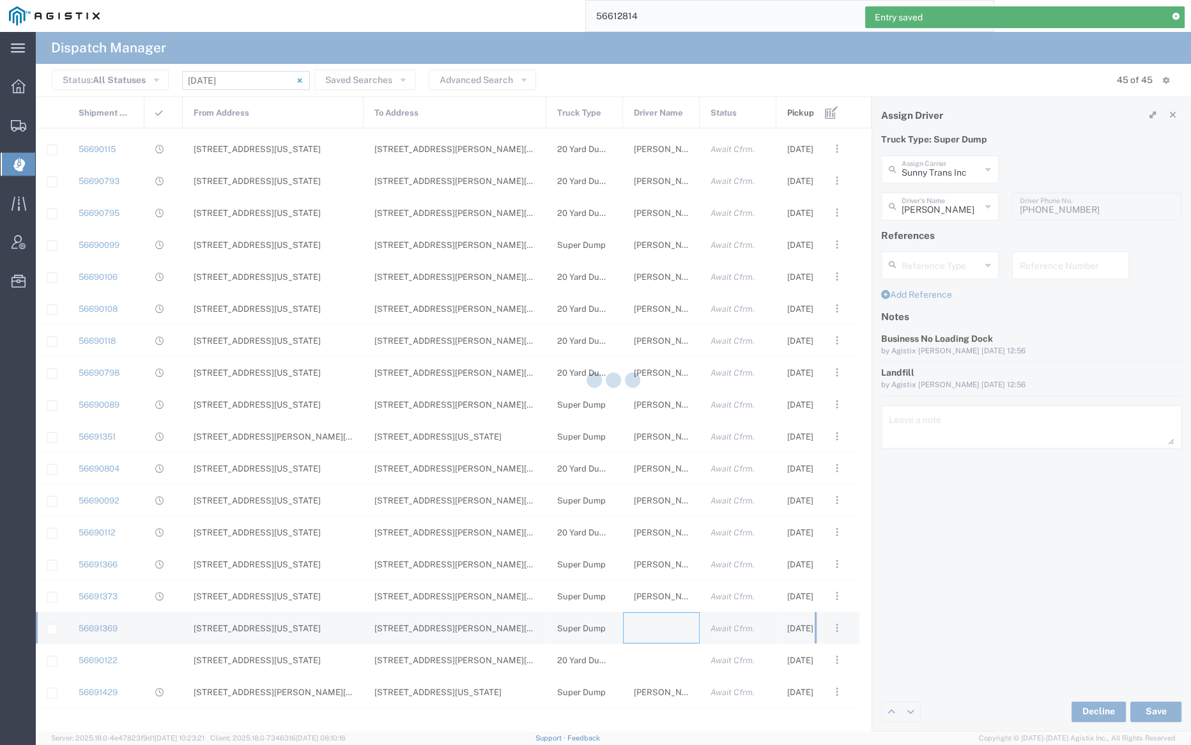
type input "[PERSON_NAME] Trucking"
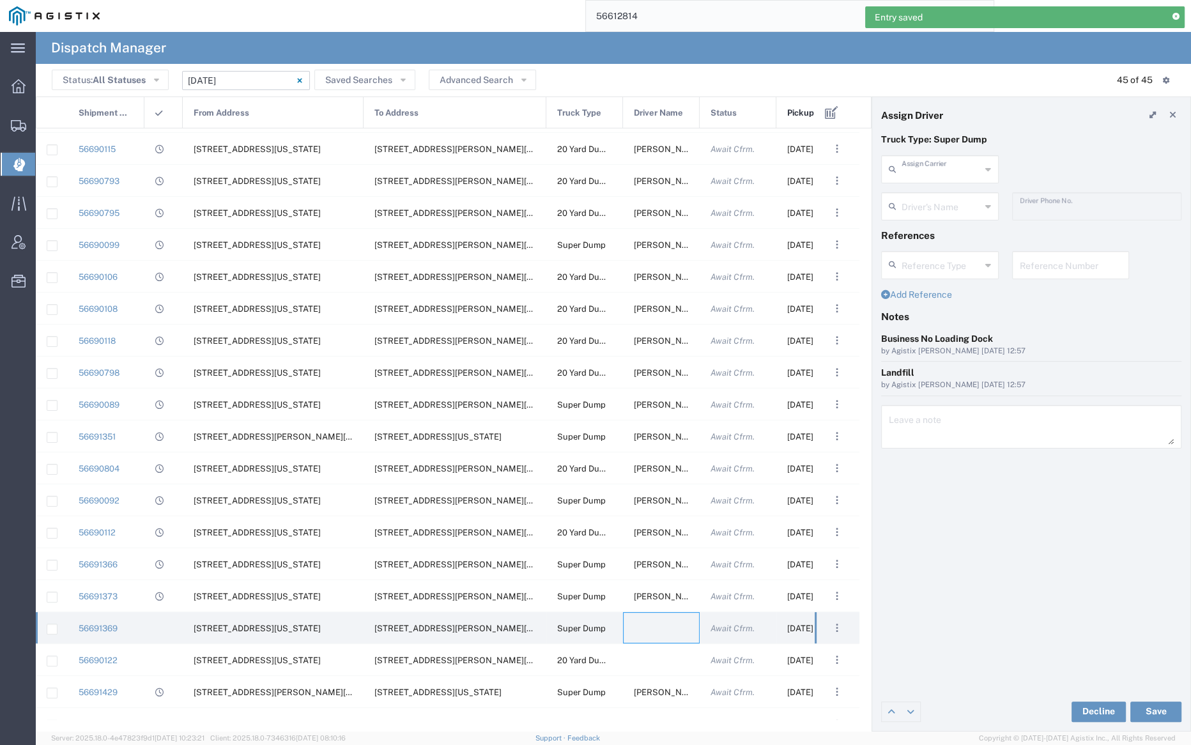
click at [912, 164] on input "text" at bounding box center [940, 168] width 79 height 22
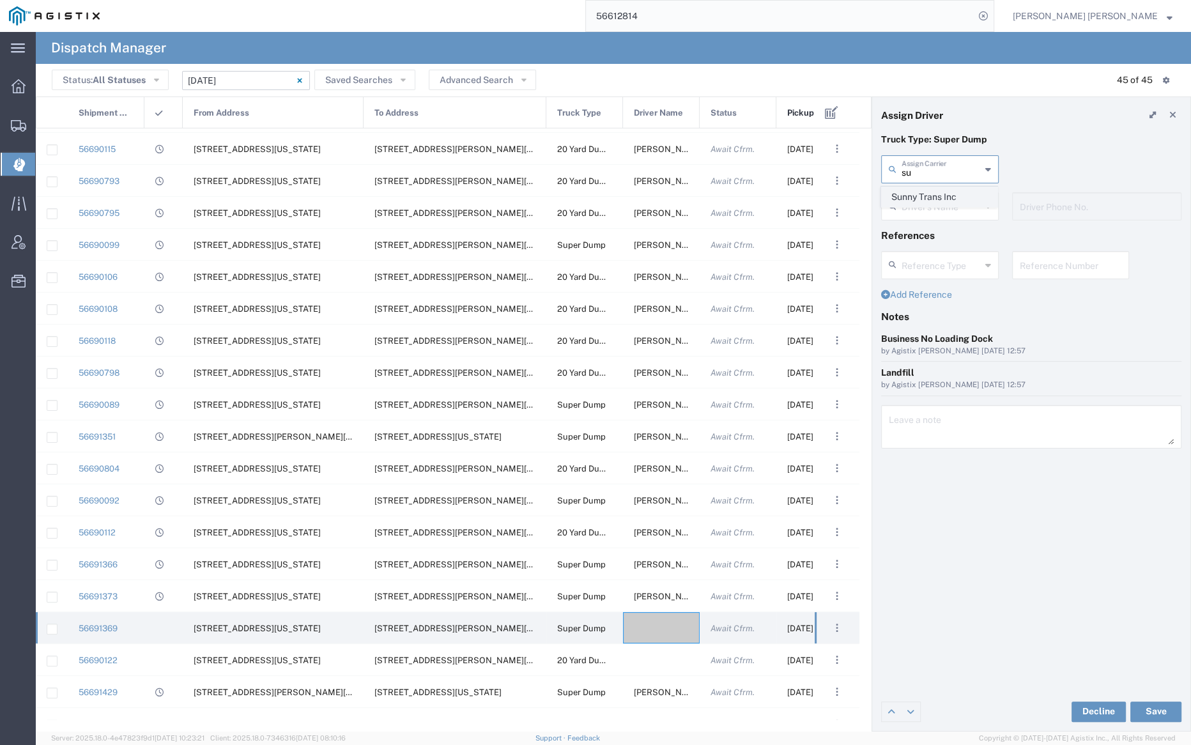
click at [922, 193] on span "Sunny Trans Inc" at bounding box center [938, 197] width 115 height 20
type input "Sunny Trans Inc"
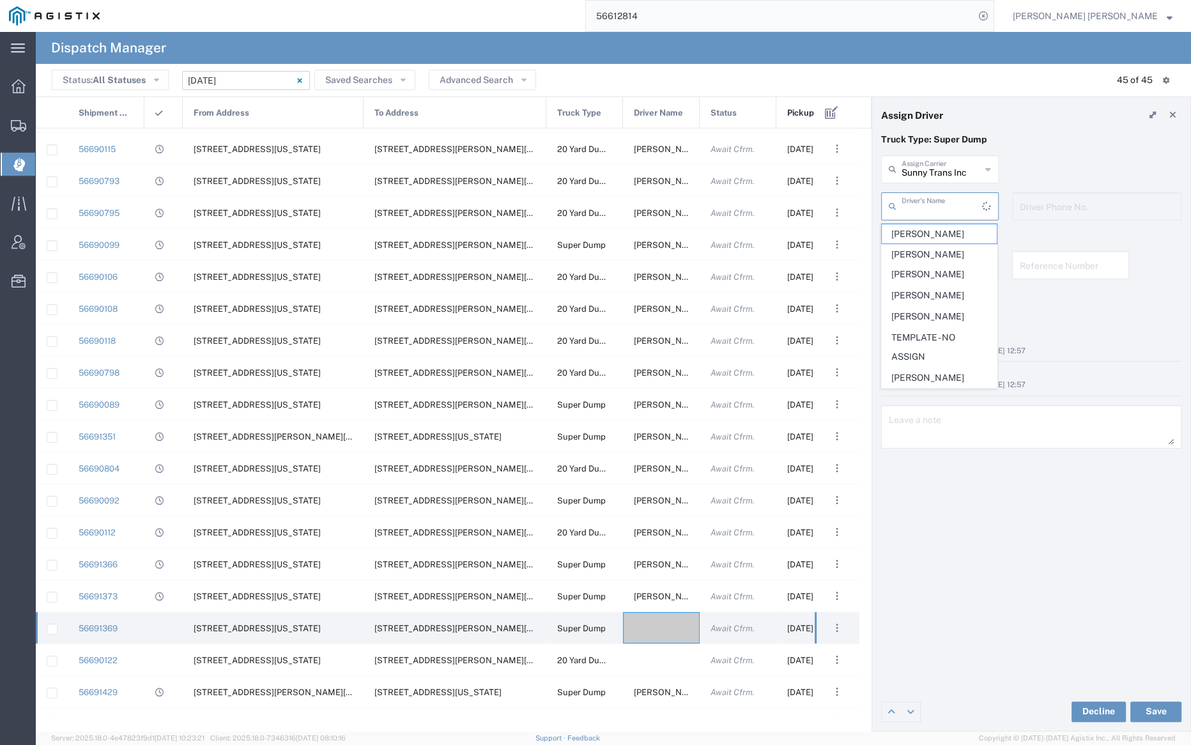
click at [922, 210] on input "text" at bounding box center [941, 205] width 80 height 22
click at [942, 311] on span "[PERSON_NAME]" at bounding box center [938, 318] width 115 height 20
type input "[PERSON_NAME]"
type input "[PHONE_NUMBER]"
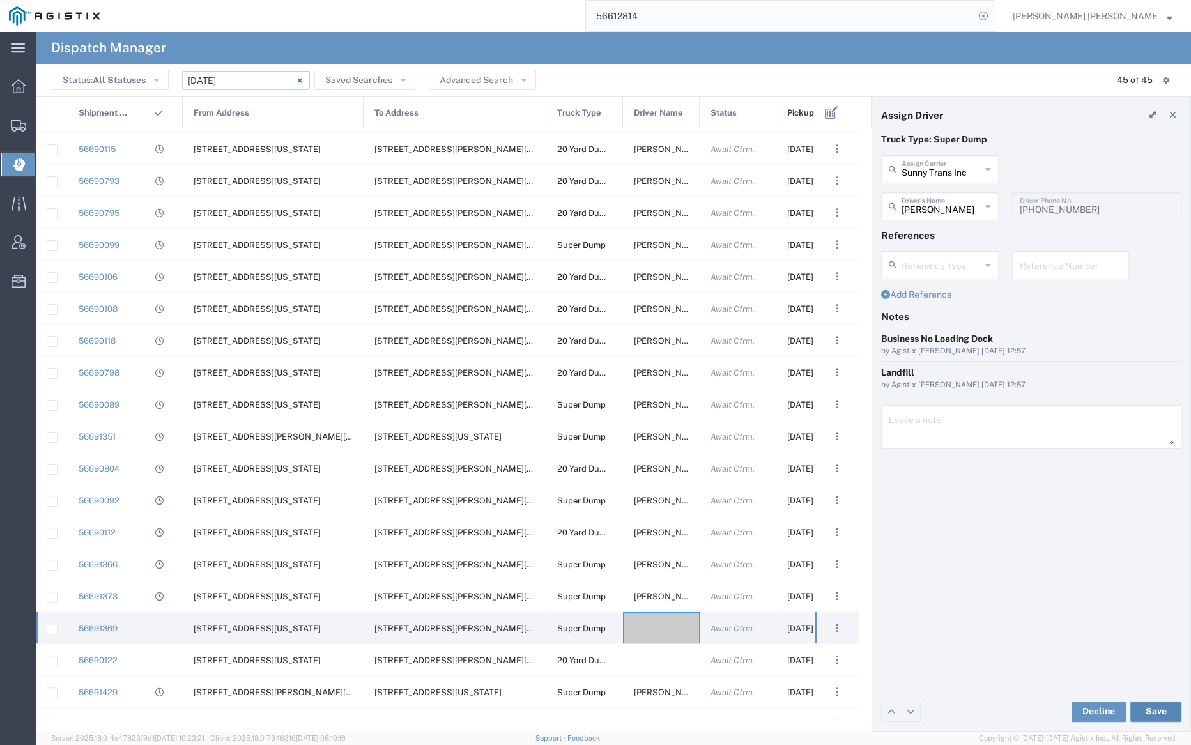
click at [1159, 710] on button "Save" at bounding box center [1155, 711] width 51 height 20
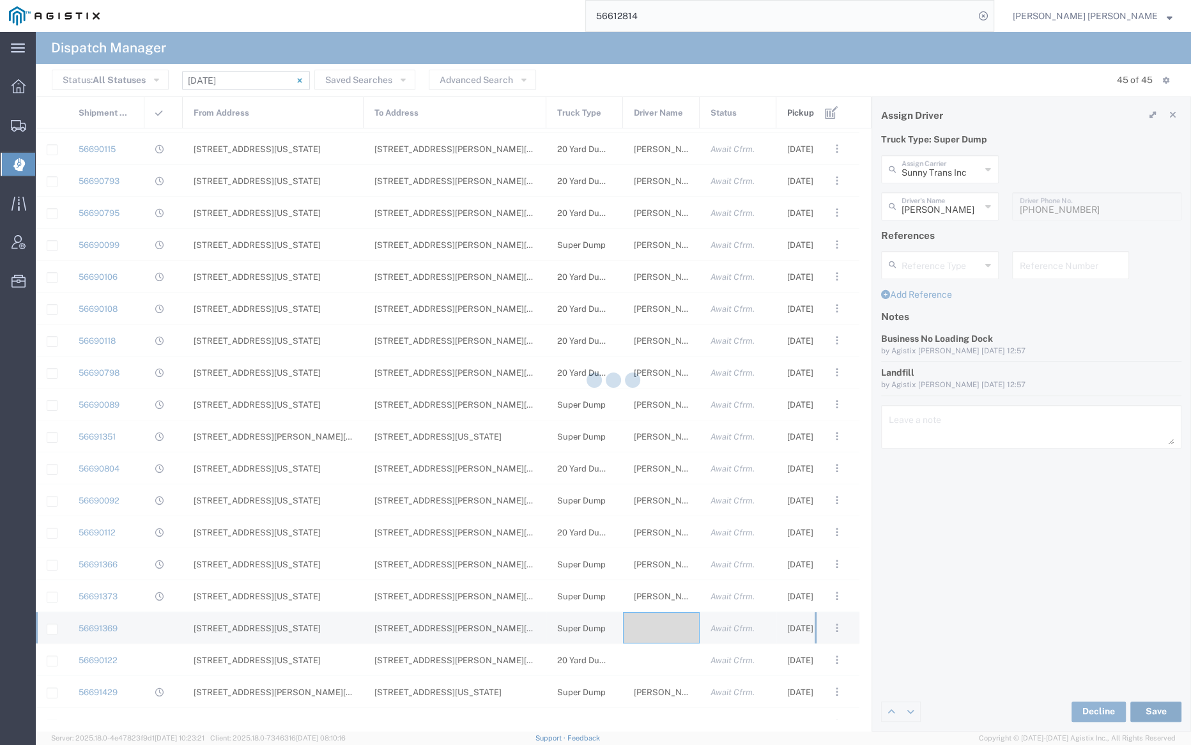
type input "[PERSON_NAME]"
type input "Sunny Trans Inc"
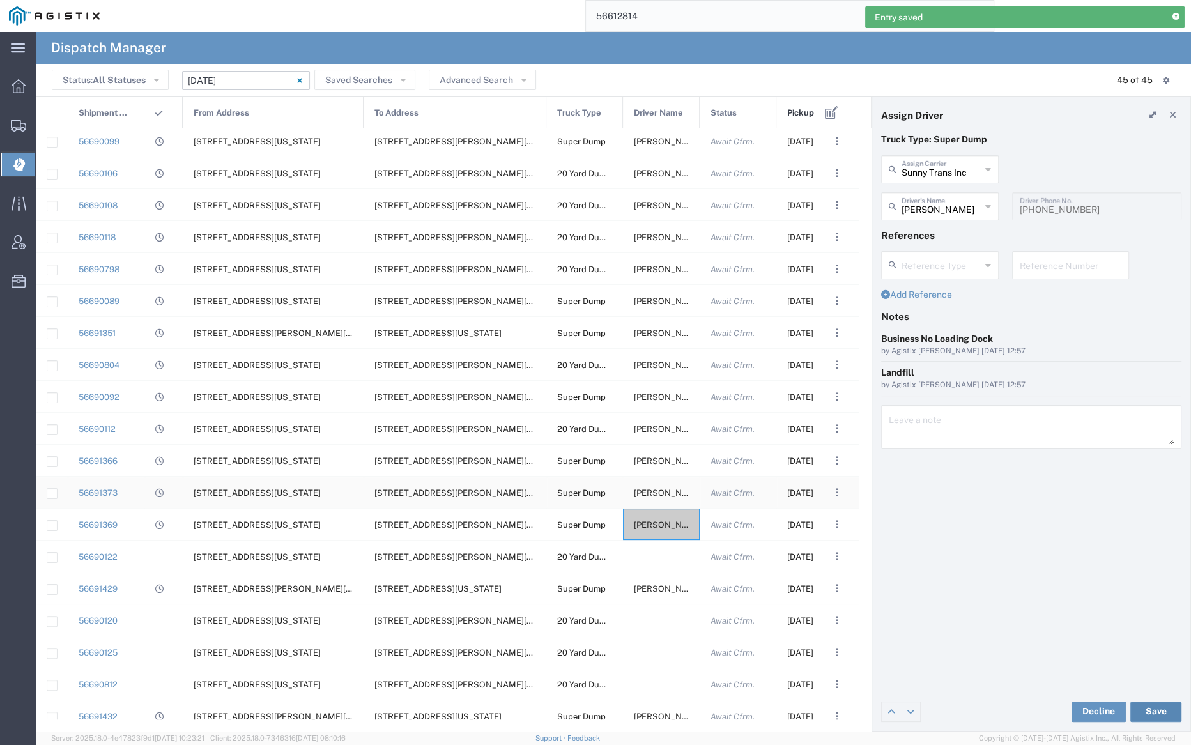
scroll to position [251, 0]
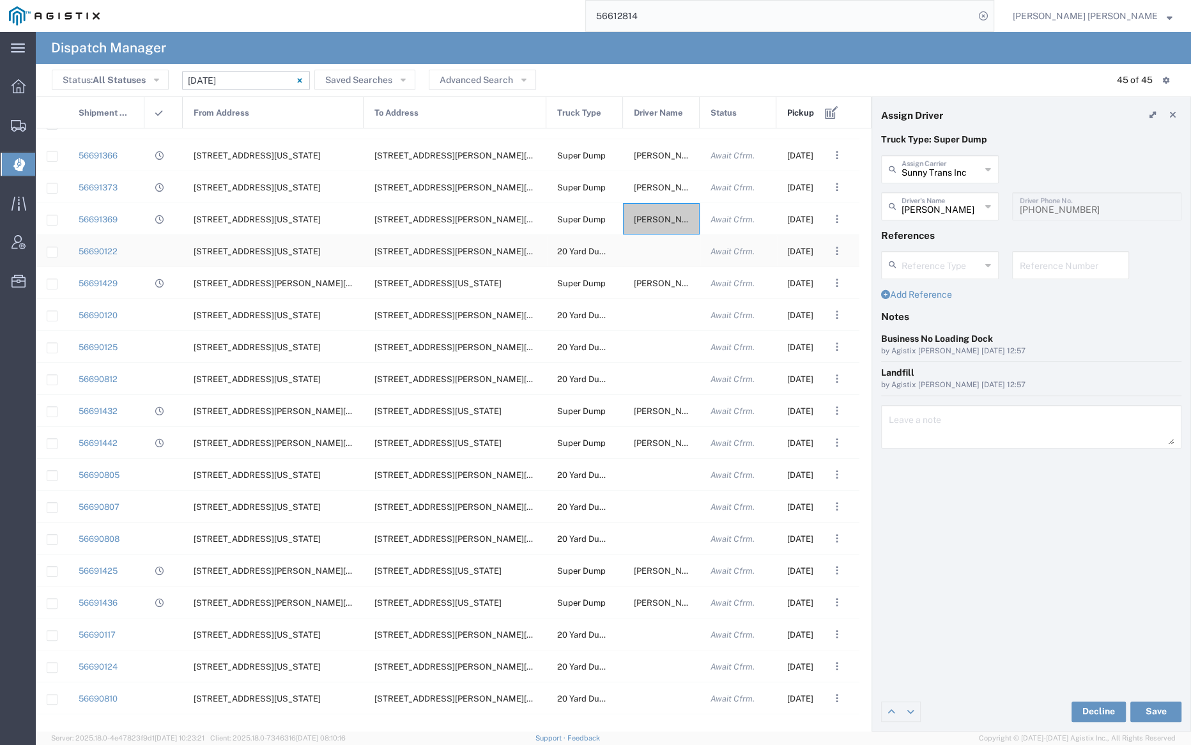
click at [649, 245] on div at bounding box center [661, 250] width 77 height 31
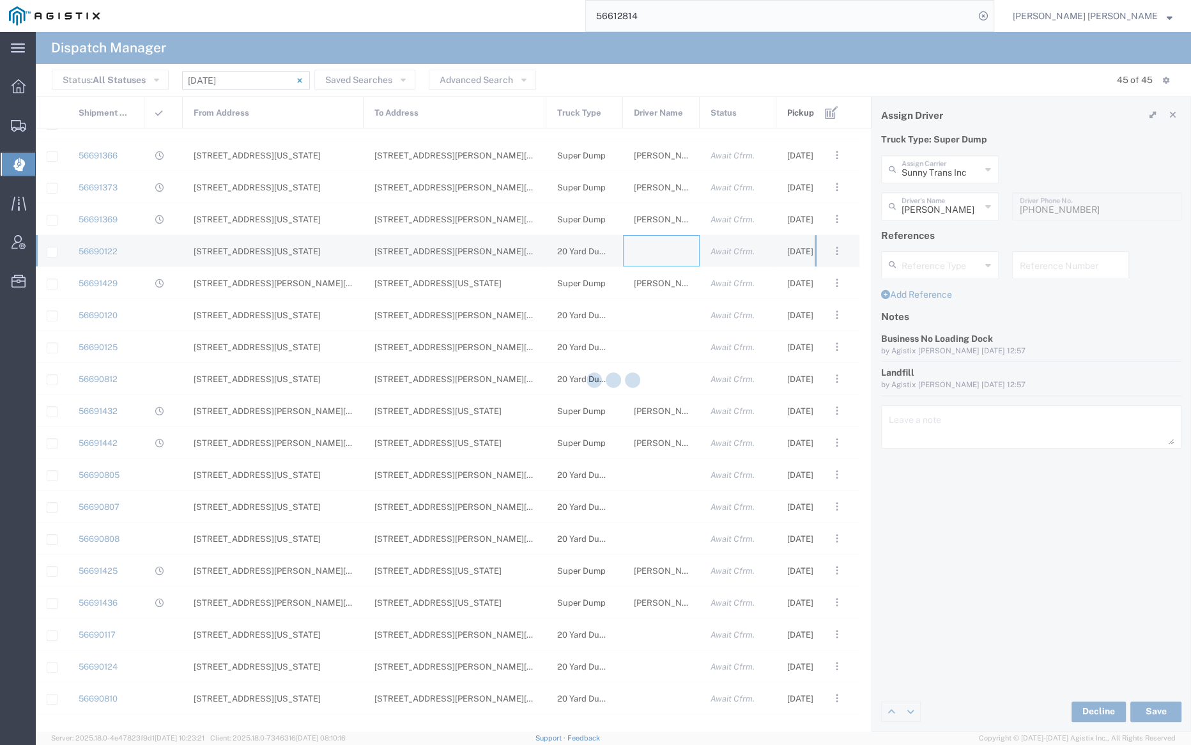
type input "[PERSON_NAME] Trucking"
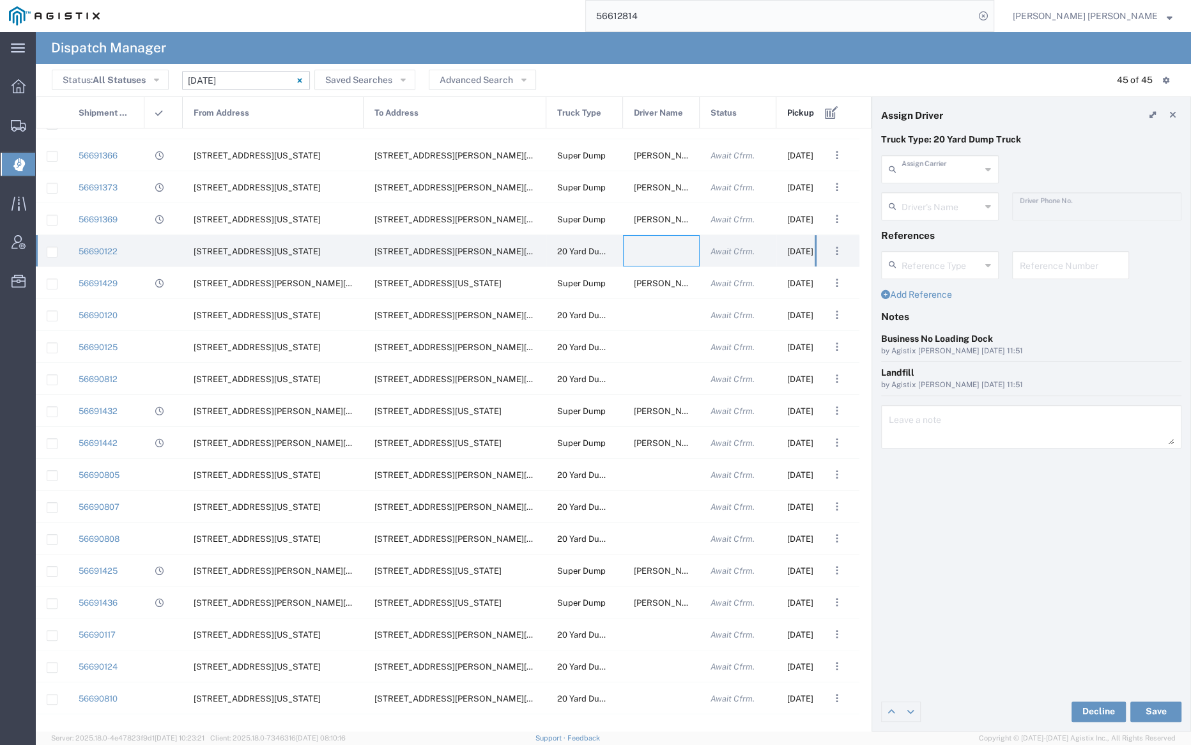
click at [932, 164] on input "text" at bounding box center [940, 168] width 79 height 22
click at [940, 198] on span "[PERSON_NAME] Trans Services" at bounding box center [938, 207] width 115 height 40
type input "[PERSON_NAME] Trans Services"
click at [940, 204] on input "text" at bounding box center [941, 205] width 80 height 22
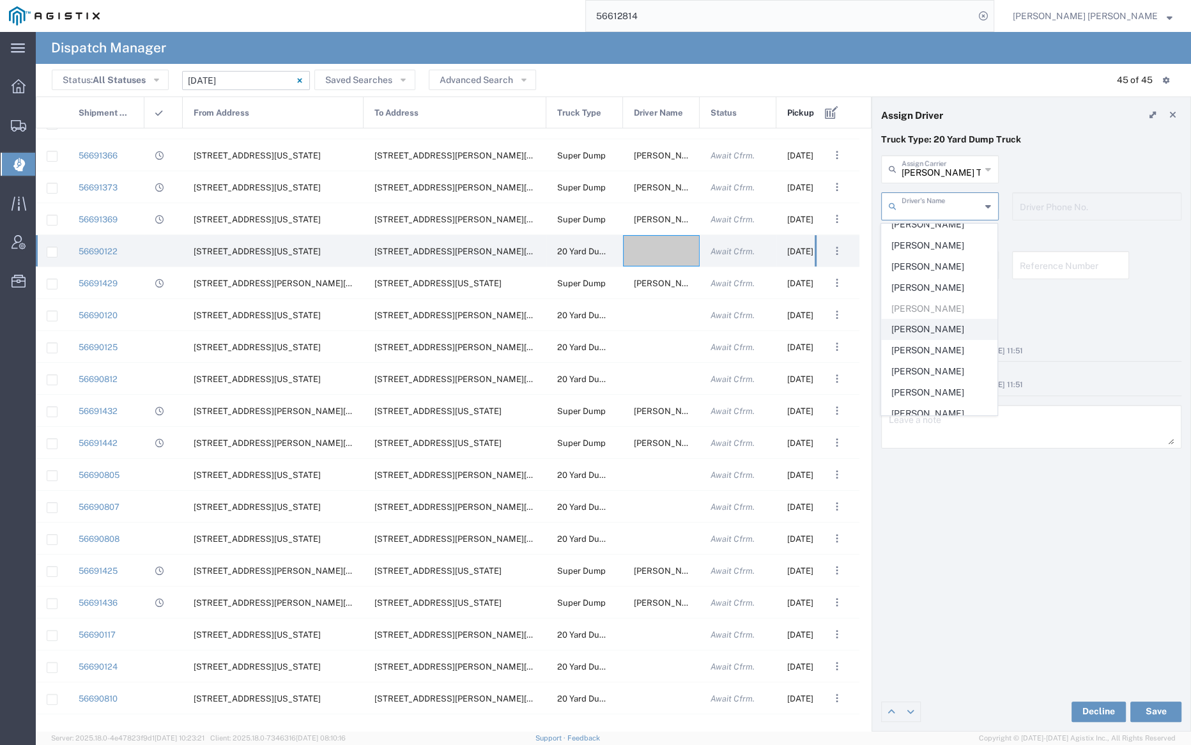
click at [946, 319] on span "[PERSON_NAME]" at bounding box center [938, 329] width 115 height 20
type input "[PERSON_NAME]"
type input "9255655299"
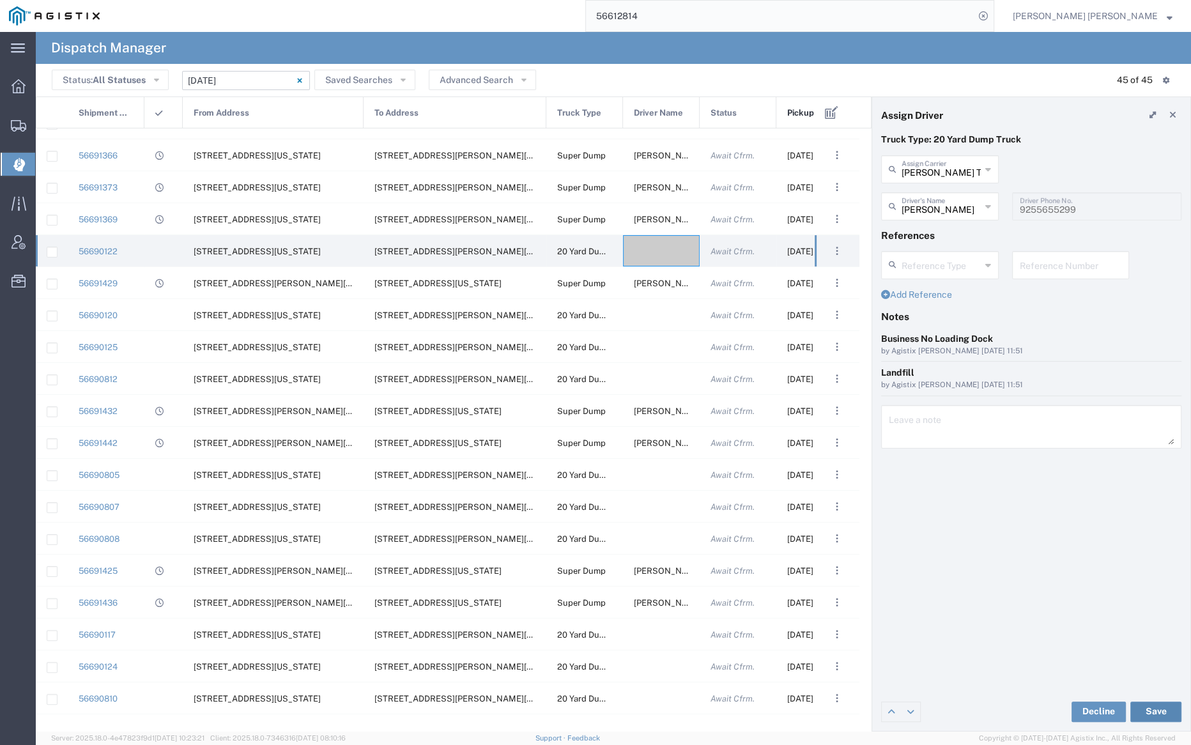
click at [1163, 708] on button "Save" at bounding box center [1155, 711] width 51 height 20
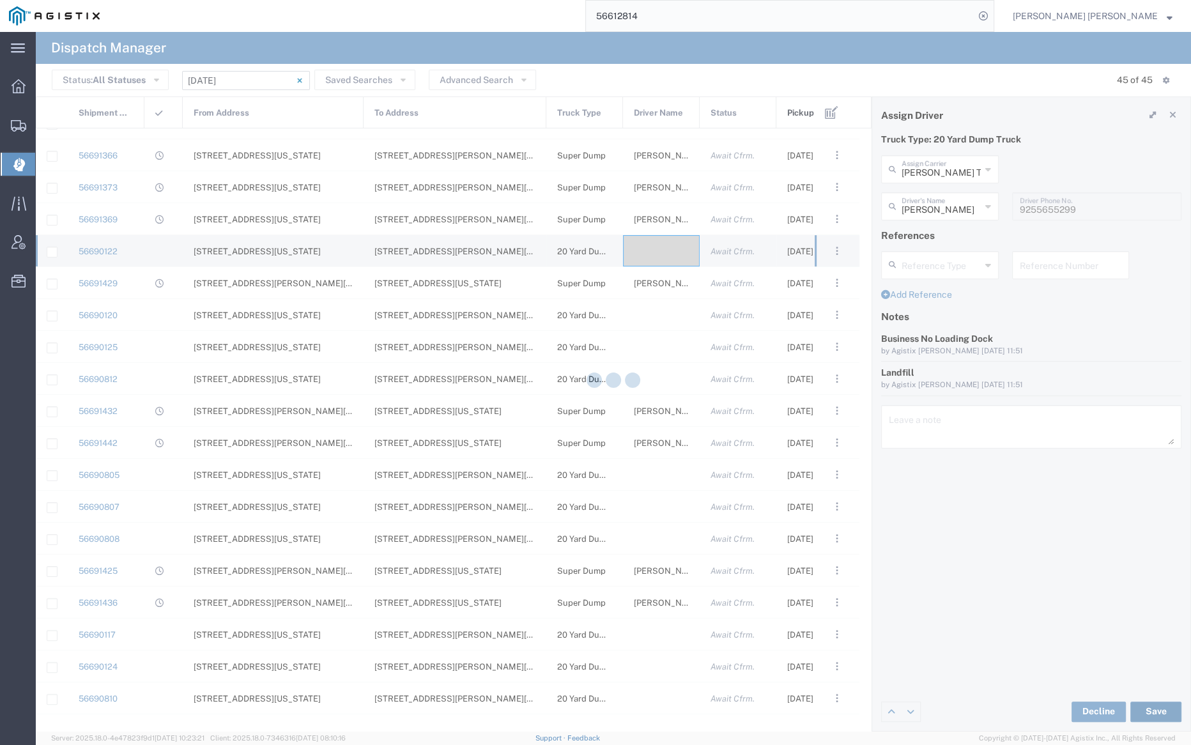
type input "[PERSON_NAME]"
type input "[PERSON_NAME] Trans Services"
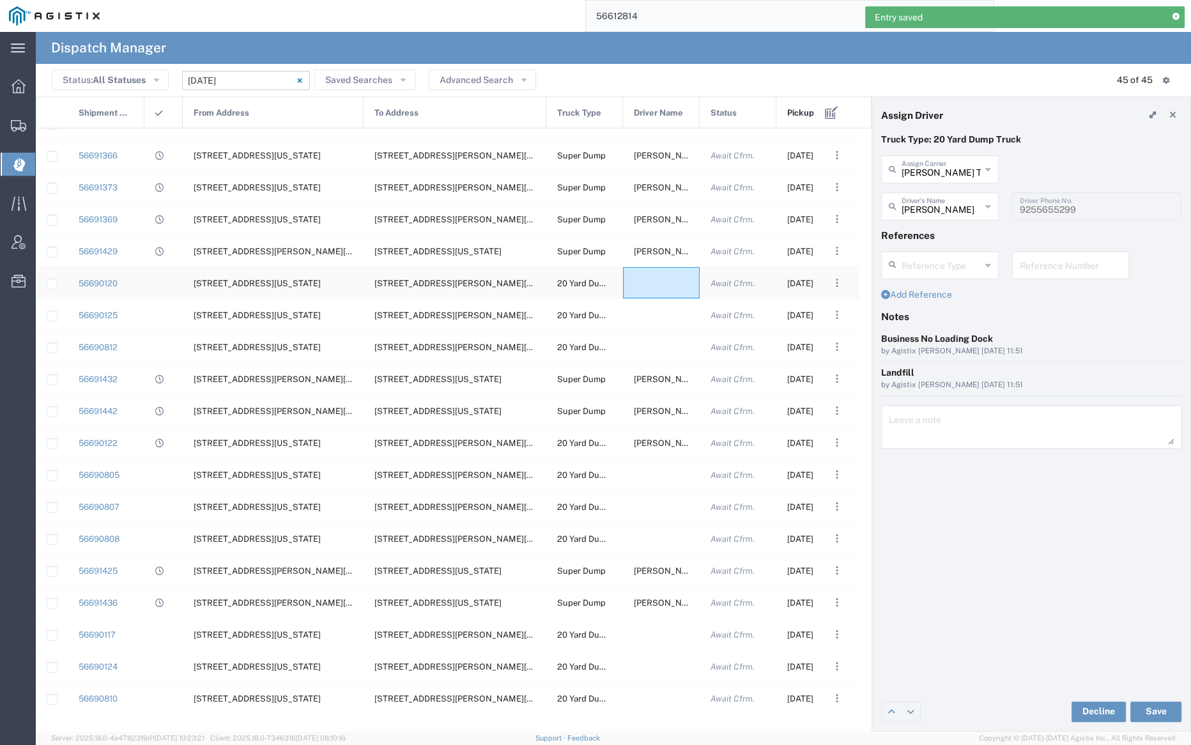
click at [655, 273] on div at bounding box center [661, 282] width 77 height 31
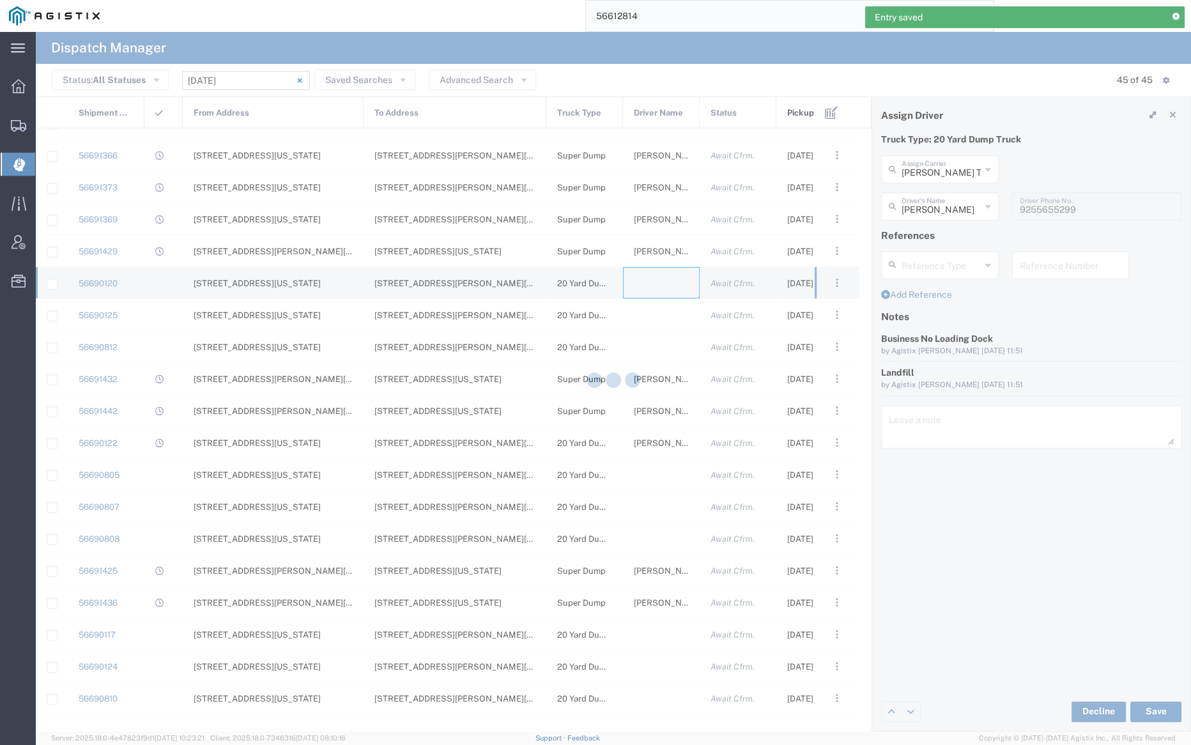
type input "[PERSON_NAME] Trucking"
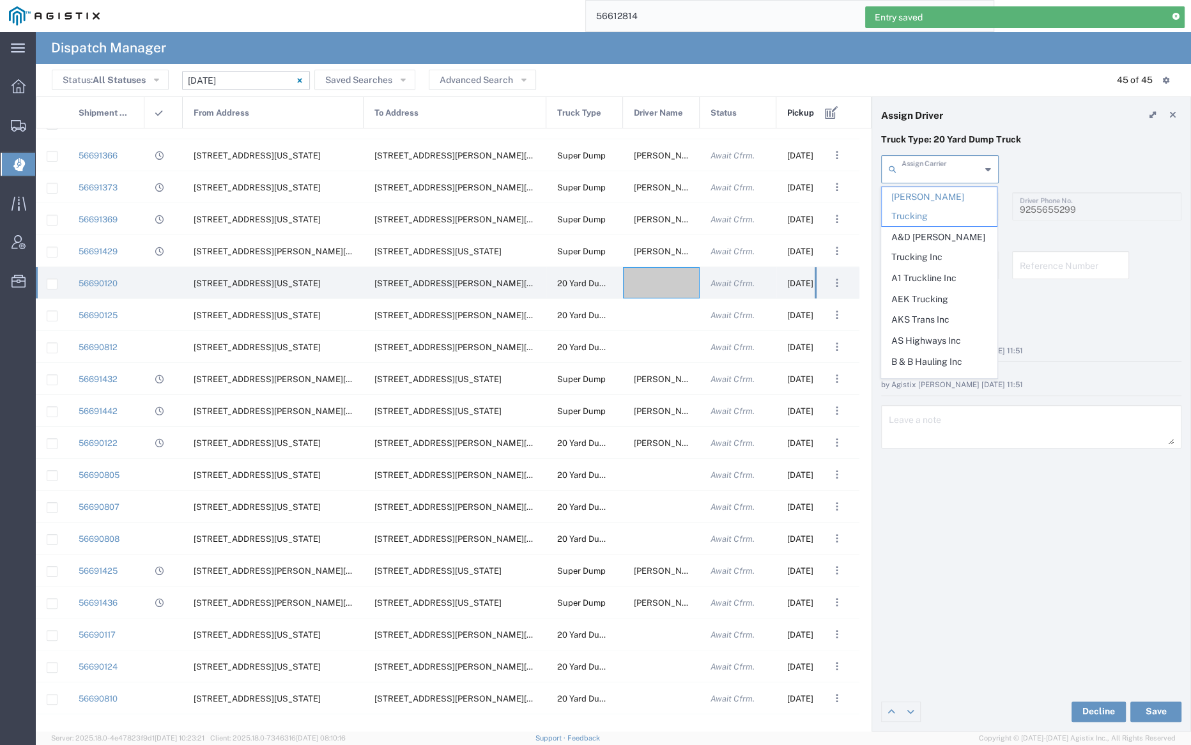
click at [940, 168] on input "text" at bounding box center [940, 168] width 79 height 22
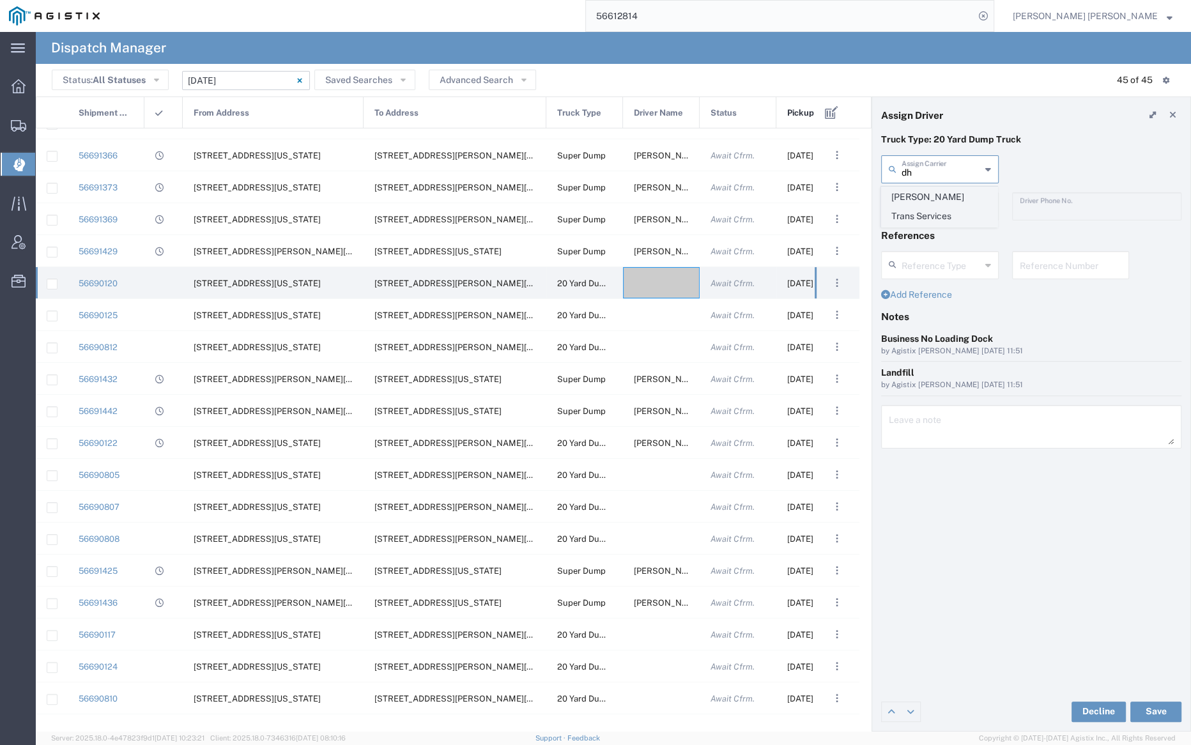
click at [943, 193] on span "[PERSON_NAME] Trans Services" at bounding box center [938, 207] width 115 height 40
type input "[PERSON_NAME] Trans Services"
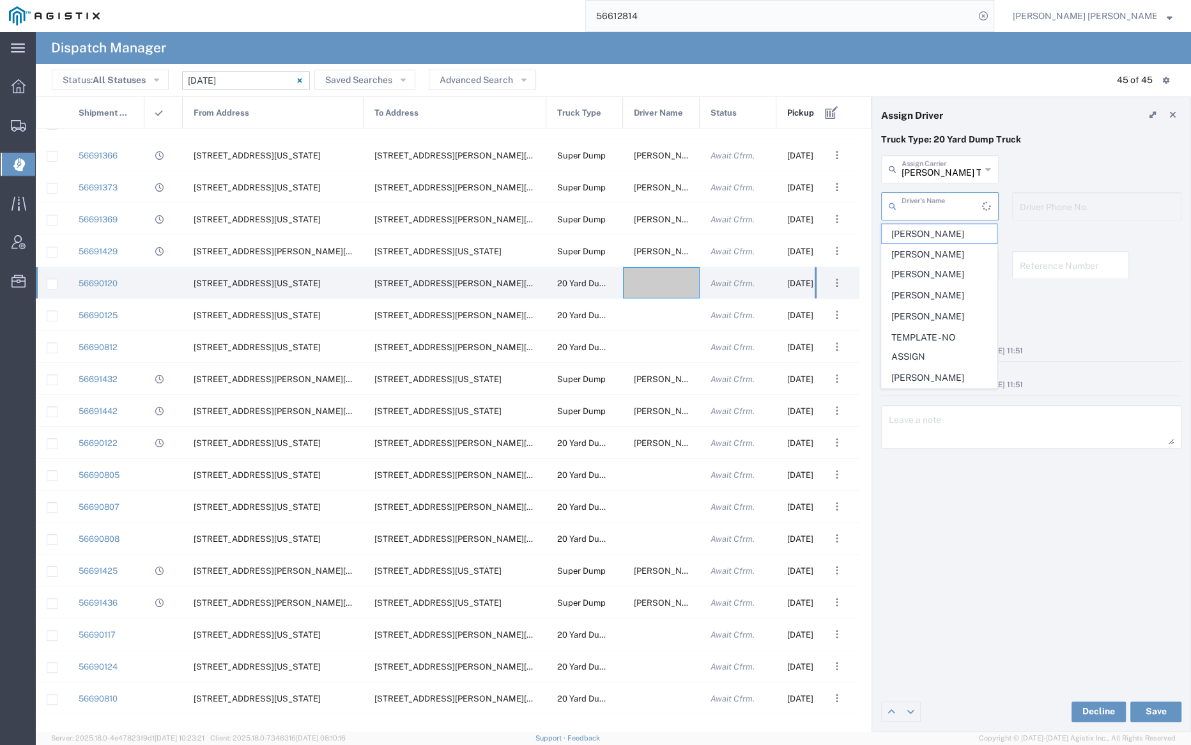
click at [942, 203] on input "text" at bounding box center [941, 205] width 80 height 22
click at [941, 358] on span "[PERSON_NAME]" at bounding box center [938, 359] width 115 height 20
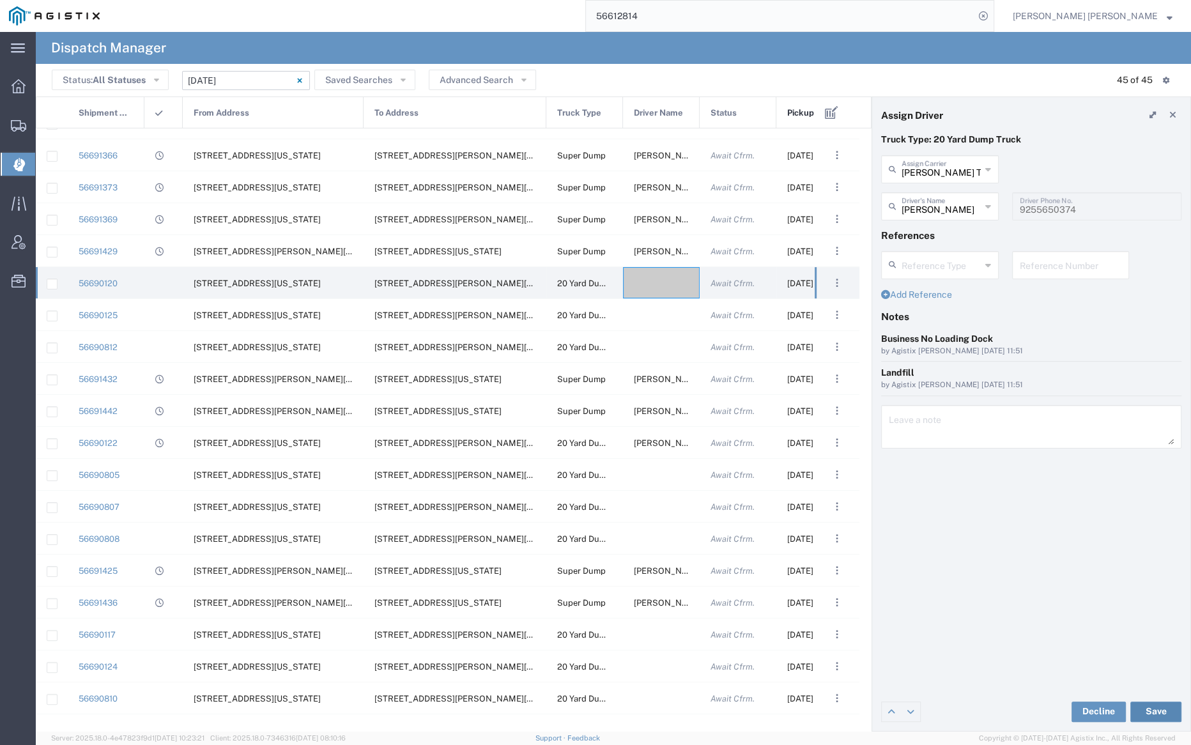
click at [1163, 715] on button "Save" at bounding box center [1155, 711] width 51 height 20
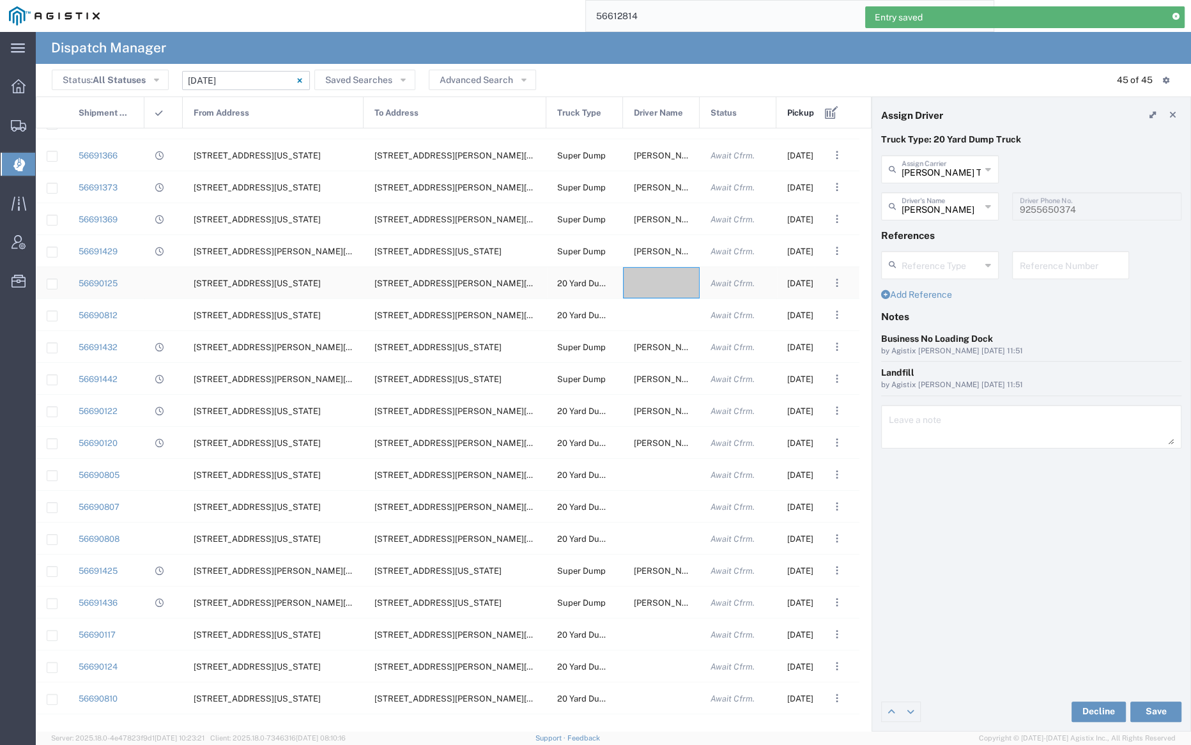
click at [658, 285] on div at bounding box center [661, 282] width 77 height 31
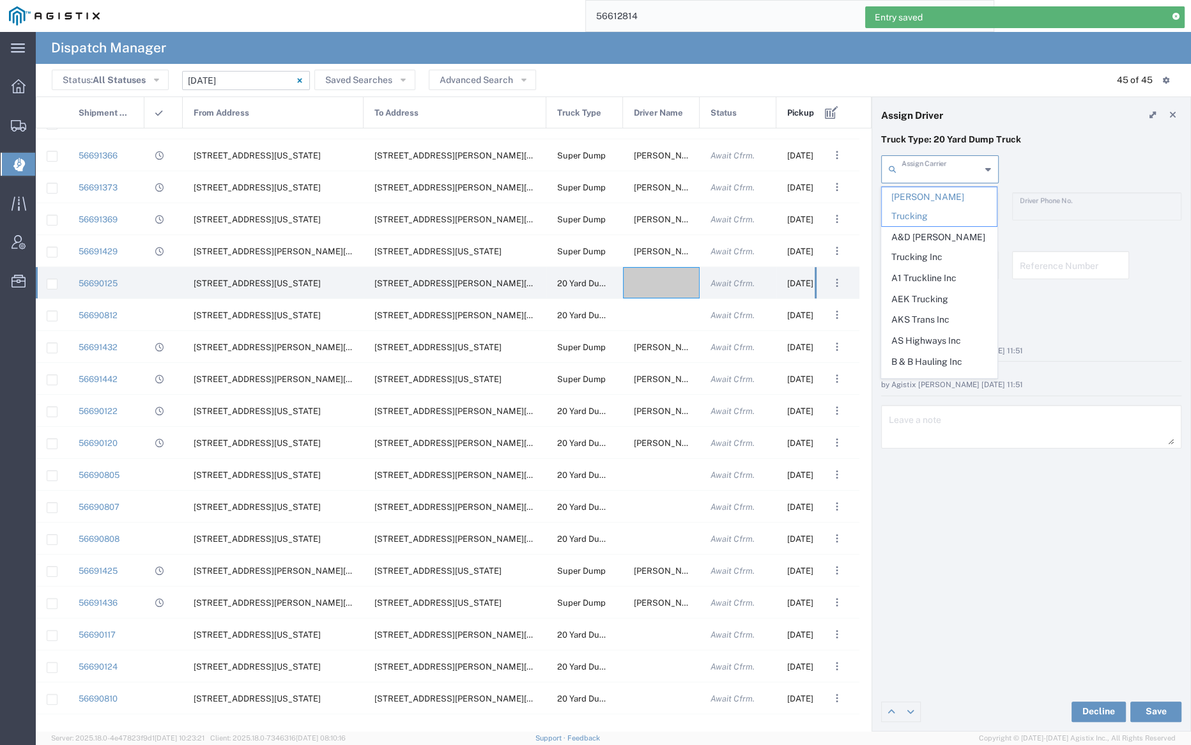
click at [941, 172] on input "text" at bounding box center [940, 168] width 79 height 22
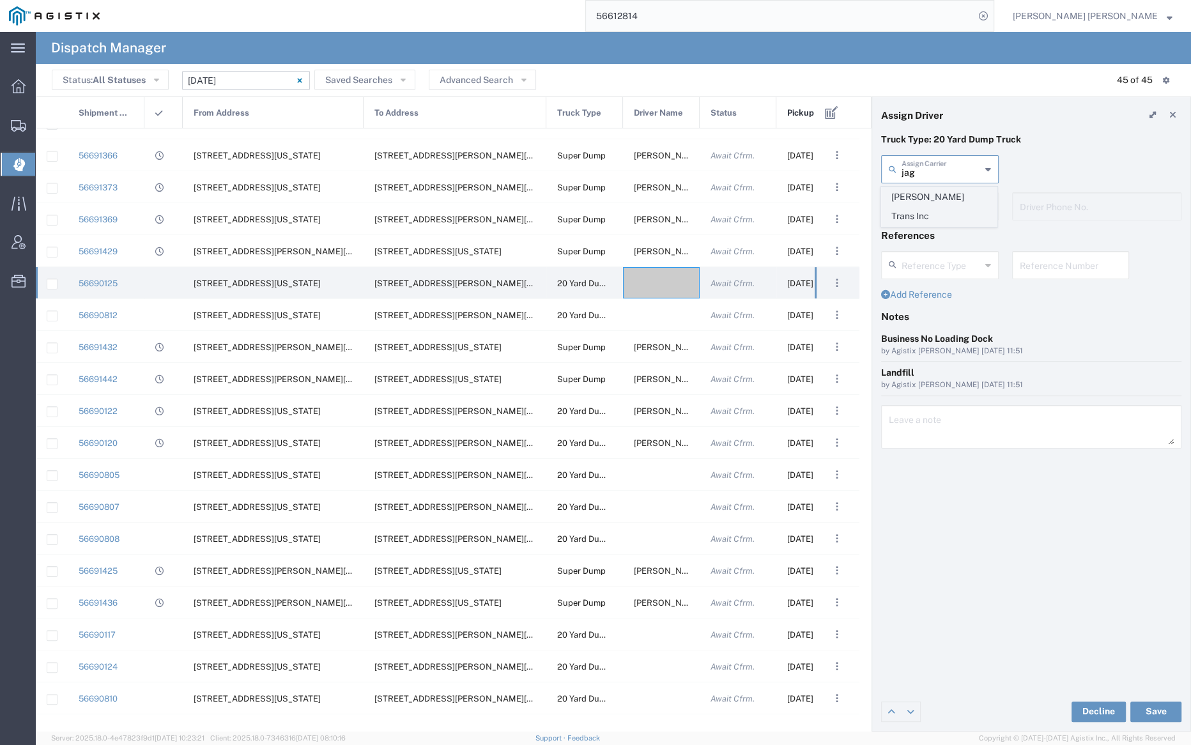
click at [949, 194] on span "[PERSON_NAME] Trans Inc" at bounding box center [938, 207] width 115 height 40
click at [947, 199] on input "text" at bounding box center [941, 205] width 80 height 22
click at [940, 233] on span "[PERSON_NAME]" at bounding box center [938, 234] width 115 height 20
click at [1157, 707] on button "Save" at bounding box center [1155, 711] width 51 height 20
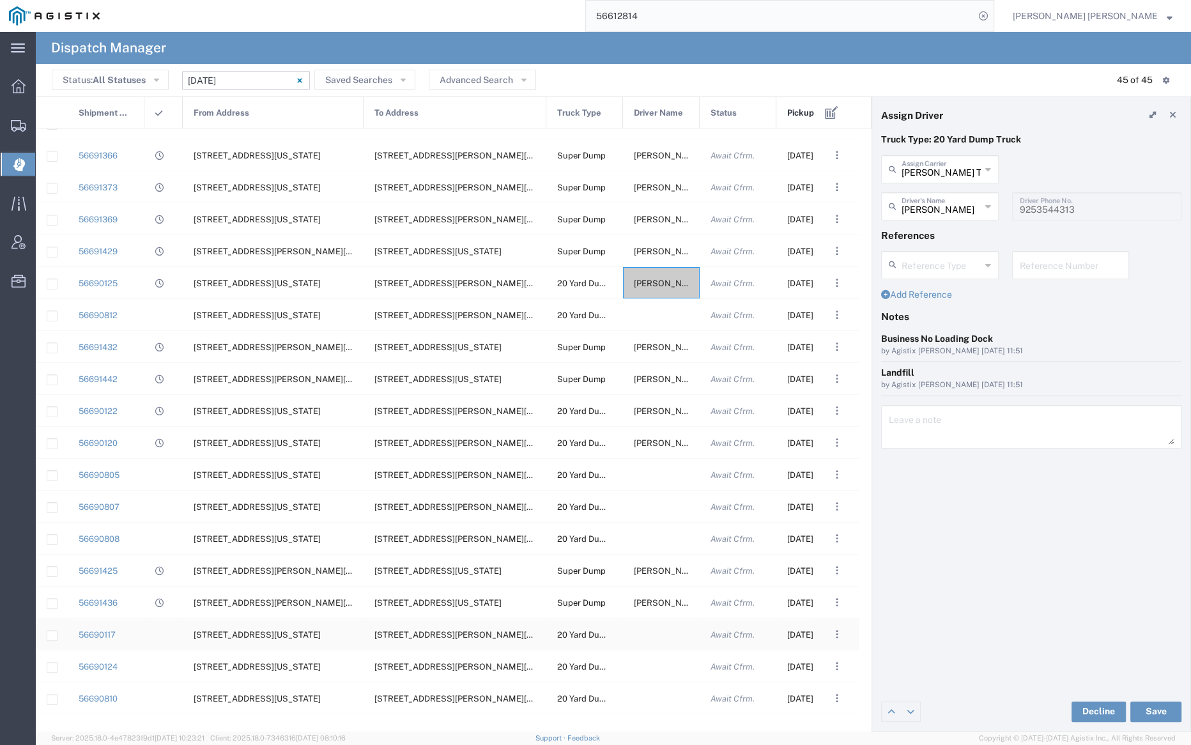
click at [657, 635] on div at bounding box center [661, 633] width 77 height 31
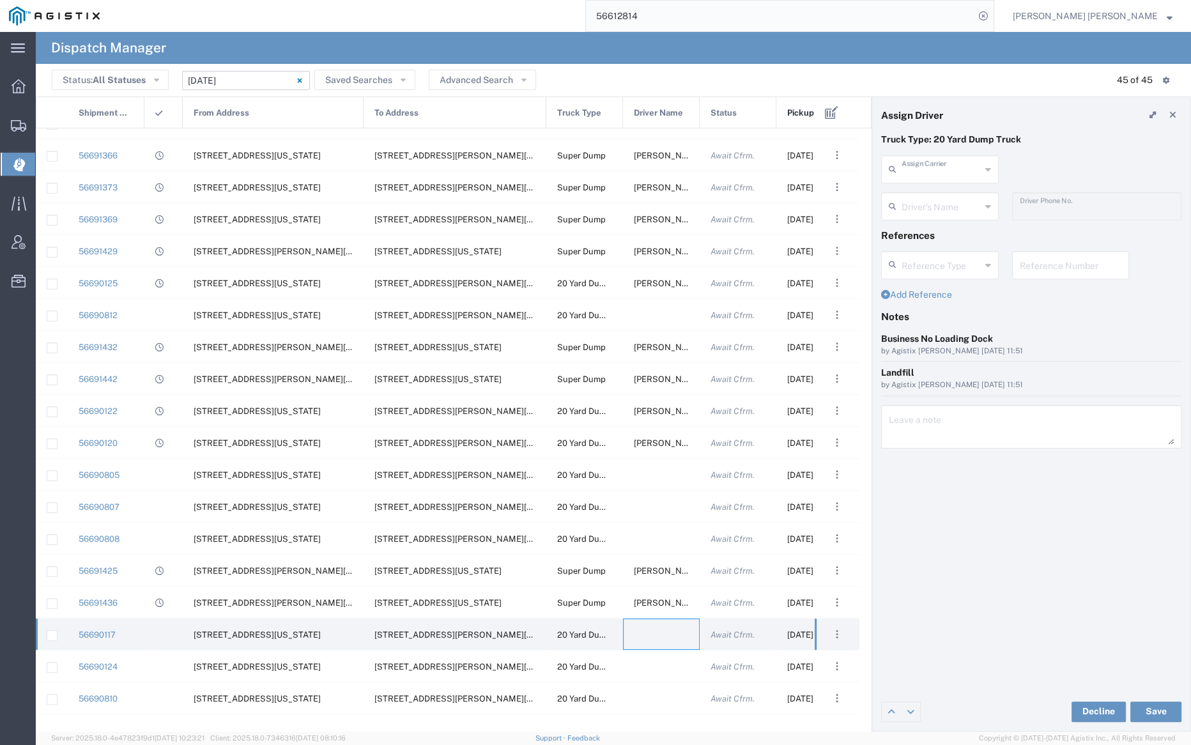
click at [912, 160] on input "text" at bounding box center [940, 168] width 79 height 22
click at [912, 193] on span "[PERSON_NAME] Trucking LLC" at bounding box center [938, 207] width 115 height 40
click at [912, 204] on input "text" at bounding box center [941, 205] width 80 height 22
click at [919, 229] on span "[PERSON_NAME]" at bounding box center [938, 234] width 115 height 20
click at [1157, 710] on button "Save" at bounding box center [1155, 711] width 51 height 20
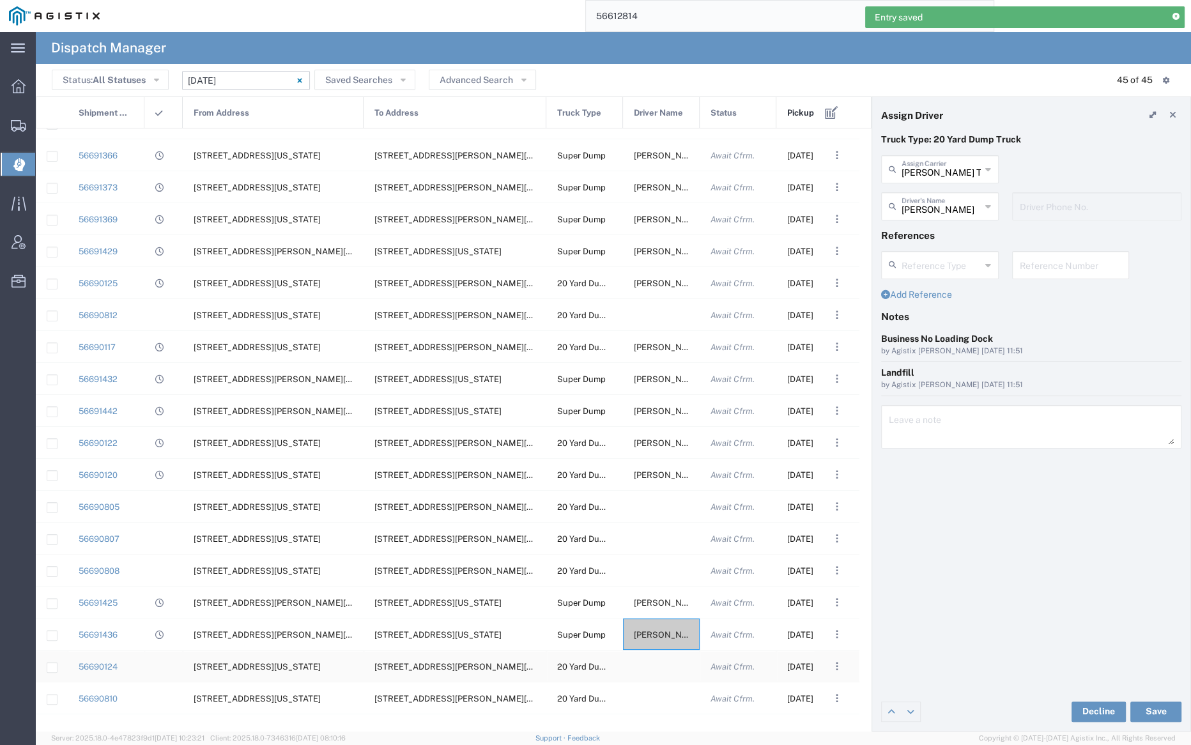
click at [662, 668] on div at bounding box center [661, 665] width 77 height 31
click at [919, 172] on input "text" at bounding box center [940, 168] width 79 height 22
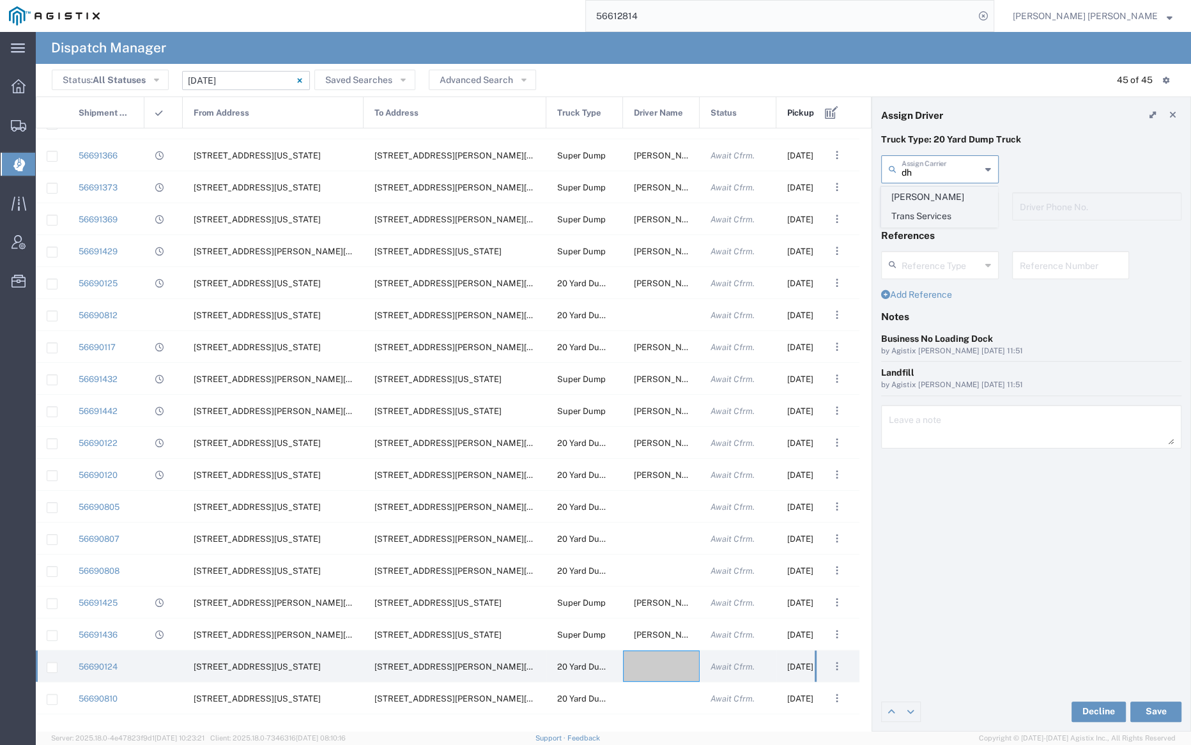
click at [921, 193] on span "[PERSON_NAME] Trans Services" at bounding box center [938, 207] width 115 height 40
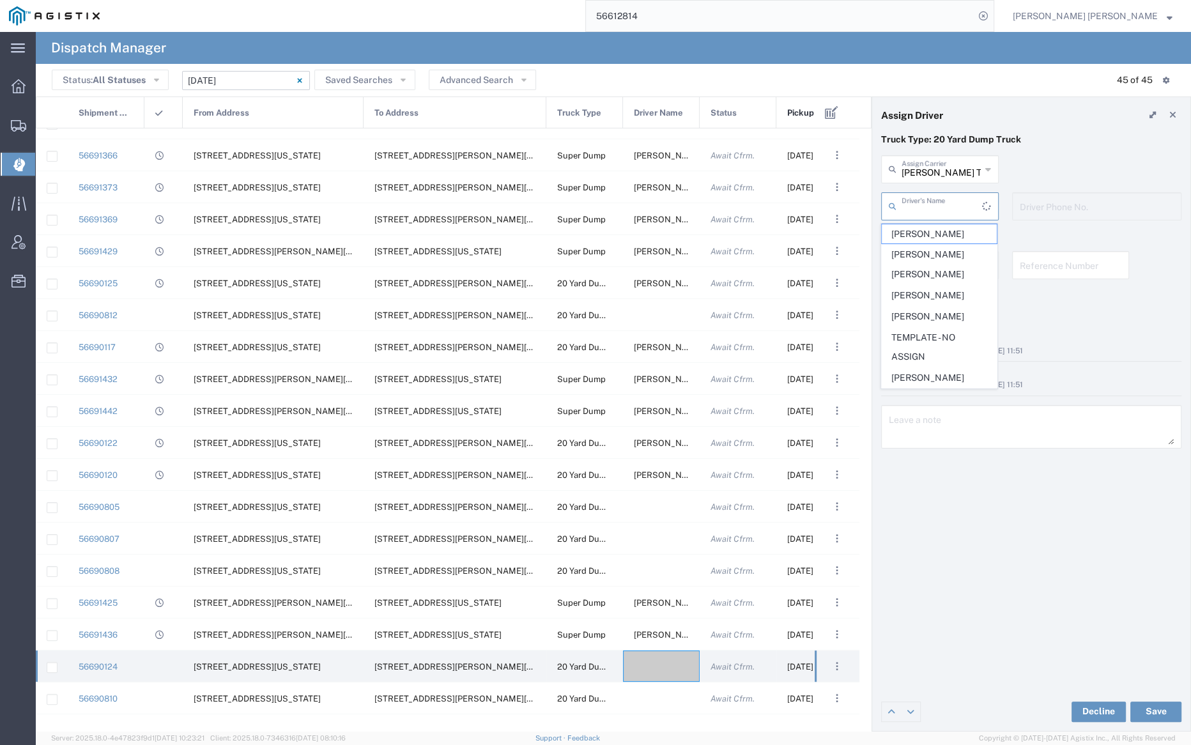
click at [922, 205] on input "text" at bounding box center [941, 205] width 80 height 22
click at [935, 399] on span "[PERSON_NAME]" at bounding box center [938, 409] width 115 height 20
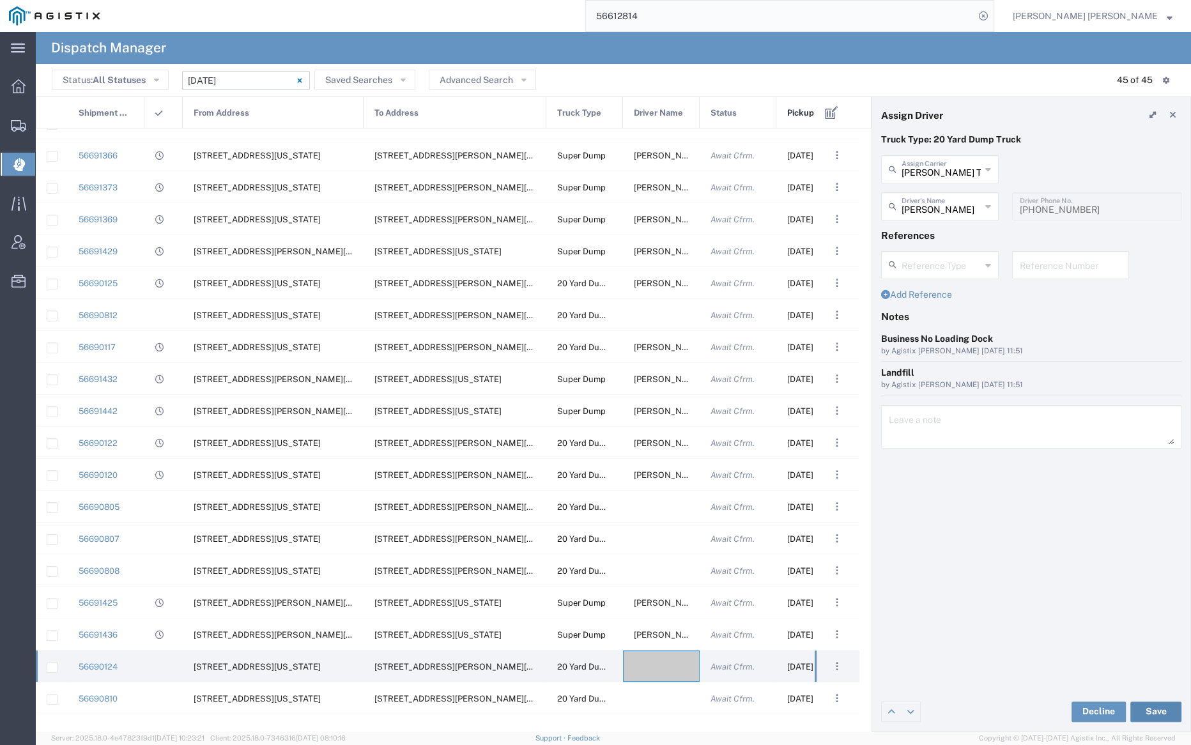
click at [1153, 710] on button "Save" at bounding box center [1155, 711] width 51 height 20
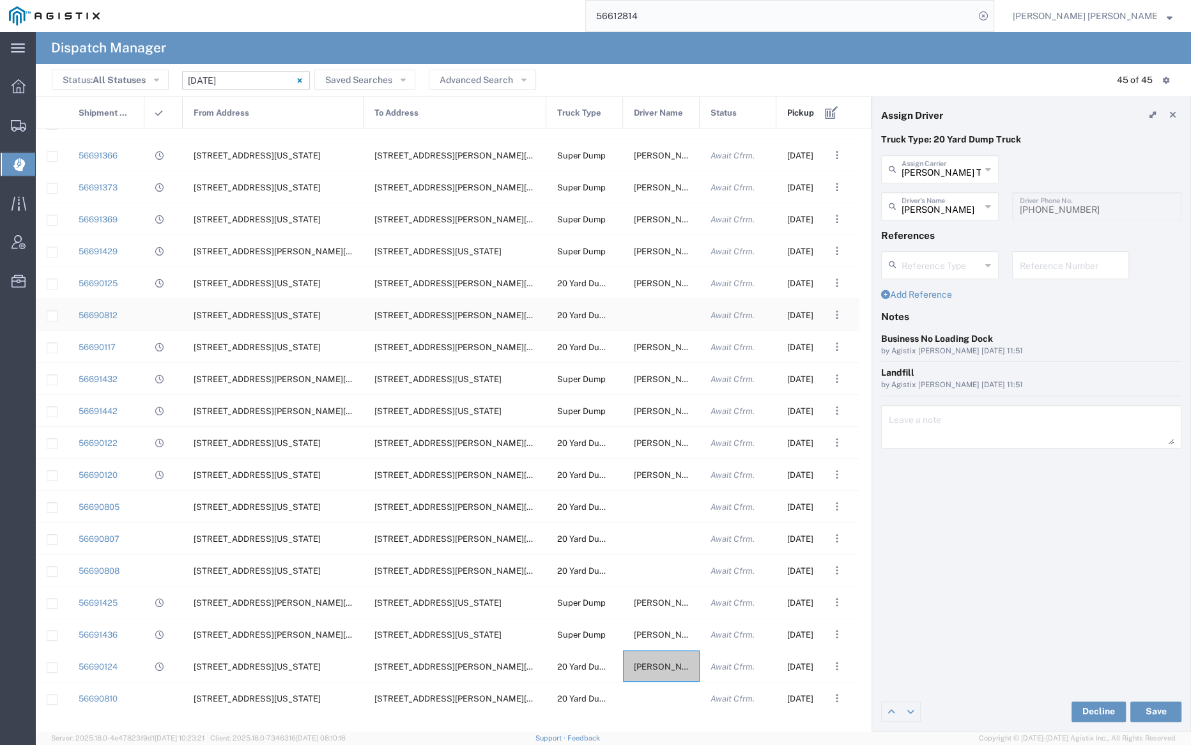
click at [657, 310] on div at bounding box center [661, 314] width 77 height 31
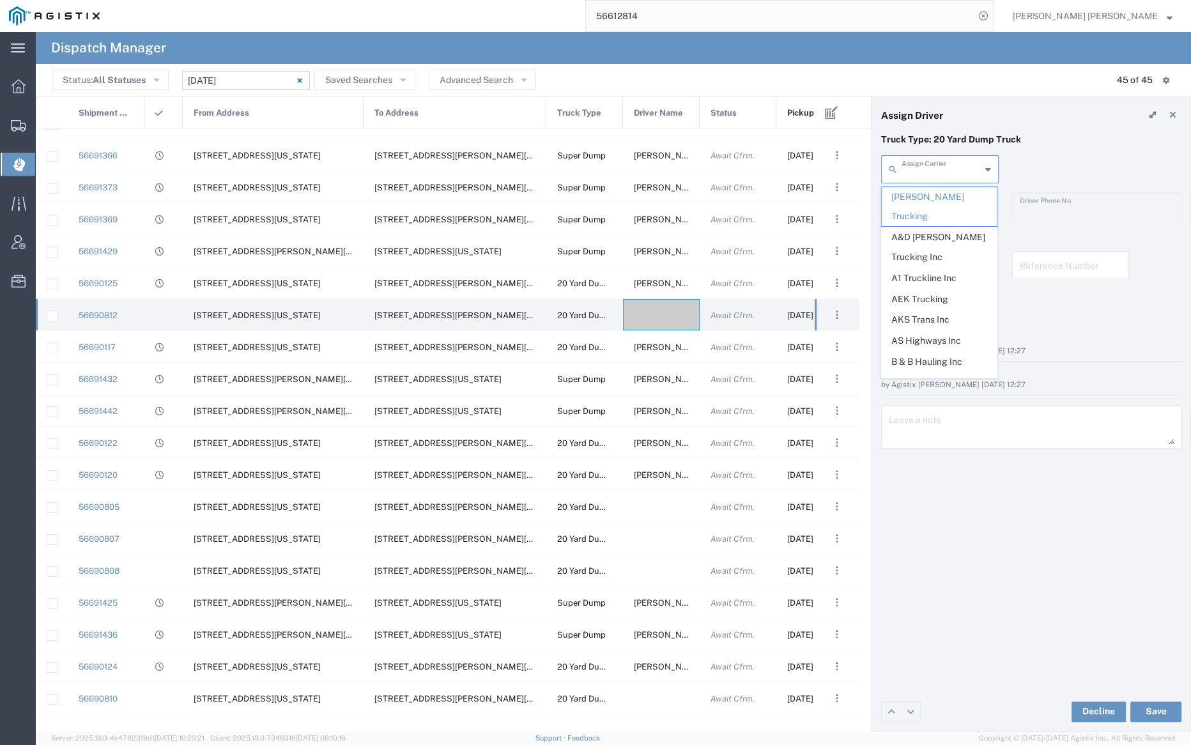
click at [953, 169] on input "text" at bounding box center [940, 168] width 79 height 22
click at [949, 289] on span "AEK Trucking" at bounding box center [938, 299] width 115 height 20
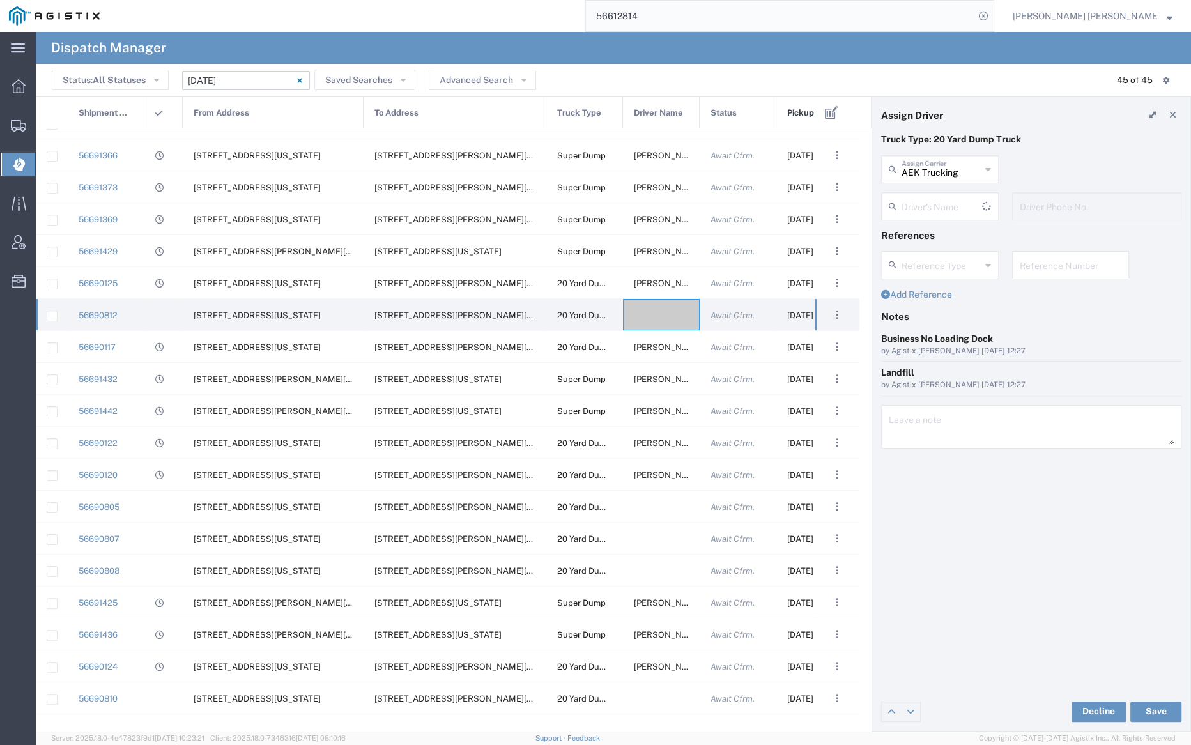
click at [950, 213] on input "text" at bounding box center [941, 205] width 80 height 22
click at [950, 234] on span "[PERSON_NAME]" at bounding box center [938, 234] width 115 height 20
click at [1157, 708] on button "Save" at bounding box center [1155, 711] width 51 height 20
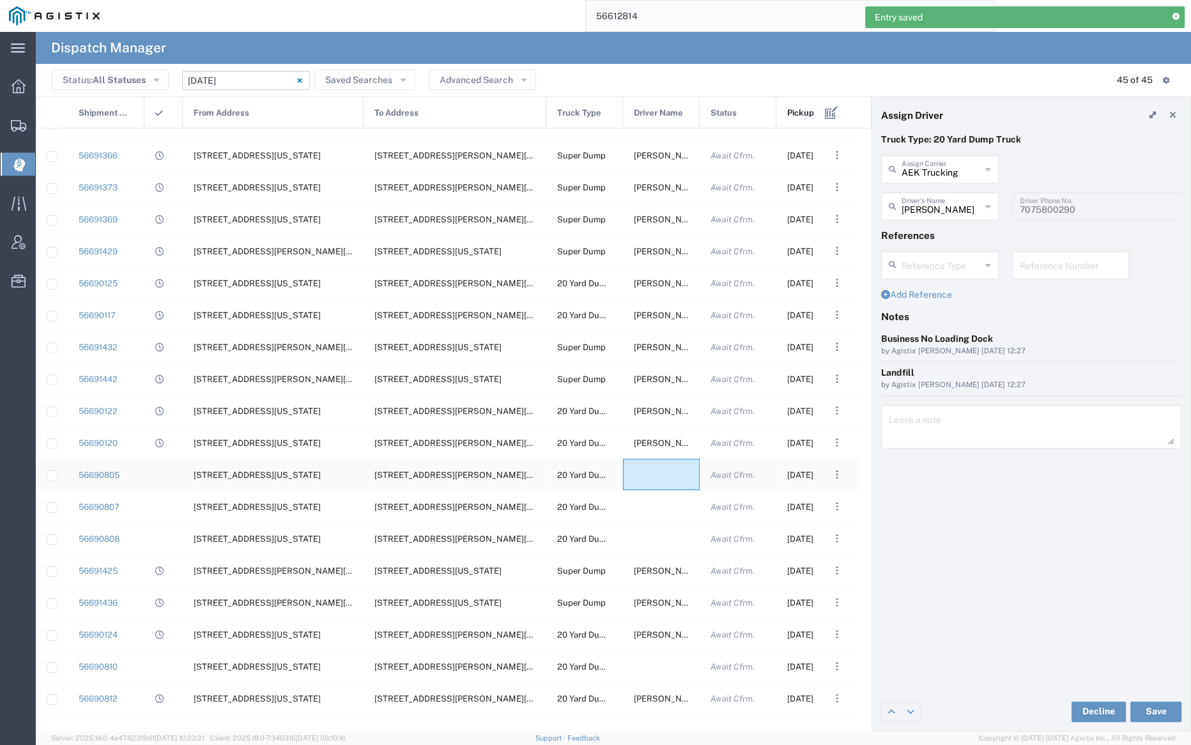
click at [643, 461] on div at bounding box center [661, 474] width 77 height 31
click at [926, 151] on div "Truck Type: 20 Yard Dump Truck" at bounding box center [1031, 144] width 314 height 22
click at [929, 162] on input "text" at bounding box center [940, 168] width 79 height 22
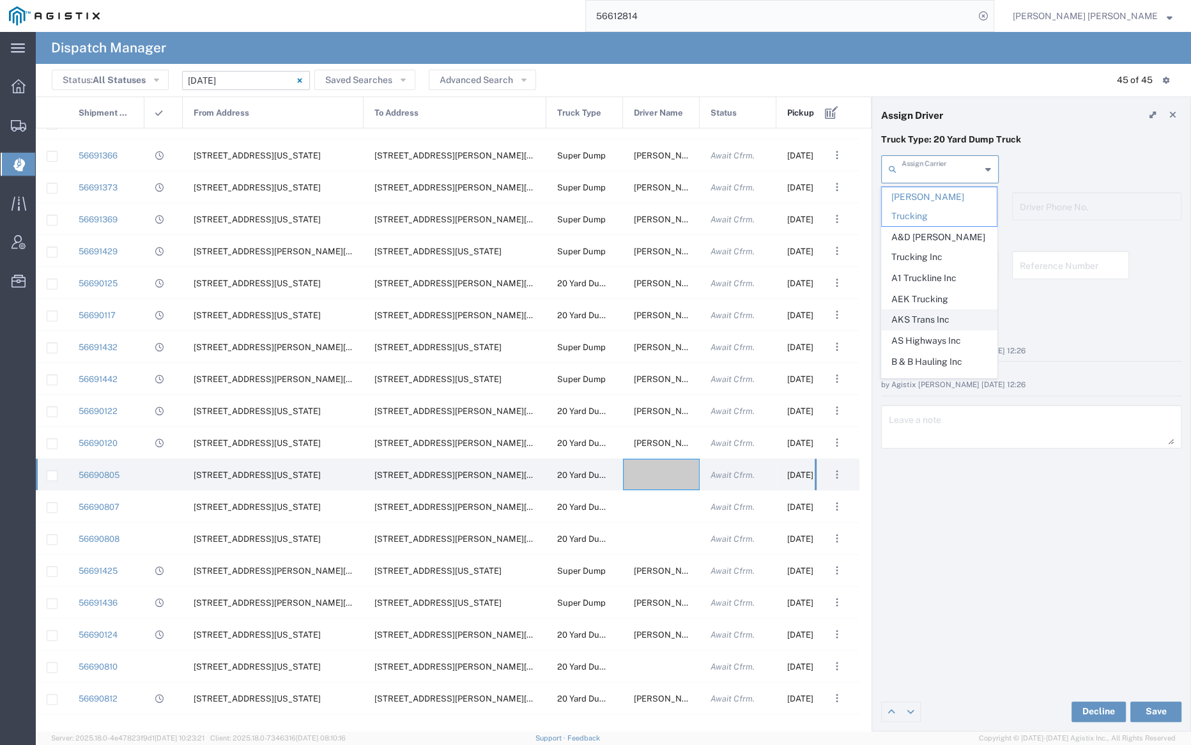
click at [957, 310] on span "AKS Trans Inc" at bounding box center [938, 320] width 115 height 20
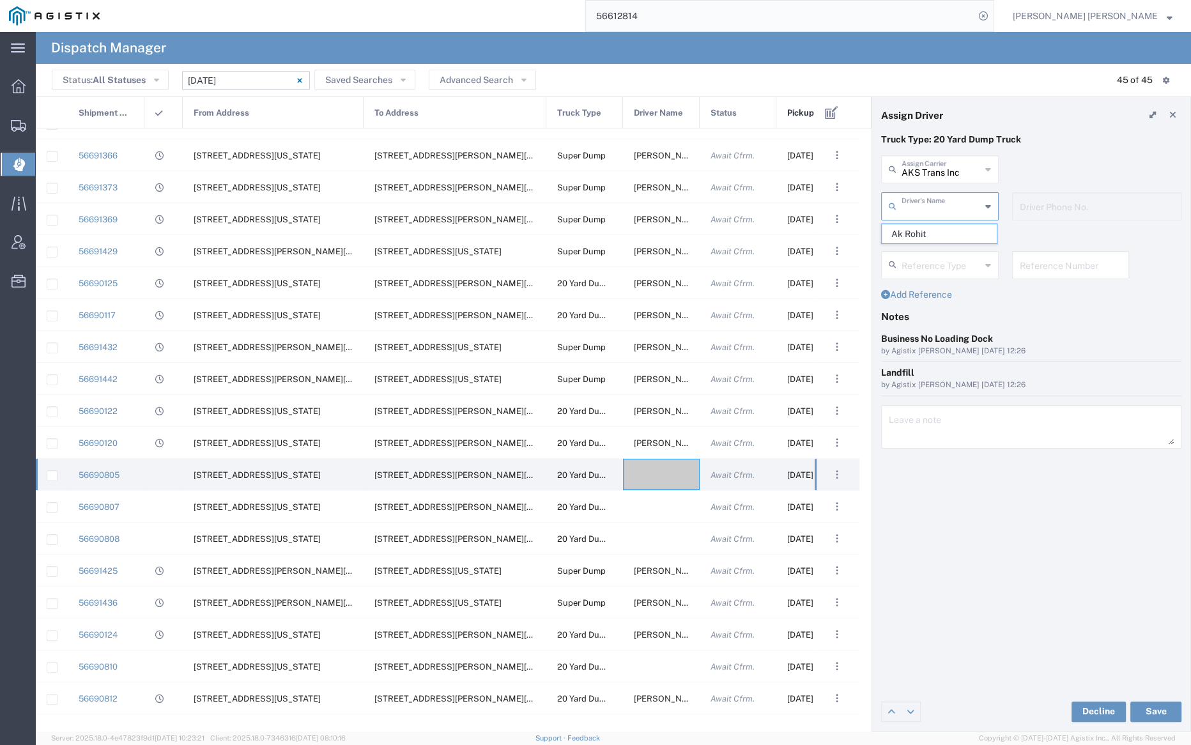
click at [936, 199] on input "text" at bounding box center [940, 205] width 79 height 22
click at [943, 234] on span "Ak Rohit" at bounding box center [938, 234] width 115 height 20
click at [1153, 704] on button "Save" at bounding box center [1155, 711] width 51 height 20
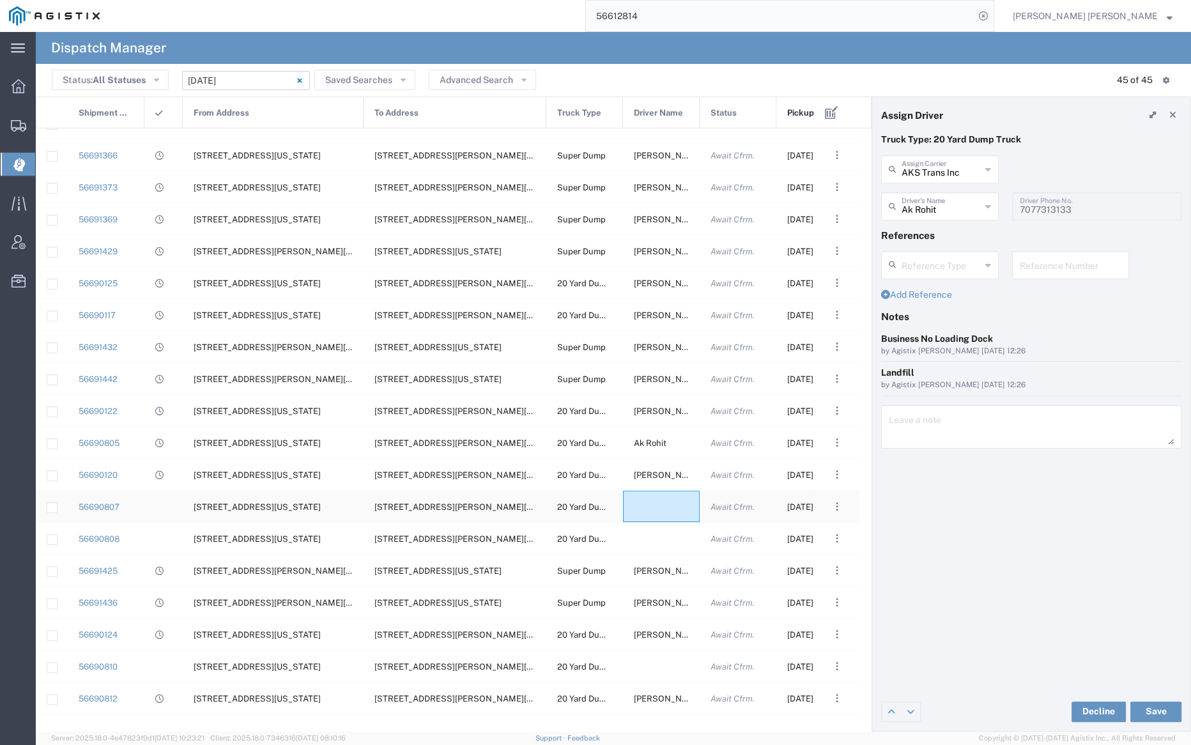
click at [653, 508] on div at bounding box center [661, 506] width 77 height 31
click at [923, 164] on input "text" at bounding box center [940, 168] width 79 height 22
click at [917, 198] on span "Saini-IT Transport Inc" at bounding box center [938, 197] width 115 height 20
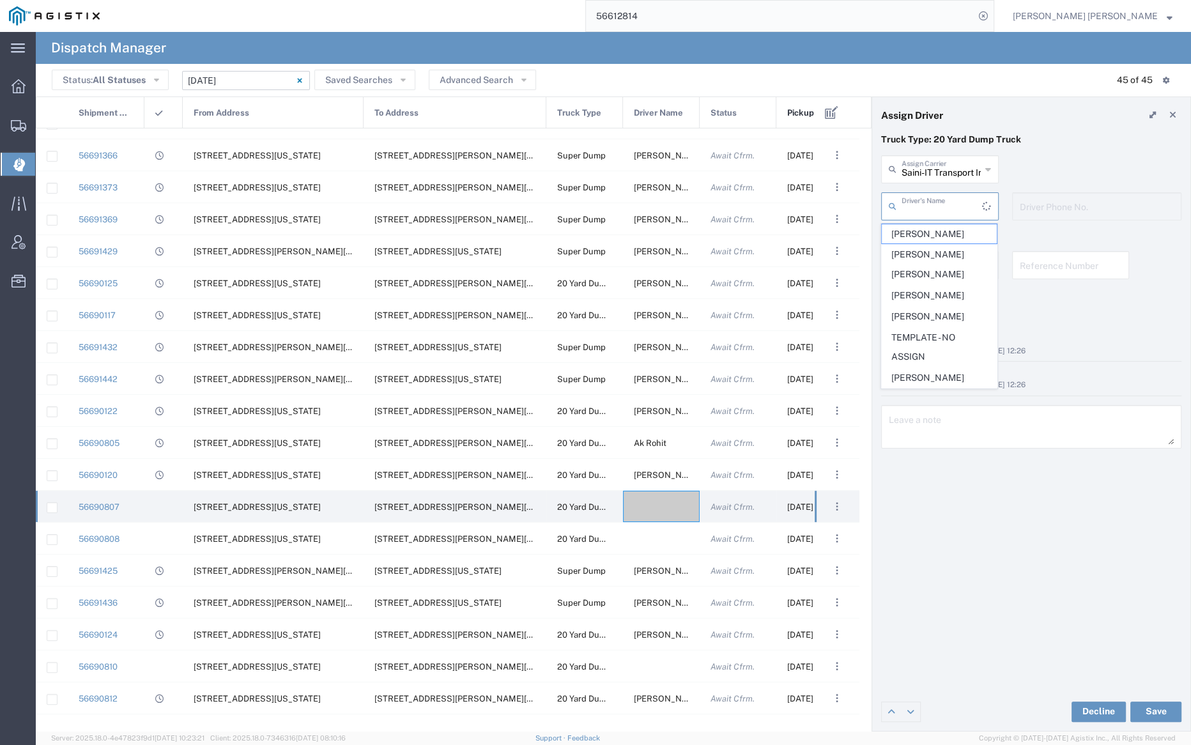
click at [919, 203] on input "text" at bounding box center [941, 205] width 80 height 22
click at [927, 236] on span "[PERSON_NAME]" at bounding box center [938, 234] width 115 height 20
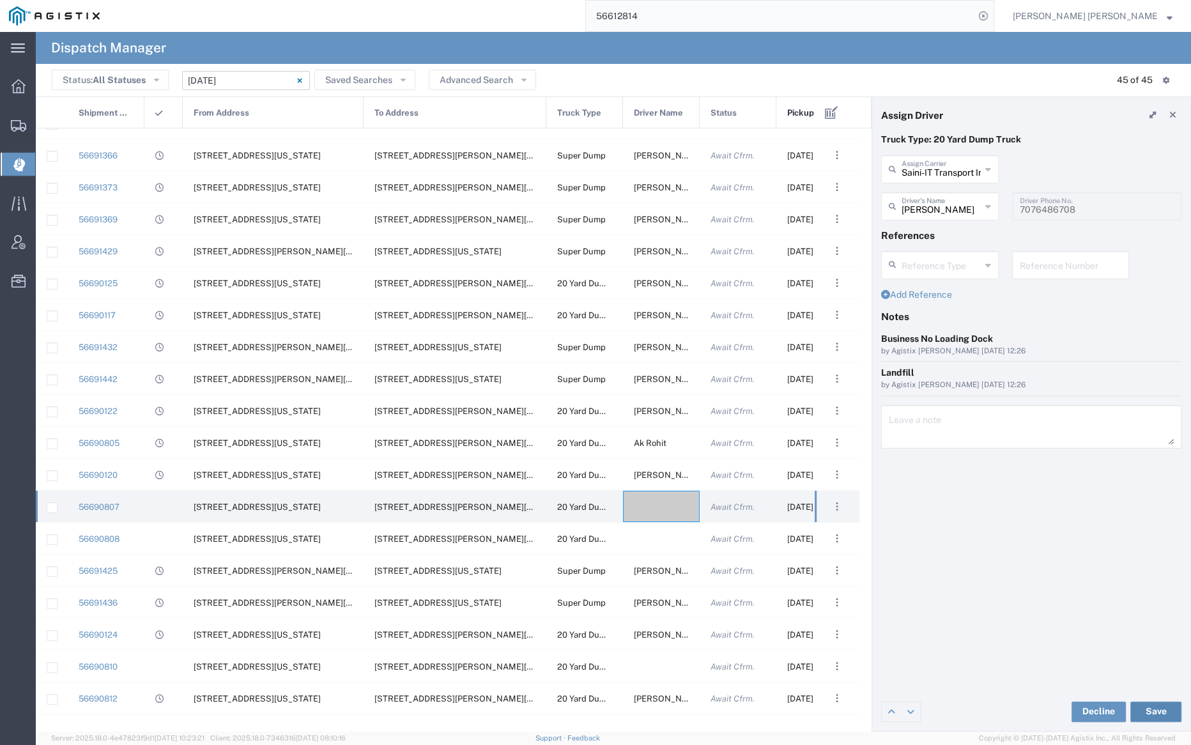
click at [1150, 710] on button "Save" at bounding box center [1155, 711] width 51 height 20
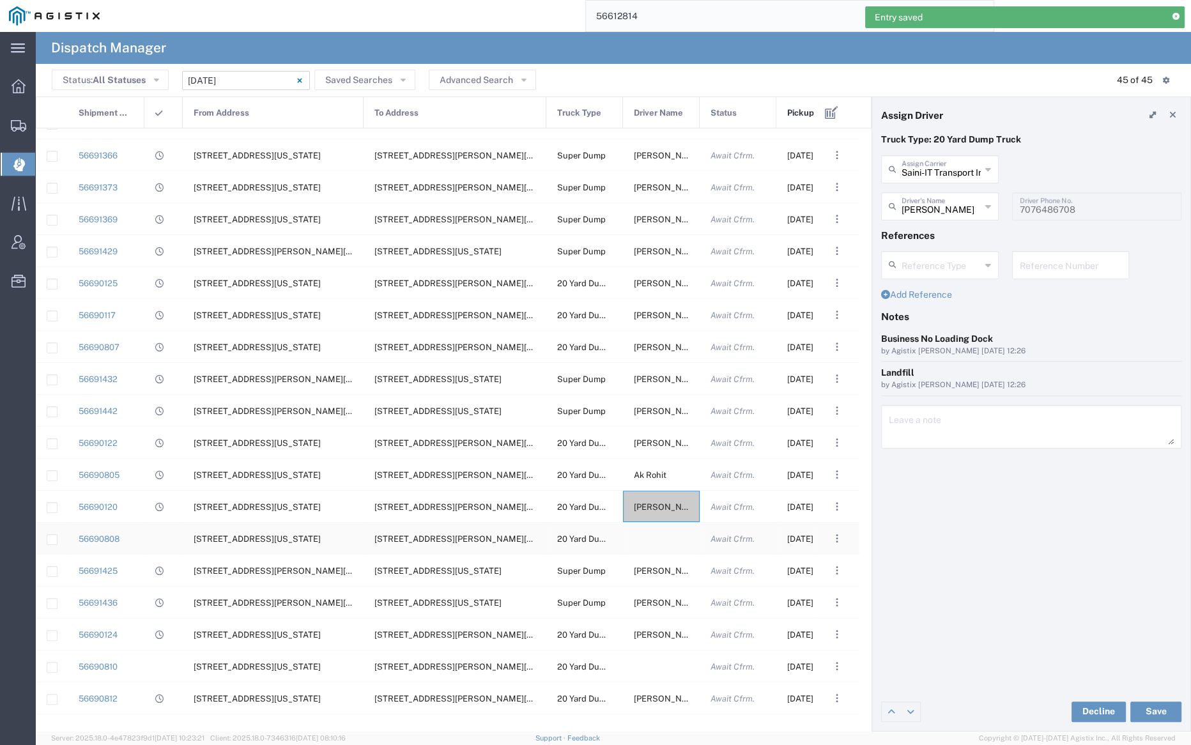
click at [664, 542] on div at bounding box center [661, 538] width 77 height 31
click at [961, 172] on input "text" at bounding box center [940, 168] width 79 height 22
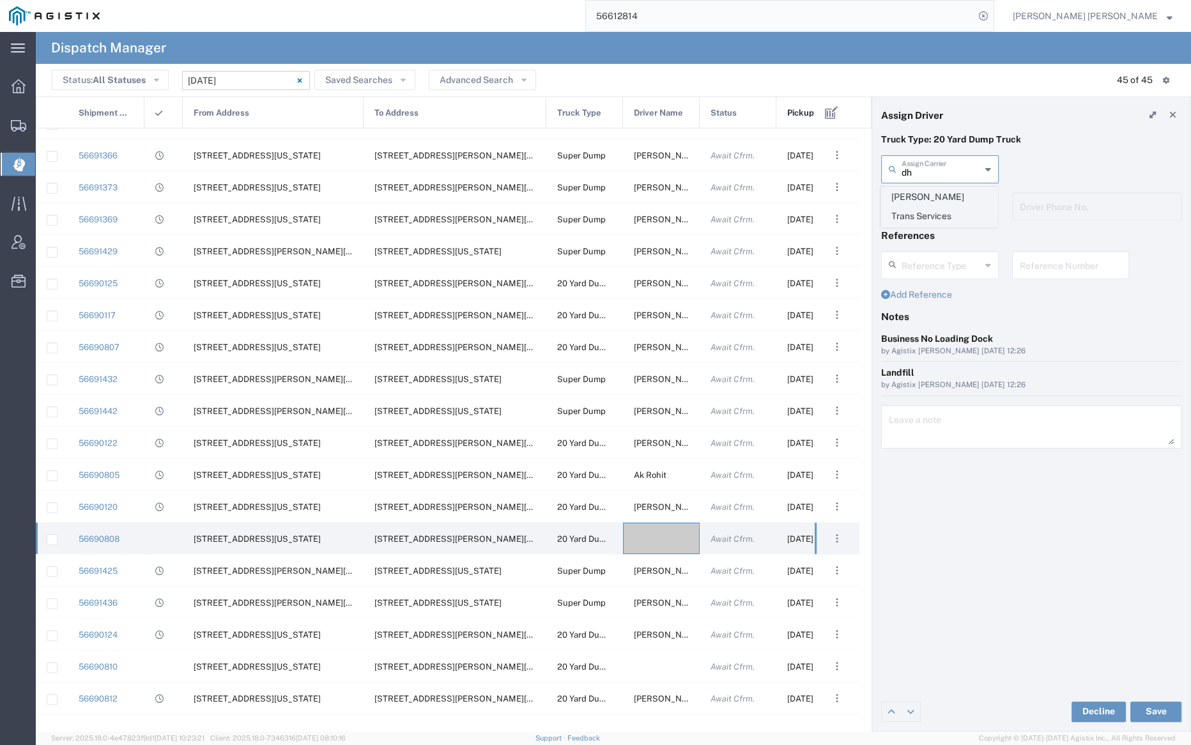
click at [962, 195] on span "[PERSON_NAME] Trans Services" at bounding box center [938, 207] width 115 height 40
click at [957, 213] on input "text" at bounding box center [941, 205] width 80 height 22
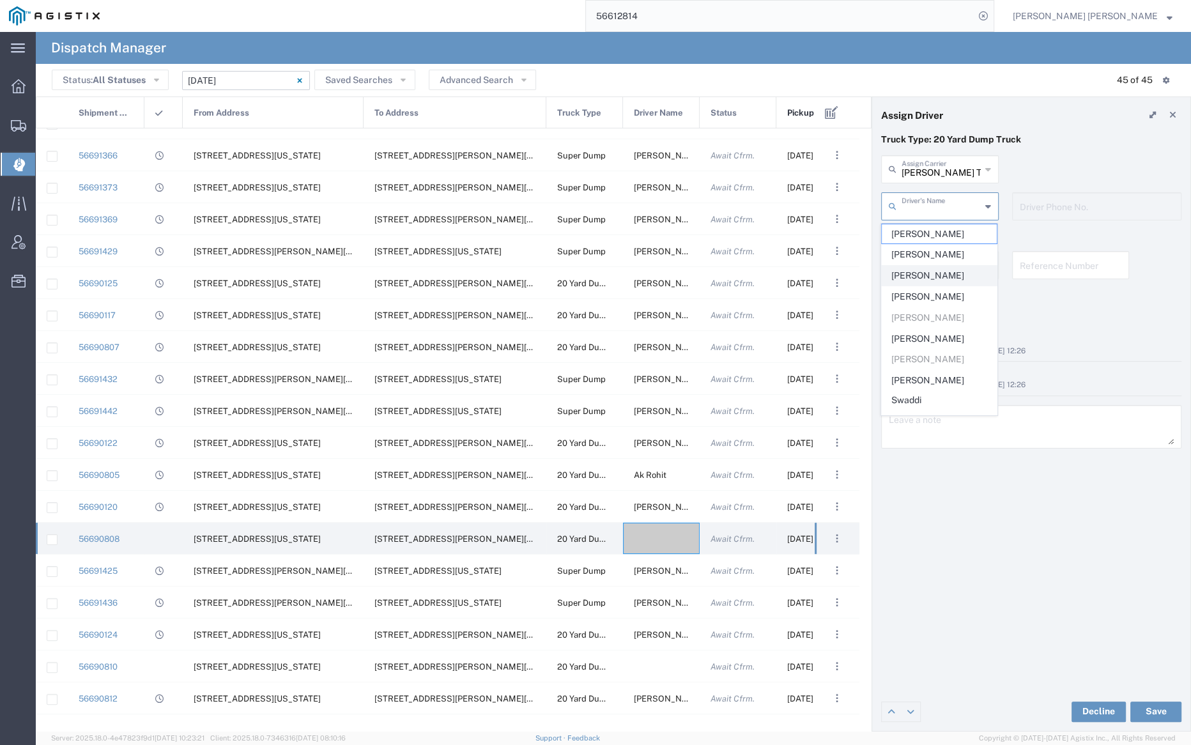
click at [957, 273] on span "[PERSON_NAME]" at bounding box center [938, 276] width 115 height 20
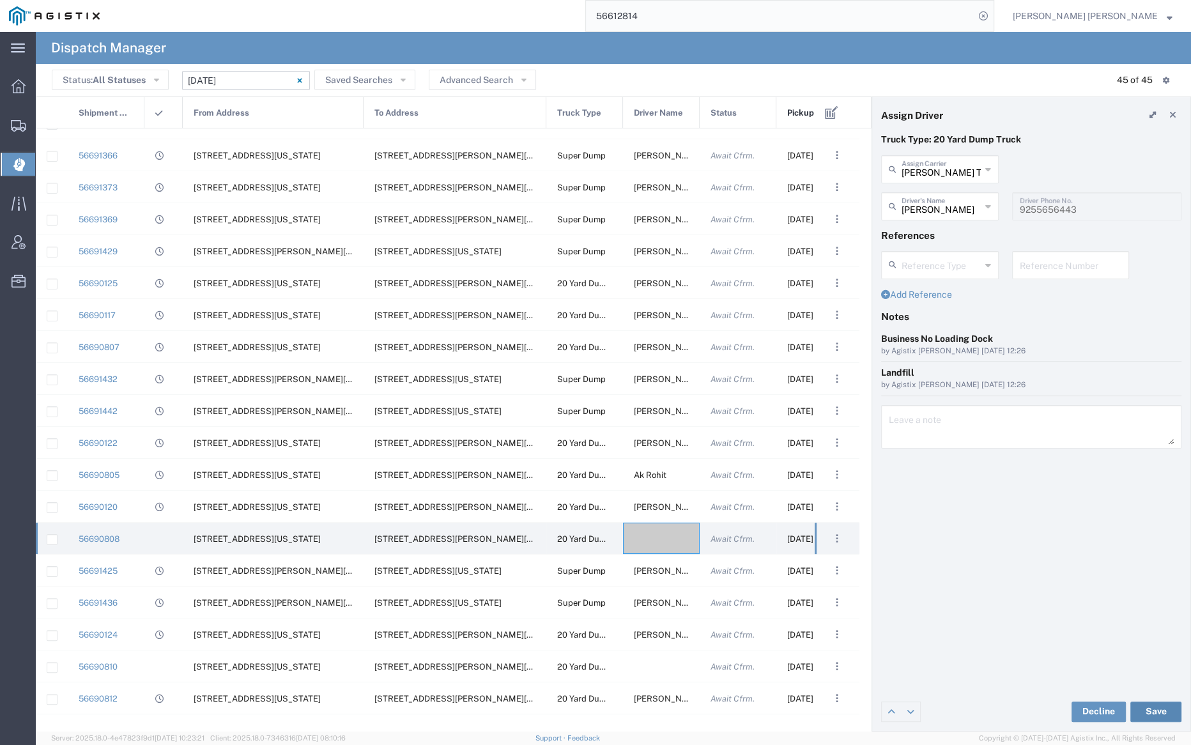
click at [1159, 710] on button "Save" at bounding box center [1155, 711] width 51 height 20
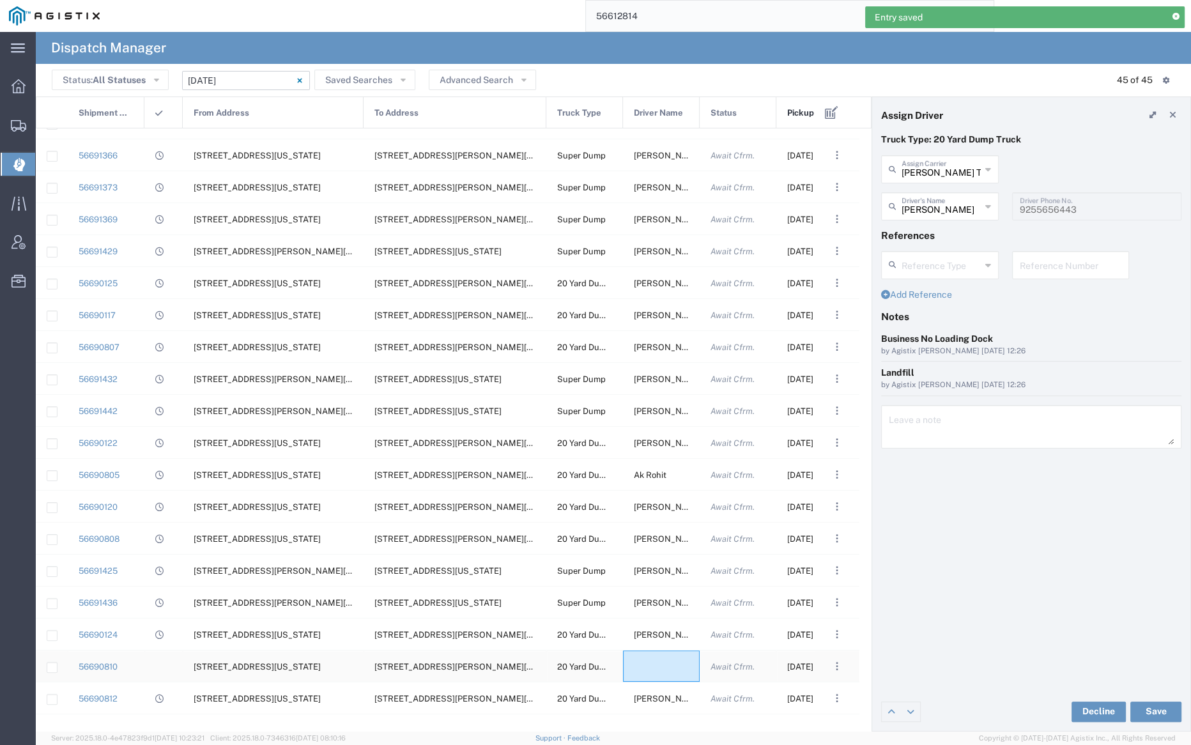
click at [657, 664] on div at bounding box center [661, 665] width 77 height 31
click at [919, 175] on input "text" at bounding box center [940, 168] width 79 height 22
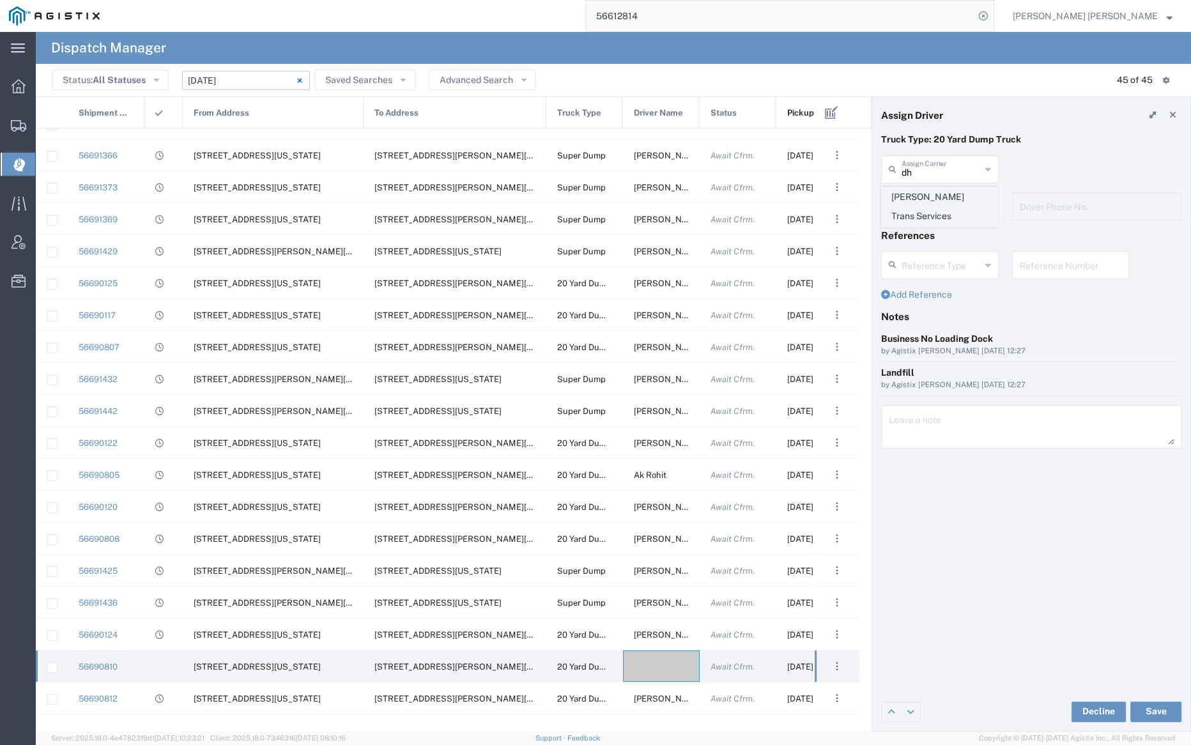
click at [917, 199] on span "[PERSON_NAME] Trans Services" at bounding box center [938, 207] width 115 height 40
click at [918, 204] on input "text" at bounding box center [941, 205] width 80 height 22
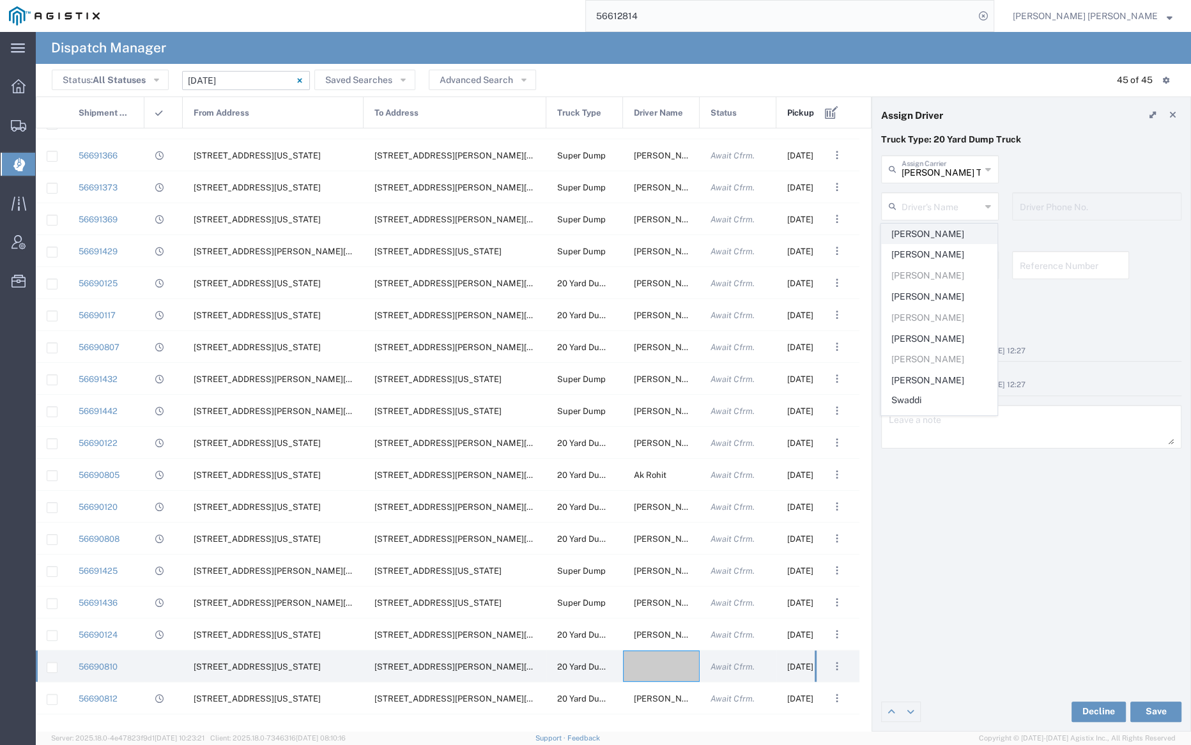
click at [921, 233] on span "[PERSON_NAME]" at bounding box center [938, 234] width 115 height 20
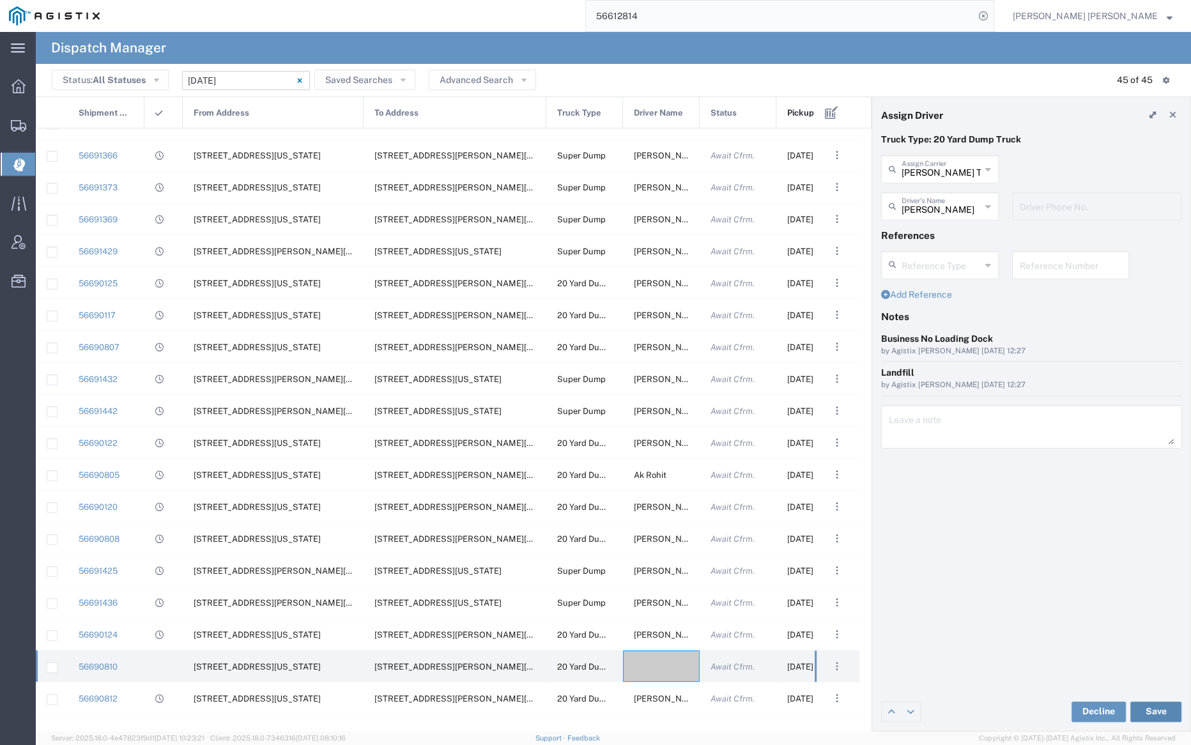
click at [1159, 706] on button "Save" at bounding box center [1155, 711] width 51 height 20
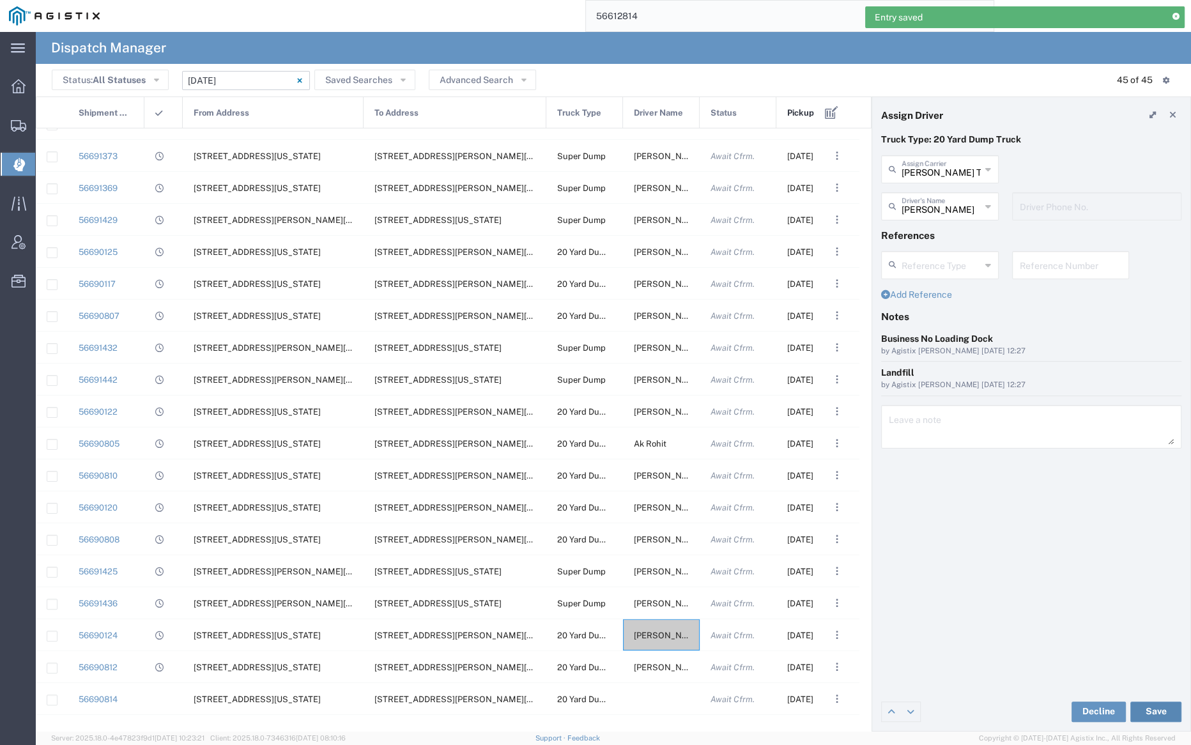
scroll to position [591, 0]
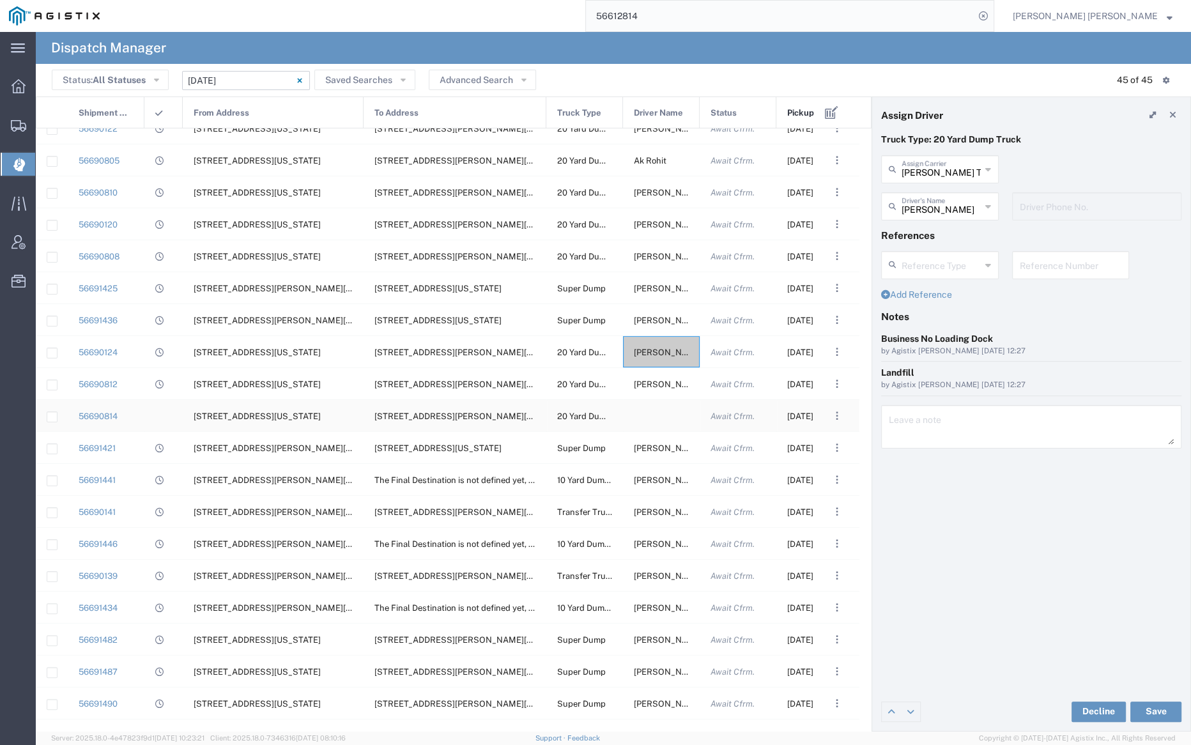
click at [656, 417] on div at bounding box center [661, 415] width 77 height 31
click at [939, 169] on input "text" at bounding box center [940, 168] width 79 height 22
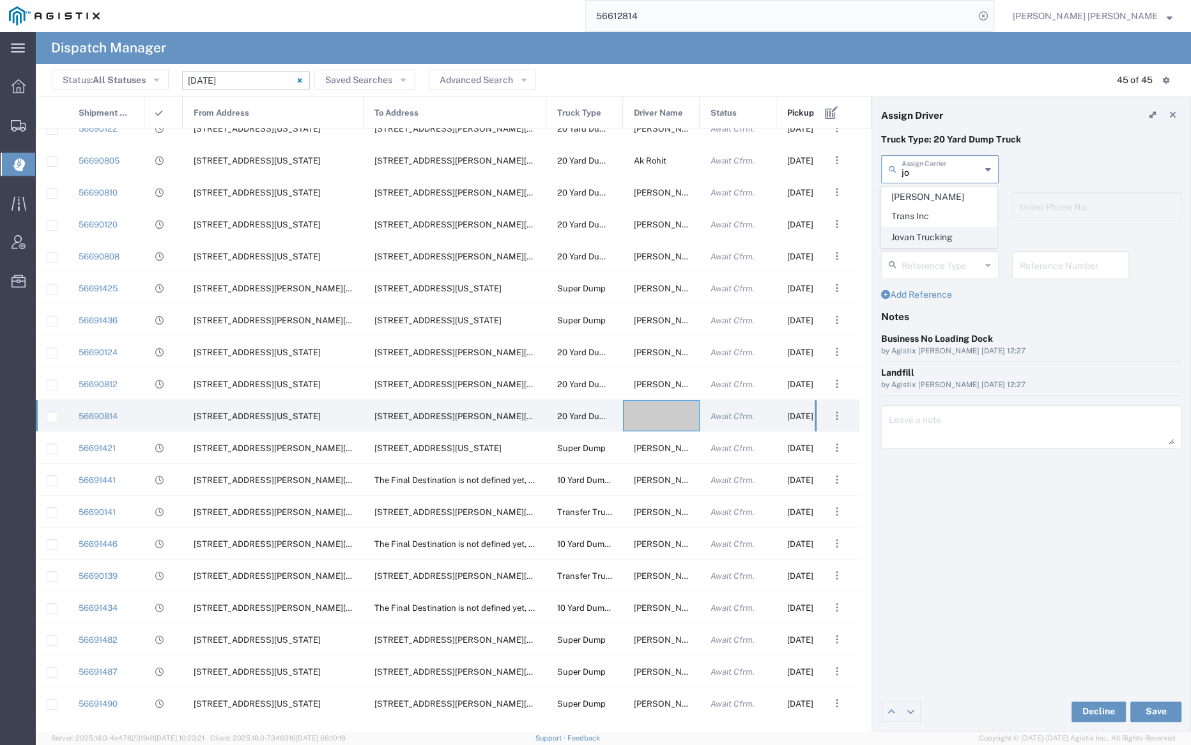
click at [950, 227] on span "Jovan Trucking" at bounding box center [938, 237] width 115 height 20
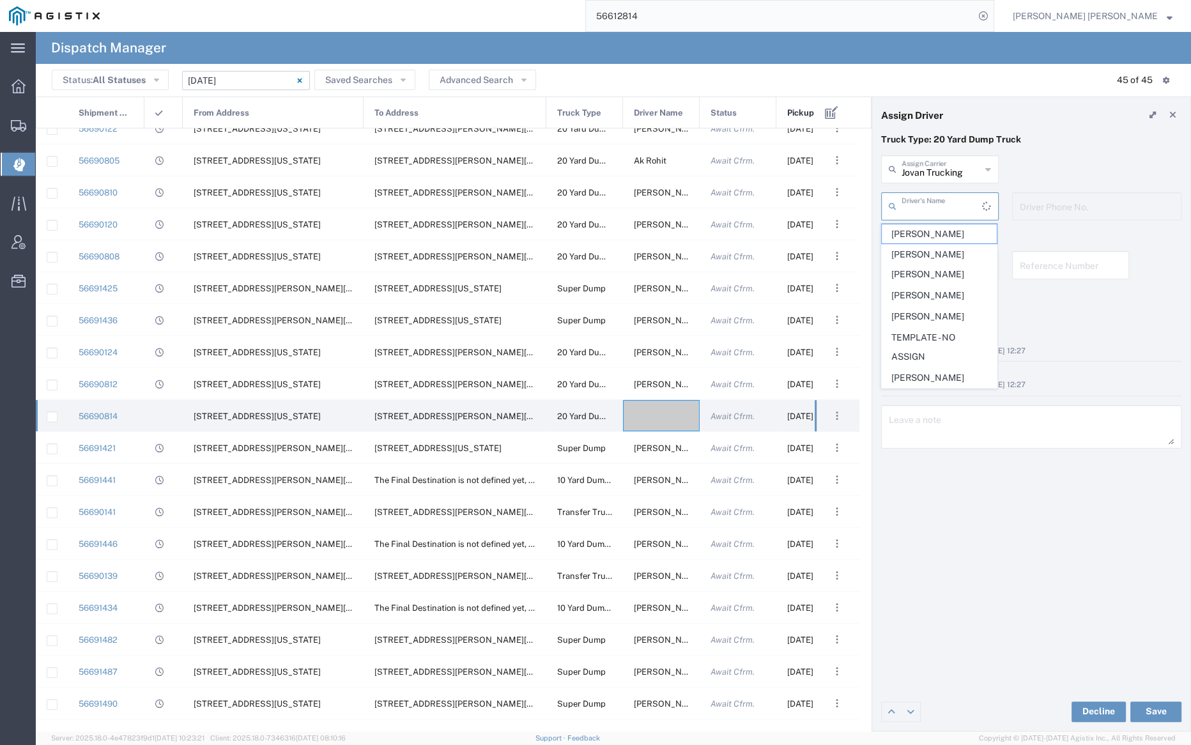
click at [943, 201] on input "text" at bounding box center [941, 205] width 80 height 22
click at [952, 232] on span "[PERSON_NAME]" at bounding box center [938, 234] width 115 height 20
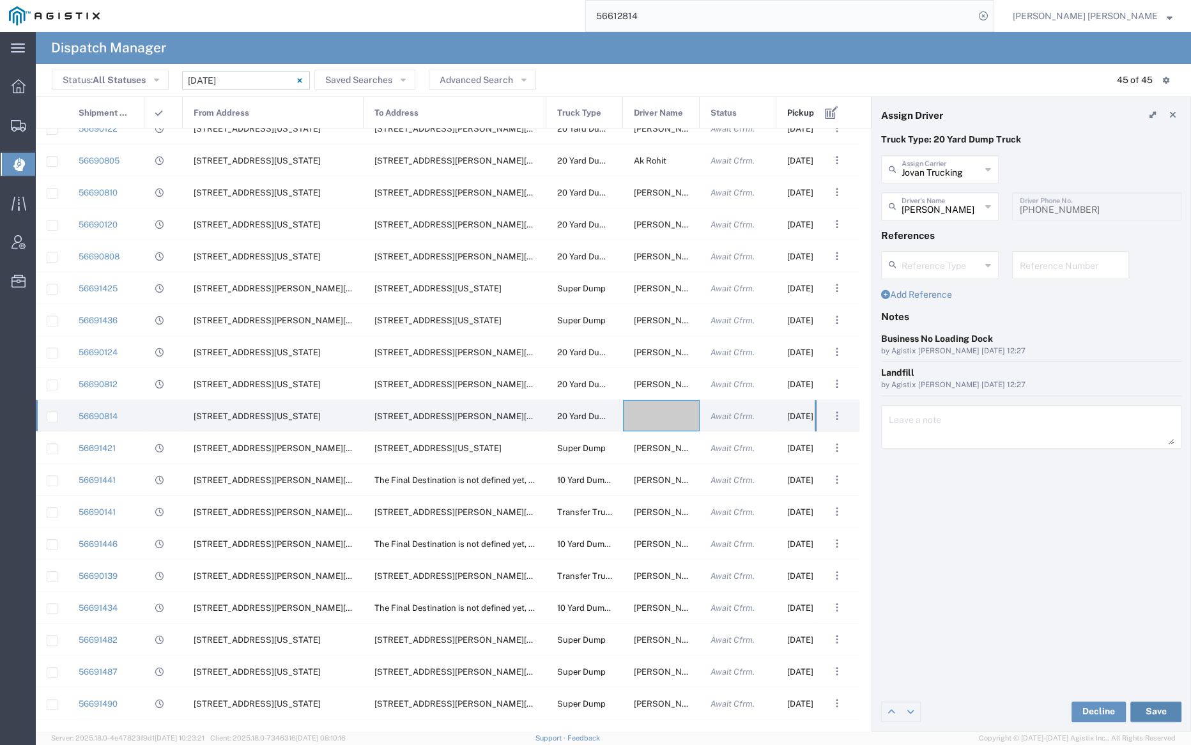
click at [1155, 713] on button "Save" at bounding box center [1155, 711] width 51 height 20
